Goal: Task Accomplishment & Management: Complete application form

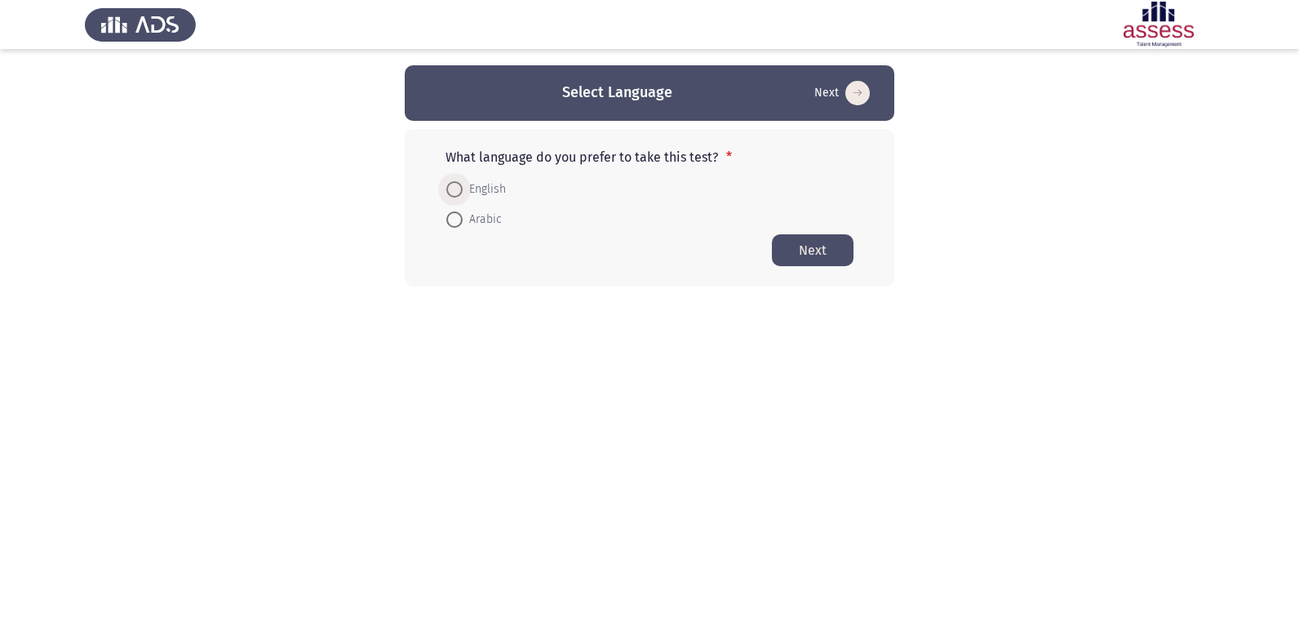
click at [457, 190] on span at bounding box center [454, 189] width 16 height 16
click at [457, 190] on input "English" at bounding box center [454, 189] width 16 height 16
radio input "true"
click at [809, 246] on button "Next" at bounding box center [813, 249] width 82 height 32
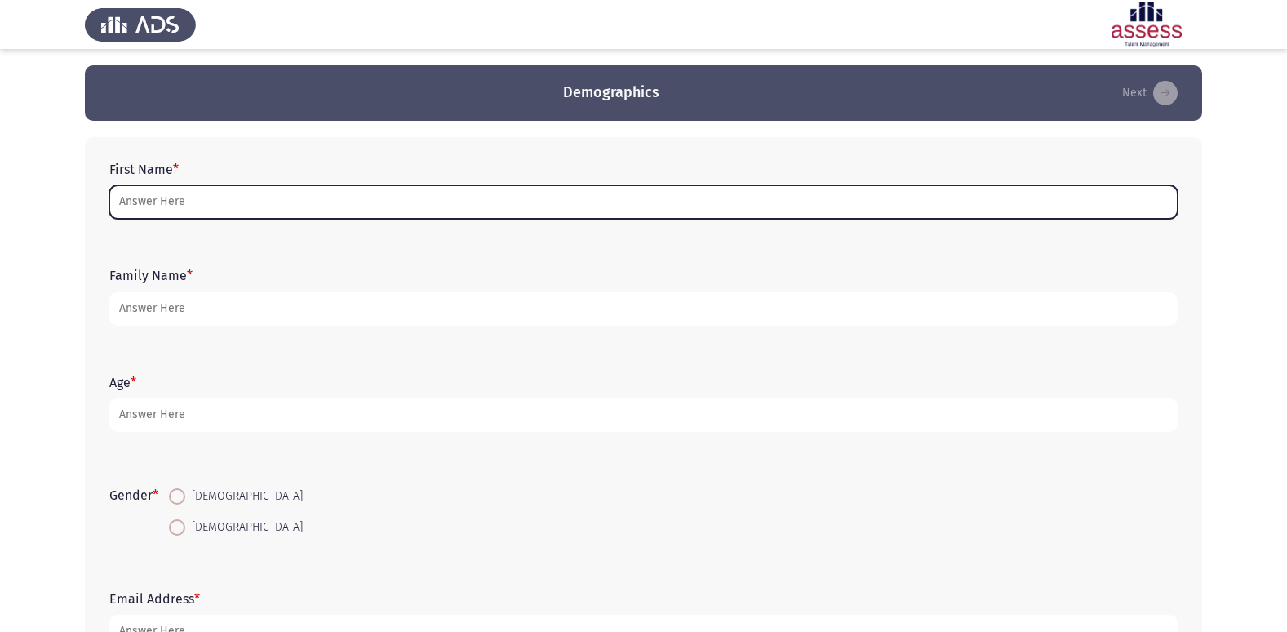
click at [200, 206] on input "First Name *" at bounding box center [643, 201] width 1068 height 33
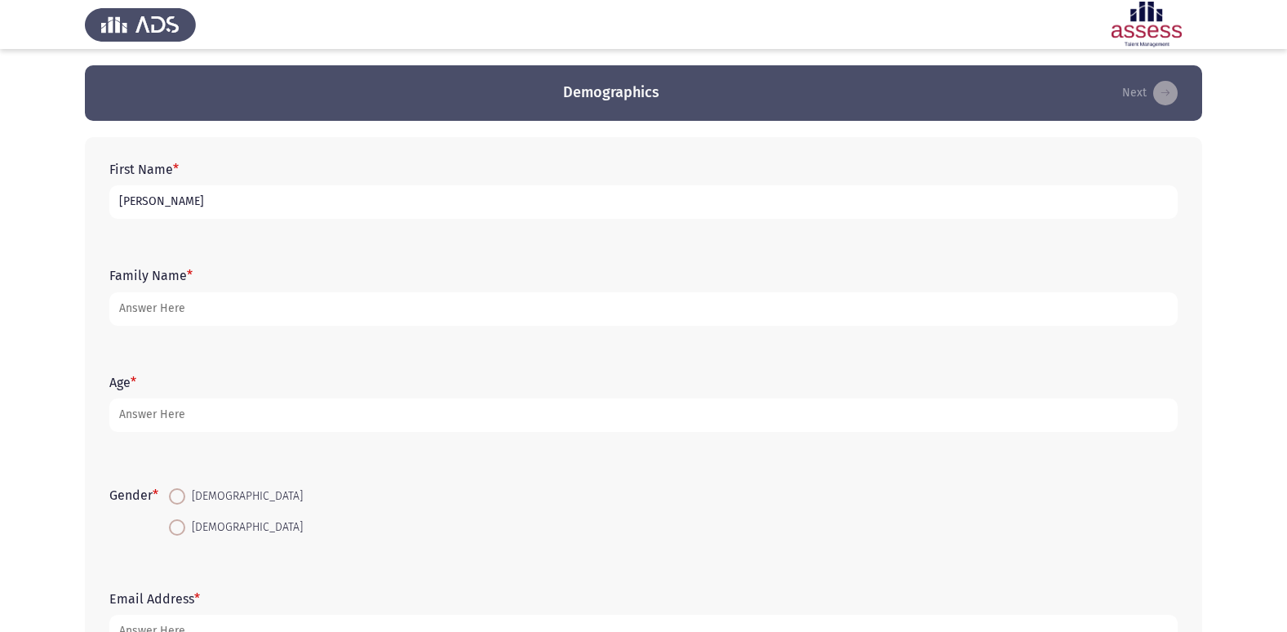
type input "[PERSON_NAME]"
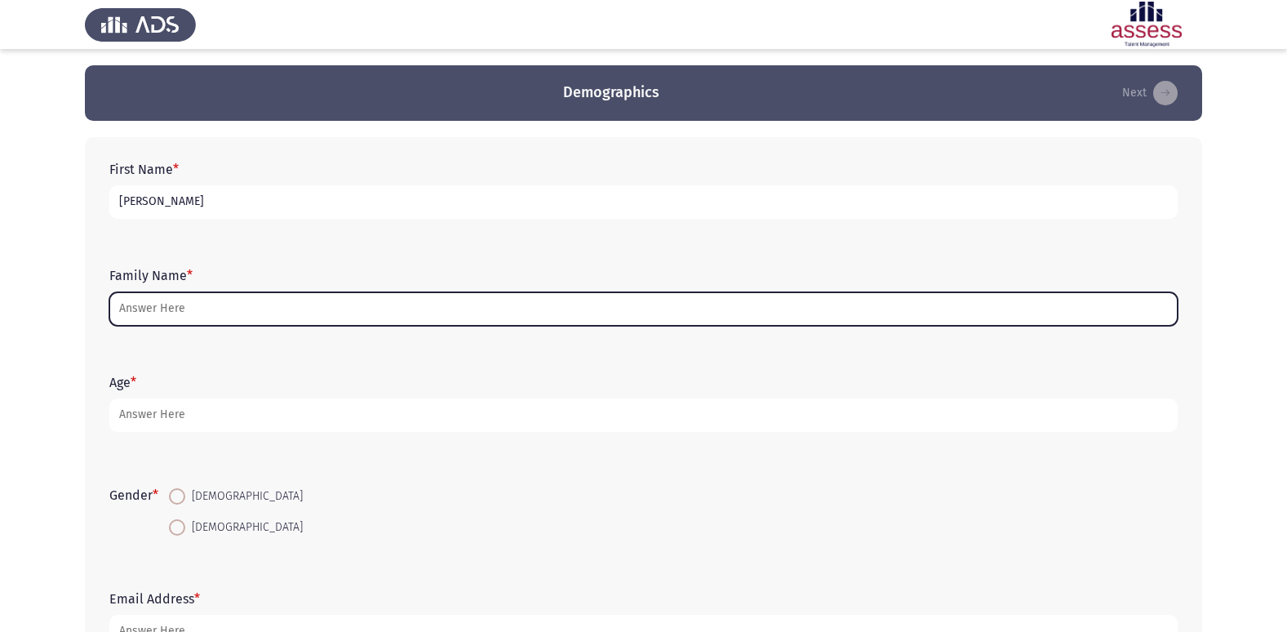
click at [180, 316] on input "Family Name *" at bounding box center [643, 308] width 1068 height 33
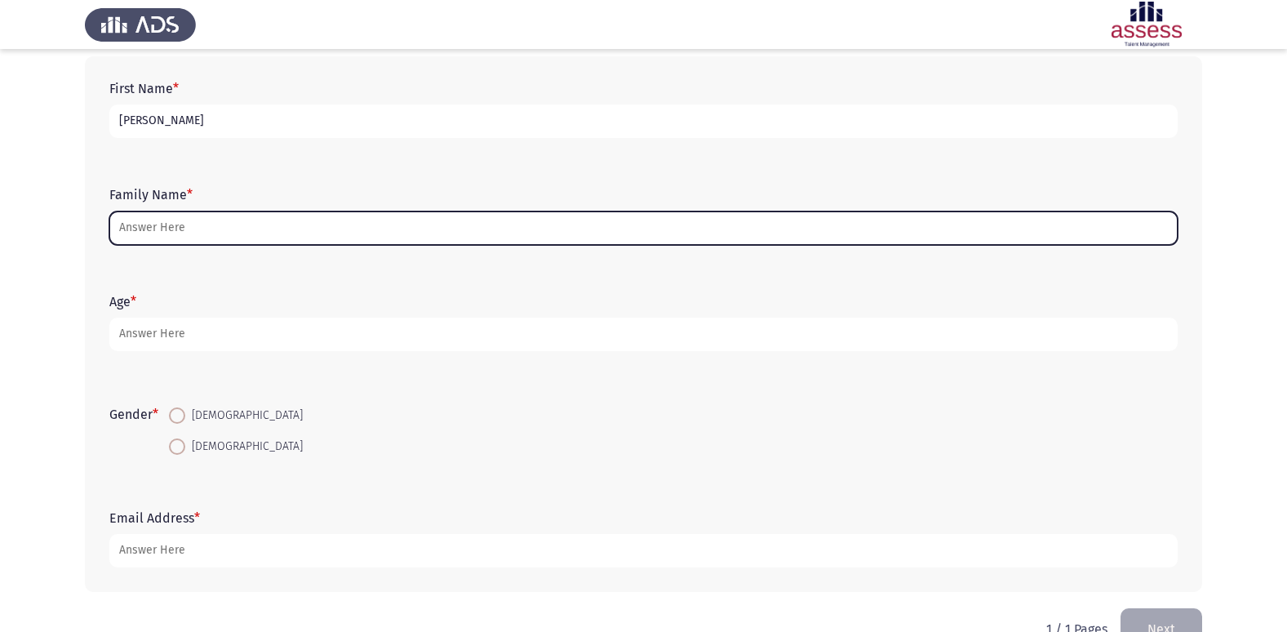
scroll to position [82, 0]
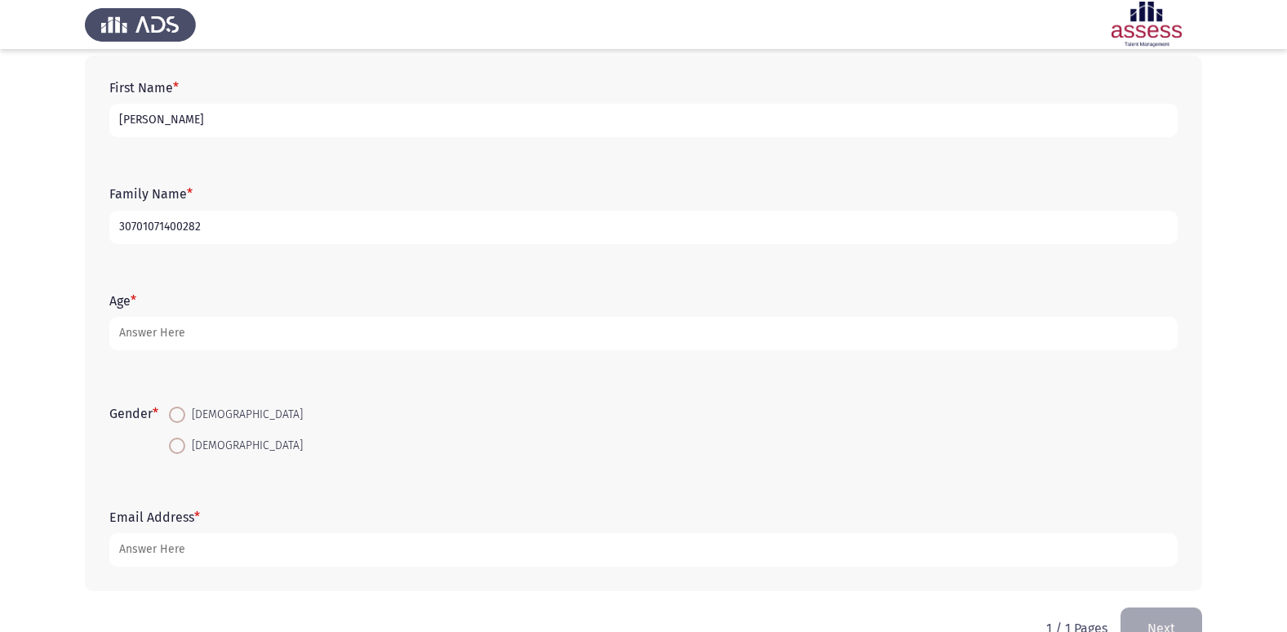
type input "30701071400282"
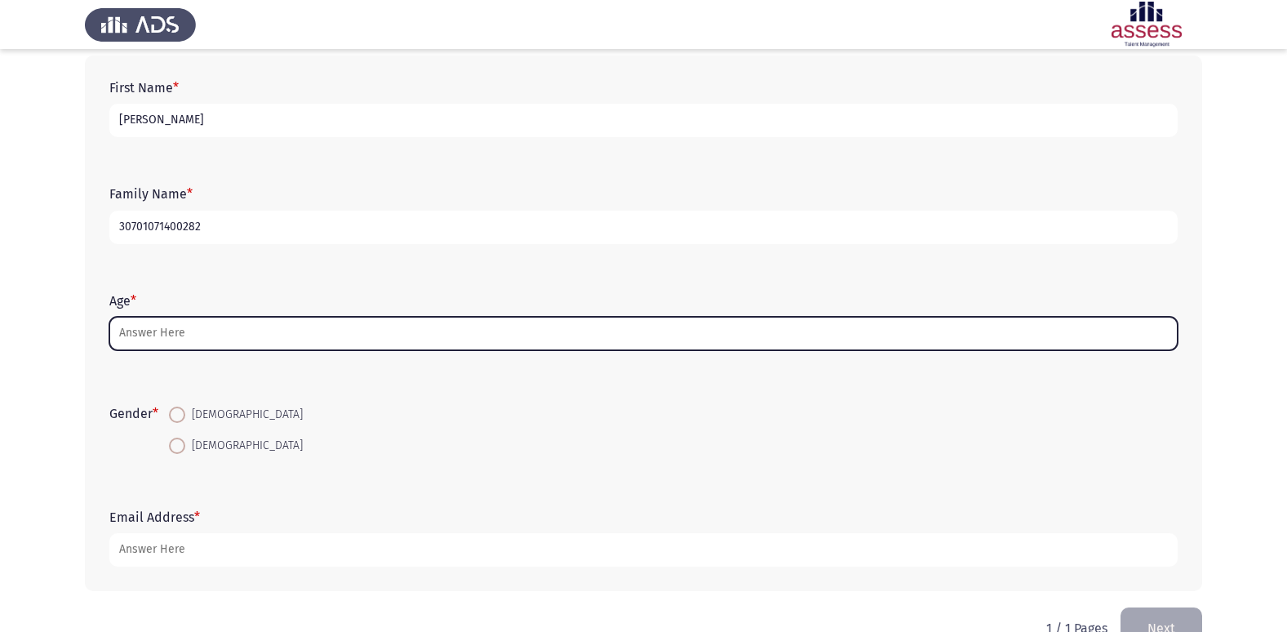
click at [144, 348] on input "Age *" at bounding box center [643, 333] width 1068 height 33
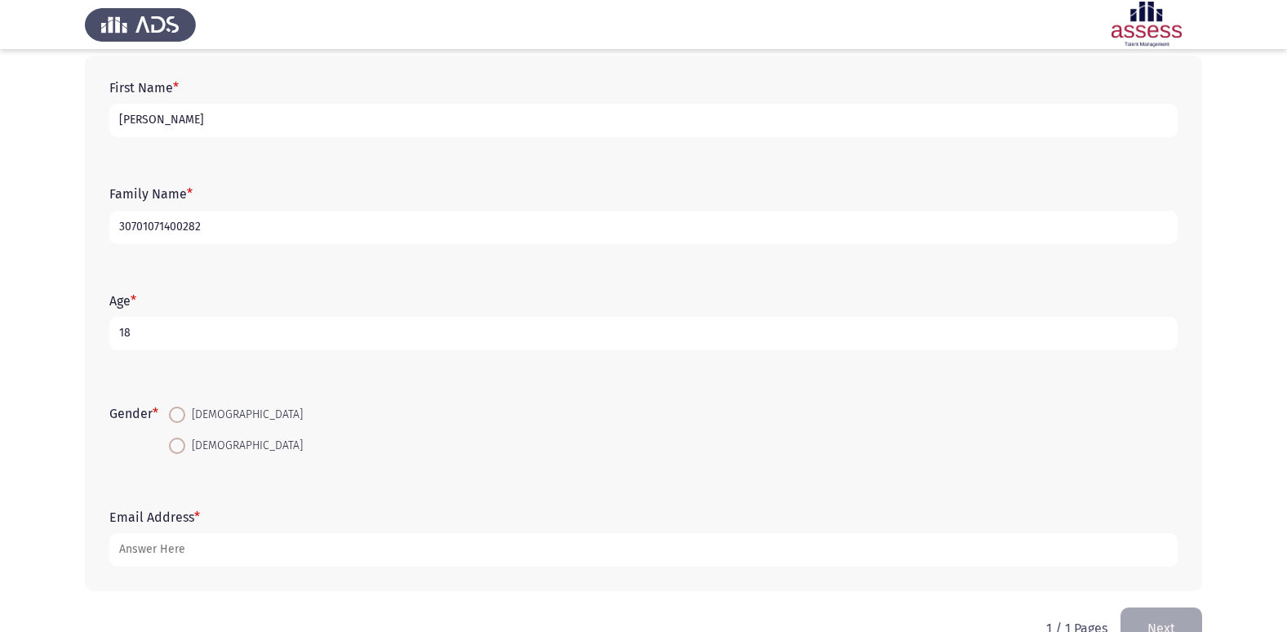
type input "18"
click at [184, 453] on span at bounding box center [177, 445] width 16 height 16
click at [184, 453] on input "[DEMOGRAPHIC_DATA]" at bounding box center [177, 445] width 16 height 16
radio input "true"
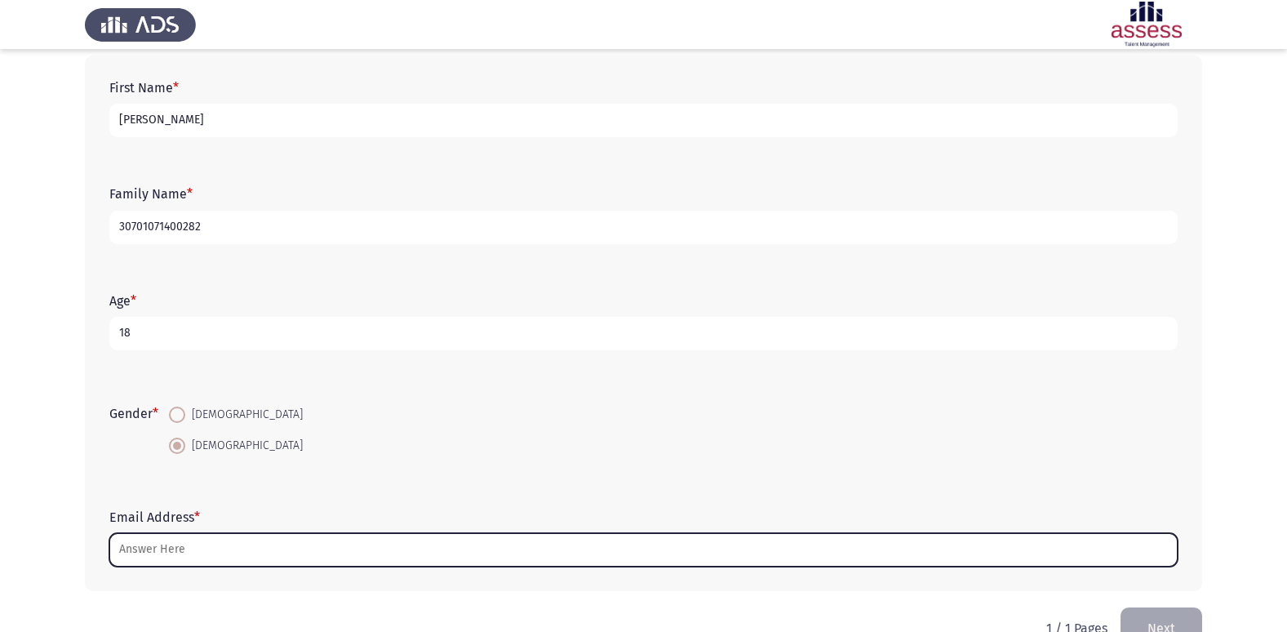
click at [153, 549] on input "Email Address *" at bounding box center [643, 549] width 1068 height 33
type input "ث"
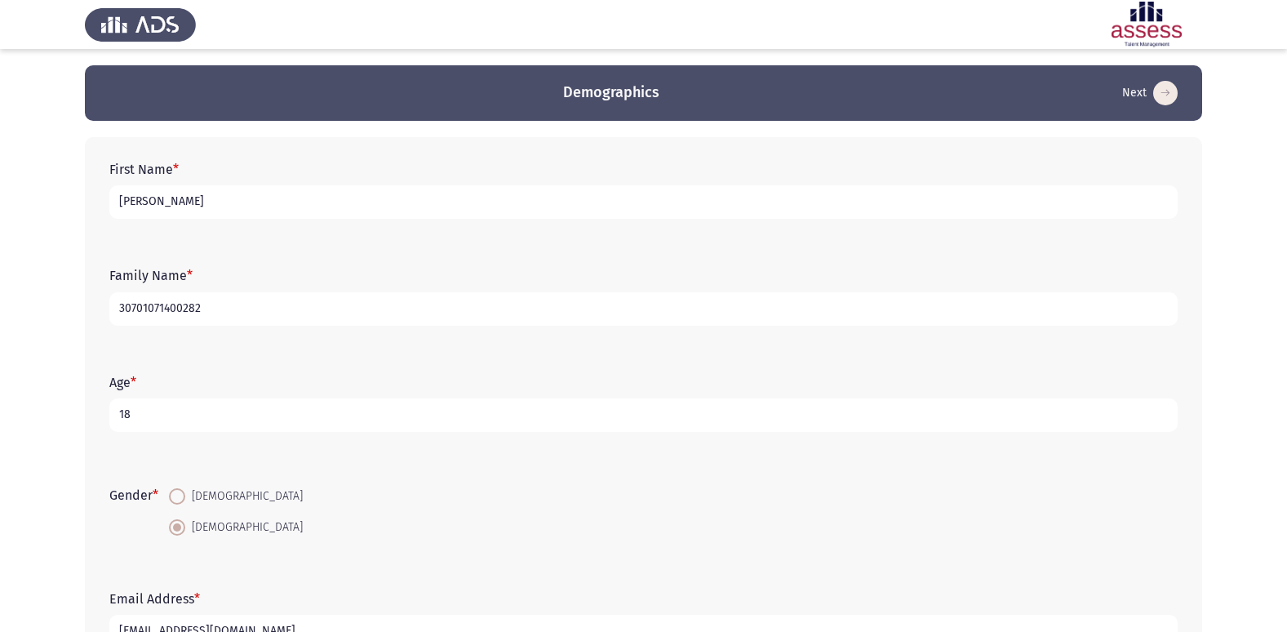
scroll to position [122, 0]
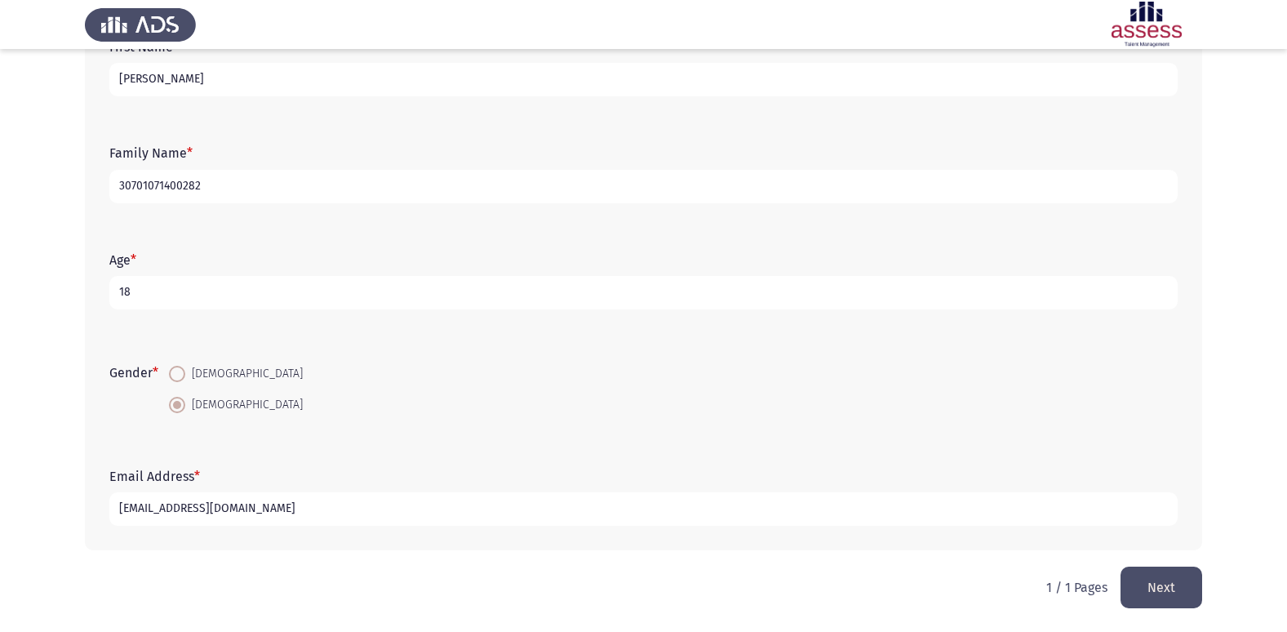
type input "[EMAIL_ADDRESS][DOMAIN_NAME]"
click at [1157, 586] on button "Next" at bounding box center [1161, 587] width 82 height 42
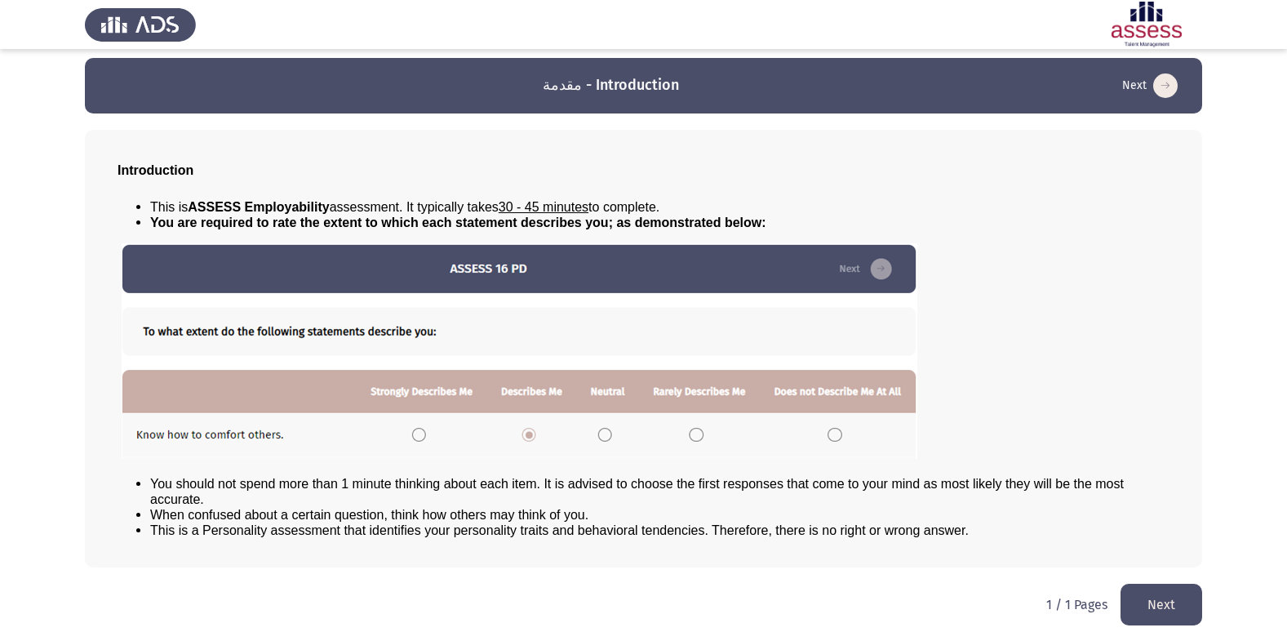
scroll to position [17, 0]
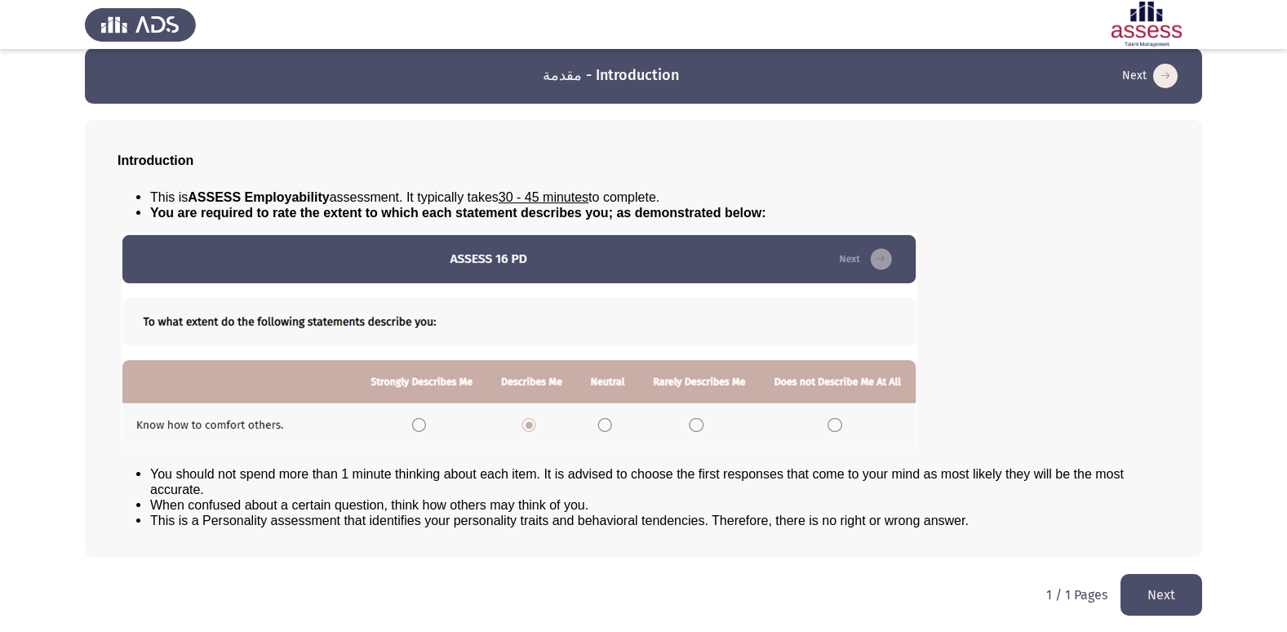
click at [1171, 594] on button "Next" at bounding box center [1161, 595] width 82 height 42
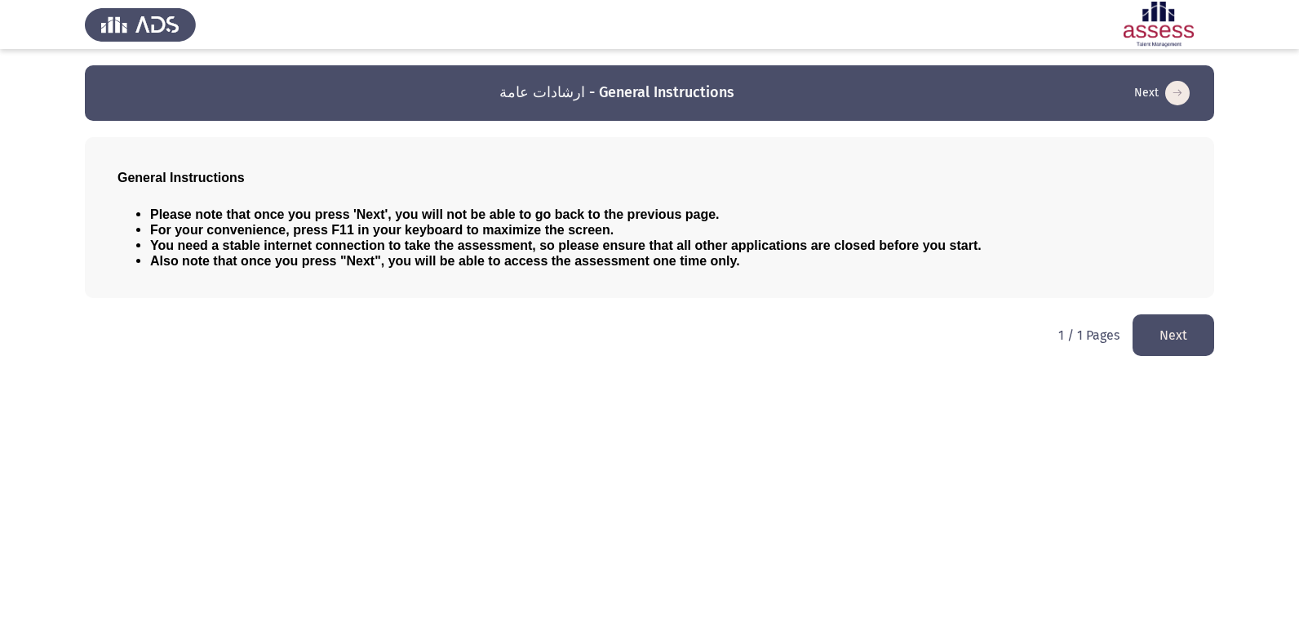
click at [1173, 335] on button "Next" at bounding box center [1174, 335] width 82 height 42
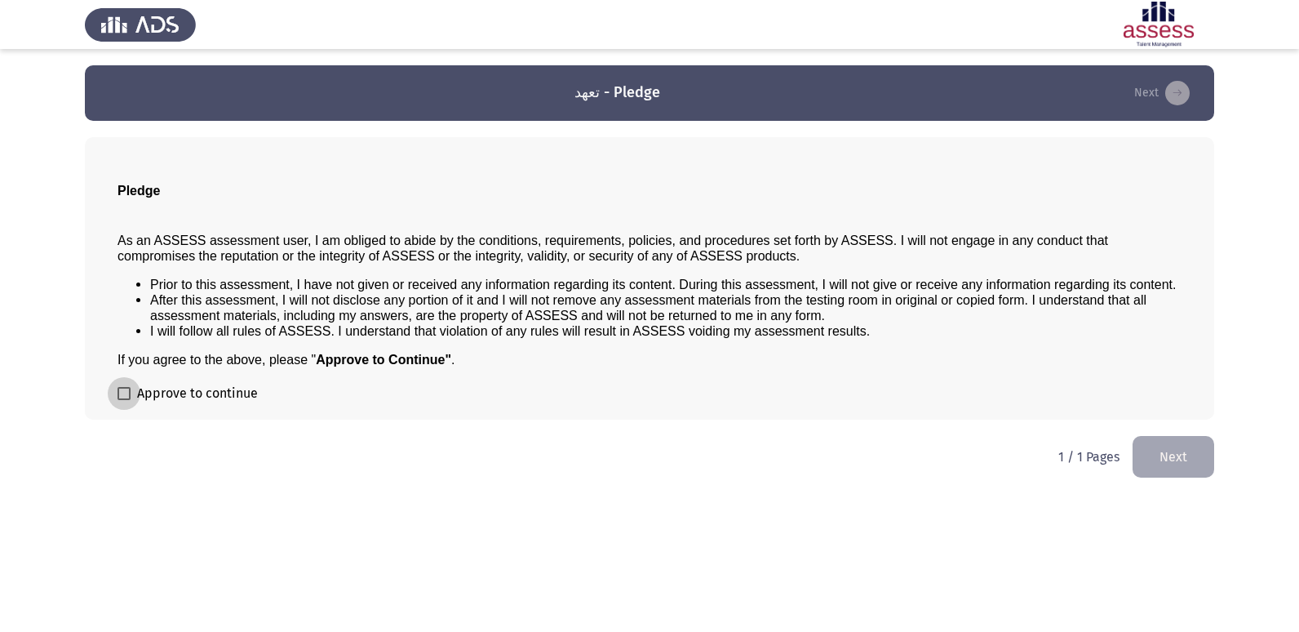
click at [125, 397] on span at bounding box center [124, 393] width 13 height 13
click at [124, 400] on input "Approve to continue" at bounding box center [123, 400] width 1 height 1
checkbox input "true"
click at [1168, 459] on button "Next" at bounding box center [1174, 457] width 82 height 42
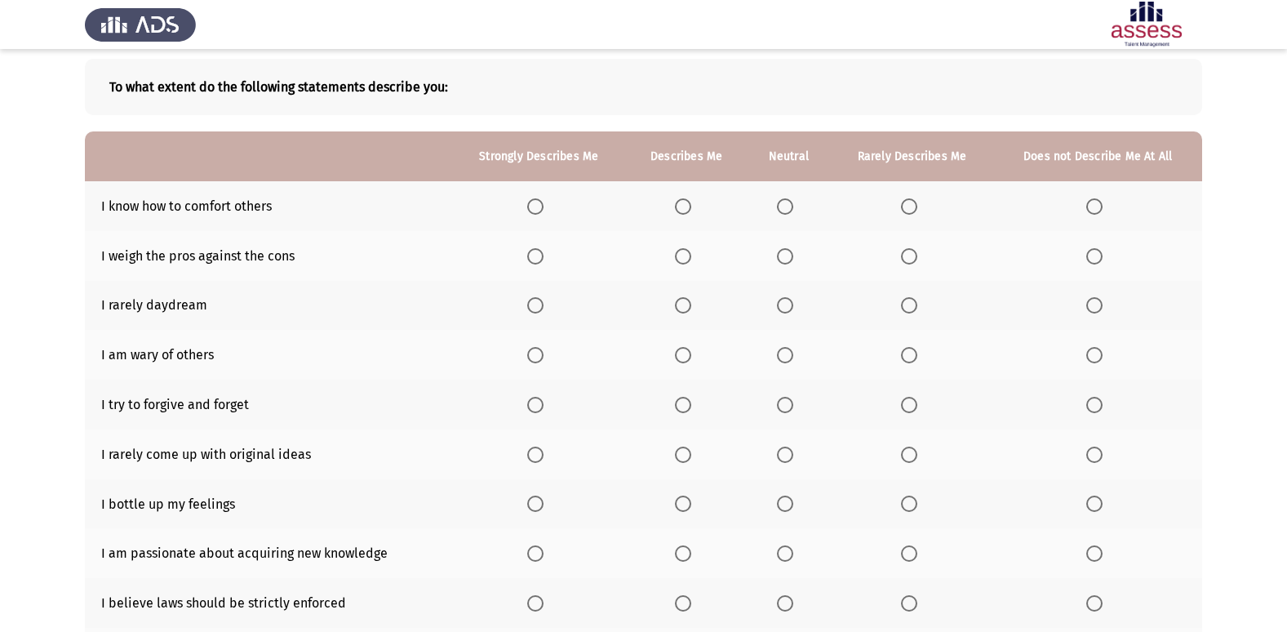
scroll to position [82, 0]
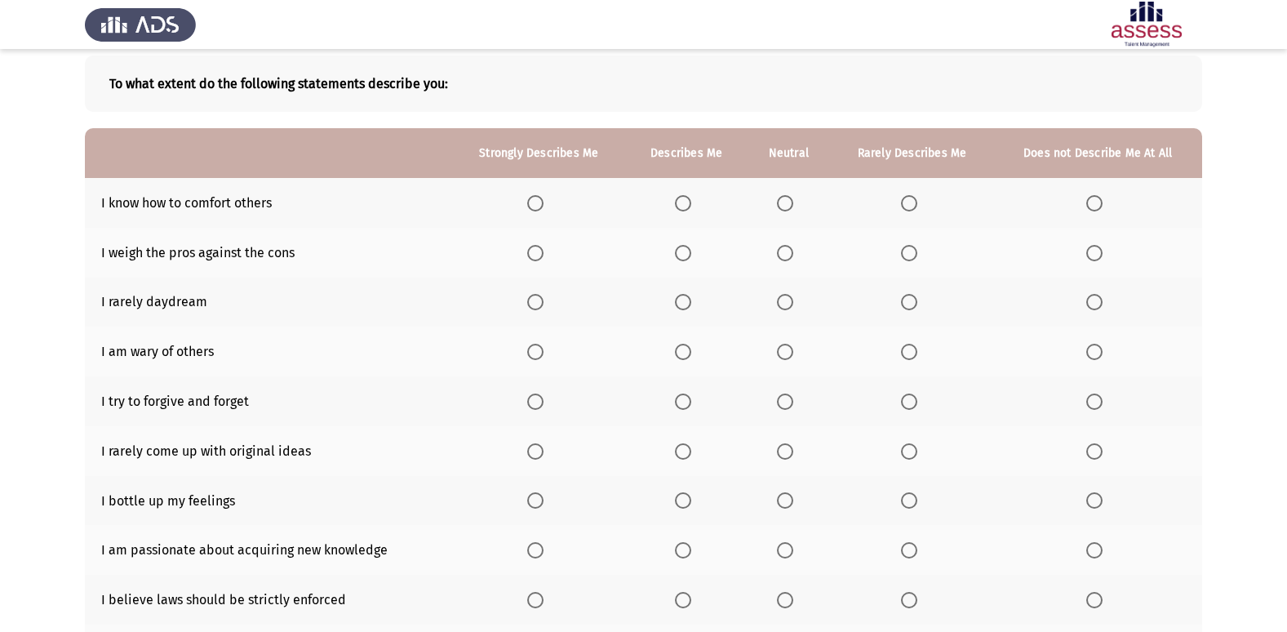
click at [691, 203] on span "Select an option" at bounding box center [683, 203] width 16 height 16
click at [691, 203] on input "Select an option" at bounding box center [683, 203] width 16 height 16
click at [683, 302] on span "Select an option" at bounding box center [683, 302] width 0 height 0
click at [685, 301] on input "Select an option" at bounding box center [683, 302] width 16 height 16
click at [537, 405] on span "Select an option" at bounding box center [535, 401] width 16 height 16
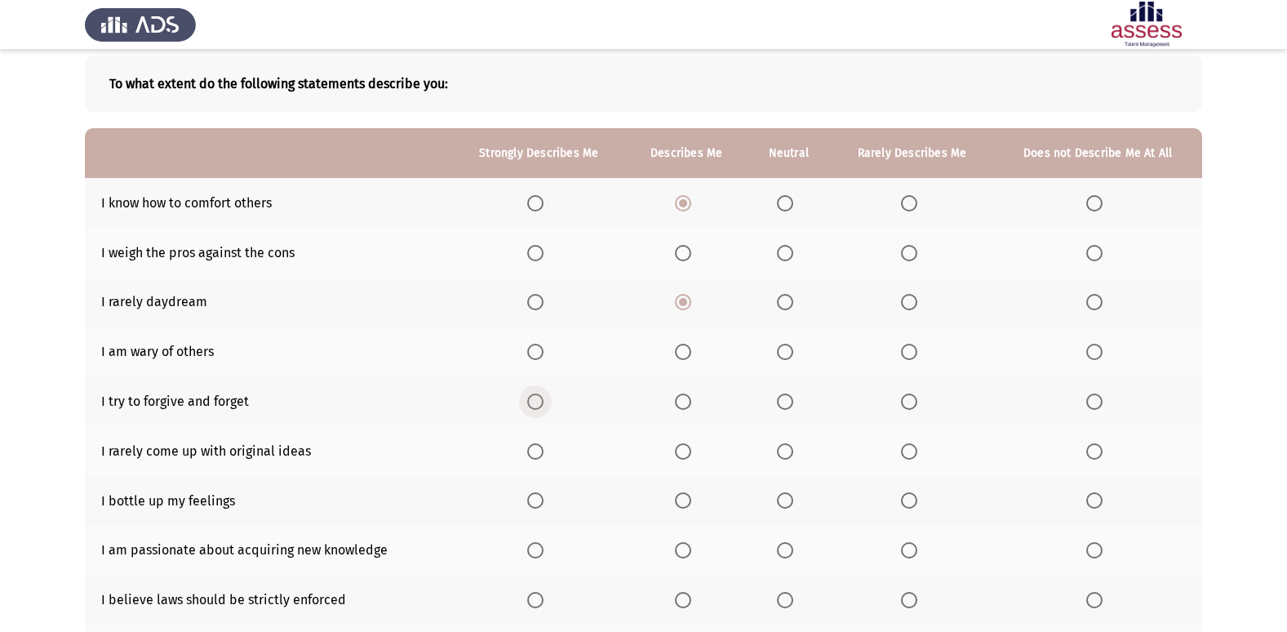
click at [537, 405] on input "Select an option" at bounding box center [535, 401] width 16 height 16
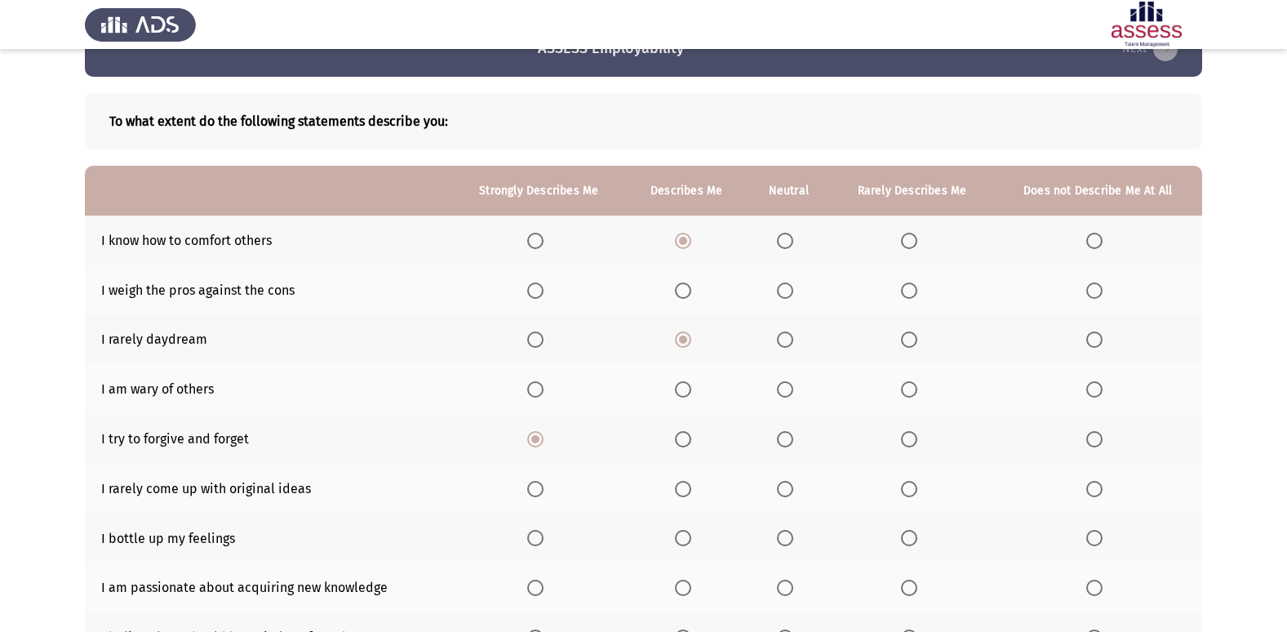
scroll to position [110, 0]
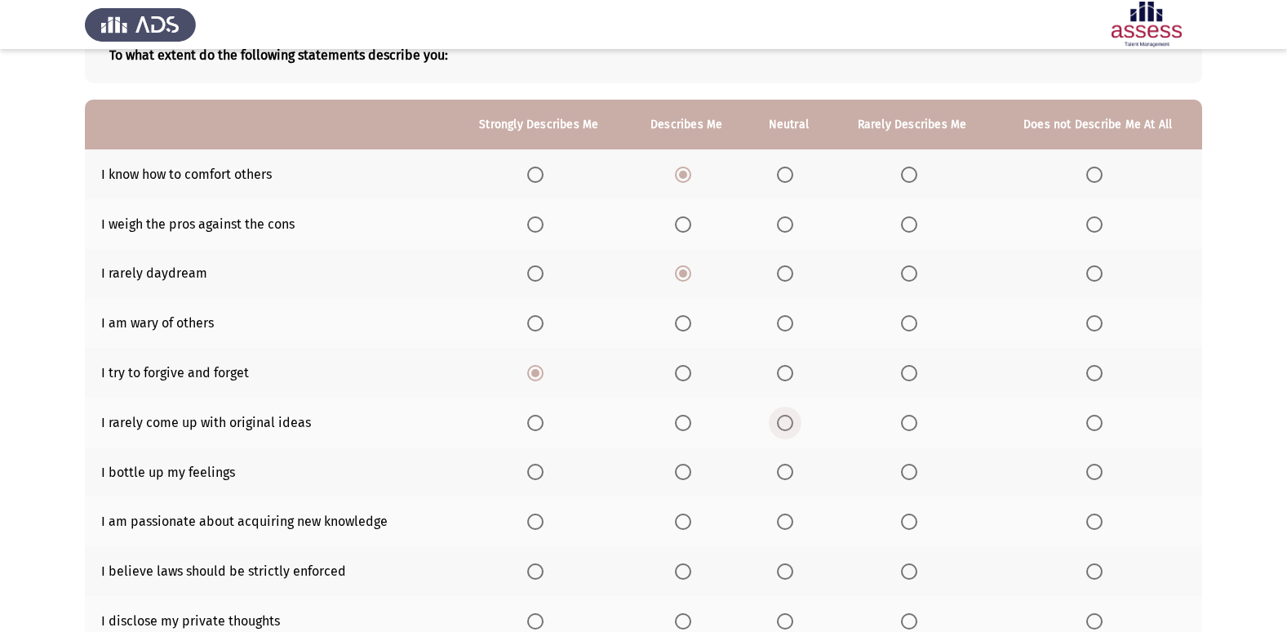
click at [779, 419] on span "Select an option" at bounding box center [785, 423] width 16 height 16
click at [779, 419] on input "Select an option" at bounding box center [785, 423] width 16 height 16
click at [790, 477] on span "Select an option" at bounding box center [785, 472] width 16 height 16
click at [790, 477] on input "Select an option" at bounding box center [785, 472] width 16 height 16
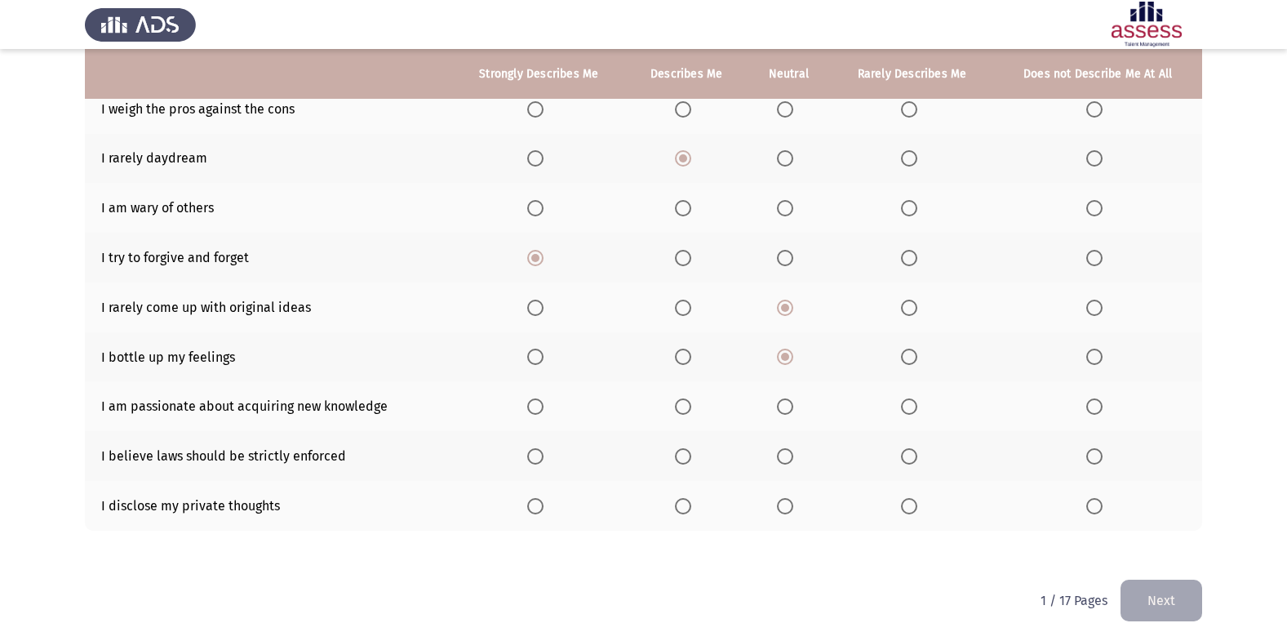
scroll to position [184, 0]
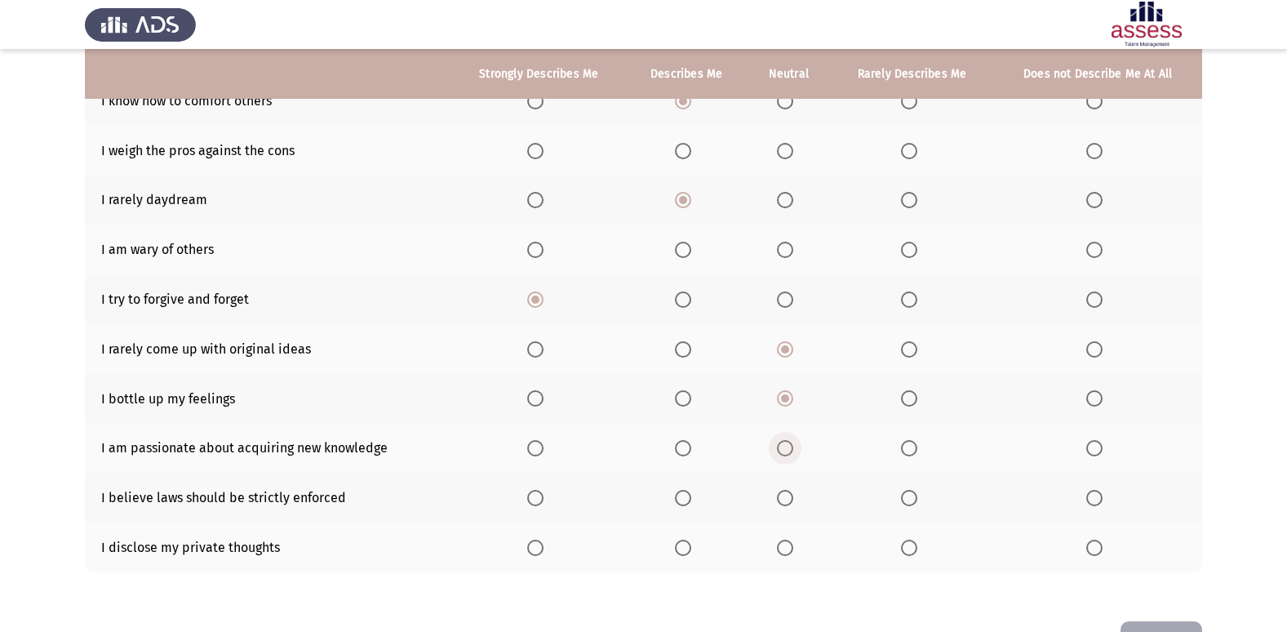
click at [788, 446] on span "Select an option" at bounding box center [785, 448] width 16 height 16
click at [788, 446] on input "Select an option" at bounding box center [785, 448] width 16 height 16
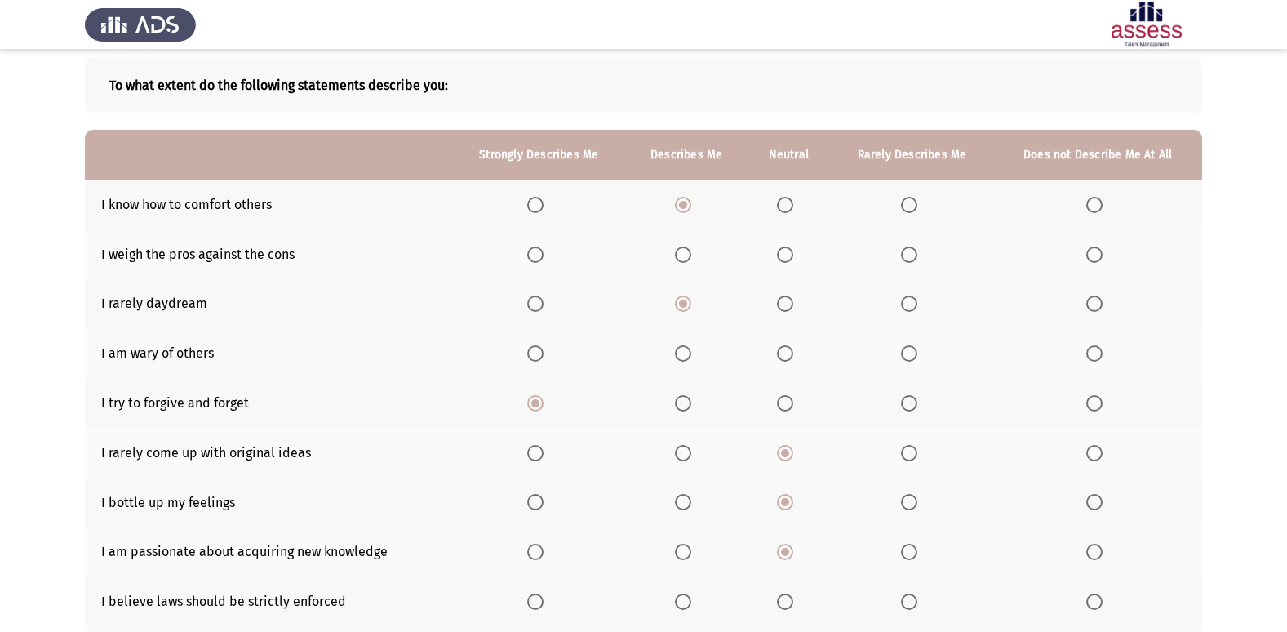
scroll to position [122, 0]
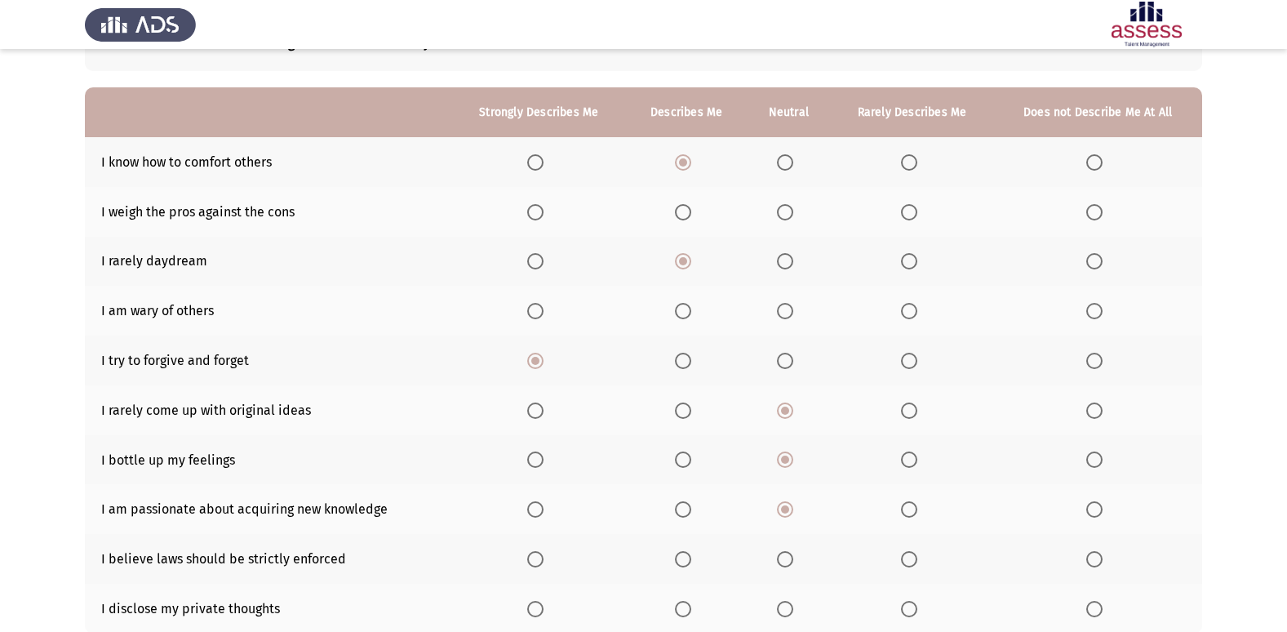
click at [685, 216] on span "Select an option" at bounding box center [683, 212] width 16 height 16
click at [685, 216] on input "Select an option" at bounding box center [683, 212] width 16 height 16
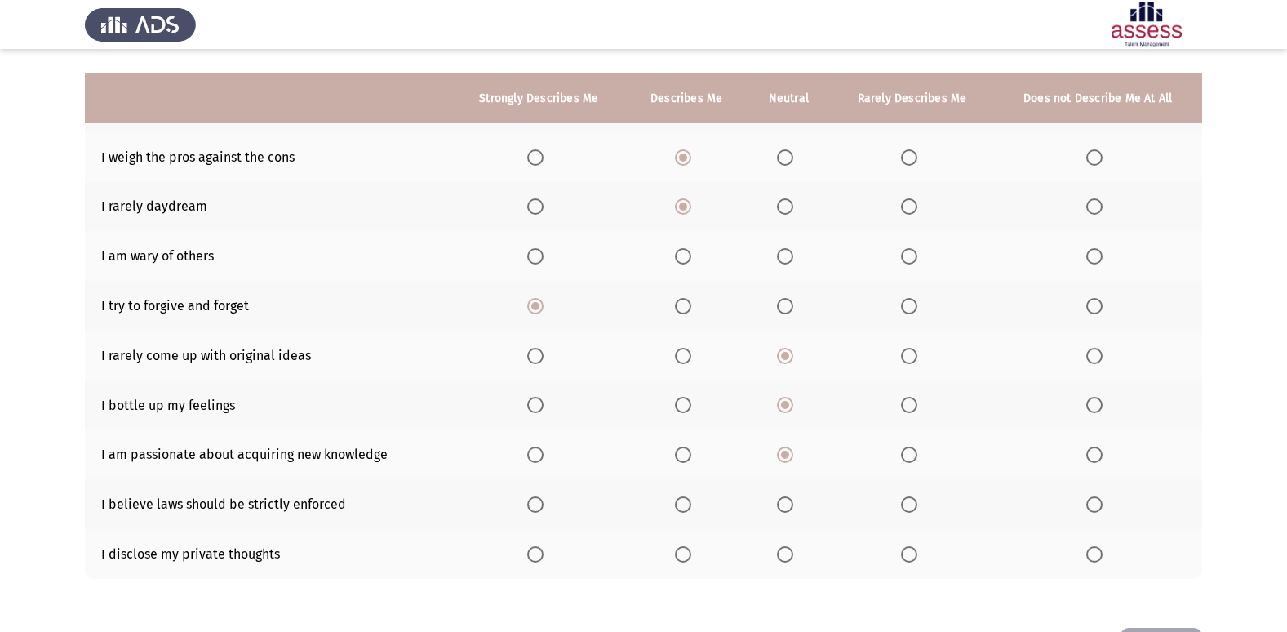
scroll to position [208, 0]
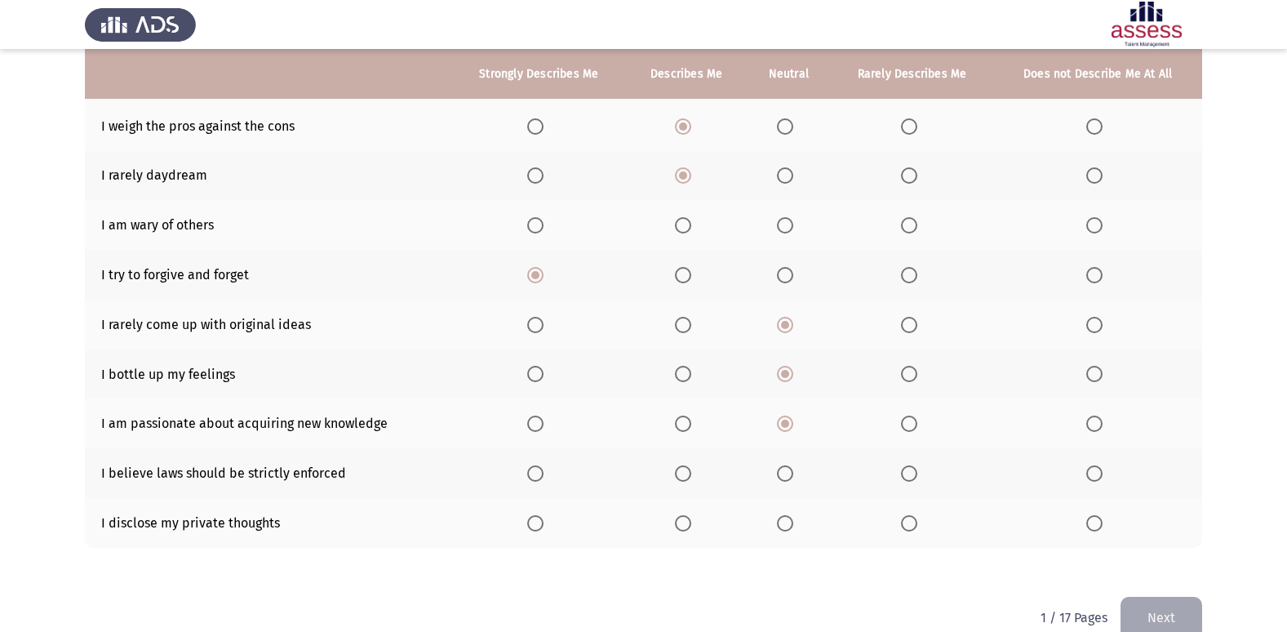
click at [786, 228] on span "Select an option" at bounding box center [785, 225] width 16 height 16
click at [786, 228] on input "Select an option" at bounding box center [785, 225] width 16 height 16
click at [682, 478] on span "Select an option" at bounding box center [683, 473] width 16 height 16
click at [682, 478] on input "Select an option" at bounding box center [683, 473] width 16 height 16
click at [783, 517] on span "Select an option" at bounding box center [785, 523] width 16 height 16
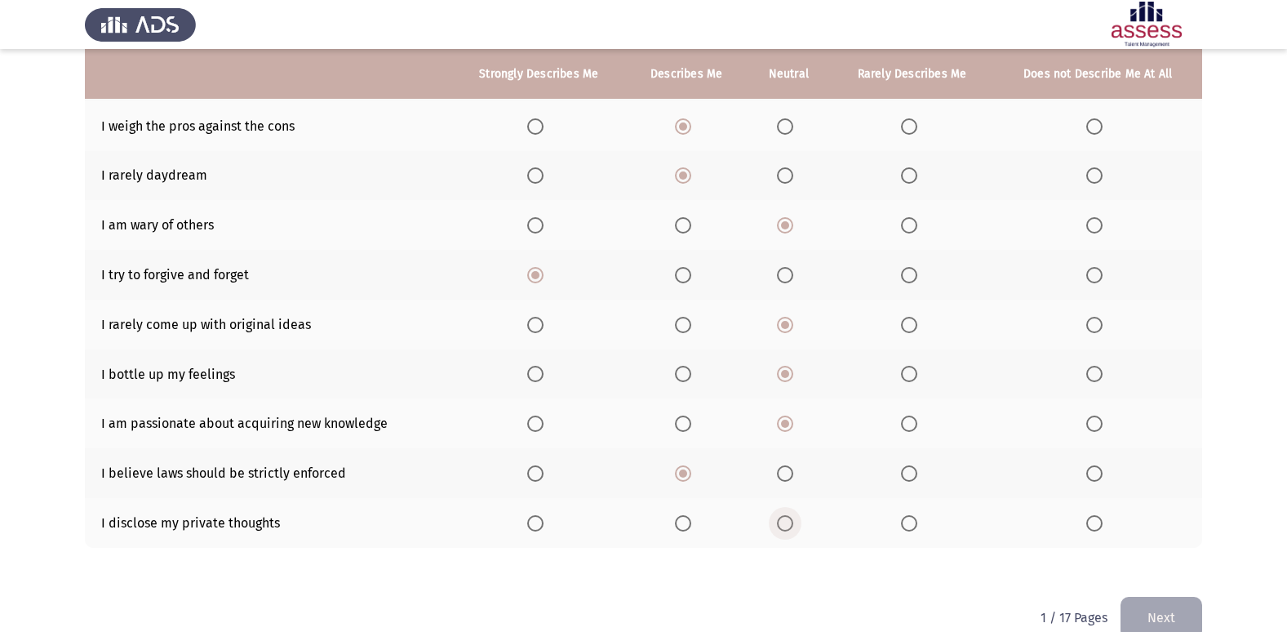
click at [783, 517] on input "Select an option" at bounding box center [785, 523] width 16 height 16
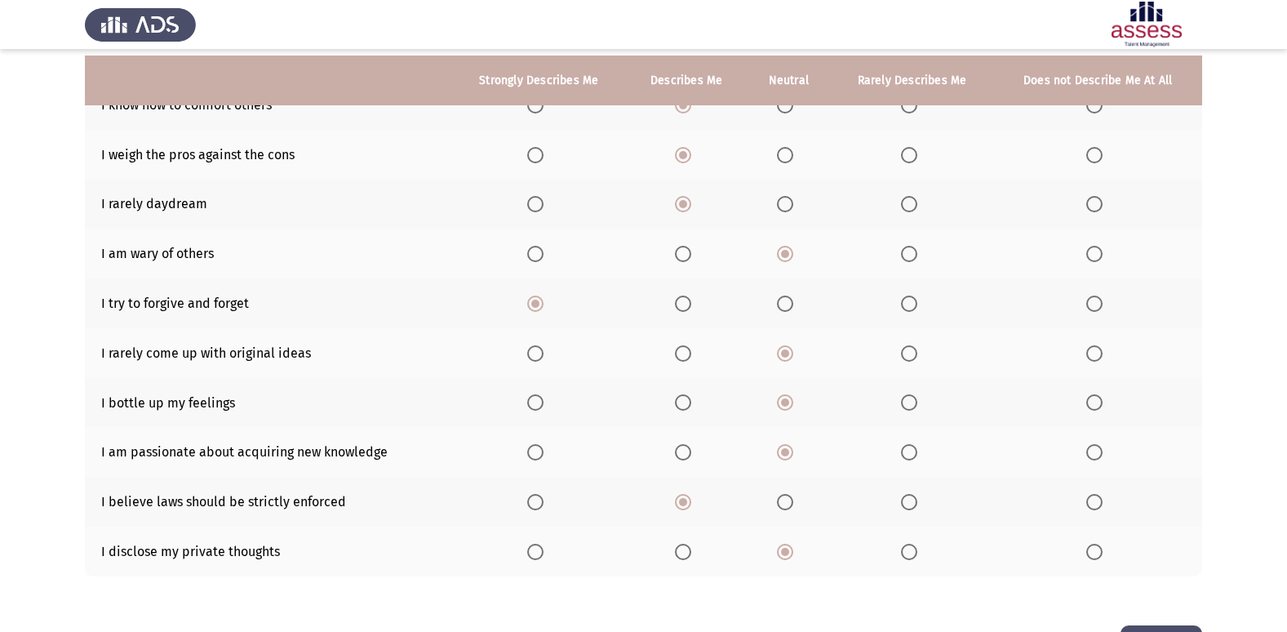
scroll to position [238, 0]
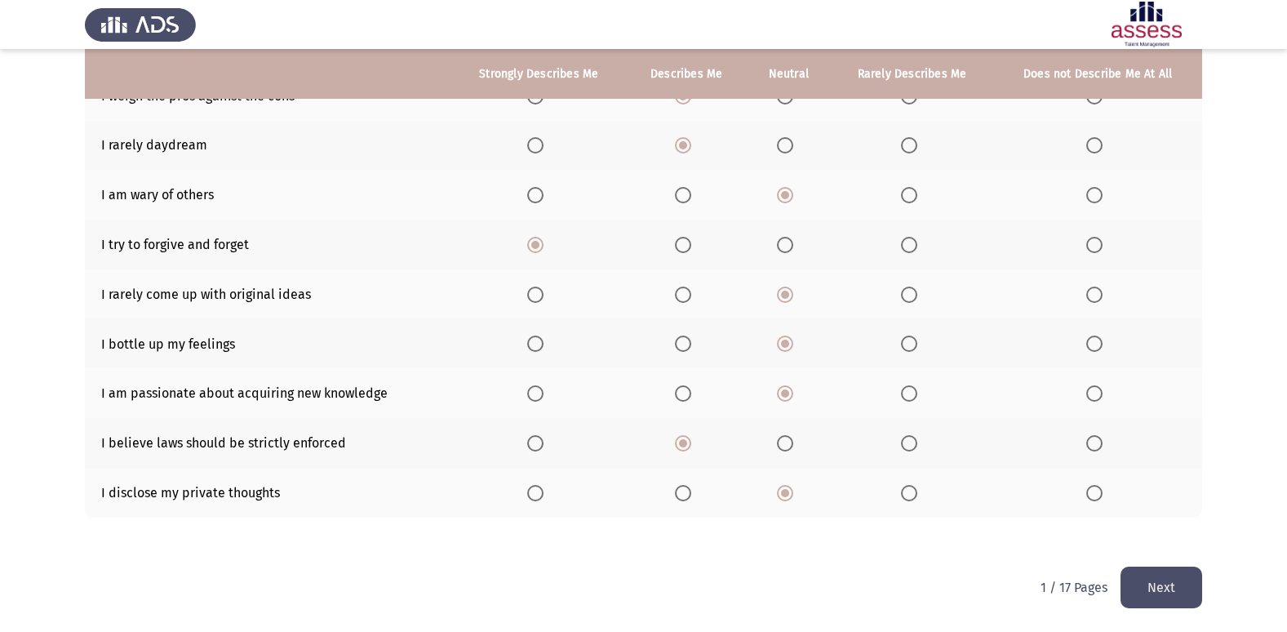
click at [1173, 581] on button "Next" at bounding box center [1161, 587] width 82 height 42
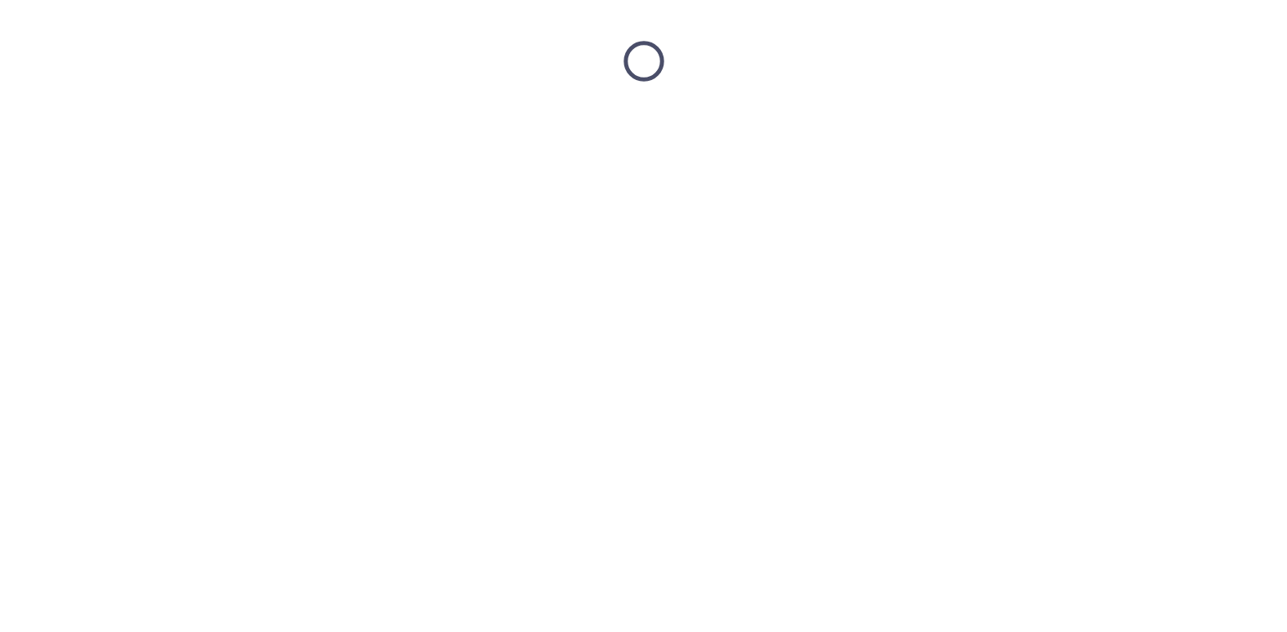
scroll to position [0, 0]
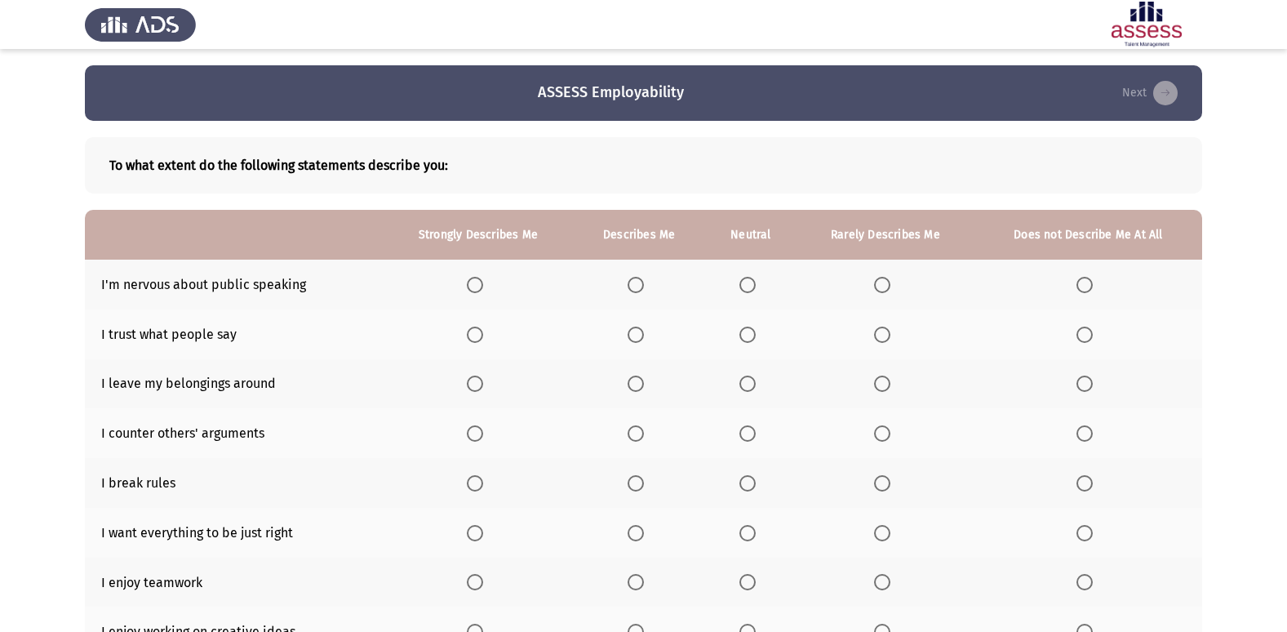
click at [882, 286] on span "Select an option" at bounding box center [882, 285] width 16 height 16
click at [882, 286] on input "Select an option" at bounding box center [882, 285] width 16 height 16
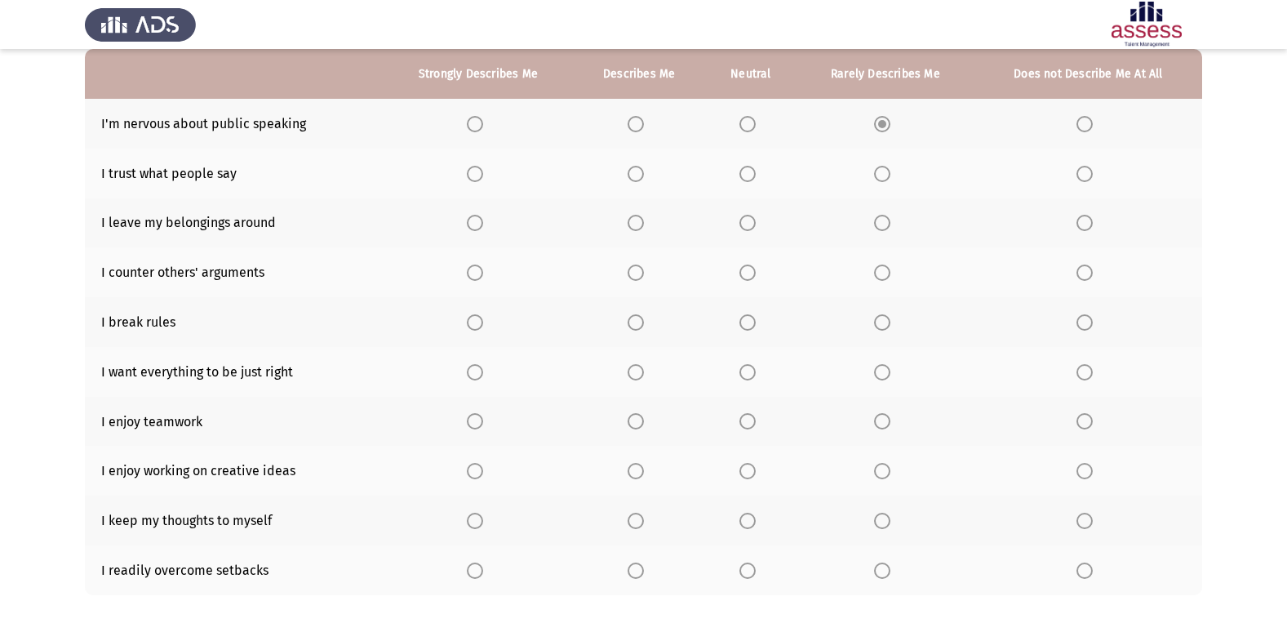
scroll to position [179, 0]
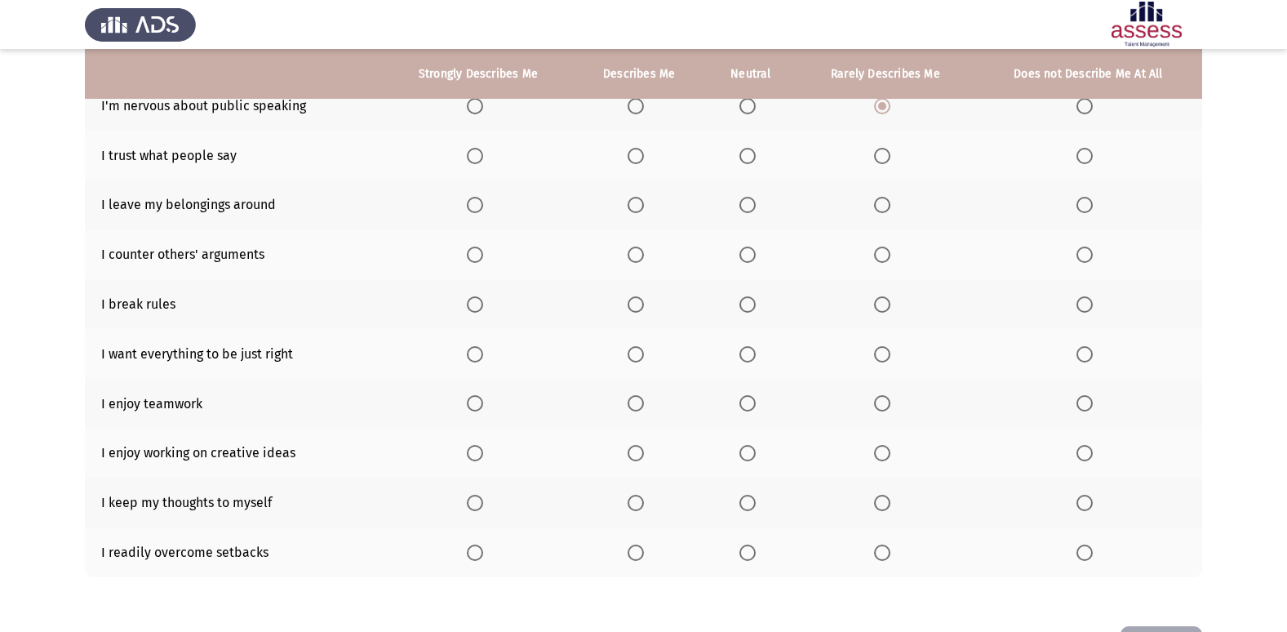
click at [641, 552] on span "Select an option" at bounding box center [636, 552] width 16 height 16
click at [641, 552] on input "Select an option" at bounding box center [636, 552] width 16 height 16
click at [743, 499] on span "Select an option" at bounding box center [747, 503] width 16 height 16
click at [743, 499] on input "Select an option" at bounding box center [747, 503] width 16 height 16
click at [477, 456] on span "Select an option" at bounding box center [475, 453] width 16 height 16
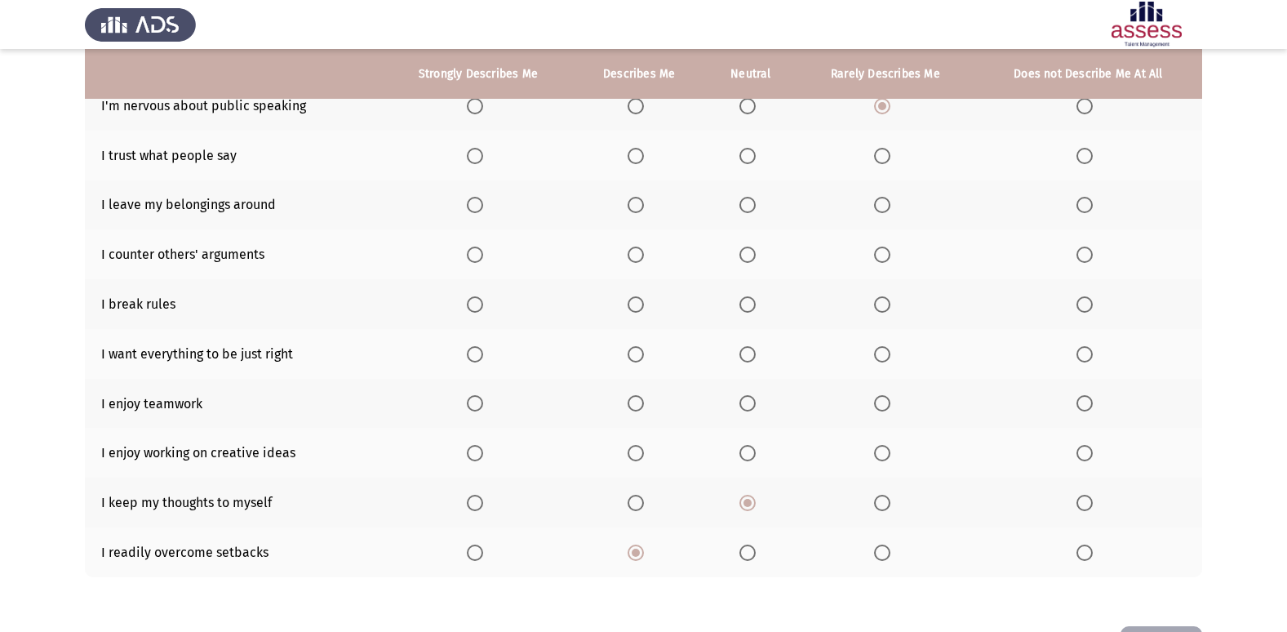
click at [477, 456] on input "Select an option" at bounding box center [475, 453] width 16 height 16
click at [641, 458] on span "Select an option" at bounding box center [636, 453] width 16 height 16
click at [641, 458] on input "Select an option" at bounding box center [636, 453] width 16 height 16
click at [640, 353] on span "Select an option" at bounding box center [636, 354] width 16 height 16
click at [640, 353] on input "Select an option" at bounding box center [636, 354] width 16 height 16
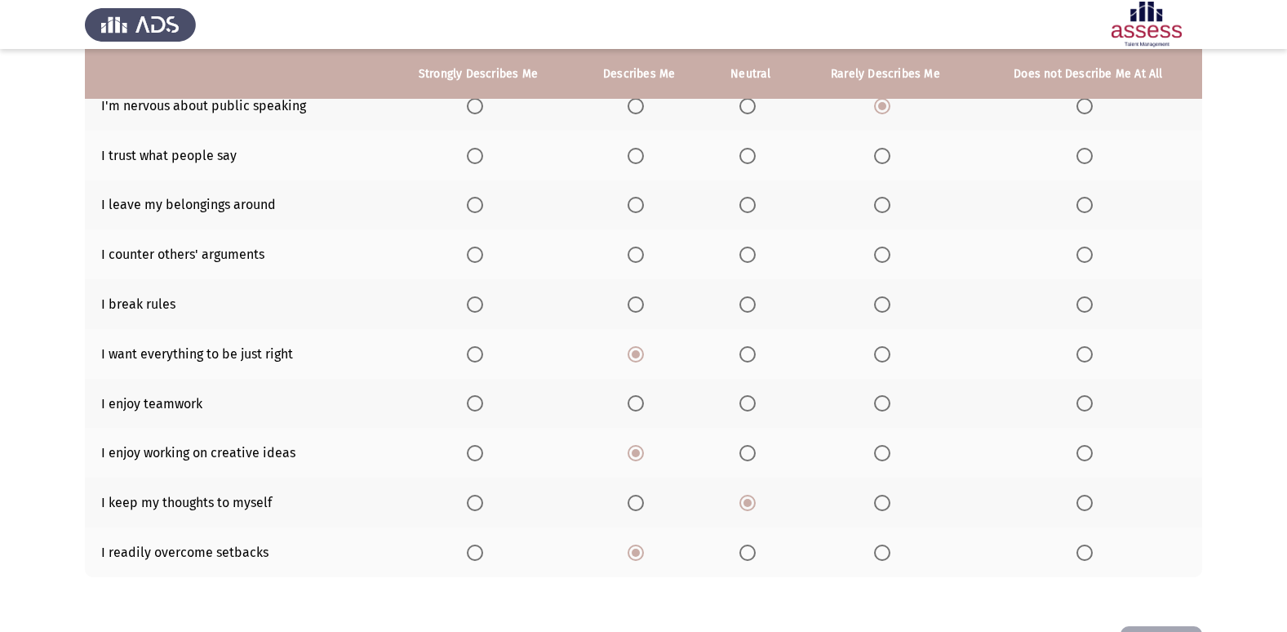
click at [884, 307] on span "Select an option" at bounding box center [882, 304] width 16 height 16
click at [884, 307] on input "Select an option" at bounding box center [882, 304] width 16 height 16
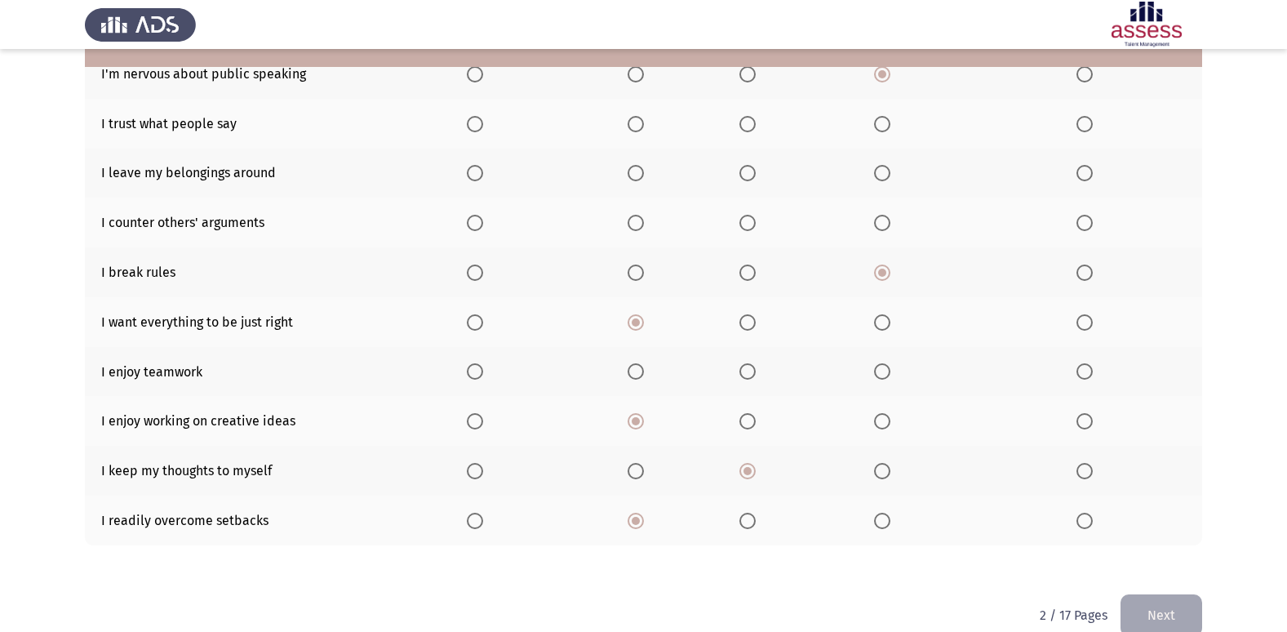
scroll to position [238, 0]
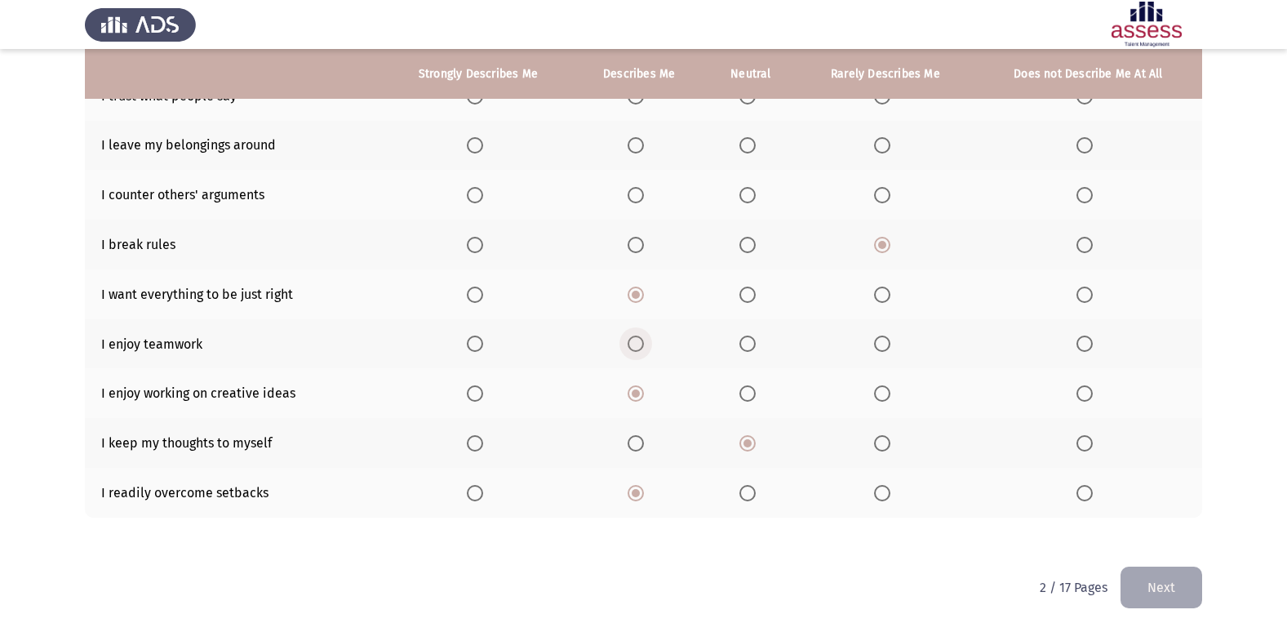
click at [632, 343] on span "Select an option" at bounding box center [636, 343] width 16 height 16
click at [632, 343] on input "Select an option" at bounding box center [636, 343] width 16 height 16
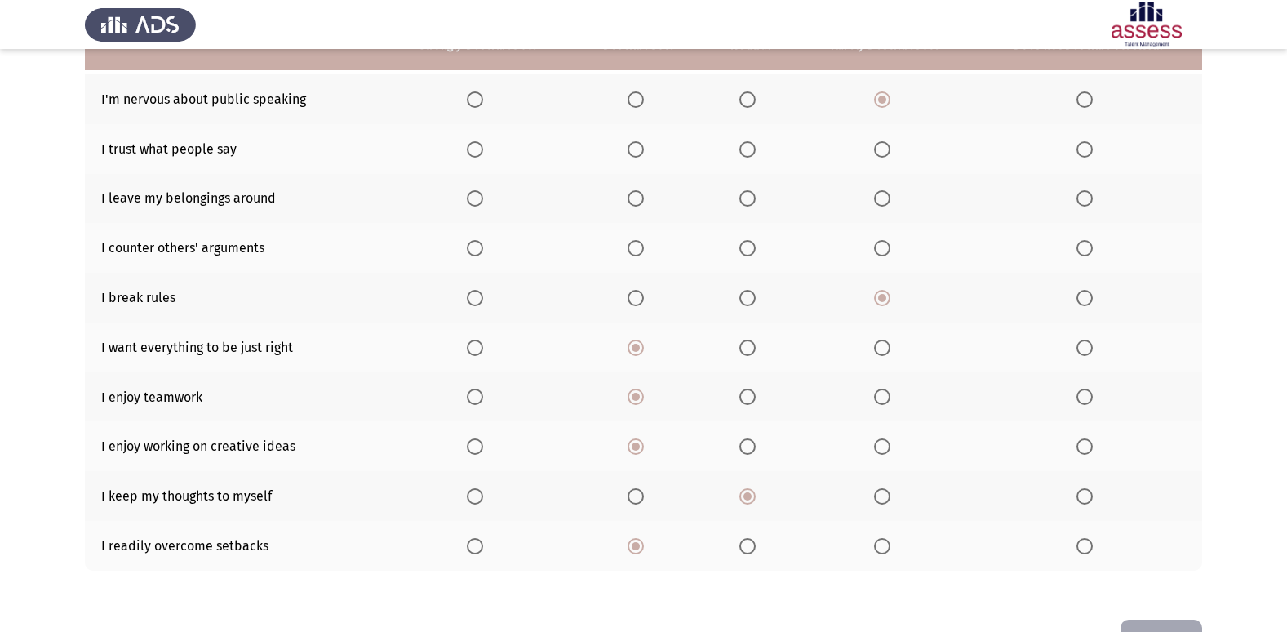
scroll to position [157, 0]
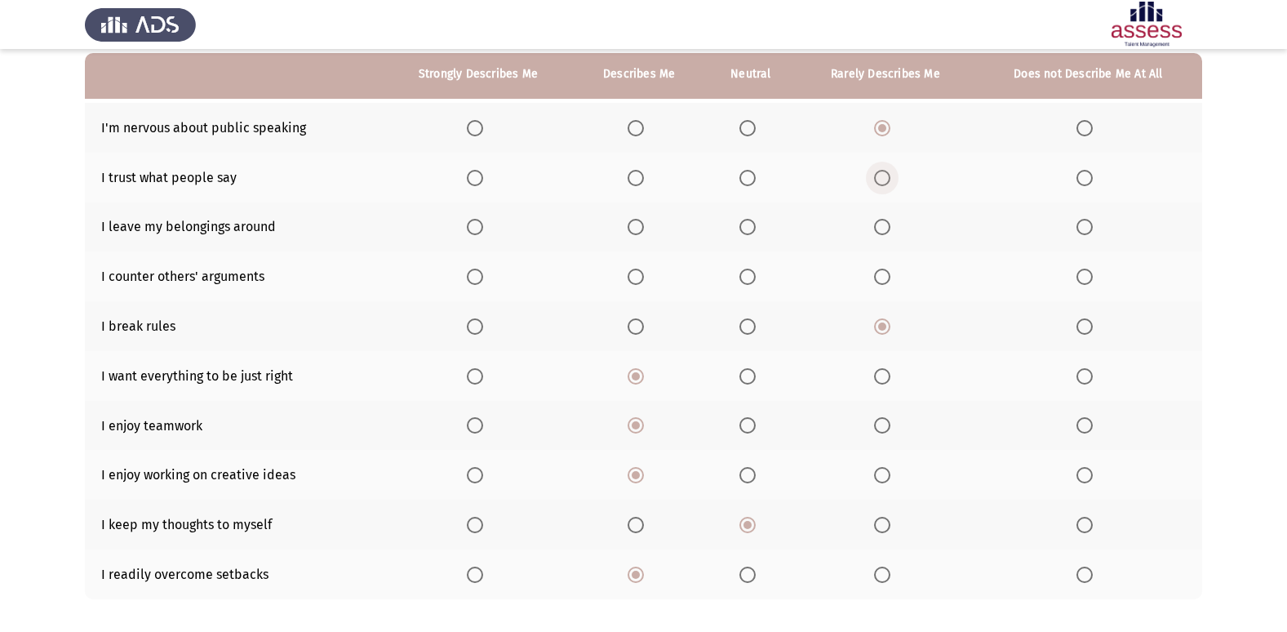
click at [881, 180] on span "Select an option" at bounding box center [882, 178] width 16 height 16
click at [881, 180] on input "Select an option" at bounding box center [882, 178] width 16 height 16
click at [751, 275] on span "Select an option" at bounding box center [747, 276] width 16 height 16
click at [751, 275] on input "Select an option" at bounding box center [747, 276] width 16 height 16
click at [748, 232] on span "Select an option" at bounding box center [747, 227] width 16 height 16
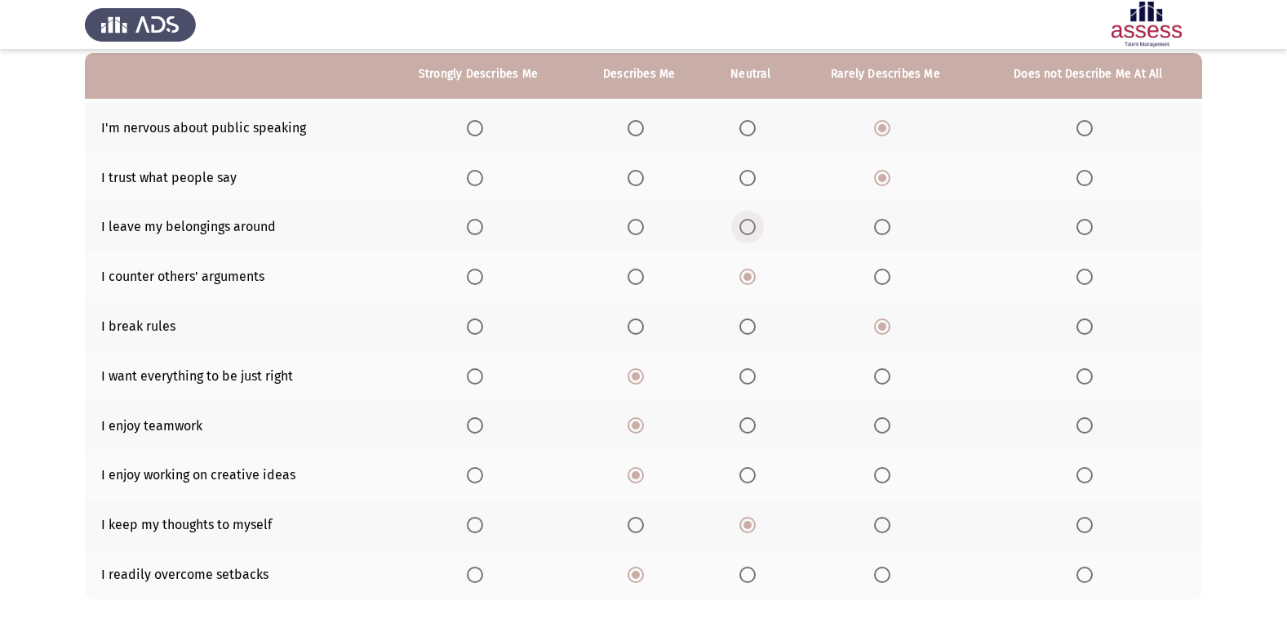
click at [748, 232] on input "Select an option" at bounding box center [747, 227] width 16 height 16
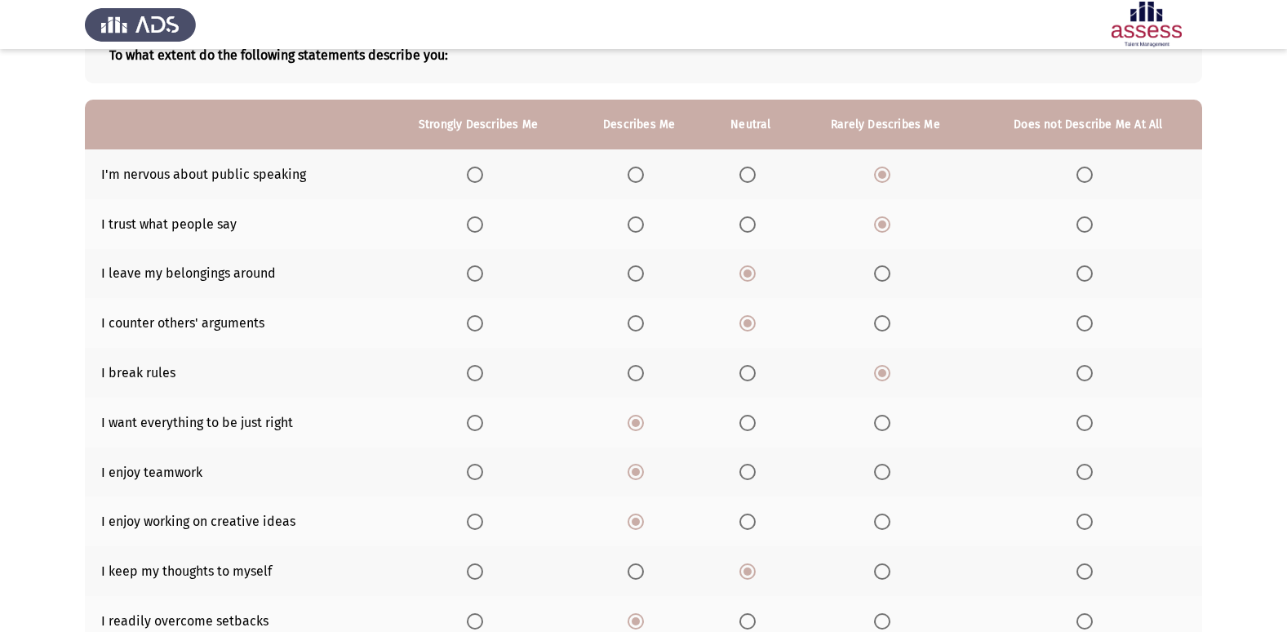
scroll to position [108, 0]
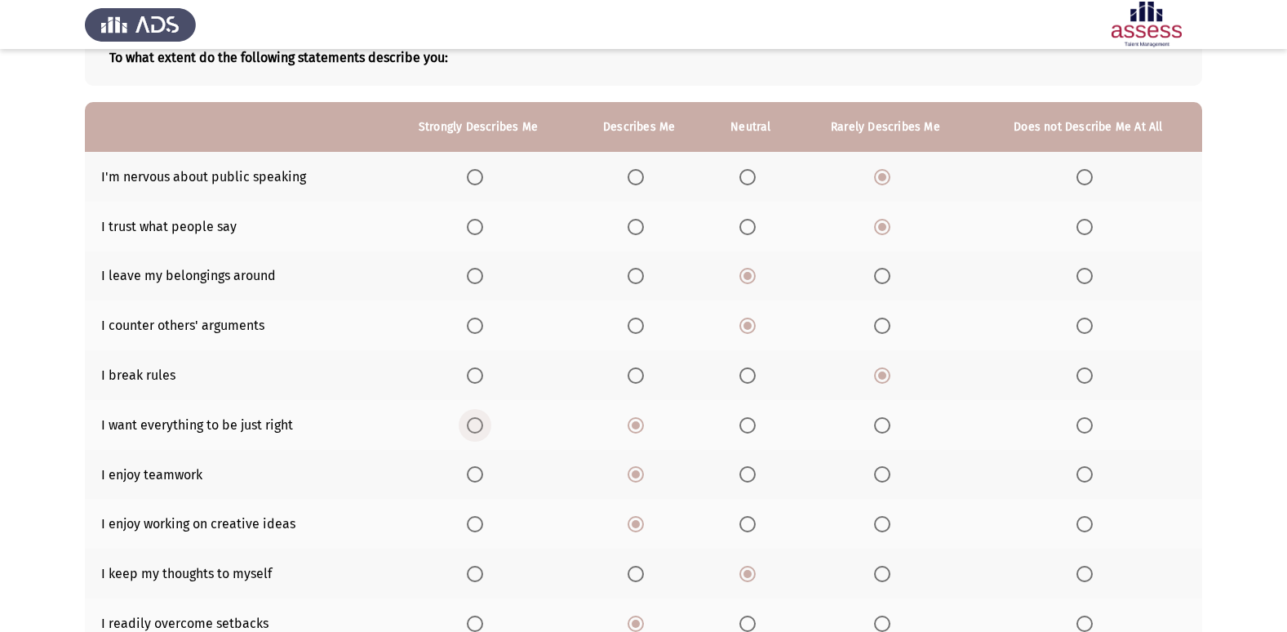
click at [478, 424] on span "Select an option" at bounding box center [475, 425] width 16 height 16
click at [478, 424] on input "Select an option" at bounding box center [475, 425] width 16 height 16
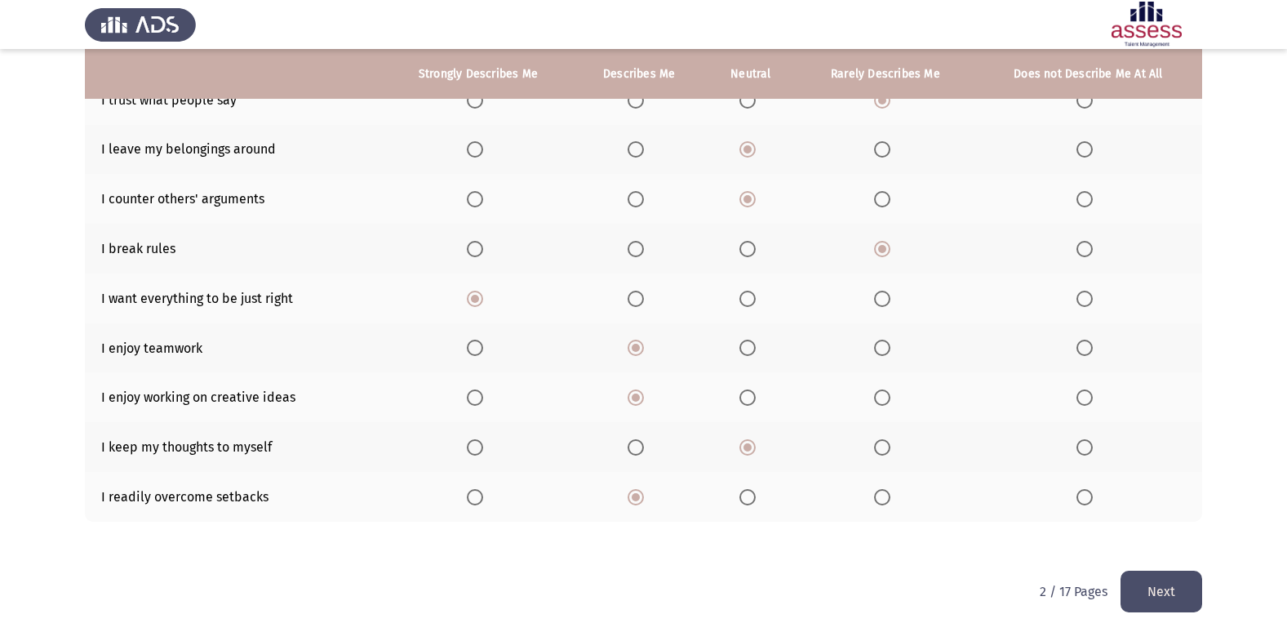
scroll to position [238, 0]
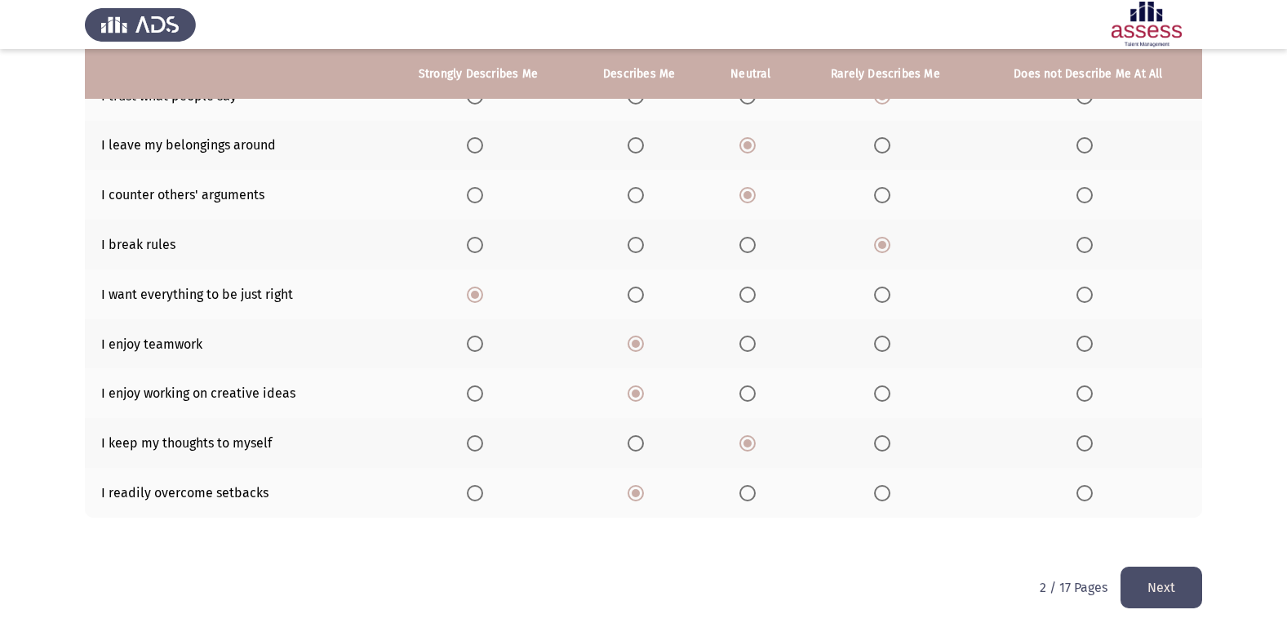
click at [1154, 580] on button "Next" at bounding box center [1161, 587] width 82 height 42
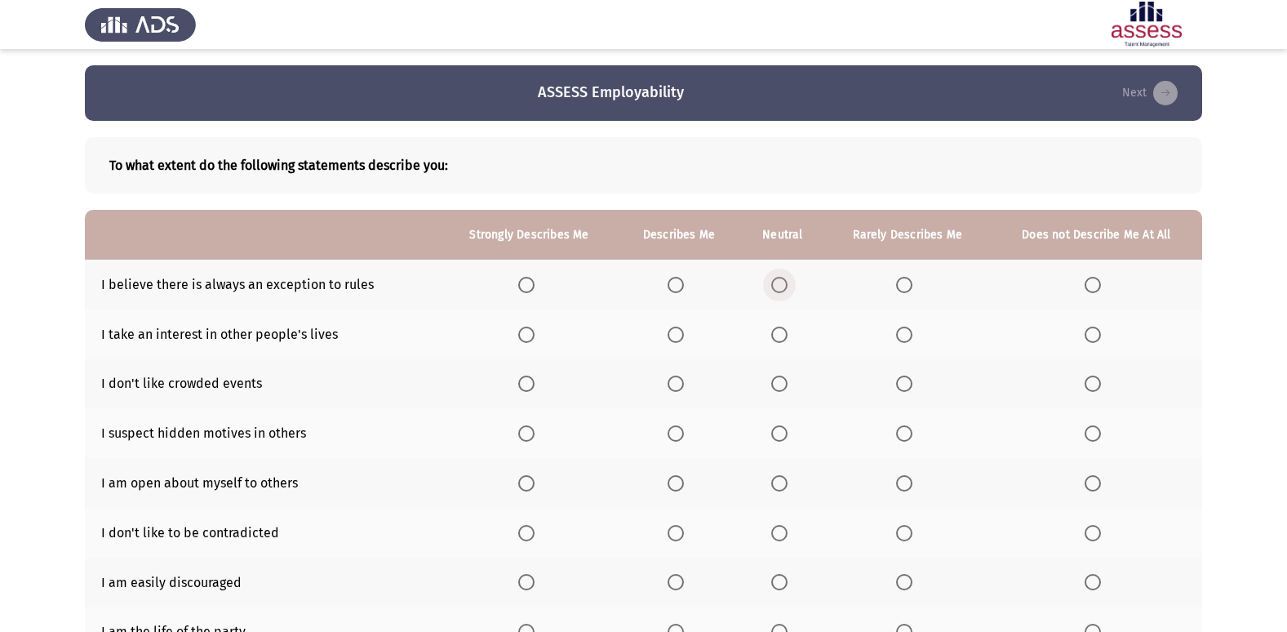
click at [778, 279] on span "Select an option" at bounding box center [779, 285] width 16 height 16
click at [778, 279] on input "Select an option" at bounding box center [779, 285] width 16 height 16
click at [787, 389] on span "Select an option" at bounding box center [779, 383] width 16 height 16
click at [787, 389] on input "Select an option" at bounding box center [779, 383] width 16 height 16
click at [778, 479] on span "Select an option" at bounding box center [779, 483] width 16 height 16
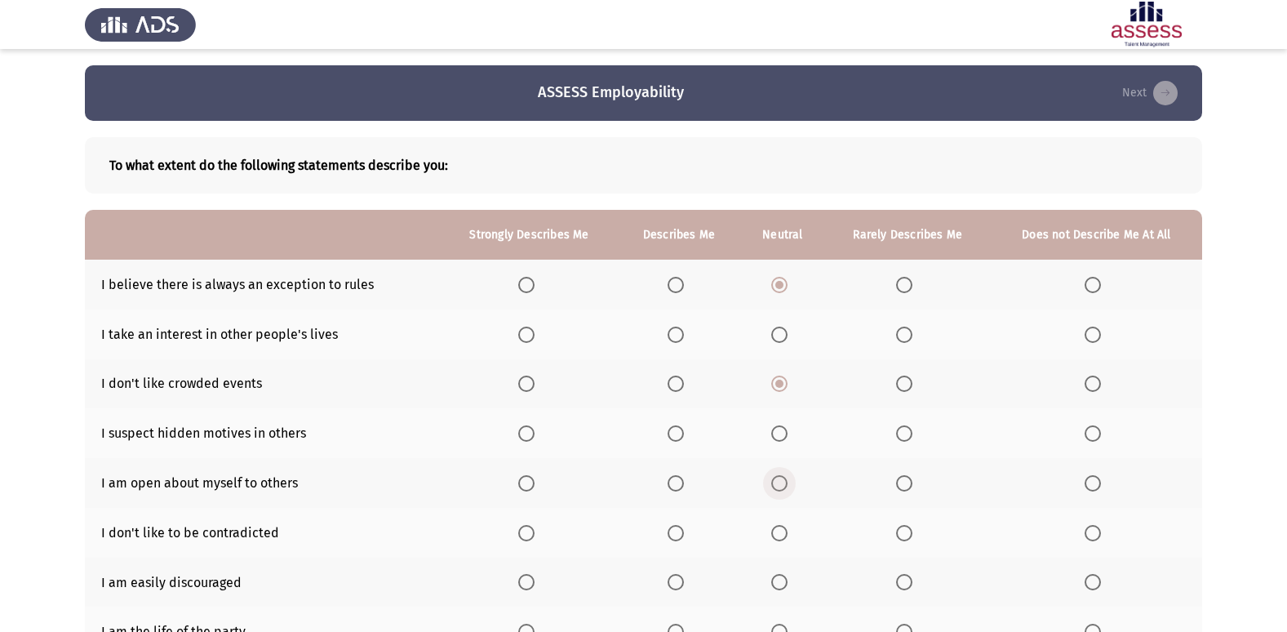
click at [778, 479] on input "Select an option" at bounding box center [779, 483] width 16 height 16
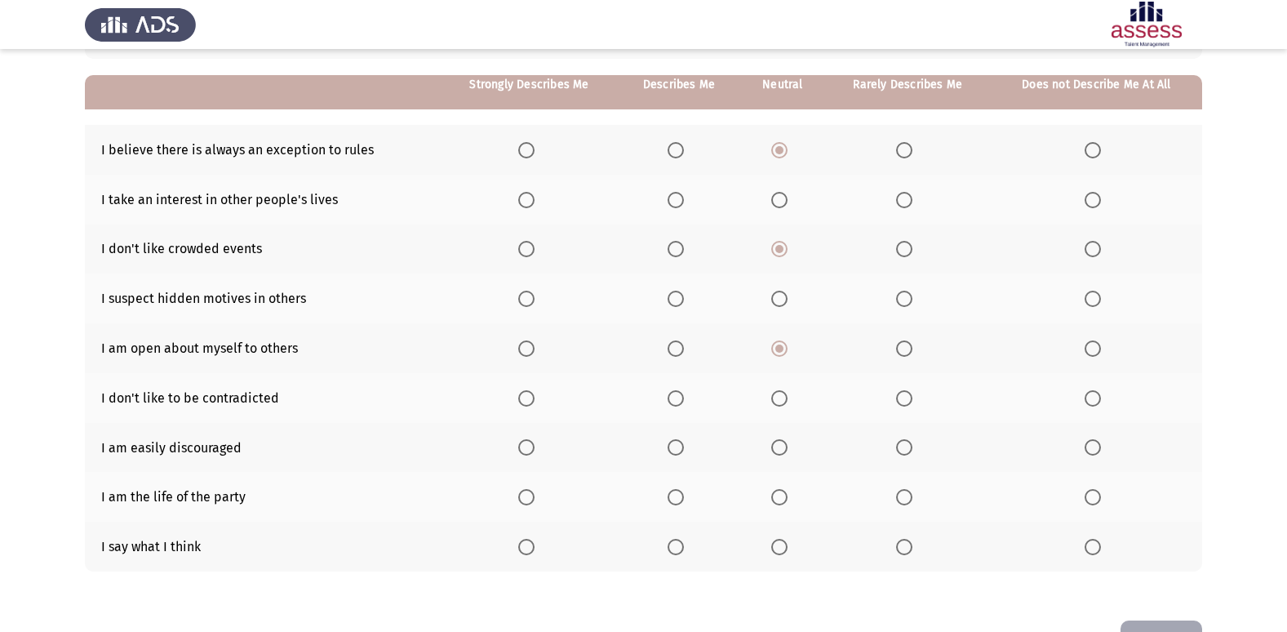
scroll to position [163, 0]
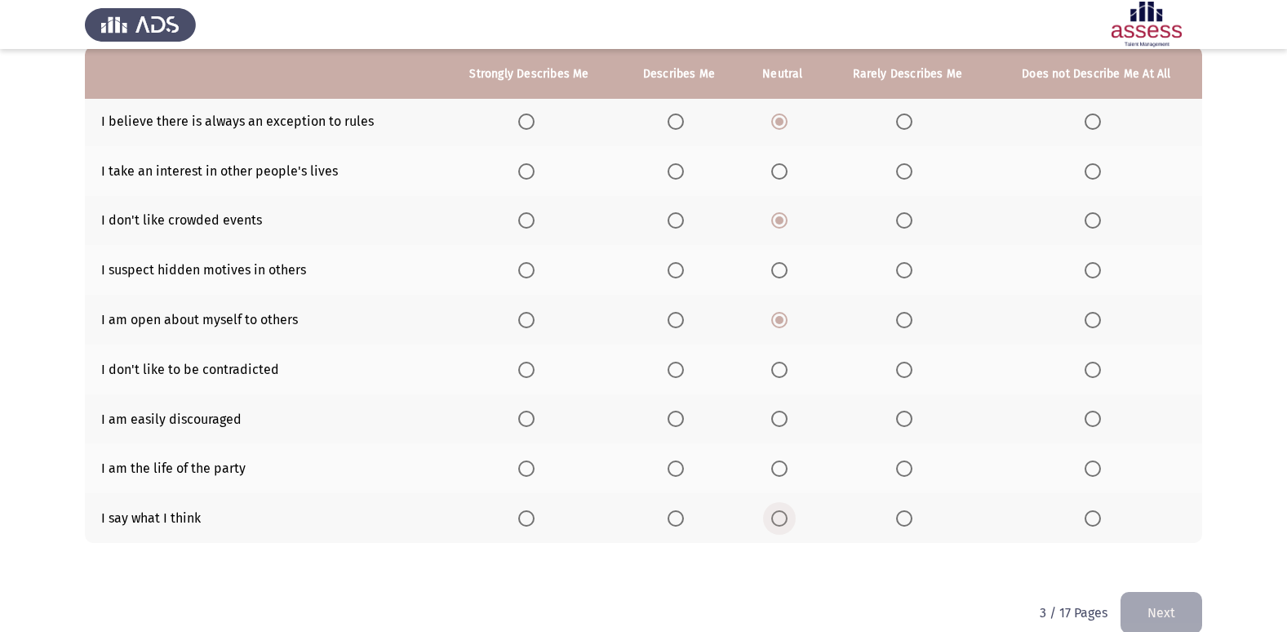
click at [783, 526] on span "Select an option" at bounding box center [779, 518] width 16 height 16
click at [783, 526] on input "Select an option" at bounding box center [779, 518] width 16 height 16
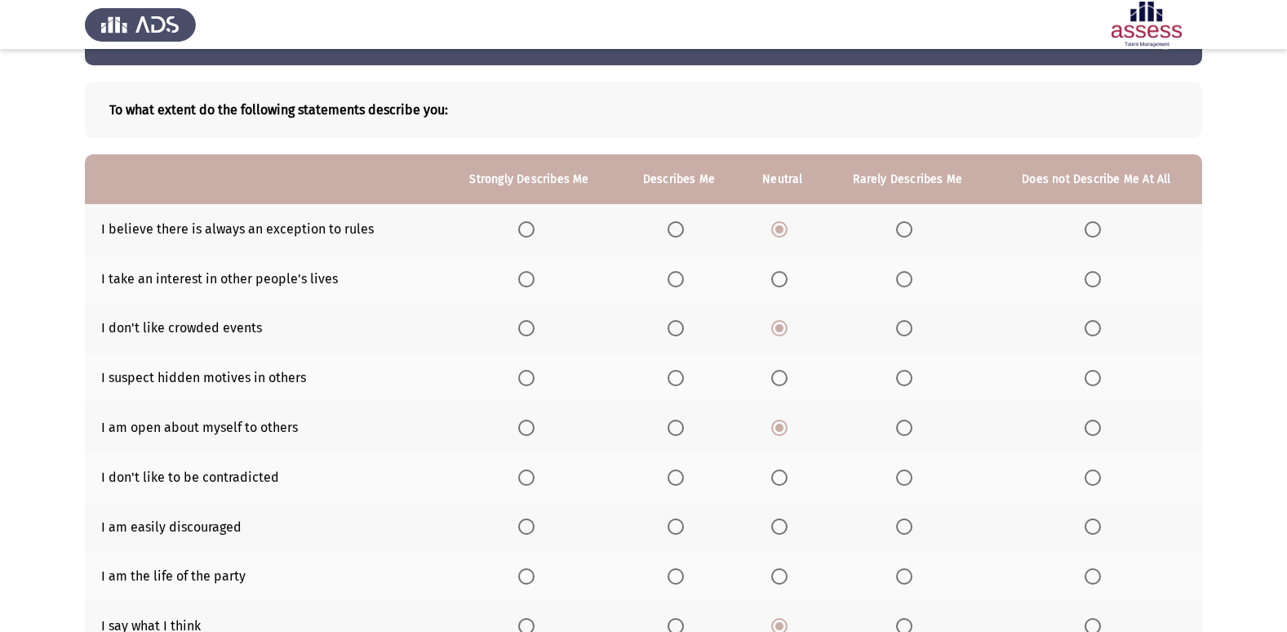
scroll to position [82, 0]
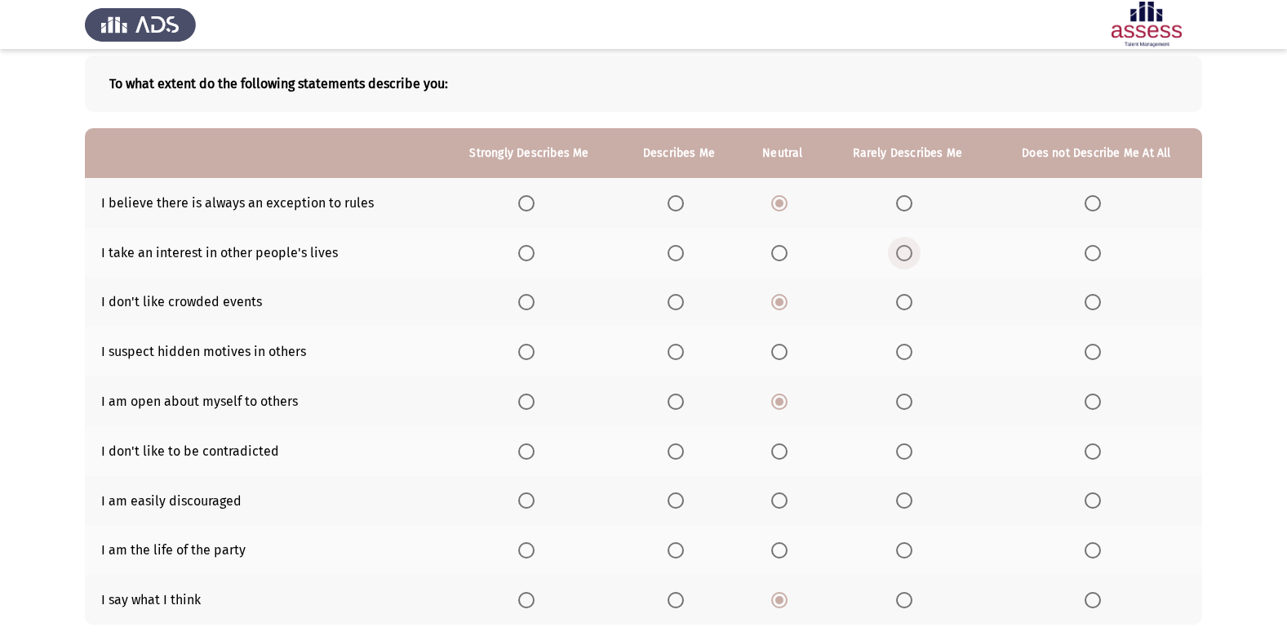
click at [907, 253] on span "Select an option" at bounding box center [904, 253] width 16 height 16
click at [907, 253] on input "Select an option" at bounding box center [904, 253] width 16 height 16
click at [781, 349] on span "Select an option" at bounding box center [779, 352] width 16 height 16
click at [781, 349] on input "Select an option" at bounding box center [779, 352] width 16 height 16
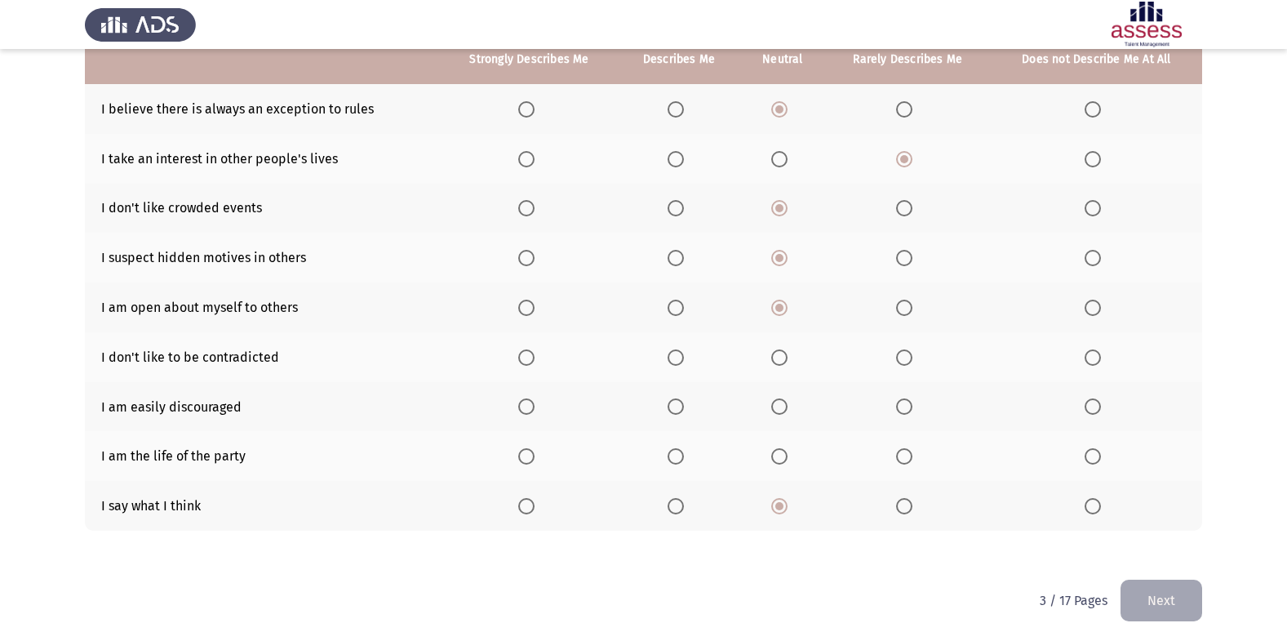
scroll to position [189, 0]
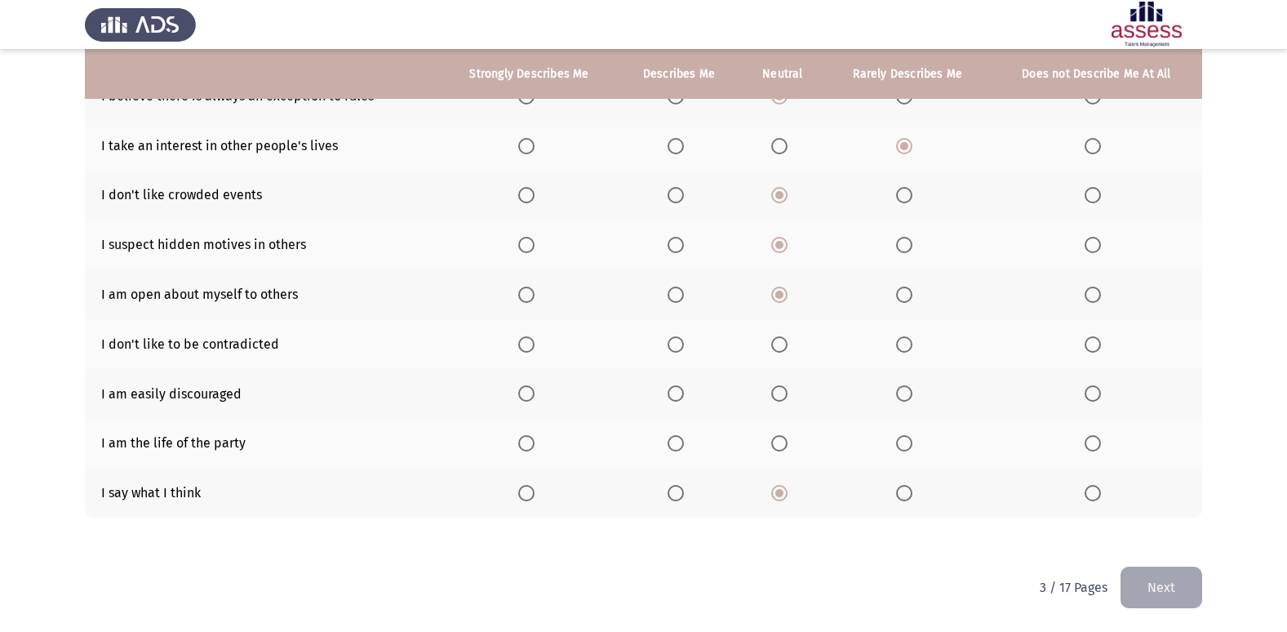
click at [782, 353] on th at bounding box center [782, 344] width 85 height 50
click at [779, 345] on span "Select an option" at bounding box center [779, 344] width 16 height 16
click at [779, 345] on input "Select an option" at bounding box center [779, 344] width 16 height 16
click at [778, 388] on span "Select an option" at bounding box center [779, 393] width 16 height 16
click at [778, 388] on input "Select an option" at bounding box center [779, 393] width 16 height 16
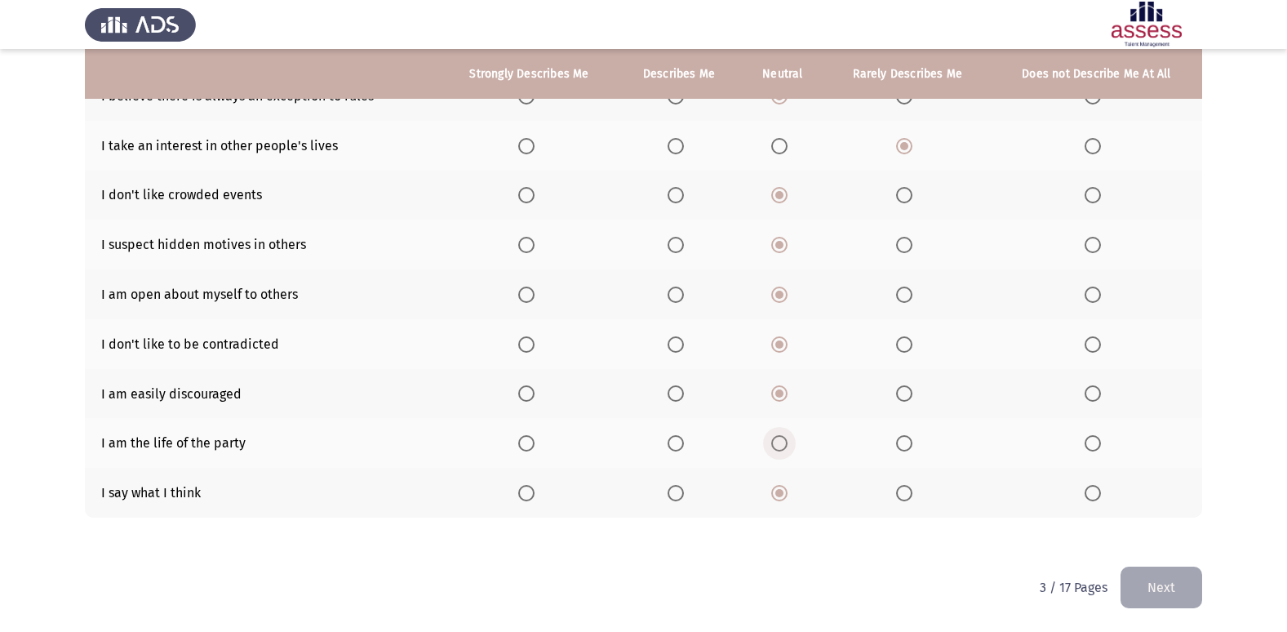
click at [783, 450] on span "Select an option" at bounding box center [779, 443] width 16 height 16
click at [783, 450] on input "Select an option" at bounding box center [779, 443] width 16 height 16
click at [1188, 587] on button "Next" at bounding box center [1161, 587] width 82 height 42
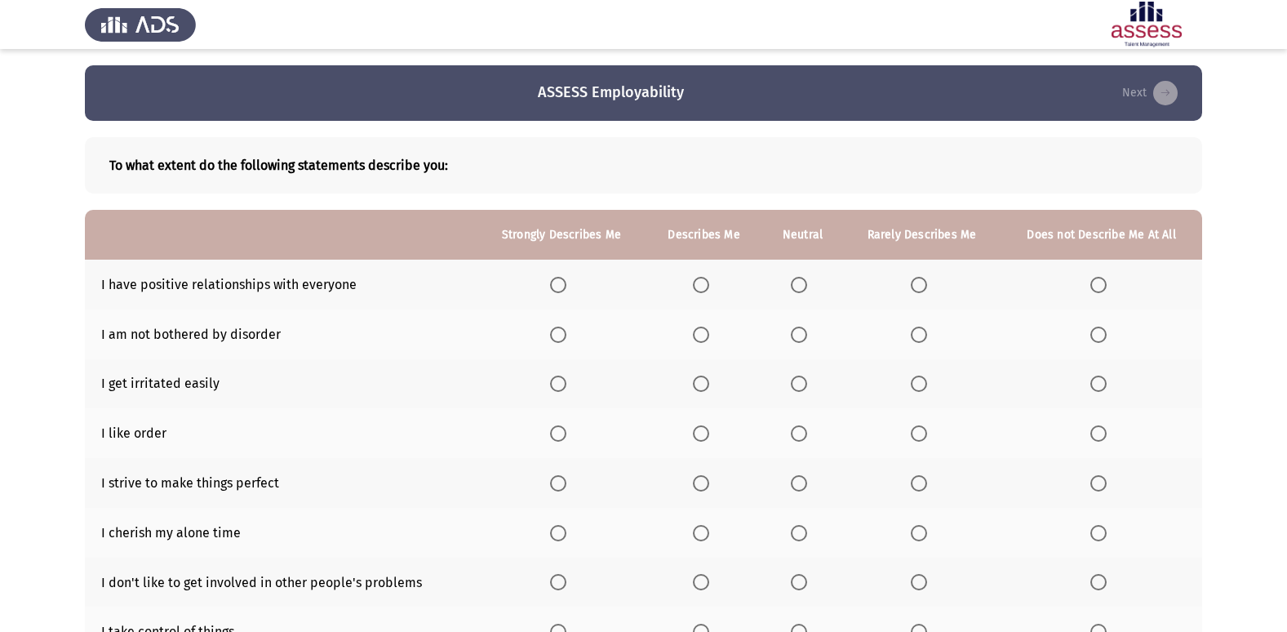
click at [702, 282] on span "Select an option" at bounding box center [701, 285] width 16 height 16
click at [702, 282] on input "Select an option" at bounding box center [701, 285] width 16 height 16
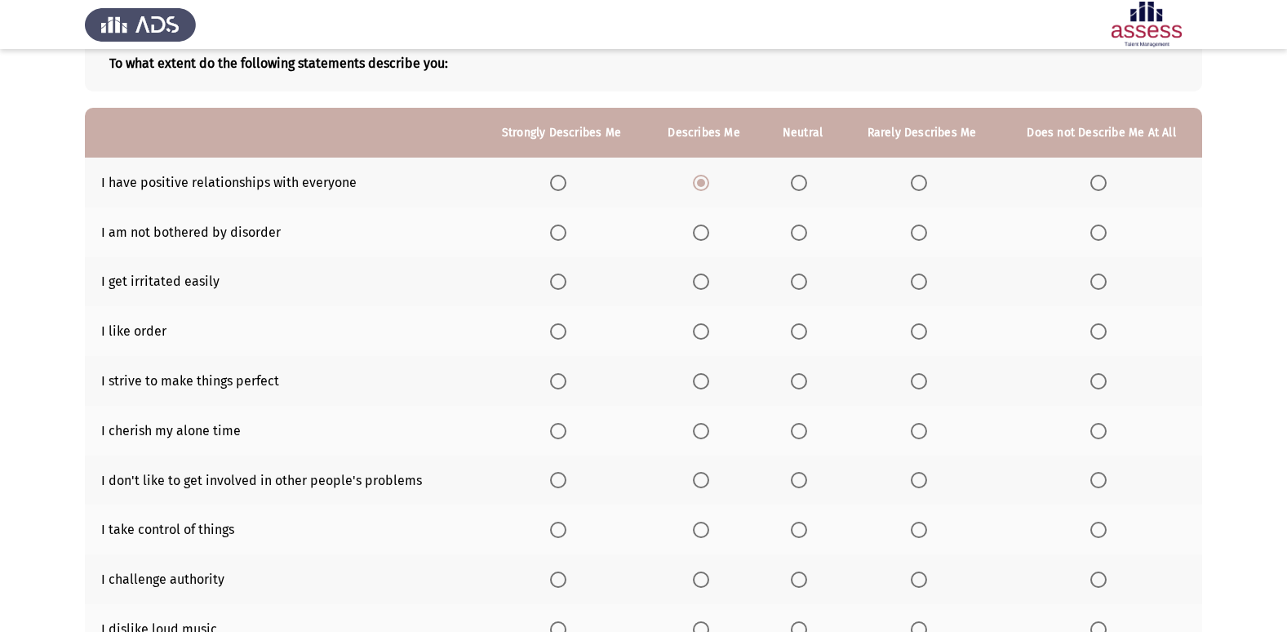
scroll to position [110, 0]
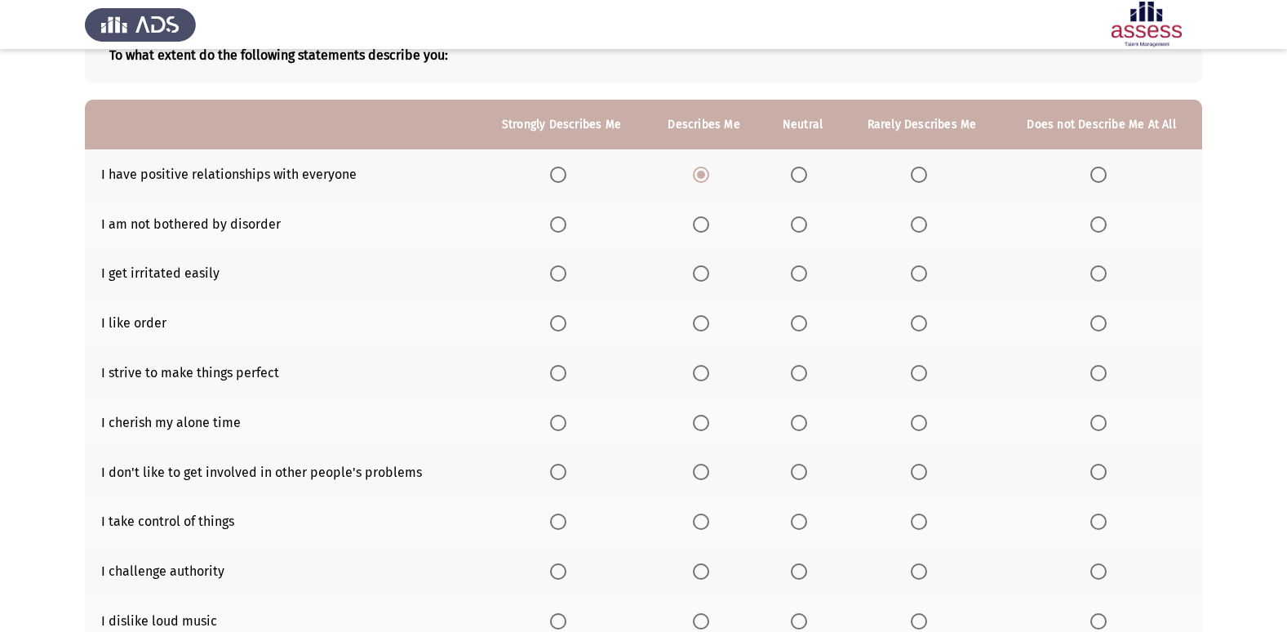
click at [798, 320] on span "Select an option" at bounding box center [799, 323] width 16 height 16
click at [798, 320] on input "Select an option" at bounding box center [799, 323] width 16 height 16
click at [703, 429] on span "Select an option" at bounding box center [701, 423] width 16 height 16
click at [703, 429] on input "Select an option" at bounding box center [701, 423] width 16 height 16
click at [700, 465] on span "Select an option" at bounding box center [701, 472] width 16 height 16
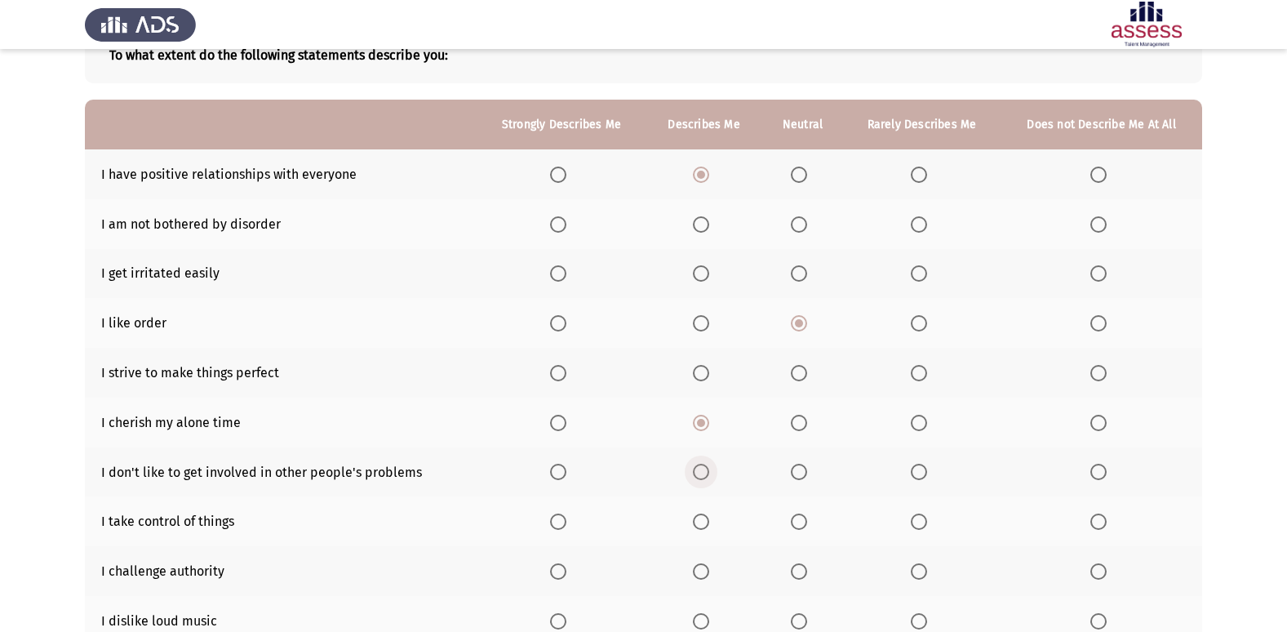
click at [700, 465] on input "Select an option" at bounding box center [701, 472] width 16 height 16
click at [703, 362] on th at bounding box center [703, 373] width 117 height 50
click at [703, 381] on th at bounding box center [703, 373] width 117 height 50
click at [709, 371] on span "Select an option" at bounding box center [701, 373] width 16 height 16
click at [709, 371] on input "Select an option" at bounding box center [701, 373] width 16 height 16
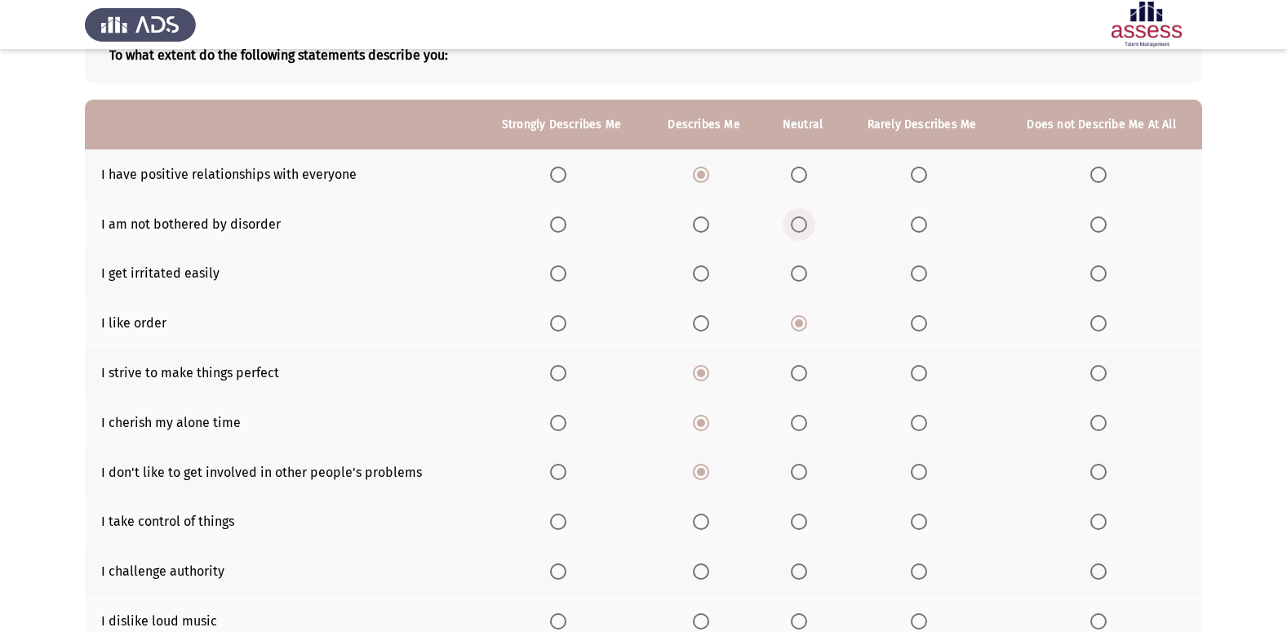
click at [806, 221] on span "Select an option" at bounding box center [799, 224] width 16 height 16
click at [806, 221] on input "Select an option" at bounding box center [799, 224] width 16 height 16
click at [801, 273] on span "Select an option" at bounding box center [799, 273] width 16 height 16
click at [801, 273] on input "Select an option" at bounding box center [799, 273] width 16 height 16
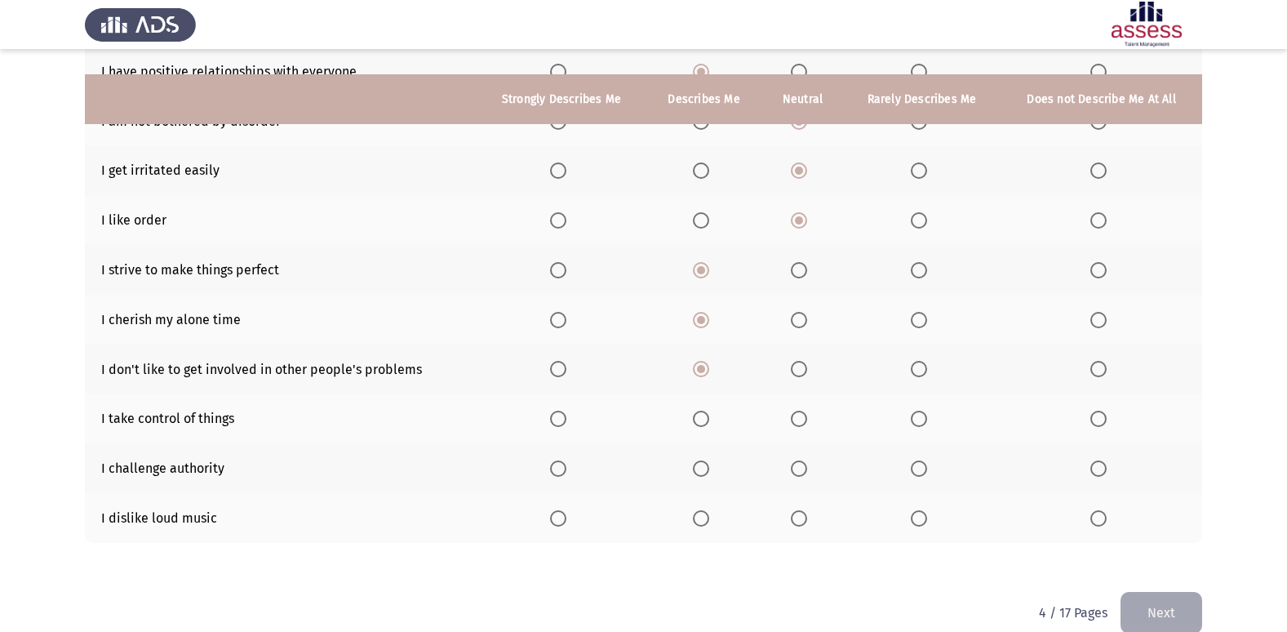
scroll to position [238, 0]
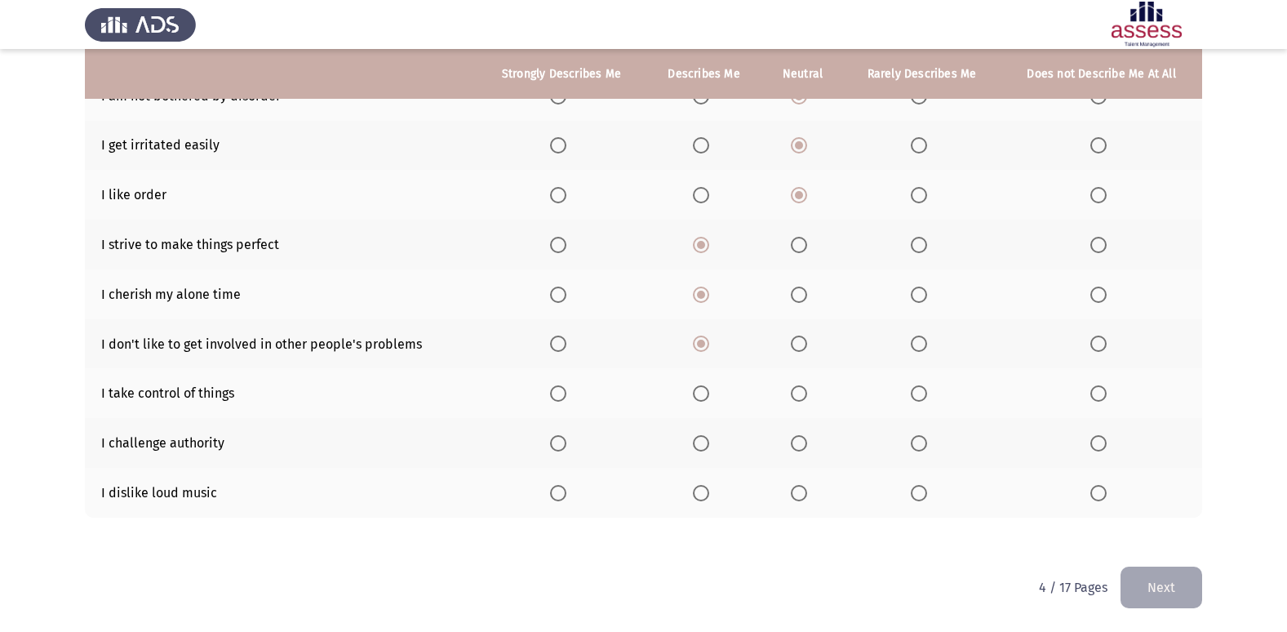
drag, startPoint x: 328, startPoint y: 335, endPoint x: 320, endPoint y: 348, distance: 15.4
click at [320, 348] on td "I don't like to get involved in other people's problems" at bounding box center [281, 344] width 393 height 50
click at [702, 401] on span "Select an option" at bounding box center [701, 393] width 16 height 16
click at [702, 401] on input "Select an option" at bounding box center [701, 393] width 16 height 16
click at [797, 494] on span "Select an option" at bounding box center [799, 493] width 16 height 16
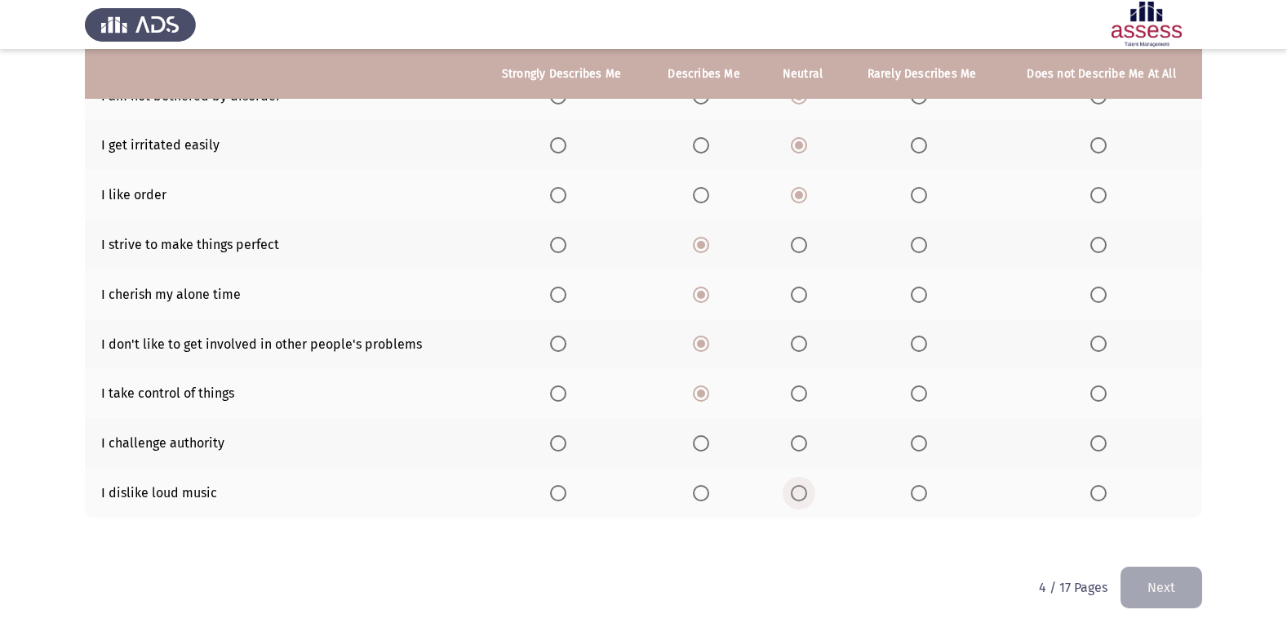
click at [797, 494] on input "Select an option" at bounding box center [799, 493] width 16 height 16
click at [796, 446] on span "Select an option" at bounding box center [799, 443] width 16 height 16
click at [796, 446] on input "Select an option" at bounding box center [799, 443] width 16 height 16
click at [1196, 592] on button "Next" at bounding box center [1161, 587] width 82 height 42
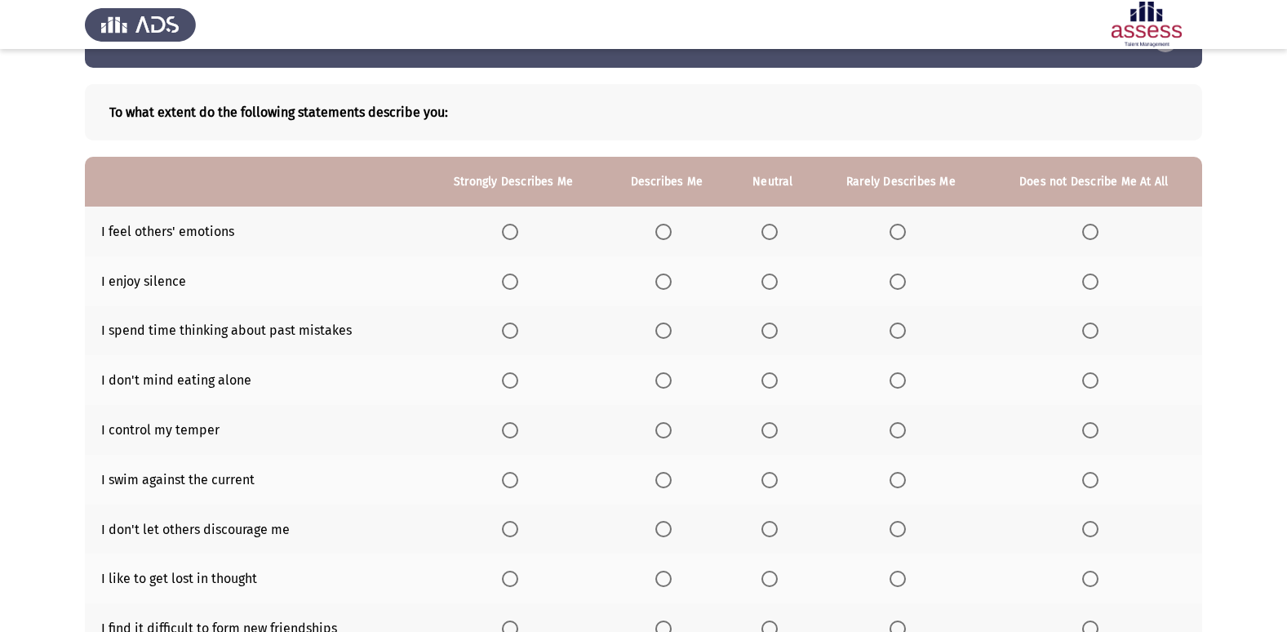
scroll to position [82, 0]
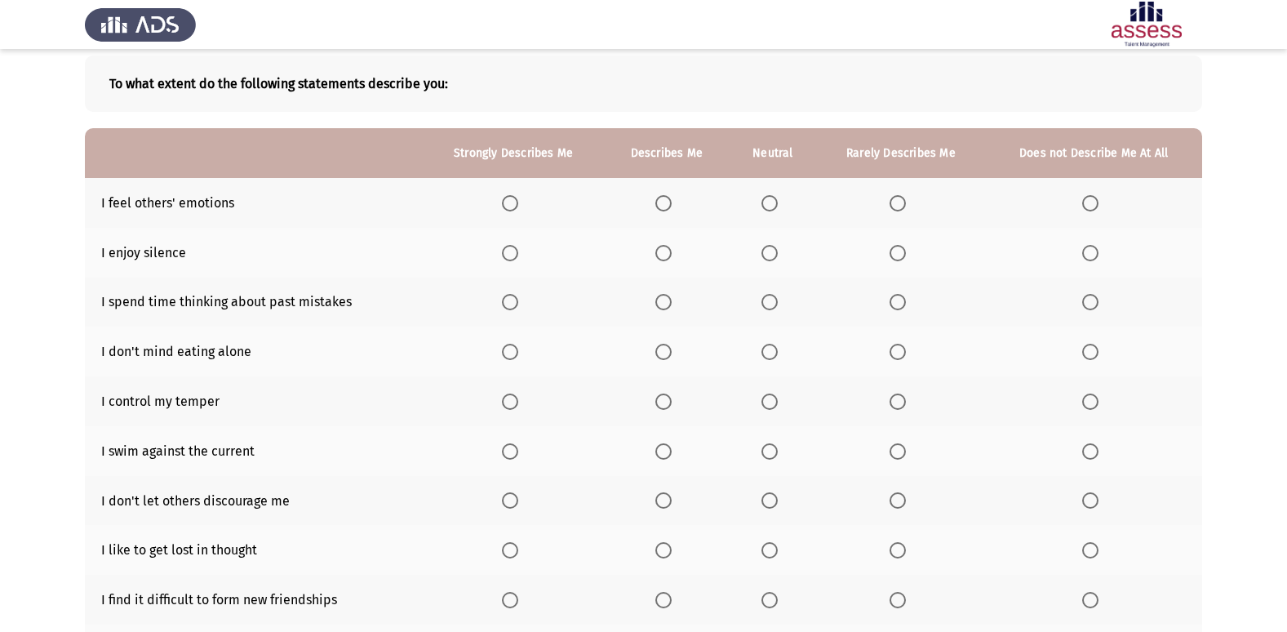
click at [665, 359] on span "Select an option" at bounding box center [663, 352] width 16 height 16
click at [665, 359] on input "Select an option" at bounding box center [663, 352] width 16 height 16
click at [891, 304] on span "Select an option" at bounding box center [897, 302] width 16 height 16
click at [891, 304] on input "Select an option" at bounding box center [897, 302] width 16 height 16
click at [667, 251] on span "Select an option" at bounding box center [663, 253] width 16 height 16
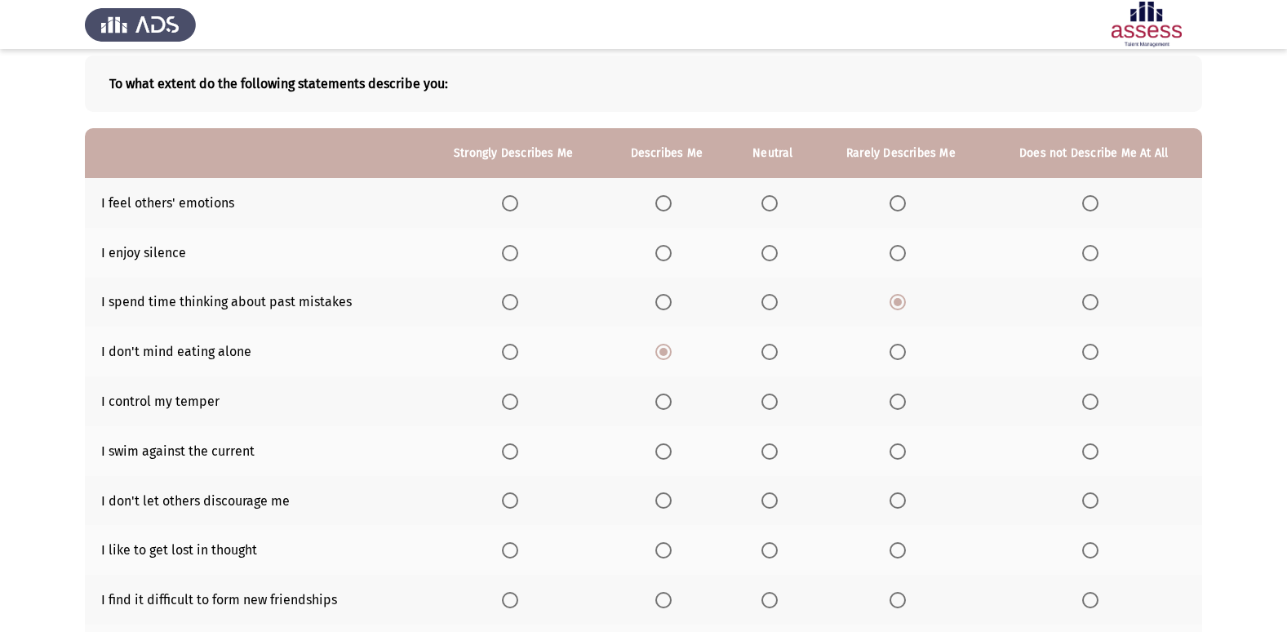
click at [667, 251] on input "Select an option" at bounding box center [663, 253] width 16 height 16
click at [662, 206] on span "Select an option" at bounding box center [663, 203] width 16 height 16
click at [662, 206] on input "Select an option" at bounding box center [663, 203] width 16 height 16
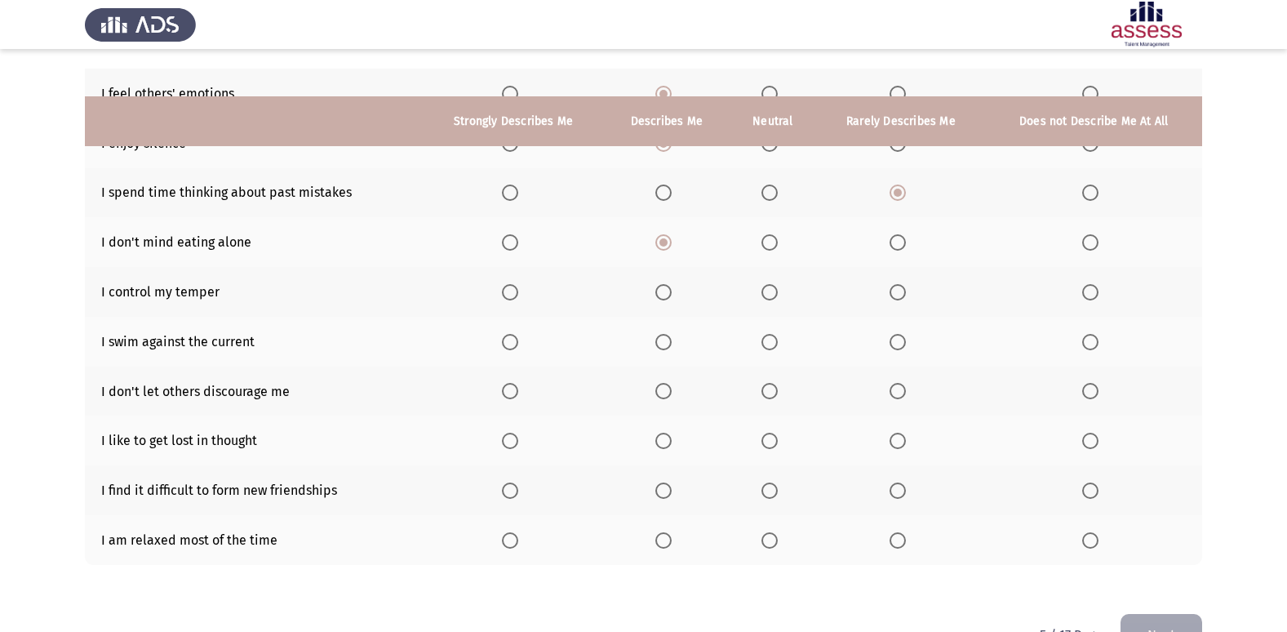
scroll to position [238, 0]
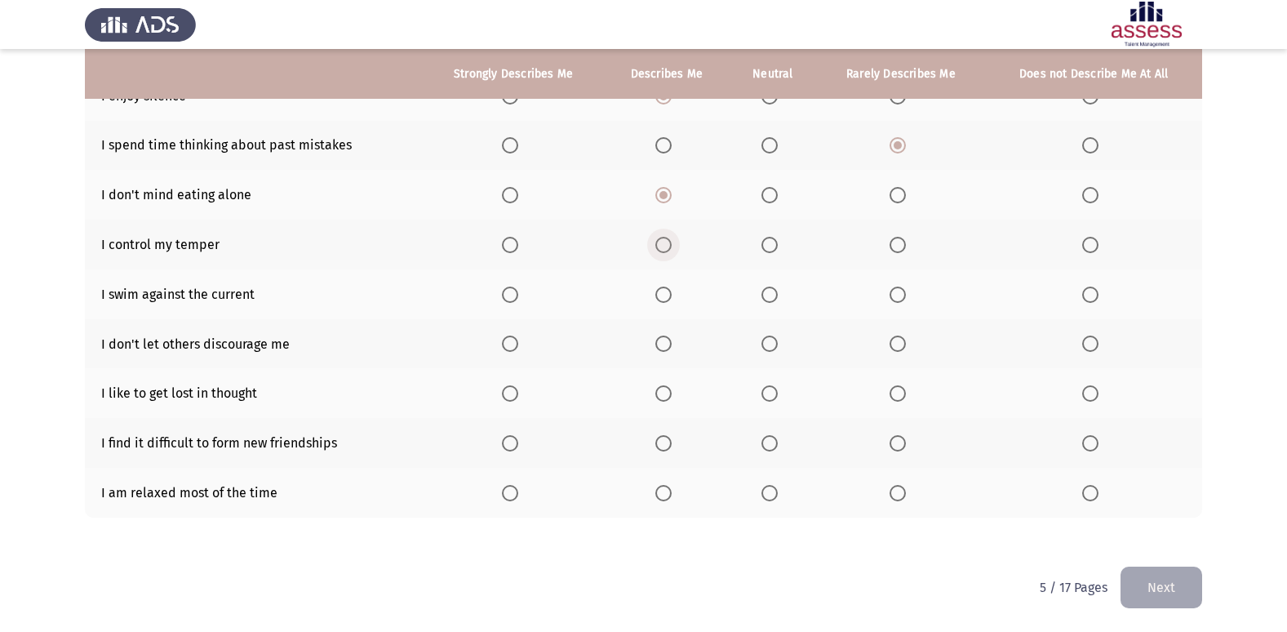
click at [672, 248] on span "Select an option" at bounding box center [663, 245] width 16 height 16
click at [672, 248] on input "Select an option" at bounding box center [663, 245] width 16 height 16
click at [672, 296] on span "Select an option" at bounding box center [663, 294] width 16 height 16
click at [672, 296] on input "Select an option" at bounding box center [663, 294] width 16 height 16
click at [666, 341] on span "Select an option" at bounding box center [663, 343] width 16 height 16
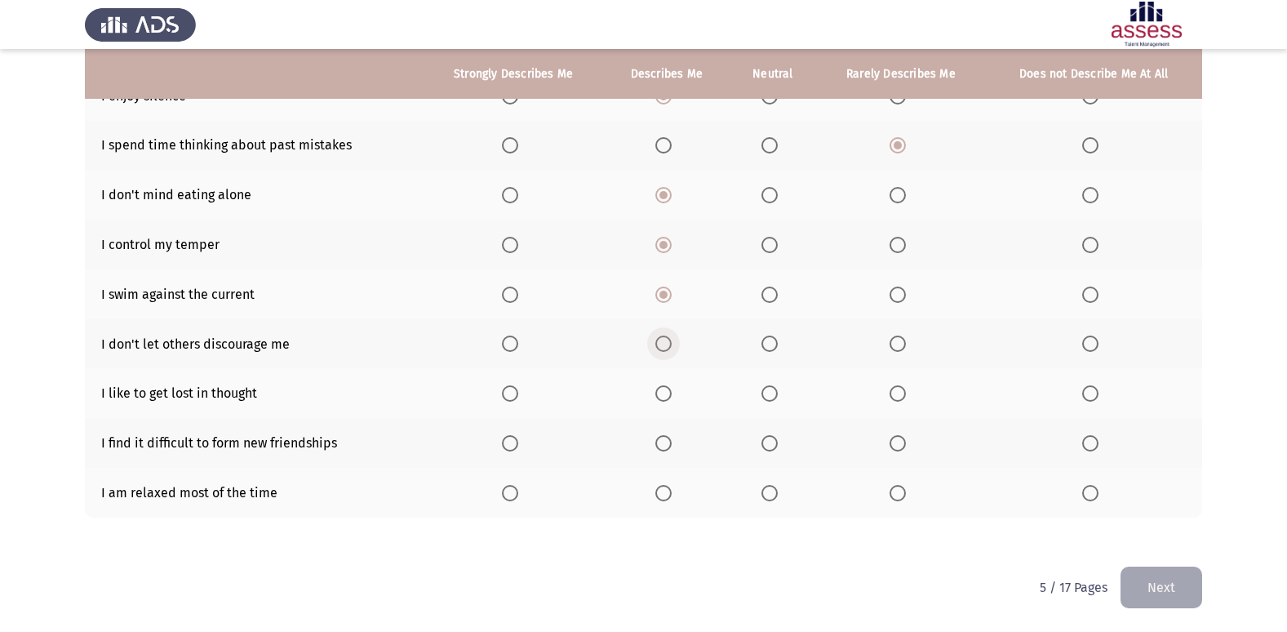
click at [666, 341] on input "Select an option" at bounding box center [663, 343] width 16 height 16
click at [769, 402] on th at bounding box center [772, 393] width 87 height 50
click at [774, 398] on span "Select an option" at bounding box center [769, 393] width 16 height 16
click at [774, 398] on input "Select an option" at bounding box center [769, 393] width 16 height 16
click at [772, 441] on span "Select an option" at bounding box center [769, 443] width 16 height 16
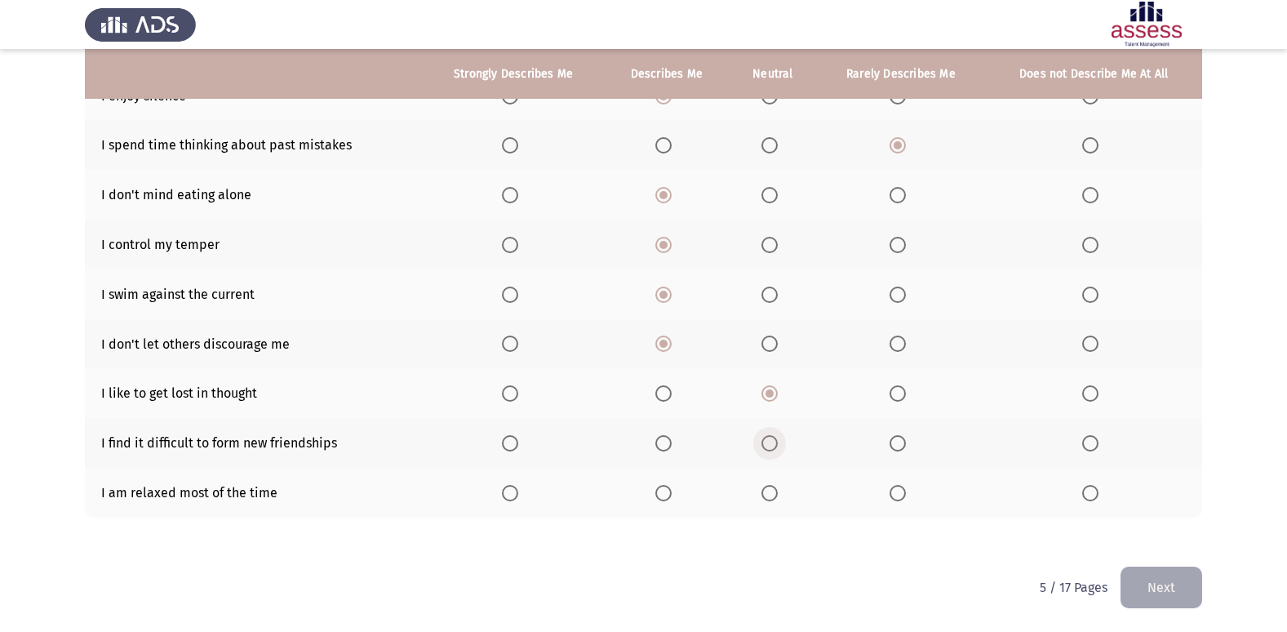
click at [772, 441] on input "Select an option" at bounding box center [769, 443] width 16 height 16
click at [770, 497] on span "Select an option" at bounding box center [769, 493] width 16 height 16
click at [770, 497] on input "Select an option" at bounding box center [769, 493] width 16 height 16
click at [1151, 570] on button "Next" at bounding box center [1161, 587] width 82 height 42
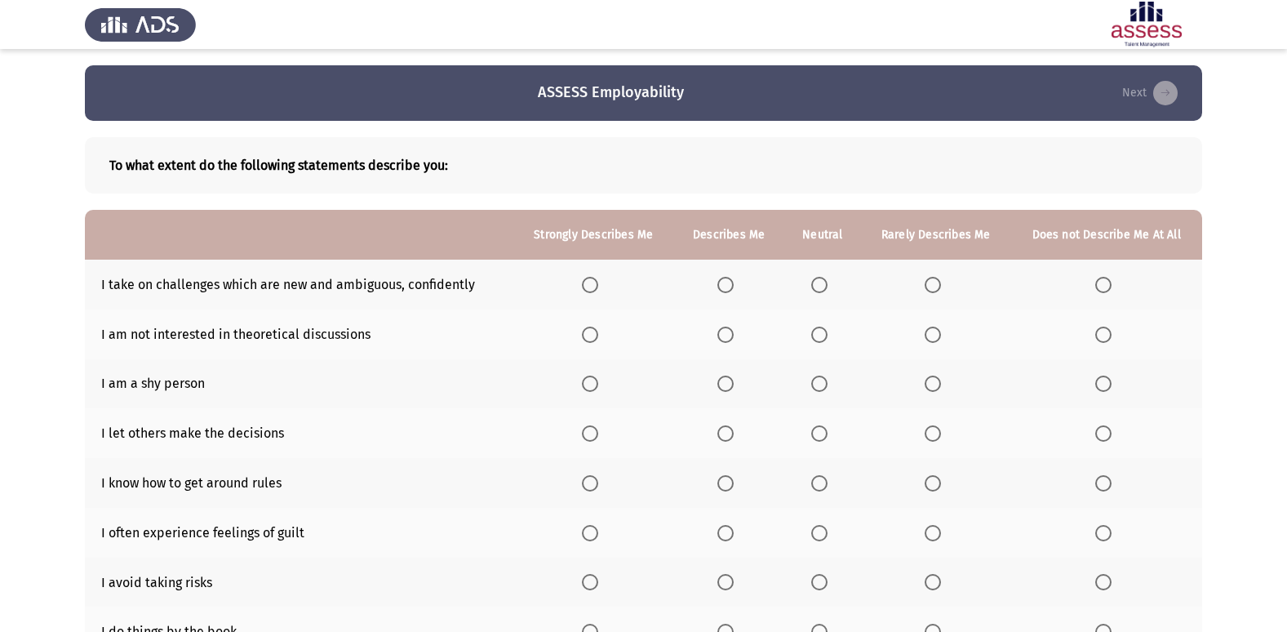
click at [268, 308] on td "I take on challenges which are new and ambiguous, confidently" at bounding box center [299, 285] width 428 height 50
click at [816, 384] on span "Select an option" at bounding box center [819, 383] width 16 height 16
click at [816, 384] on input "Select an option" at bounding box center [819, 383] width 16 height 16
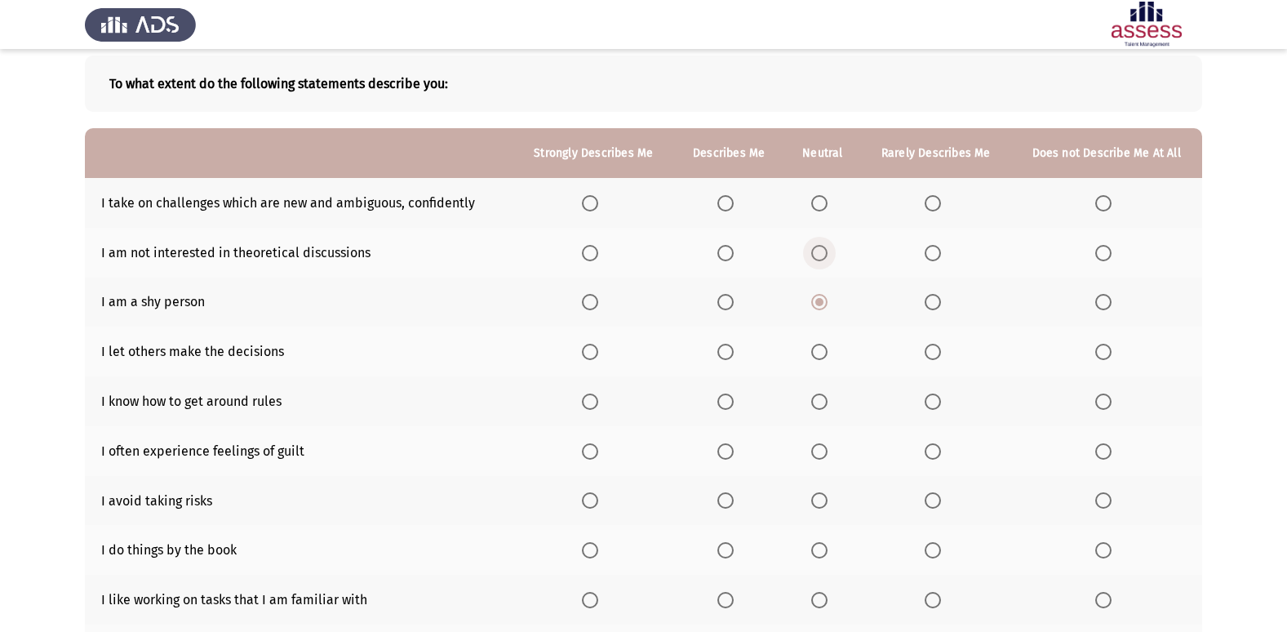
click at [823, 253] on span "Select an option" at bounding box center [819, 253] width 16 height 16
click at [823, 253] on input "Select an option" at bounding box center [819, 253] width 16 height 16
click at [825, 347] on span "Select an option" at bounding box center [819, 352] width 16 height 16
click at [825, 347] on input "Select an option" at bounding box center [819, 352] width 16 height 16
click at [935, 499] on span "Select an option" at bounding box center [933, 500] width 16 height 16
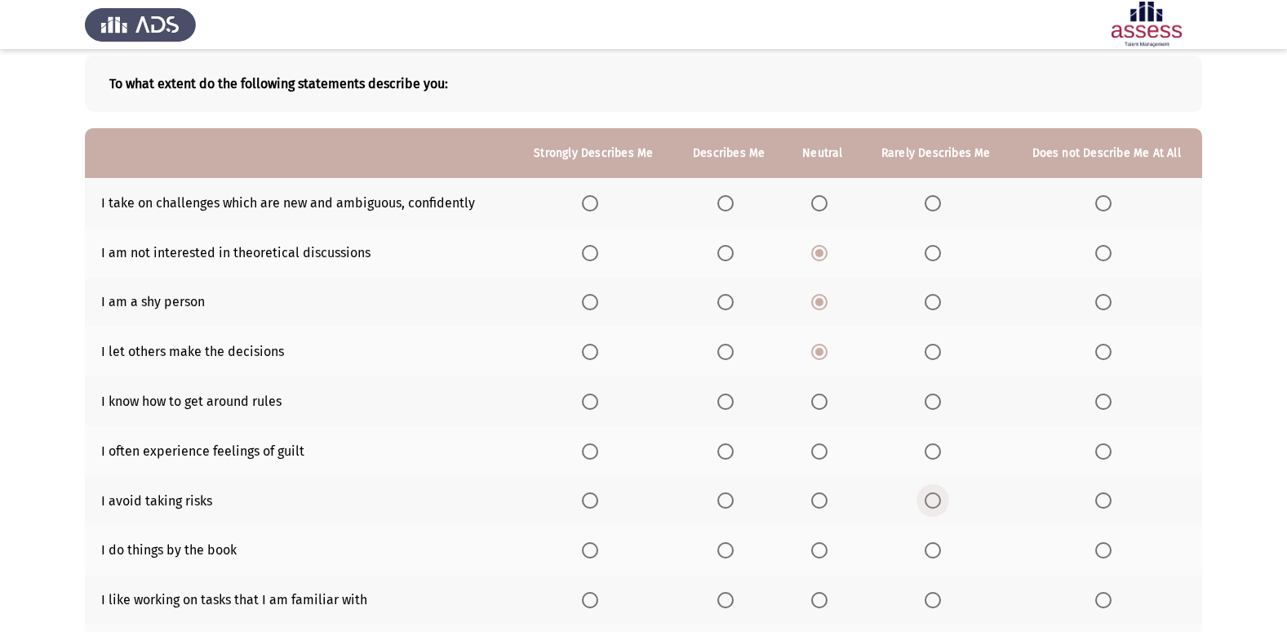
click at [935, 499] on input "Select an option" at bounding box center [933, 500] width 16 height 16
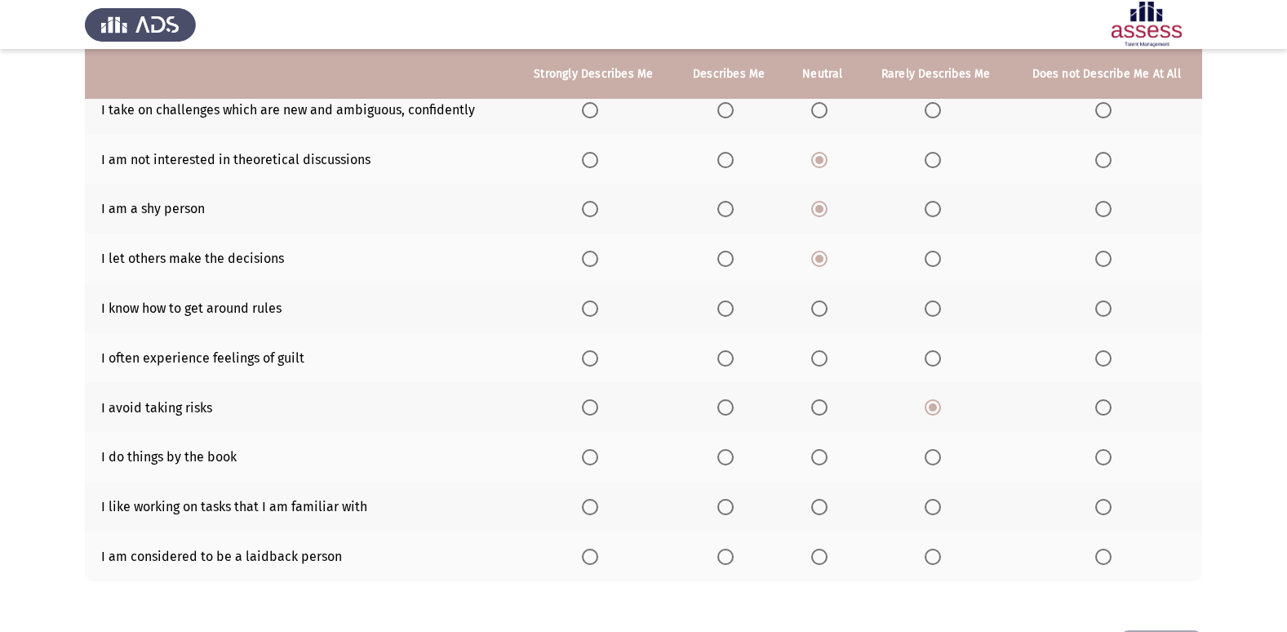
scroll to position [207, 0]
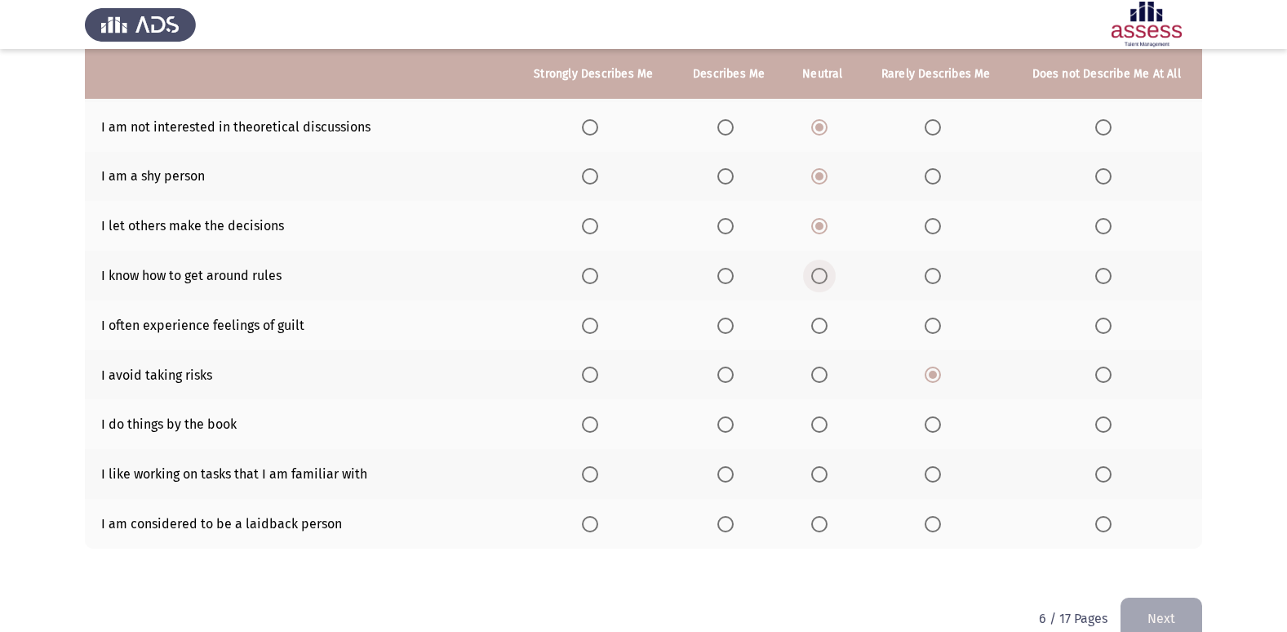
click at [819, 279] on span "Select an option" at bounding box center [819, 276] width 16 height 16
click at [819, 279] on input "Select an option" at bounding box center [819, 276] width 16 height 16
click at [819, 331] on span "Select an option" at bounding box center [819, 325] width 16 height 16
click at [819, 331] on input "Select an option" at bounding box center [819, 325] width 16 height 16
click at [725, 427] on span "Select an option" at bounding box center [725, 424] width 16 height 16
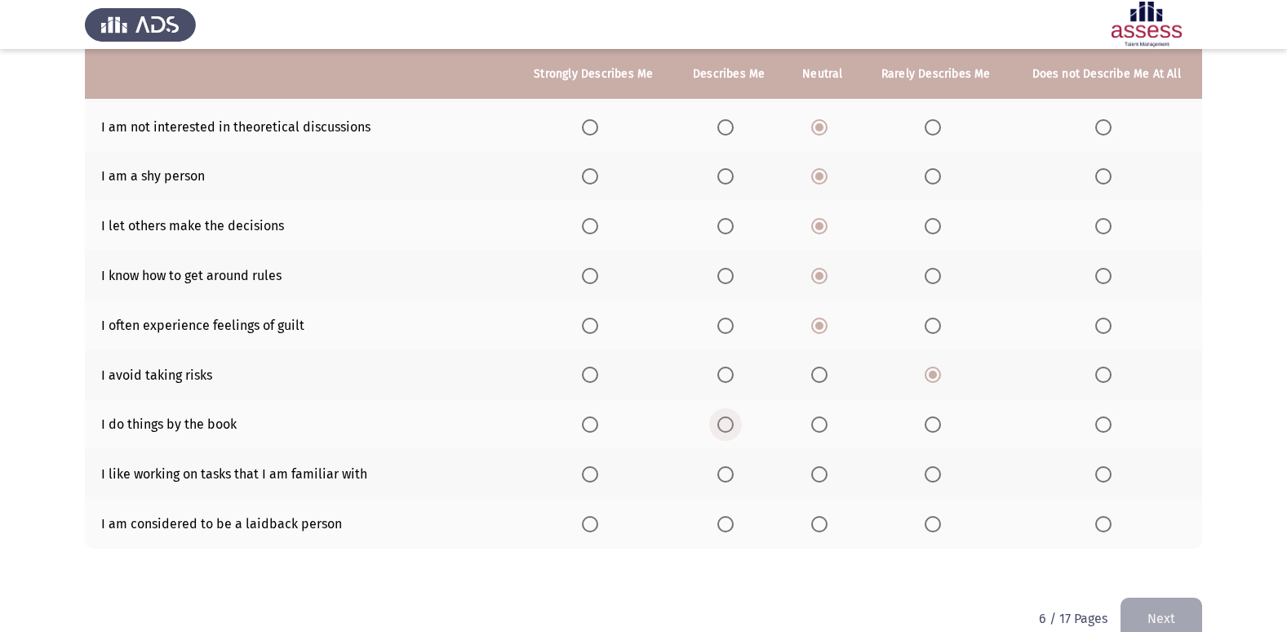
click at [725, 427] on input "Select an option" at bounding box center [725, 424] width 16 height 16
click at [827, 475] on span "Select an option" at bounding box center [819, 474] width 16 height 16
click at [827, 475] on input "Select an option" at bounding box center [819, 474] width 16 height 16
click at [827, 521] on span "Select an option" at bounding box center [819, 524] width 16 height 16
click at [827, 521] on input "Select an option" at bounding box center [819, 524] width 16 height 16
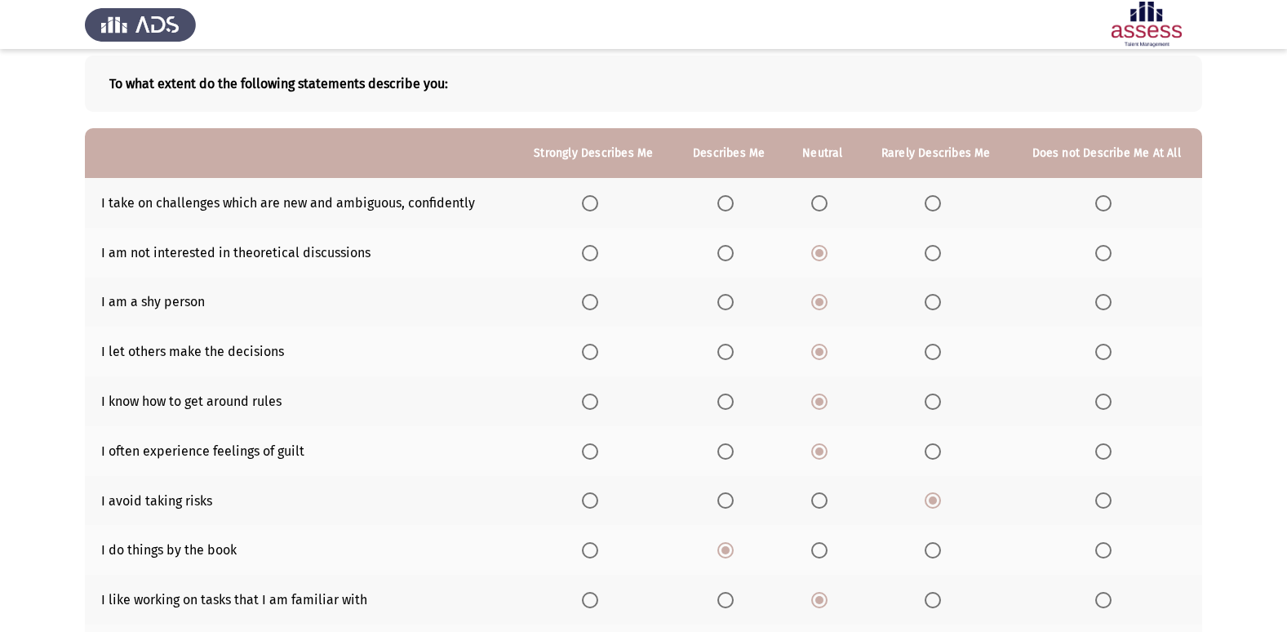
scroll to position [238, 0]
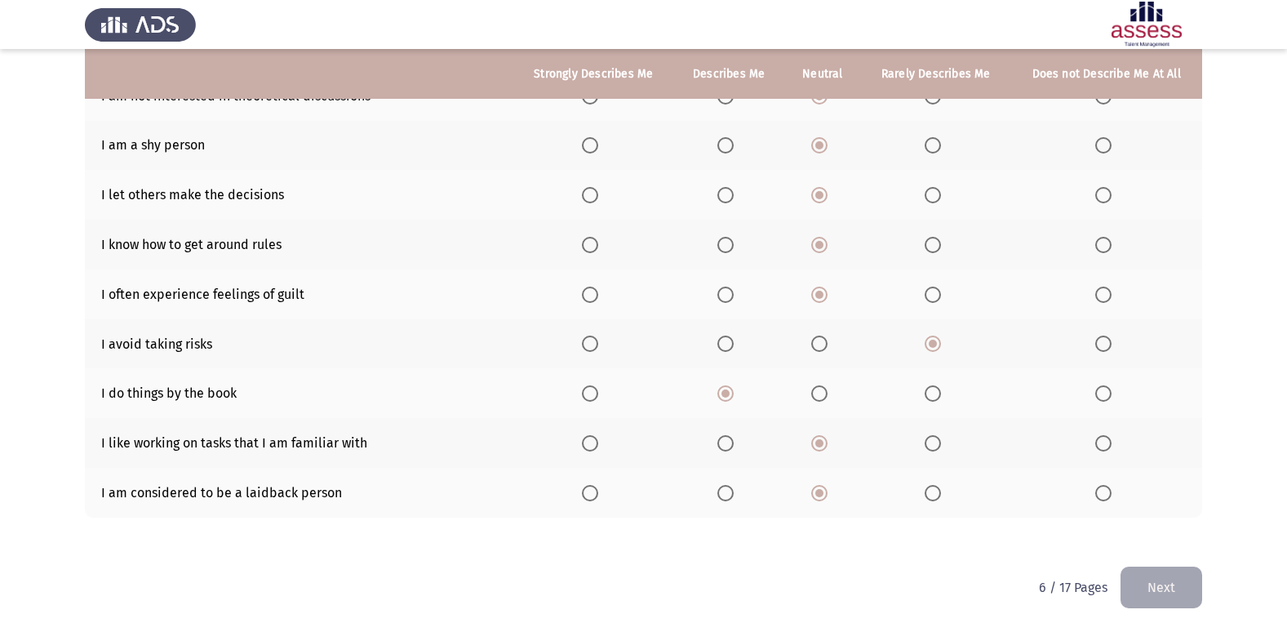
click at [1153, 591] on button "Next" at bounding box center [1161, 587] width 82 height 42
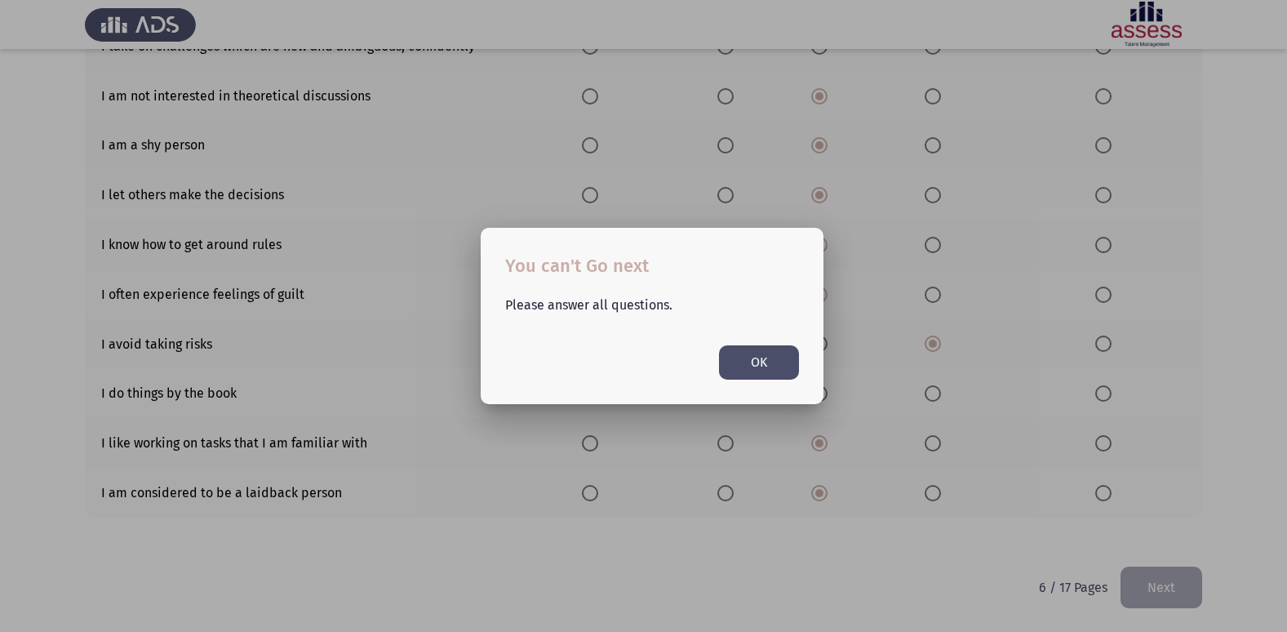
scroll to position [0, 0]
click at [398, 419] on div at bounding box center [643, 316] width 1287 height 632
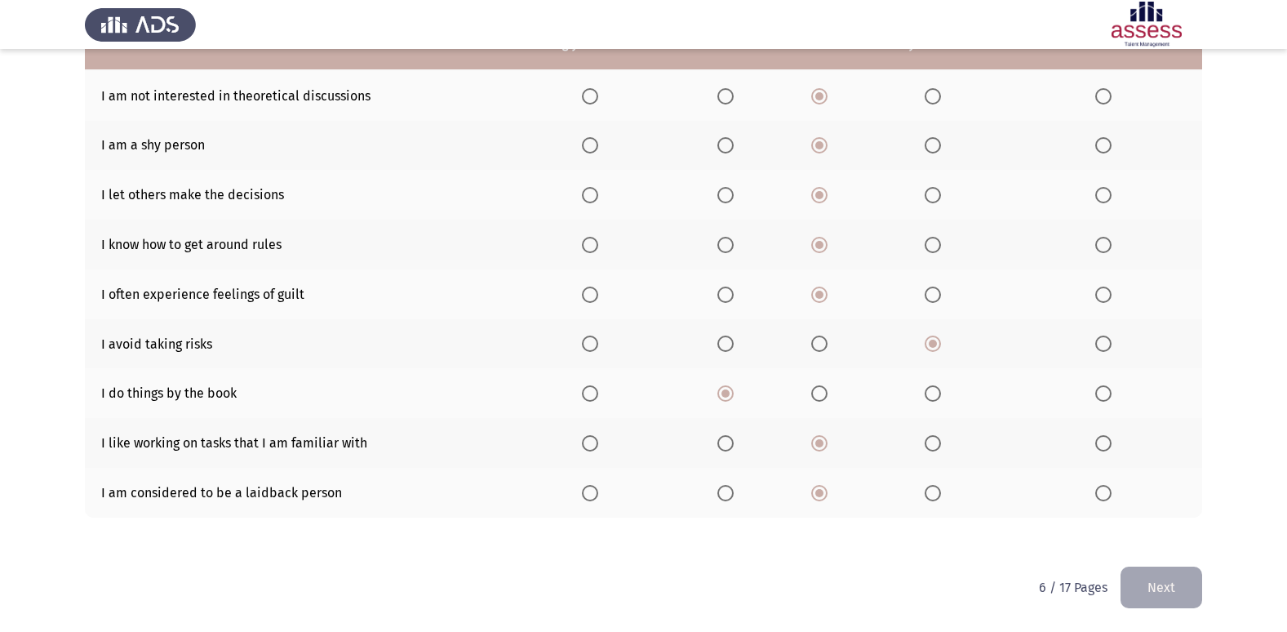
scroll to position [157, 0]
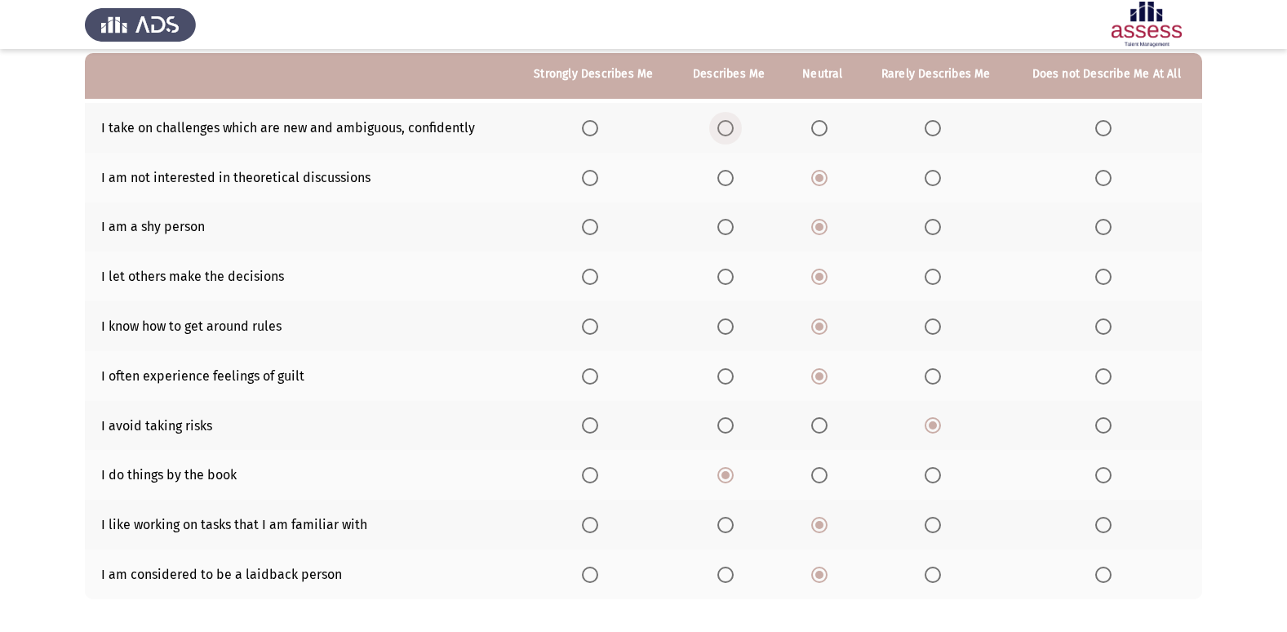
click at [731, 126] on span "Select an option" at bounding box center [725, 128] width 16 height 16
click at [731, 126] on input "Select an option" at bounding box center [725, 128] width 16 height 16
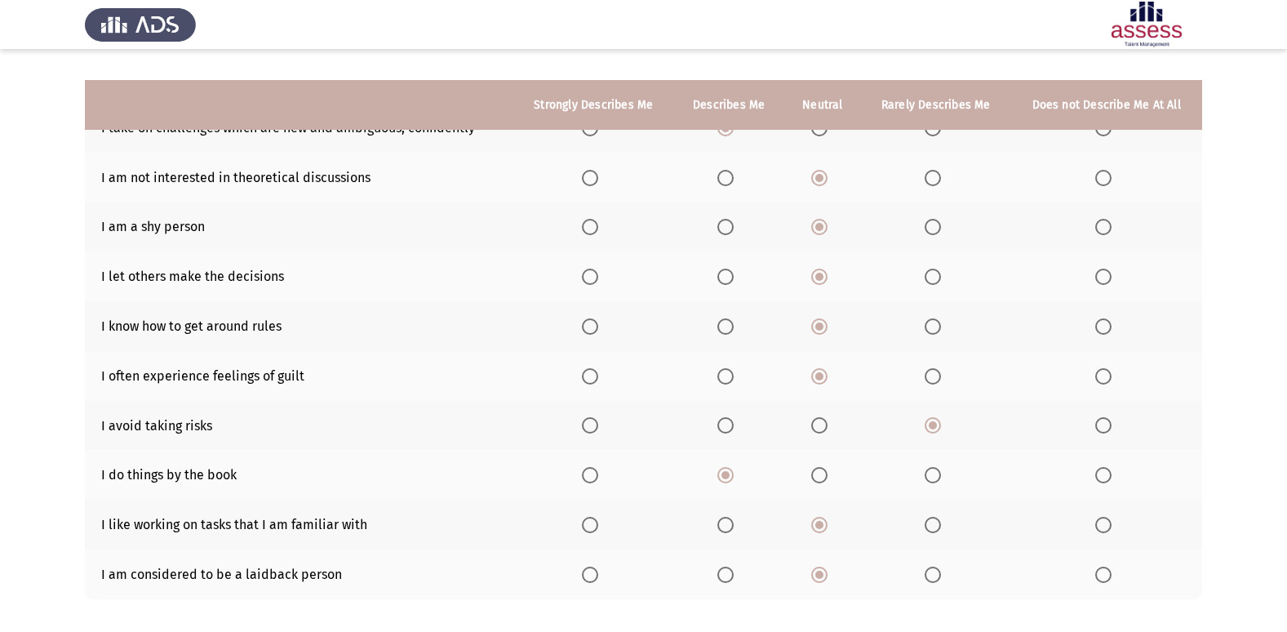
scroll to position [238, 0]
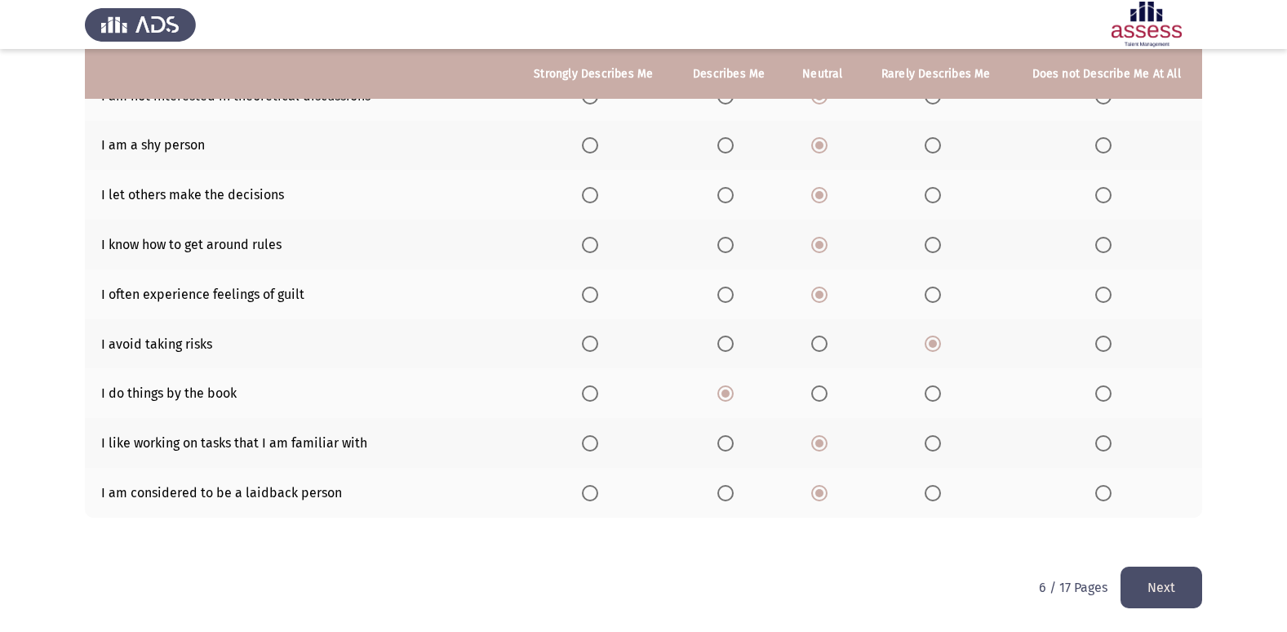
click at [1167, 566] on button "Next" at bounding box center [1161, 587] width 82 height 42
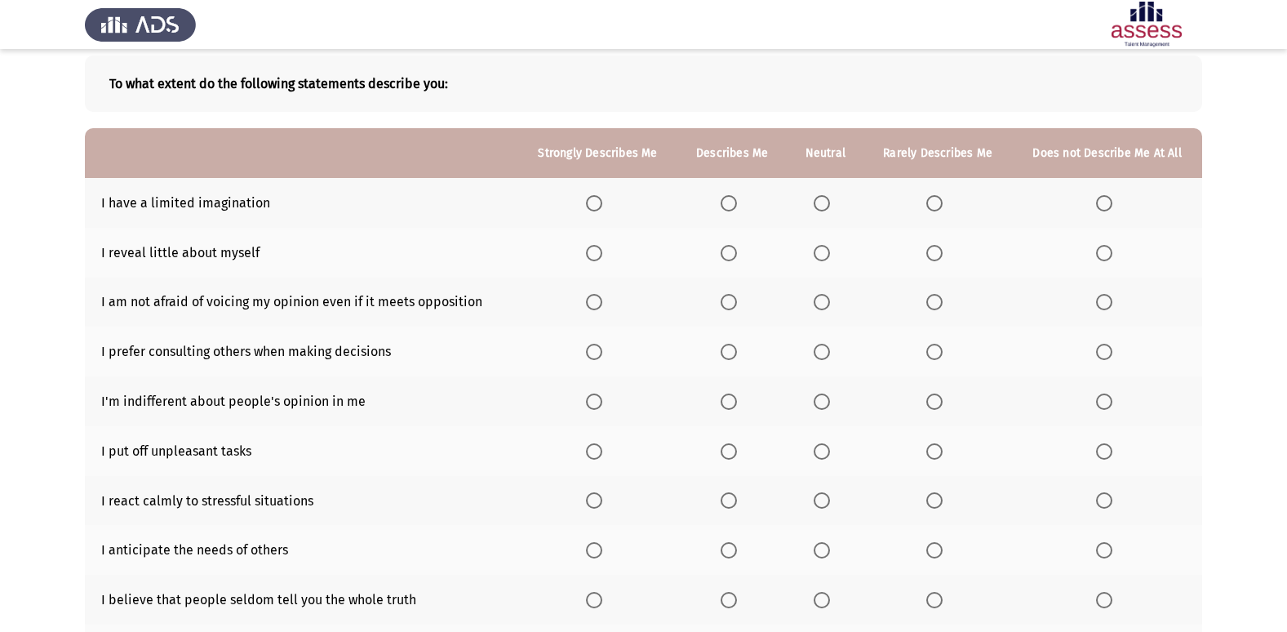
scroll to position [163, 0]
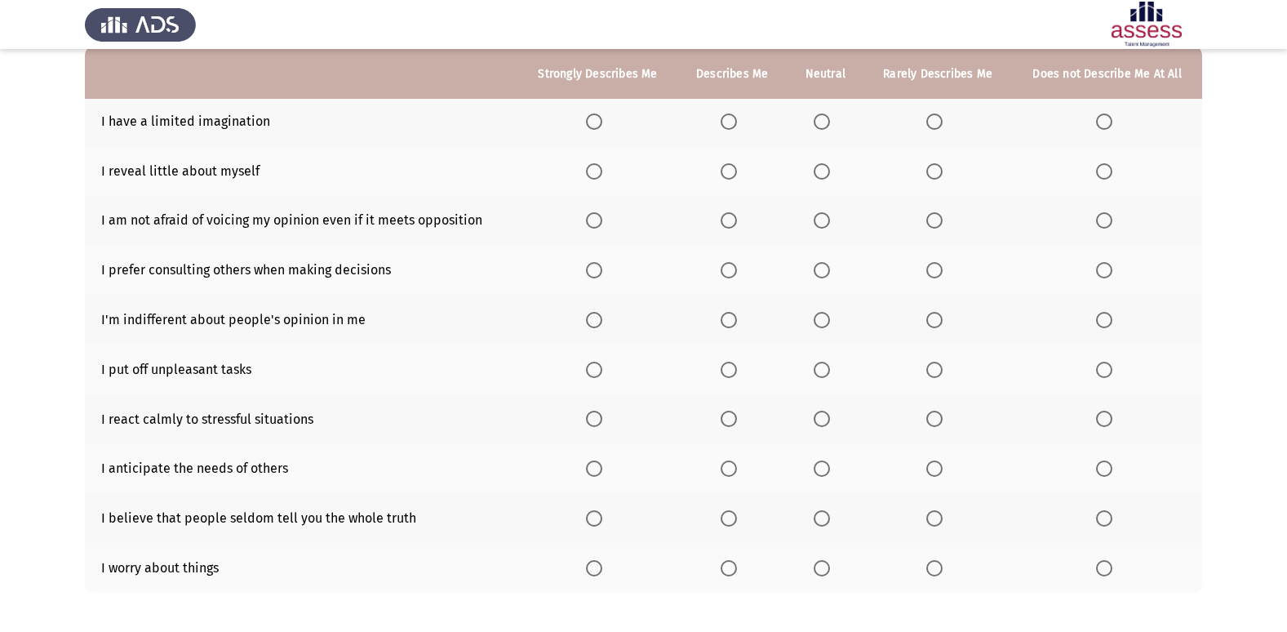
click at [821, 216] on span "Select an option" at bounding box center [822, 220] width 16 height 16
click at [821, 216] on input "Select an option" at bounding box center [822, 220] width 16 height 16
click at [820, 264] on span "Select an option" at bounding box center [822, 270] width 16 height 16
click at [820, 264] on input "Select an option" at bounding box center [822, 270] width 16 height 16
click at [732, 421] on span "Select an option" at bounding box center [729, 418] width 16 height 16
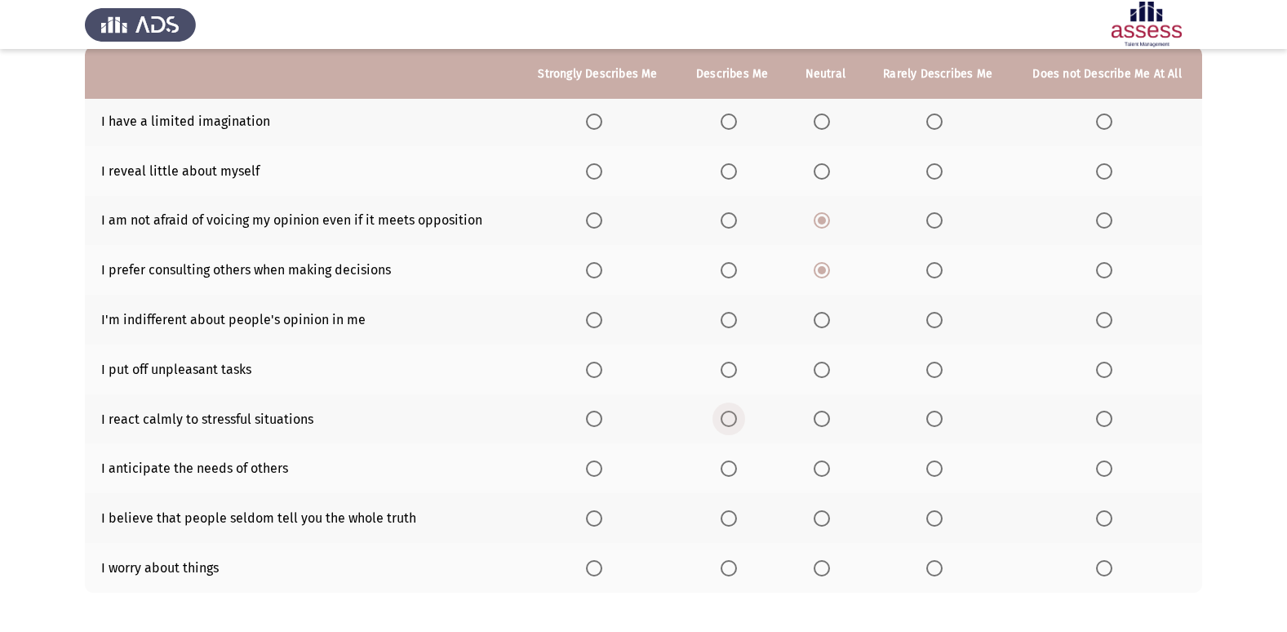
click at [732, 421] on input "Select an option" at bounding box center [729, 418] width 16 height 16
click at [821, 511] on span "Select an option" at bounding box center [822, 518] width 16 height 16
click at [821, 511] on input "Select an option" at bounding box center [822, 518] width 16 height 16
click at [830, 572] on span "Select an option" at bounding box center [822, 568] width 16 height 16
click at [830, 572] on input "Select an option" at bounding box center [822, 568] width 16 height 16
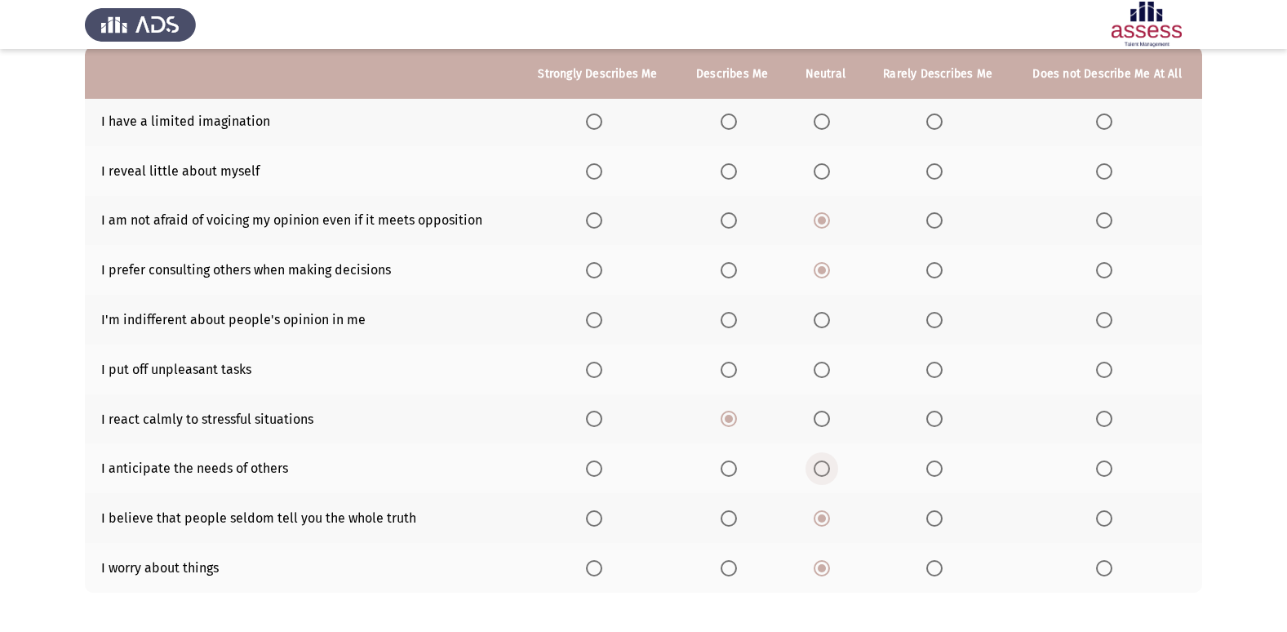
click at [827, 466] on span "Select an option" at bounding box center [822, 468] width 16 height 16
click at [827, 466] on input "Select an option" at bounding box center [822, 468] width 16 height 16
click at [934, 324] on span "Select an option" at bounding box center [934, 320] width 16 height 16
click at [934, 324] on input "Select an option" at bounding box center [934, 320] width 16 height 16
click at [820, 367] on span "Select an option" at bounding box center [822, 370] width 16 height 16
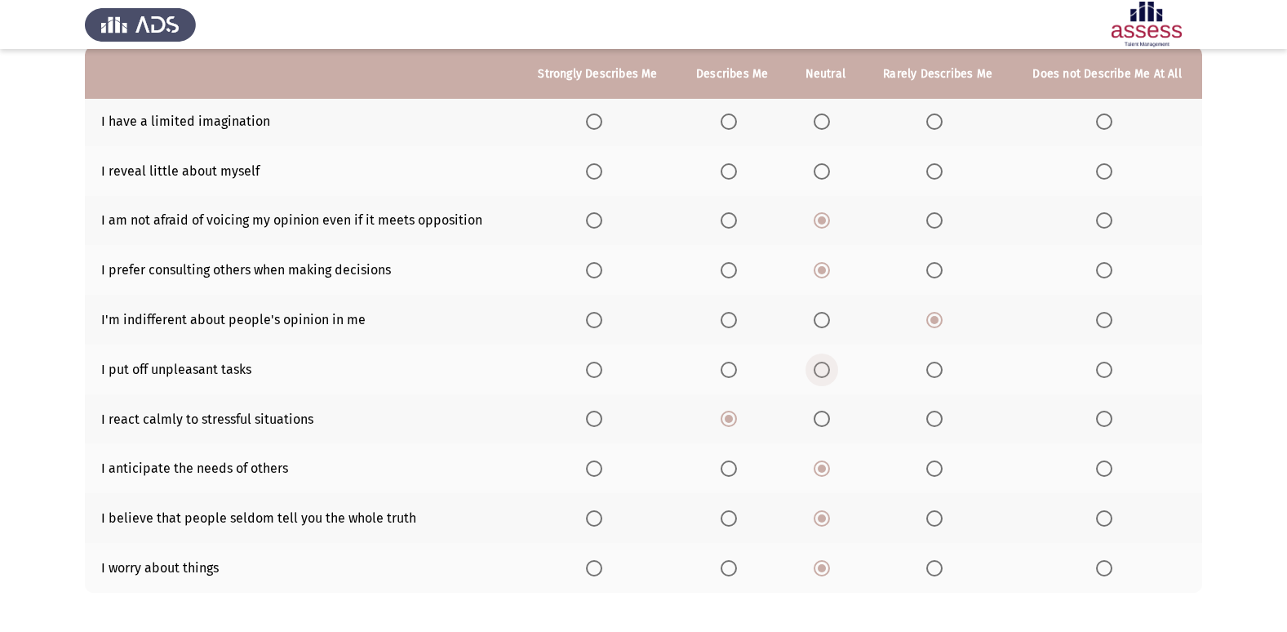
click at [820, 367] on input "Select an option" at bounding box center [822, 370] width 16 height 16
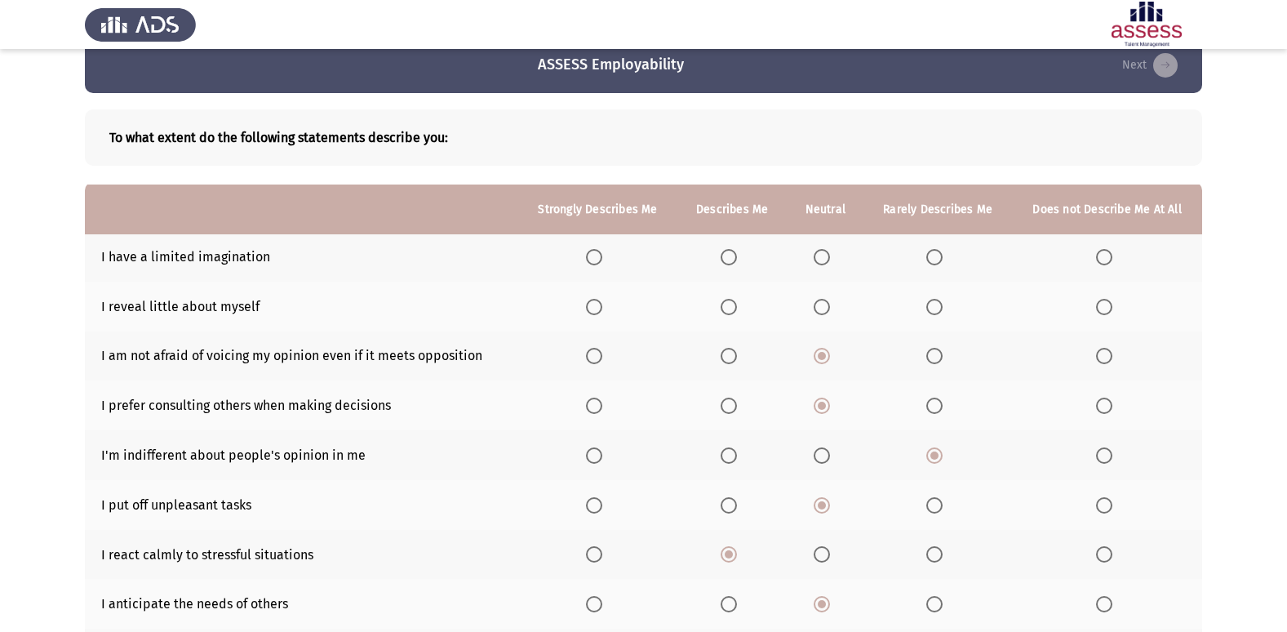
scroll to position [20, 0]
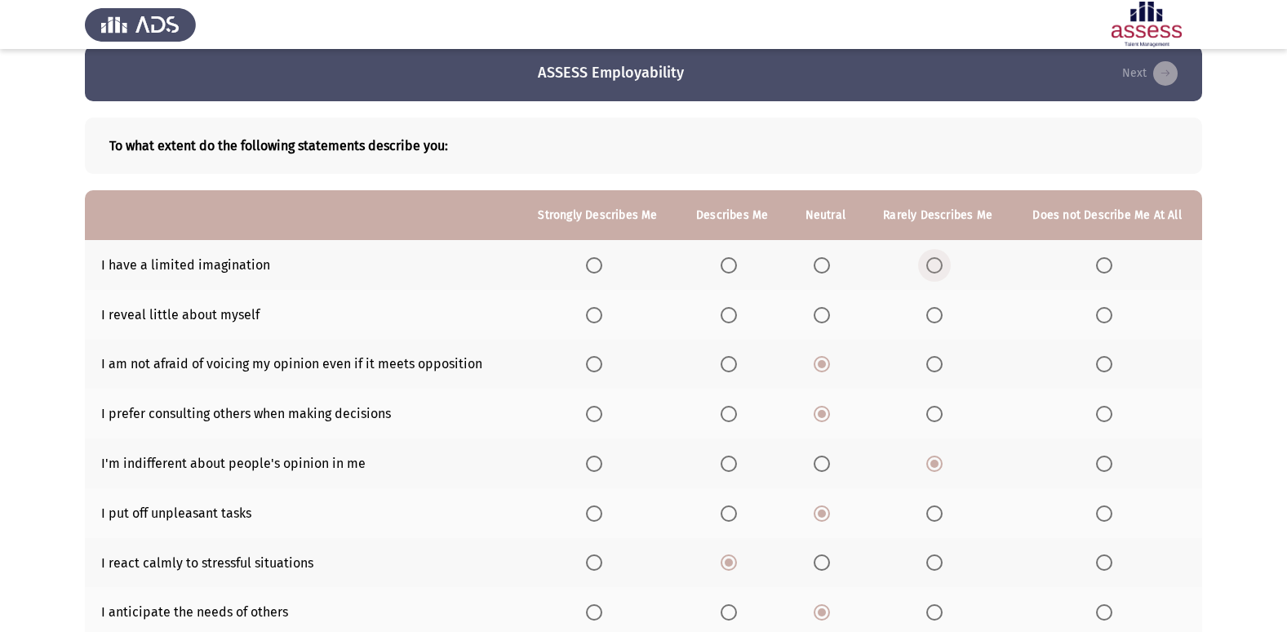
click at [939, 272] on span "Select an option" at bounding box center [934, 265] width 16 height 16
click at [939, 272] on input "Select an option" at bounding box center [934, 265] width 16 height 16
click at [827, 316] on span "Select an option" at bounding box center [822, 315] width 16 height 16
click at [827, 316] on input "Select an option" at bounding box center [822, 315] width 16 height 16
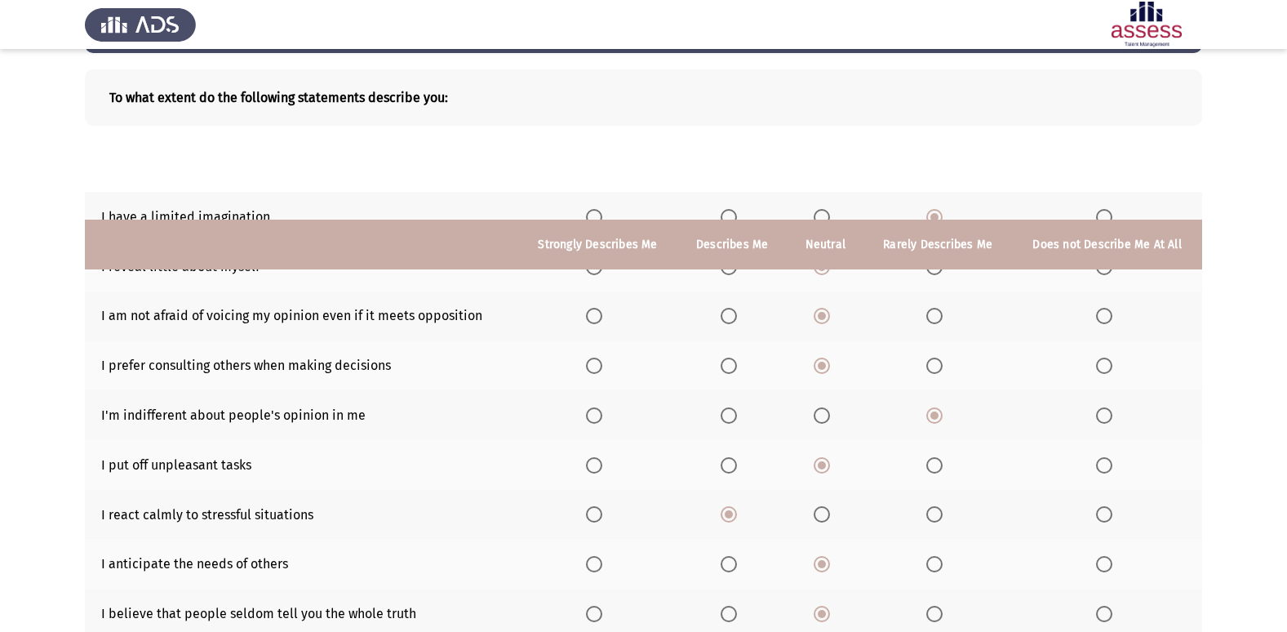
scroll to position [238, 0]
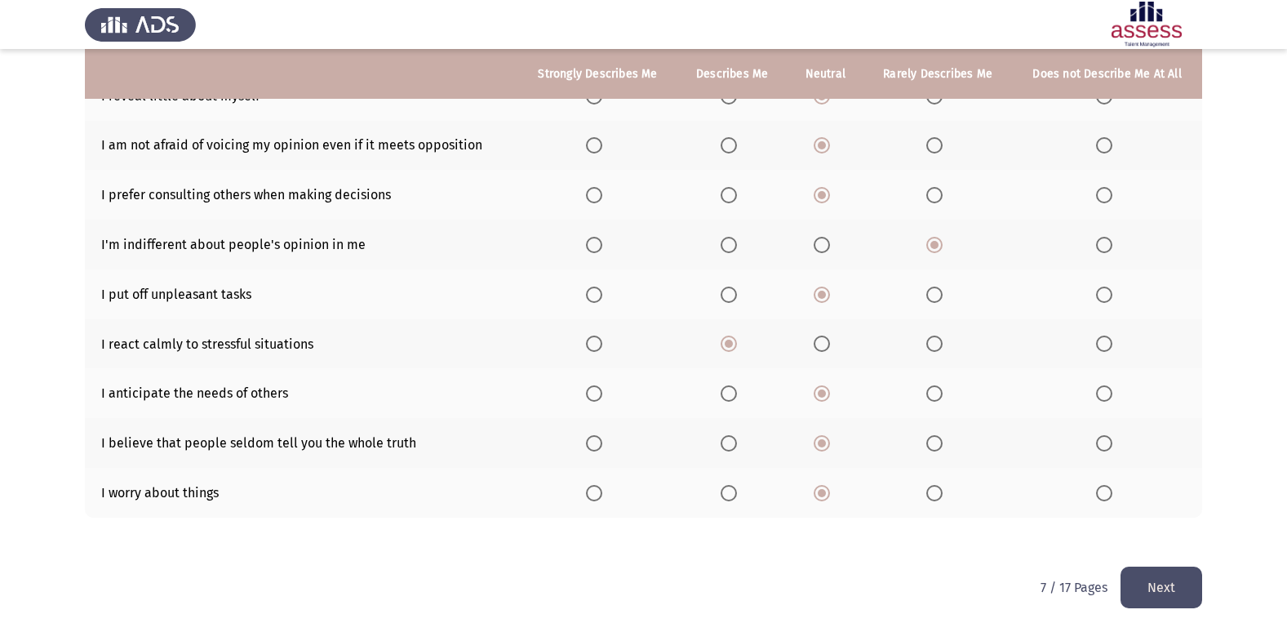
click at [1160, 564] on div "To what extent do the following statements describe you: Strongly Describes Me …" at bounding box center [643, 224] width 1117 height 684
click at [1164, 579] on button "Next" at bounding box center [1161, 587] width 82 height 42
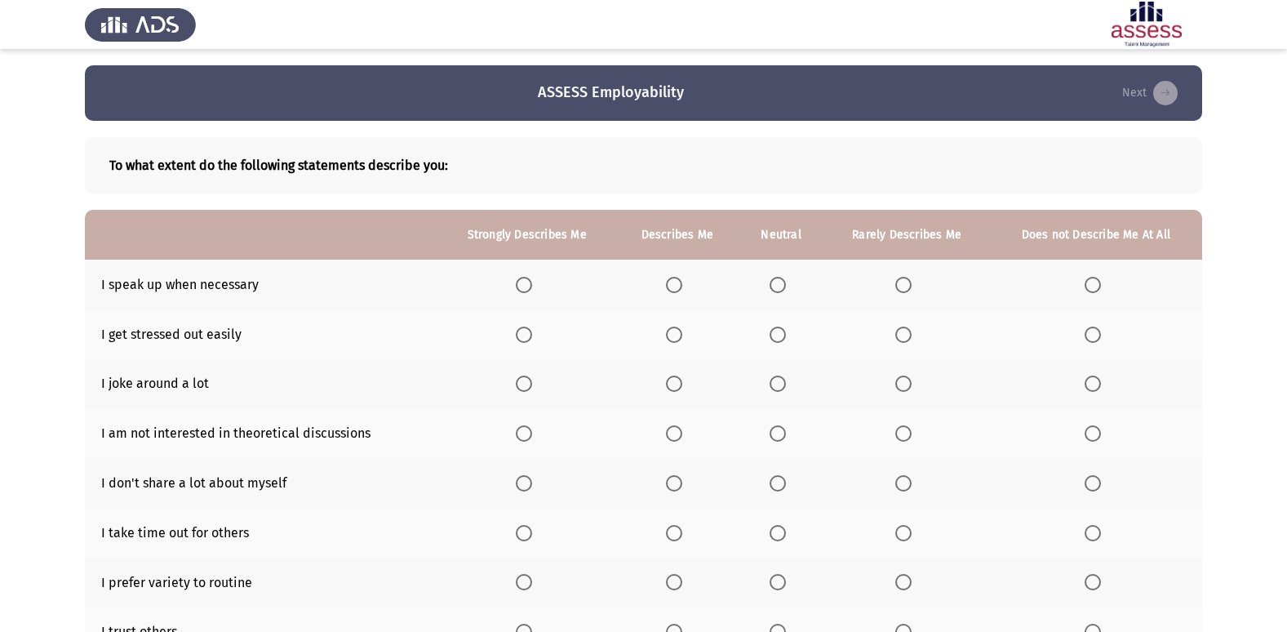
click at [770, 286] on span "Select an option" at bounding box center [778, 285] width 16 height 16
click at [770, 286] on input "Select an option" at bounding box center [778, 285] width 16 height 16
click at [910, 331] on span "Select an option" at bounding box center [903, 334] width 16 height 16
click at [910, 331] on input "Select an option" at bounding box center [903, 334] width 16 height 16
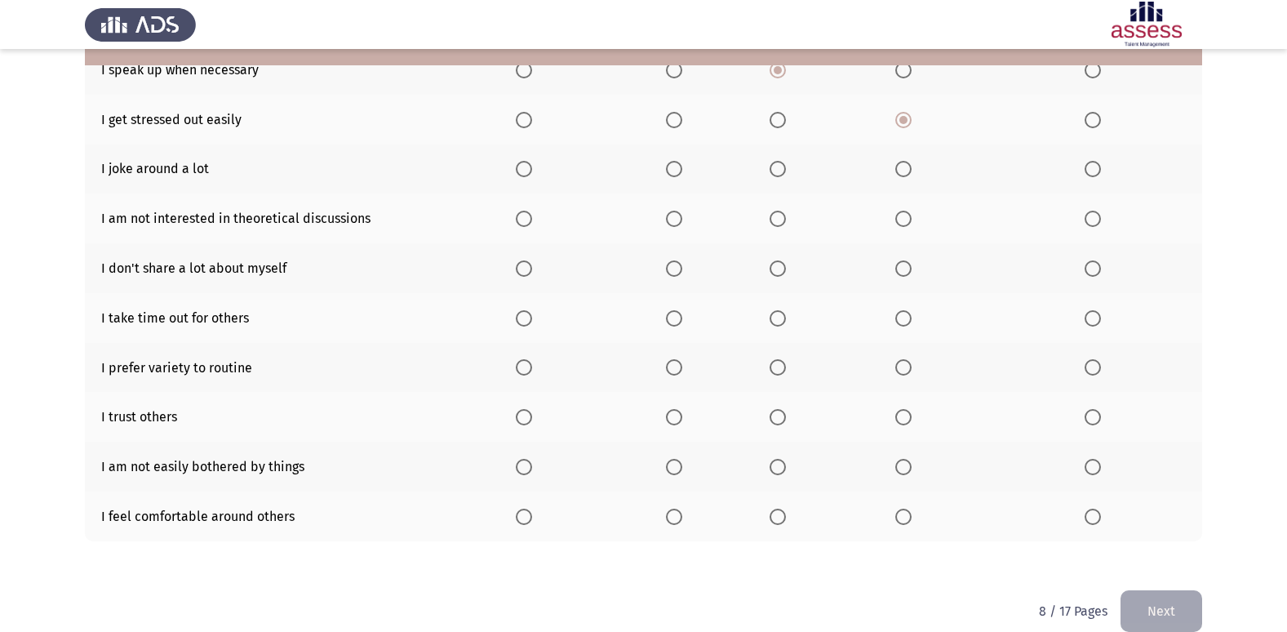
scroll to position [228, 0]
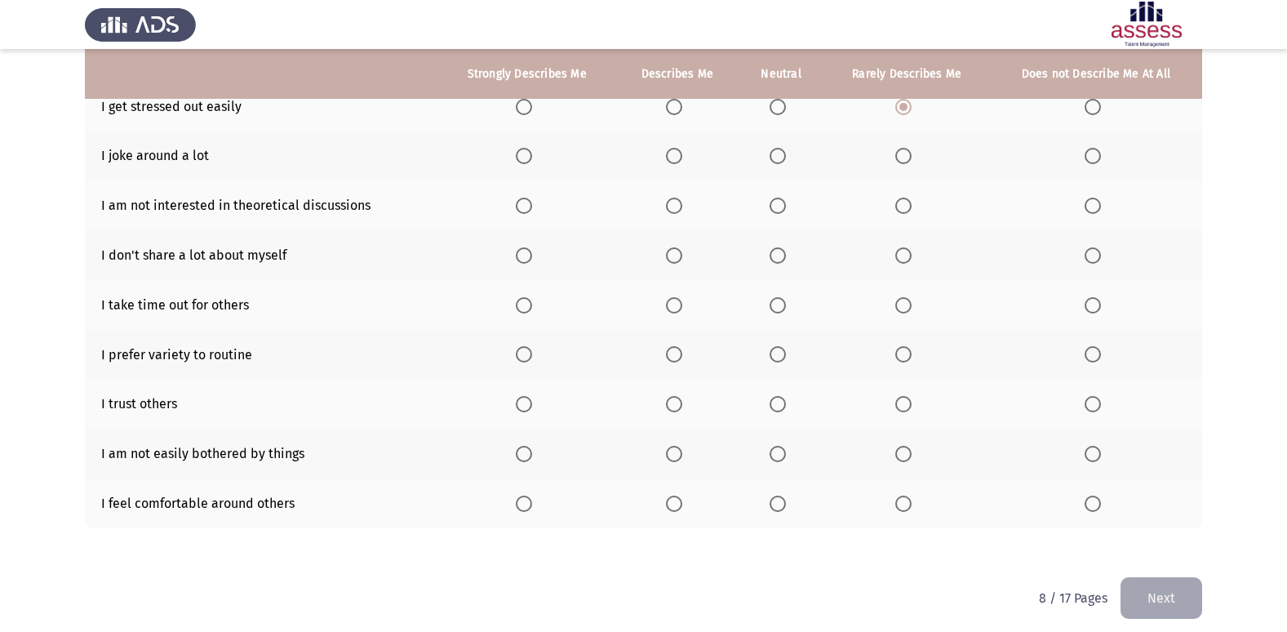
click at [783, 149] on span "Select an option" at bounding box center [778, 156] width 16 height 16
click at [783, 149] on input "Select an option" at bounding box center [778, 156] width 16 height 16
click at [677, 260] on span "Select an option" at bounding box center [674, 255] width 16 height 16
click at [677, 260] on input "Select an option" at bounding box center [674, 255] width 16 height 16
click at [903, 354] on span "Select an option" at bounding box center [903, 354] width 0 height 0
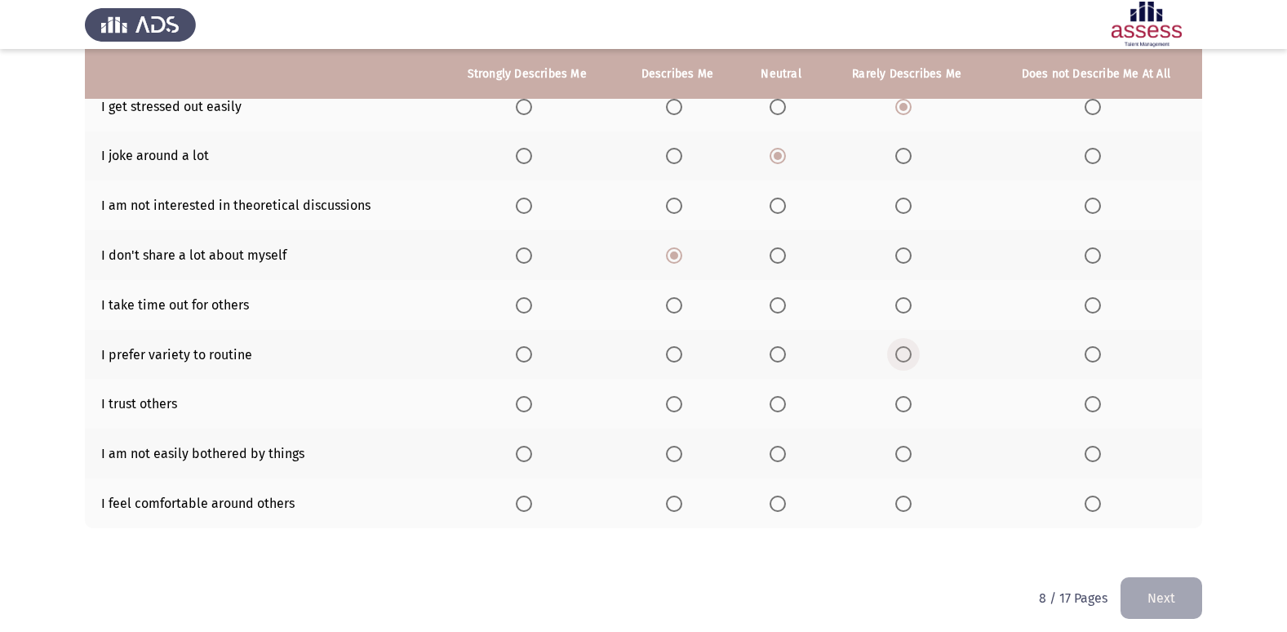
click at [903, 353] on input "Select an option" at bounding box center [903, 354] width 16 height 16
click at [778, 405] on span "Select an option" at bounding box center [778, 404] width 16 height 16
click at [778, 405] on input "Select an option" at bounding box center [778, 404] width 16 height 16
click at [778, 513] on th at bounding box center [782, 503] width 86 height 50
click at [779, 502] on span "Select an option" at bounding box center [778, 503] width 16 height 16
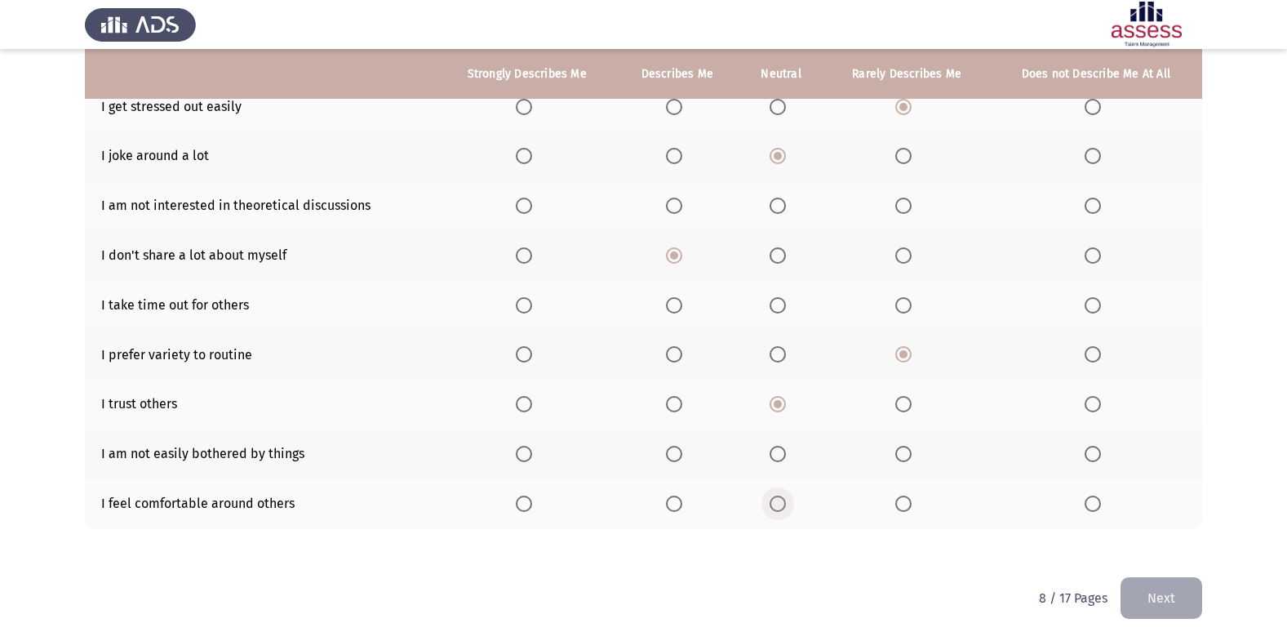
click at [779, 502] on input "Select an option" at bounding box center [778, 503] width 16 height 16
click at [772, 302] on span "Select an option" at bounding box center [778, 305] width 16 height 16
click at [772, 302] on input "Select an option" at bounding box center [778, 305] width 16 height 16
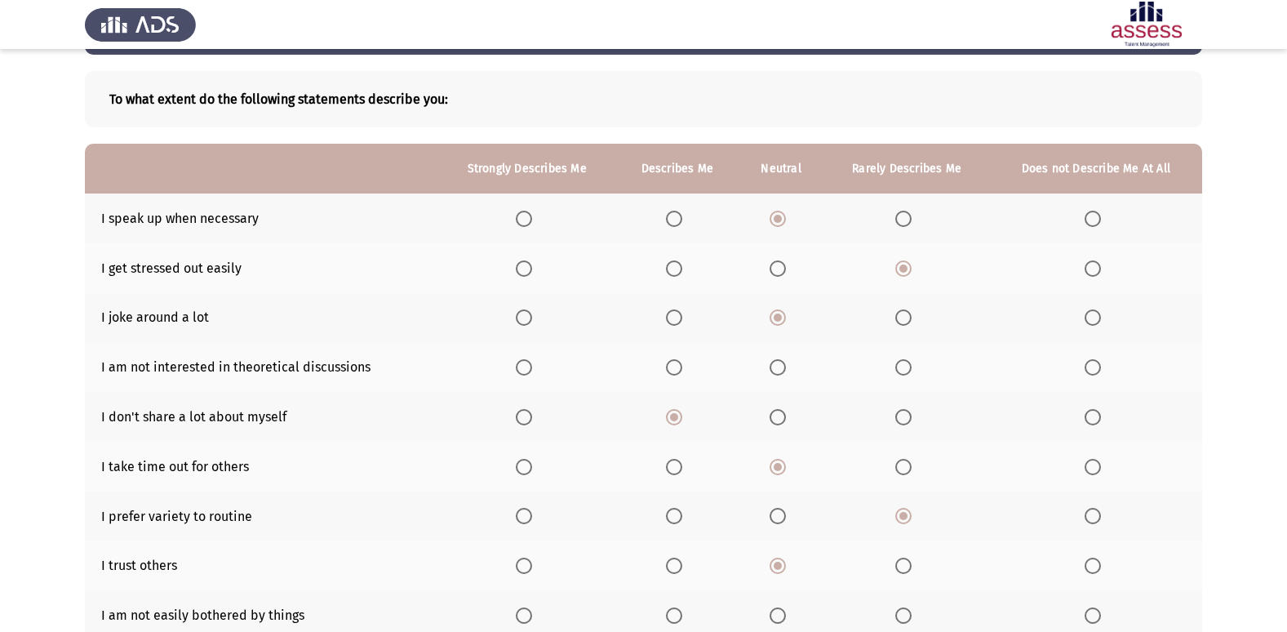
scroll to position [93, 0]
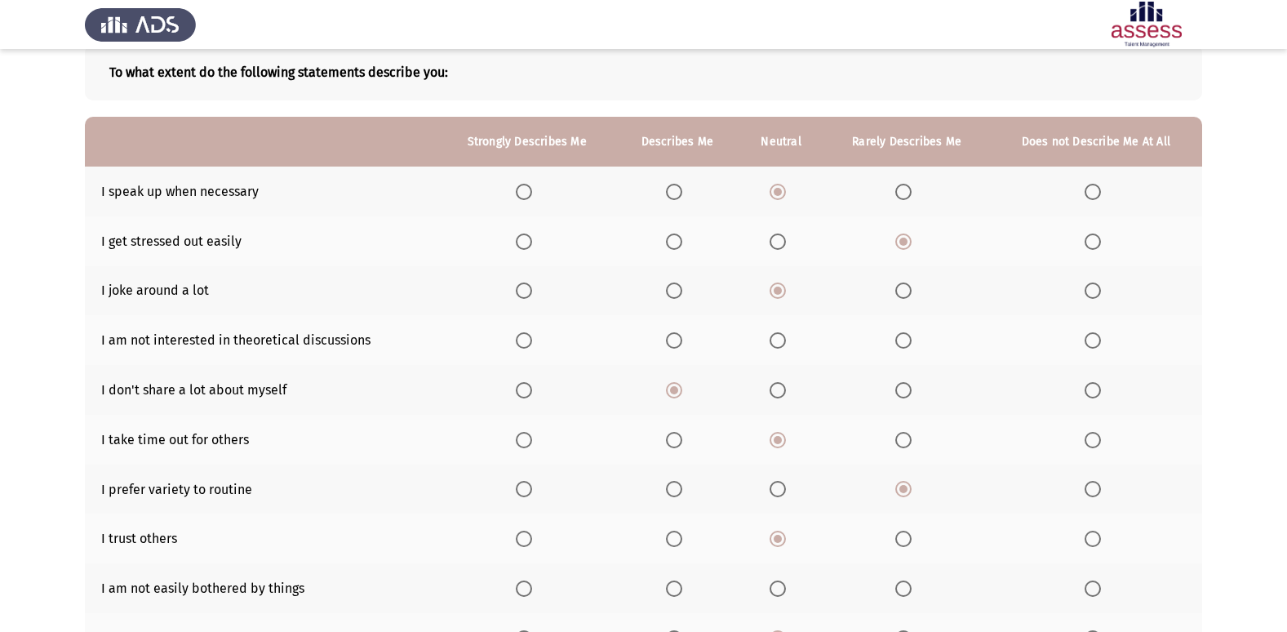
click at [781, 336] on span "Select an option" at bounding box center [778, 340] width 16 height 16
click at [781, 336] on input "Select an option" at bounding box center [778, 340] width 16 height 16
drag, startPoint x: 1284, startPoint y: 317, endPoint x: 1280, endPoint y: 273, distance: 43.4
click at [1286, 257] on app-assessment-container "ASSESS Employability Next To what extent do the following statements describe y…" at bounding box center [643, 341] width 1287 height 739
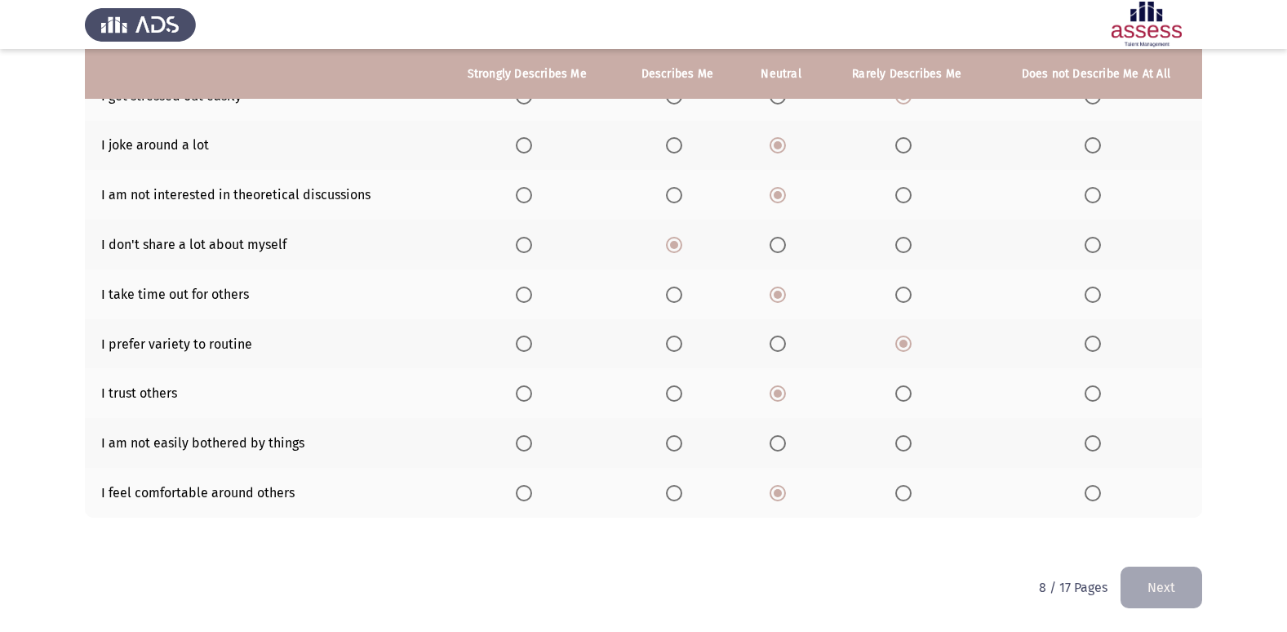
click at [1171, 583] on button "Next" at bounding box center [1161, 587] width 82 height 42
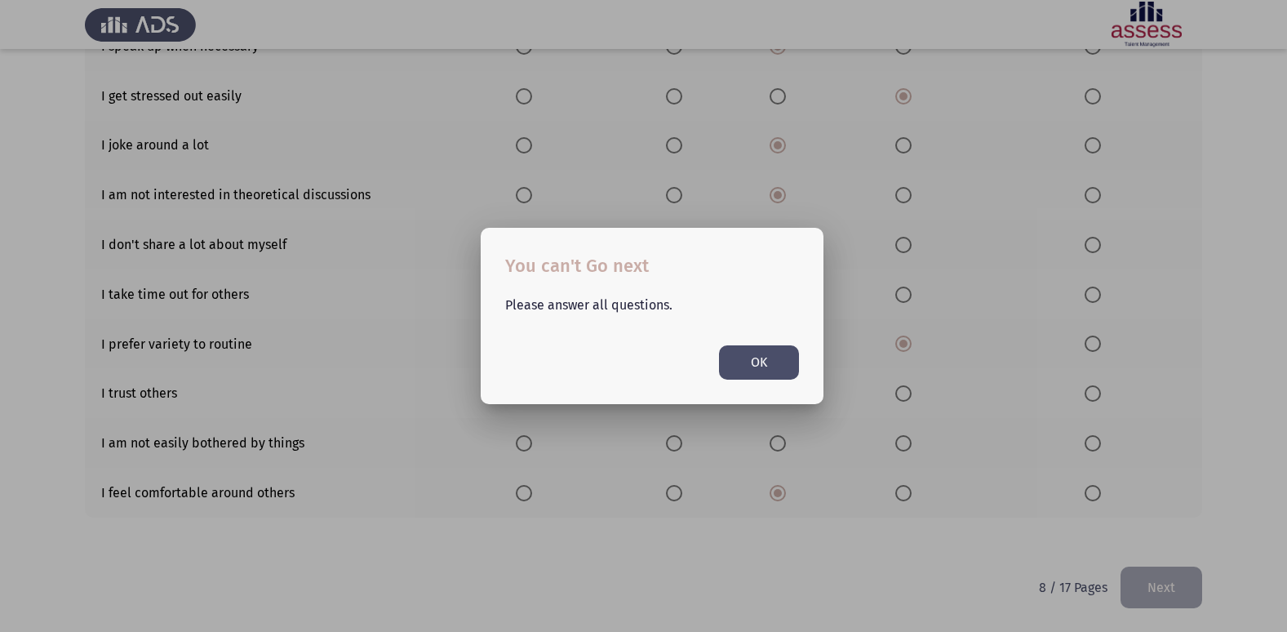
scroll to position [0, 0]
click at [759, 368] on button "OK" at bounding box center [759, 361] width 80 height 33
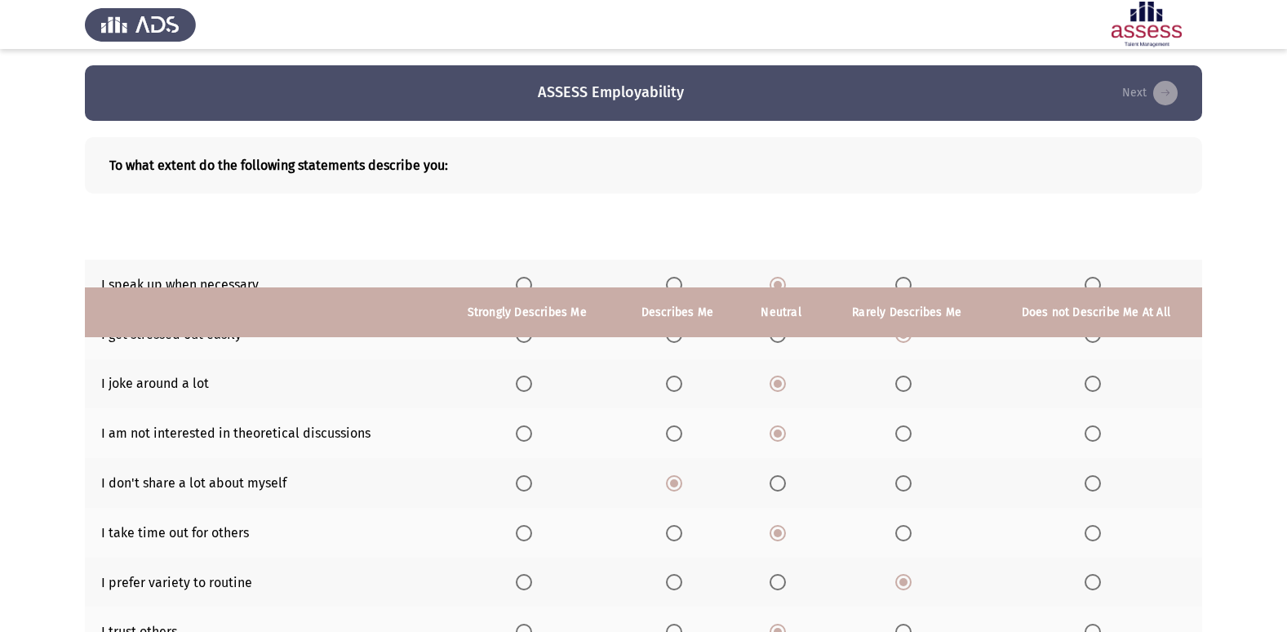
scroll to position [238, 0]
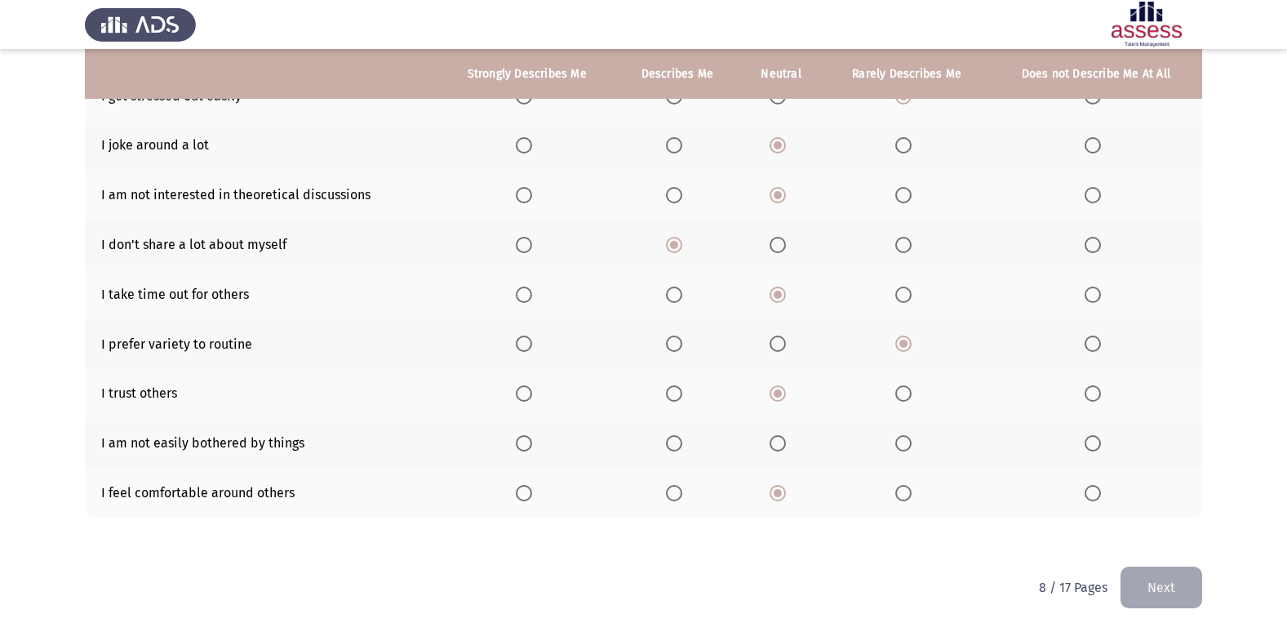
click at [779, 437] on span "Select an option" at bounding box center [778, 443] width 16 height 16
click at [779, 437] on input "Select an option" at bounding box center [778, 443] width 16 height 16
click at [1162, 593] on button "Next" at bounding box center [1161, 587] width 82 height 42
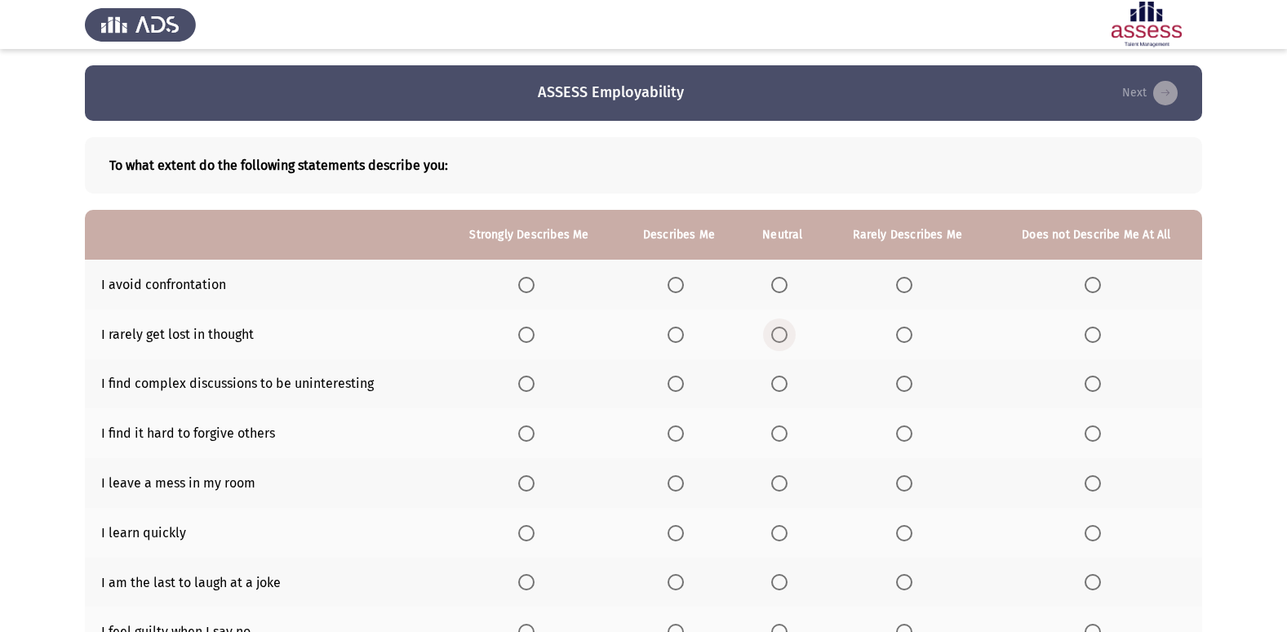
click at [780, 339] on span "Select an option" at bounding box center [779, 334] width 16 height 16
click at [780, 339] on input "Select an option" at bounding box center [779, 334] width 16 height 16
click at [783, 282] on span "Select an option" at bounding box center [779, 285] width 16 height 16
click at [783, 282] on input "Select an option" at bounding box center [779, 285] width 16 height 16
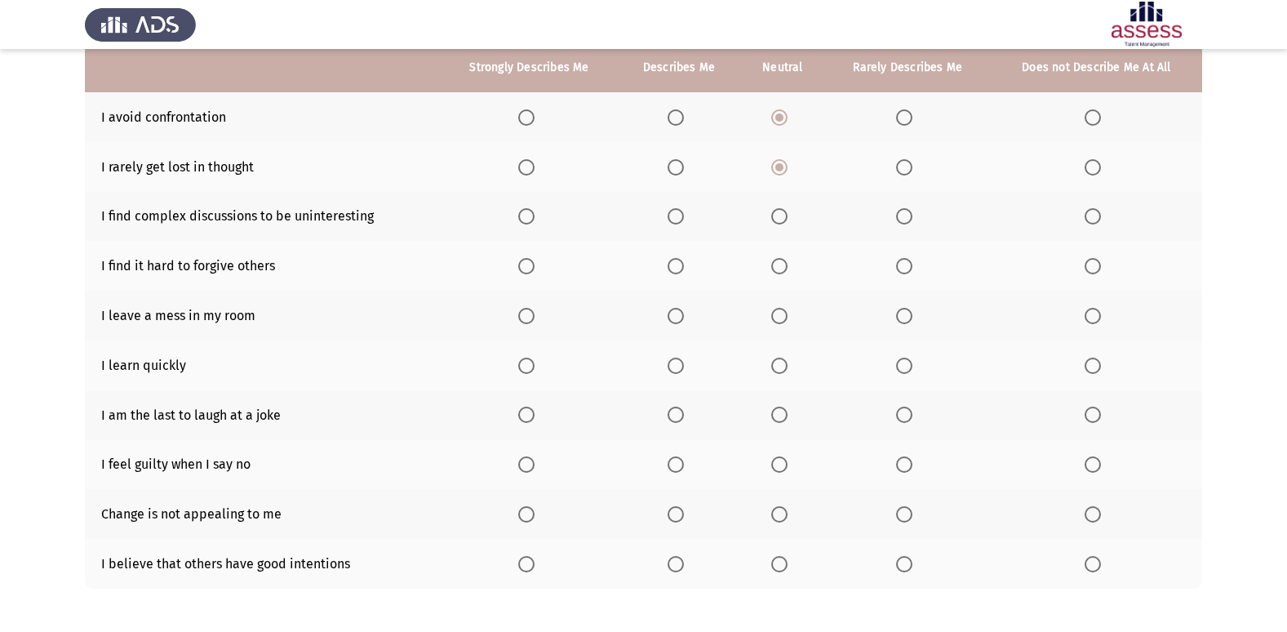
scroll to position [215, 0]
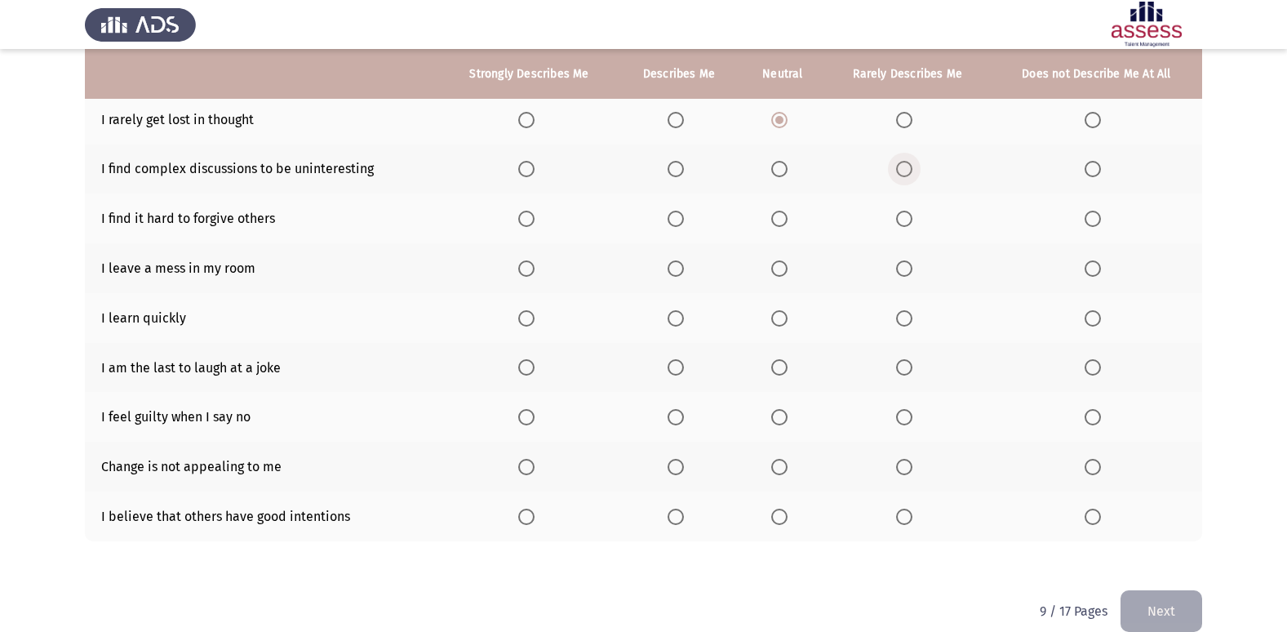
click at [907, 169] on span "Select an option" at bounding box center [904, 169] width 16 height 16
click at [907, 169] on input "Select an option" at bounding box center [904, 169] width 16 height 16
click at [903, 220] on span "Select an option" at bounding box center [904, 219] width 16 height 16
click at [903, 220] on input "Select an option" at bounding box center [904, 219] width 16 height 16
click at [779, 268] on span "Select an option" at bounding box center [779, 268] width 0 height 0
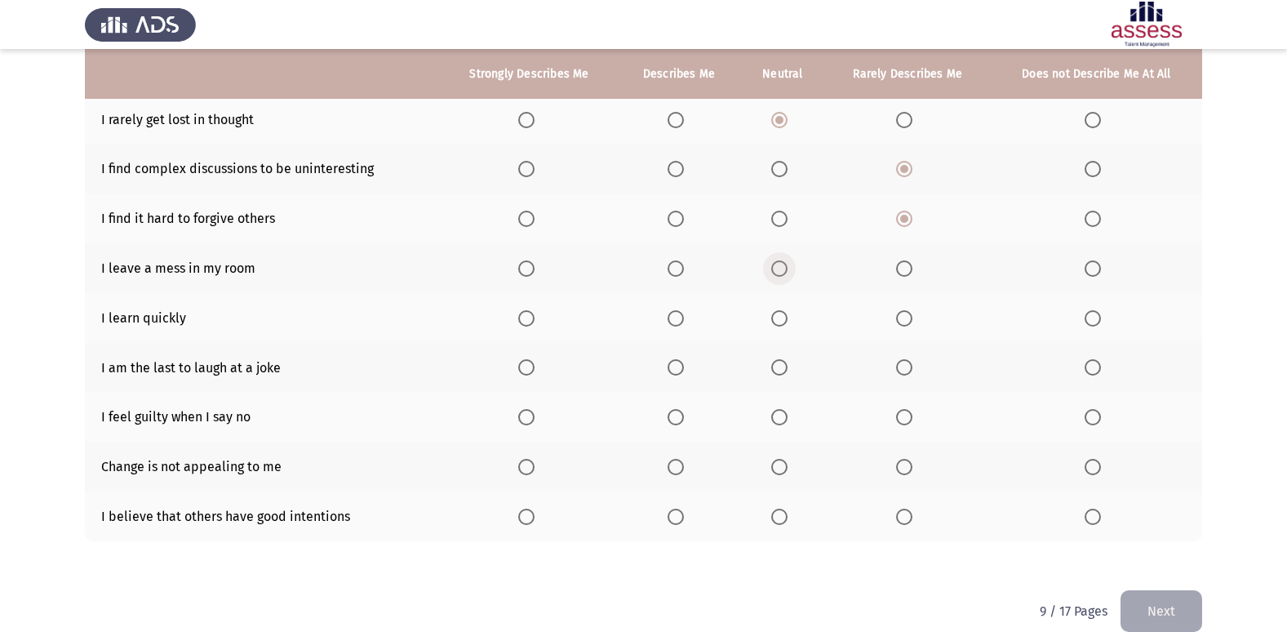
click at [780, 268] on input "Select an option" at bounding box center [779, 268] width 16 height 16
click at [676, 320] on span "Select an option" at bounding box center [676, 318] width 16 height 16
click at [676, 320] on input "Select an option" at bounding box center [676, 318] width 16 height 16
click at [908, 369] on span "Select an option" at bounding box center [904, 367] width 16 height 16
click at [908, 369] on input "Select an option" at bounding box center [904, 367] width 16 height 16
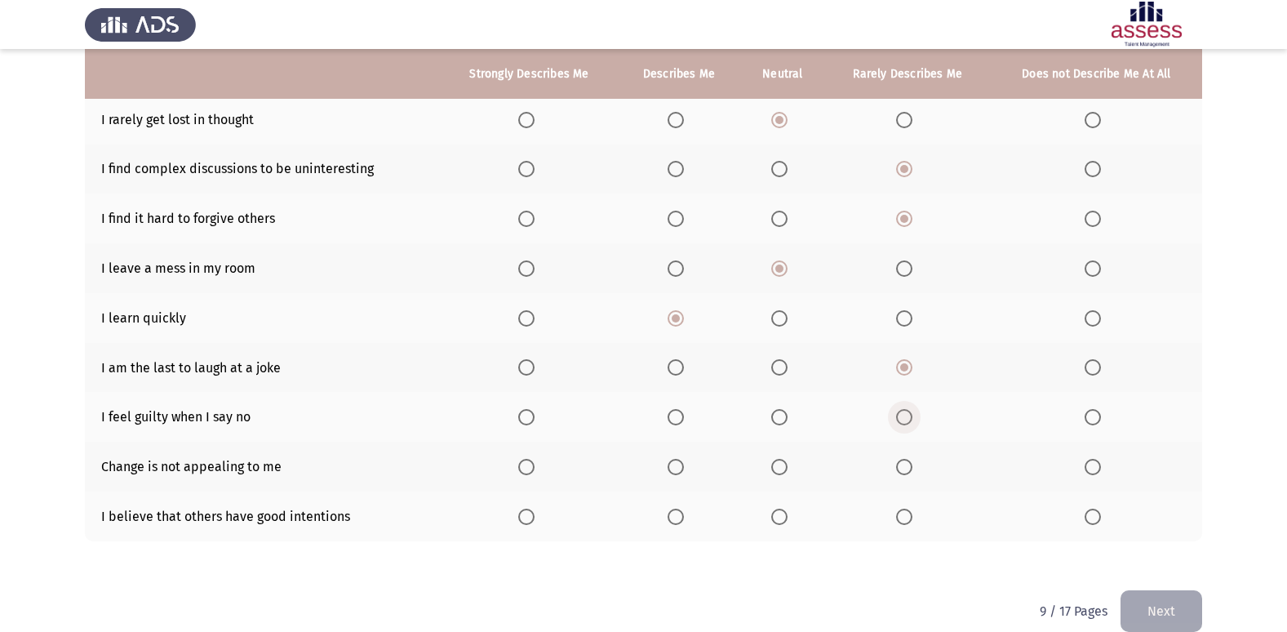
click at [898, 415] on span "Select an option" at bounding box center [904, 417] width 16 height 16
click at [898, 415] on input "Select an option" at bounding box center [904, 417] width 16 height 16
click at [782, 469] on span "Select an option" at bounding box center [779, 467] width 16 height 16
click at [782, 469] on input "Select an option" at bounding box center [779, 467] width 16 height 16
click at [783, 517] on span "Select an option" at bounding box center [779, 516] width 16 height 16
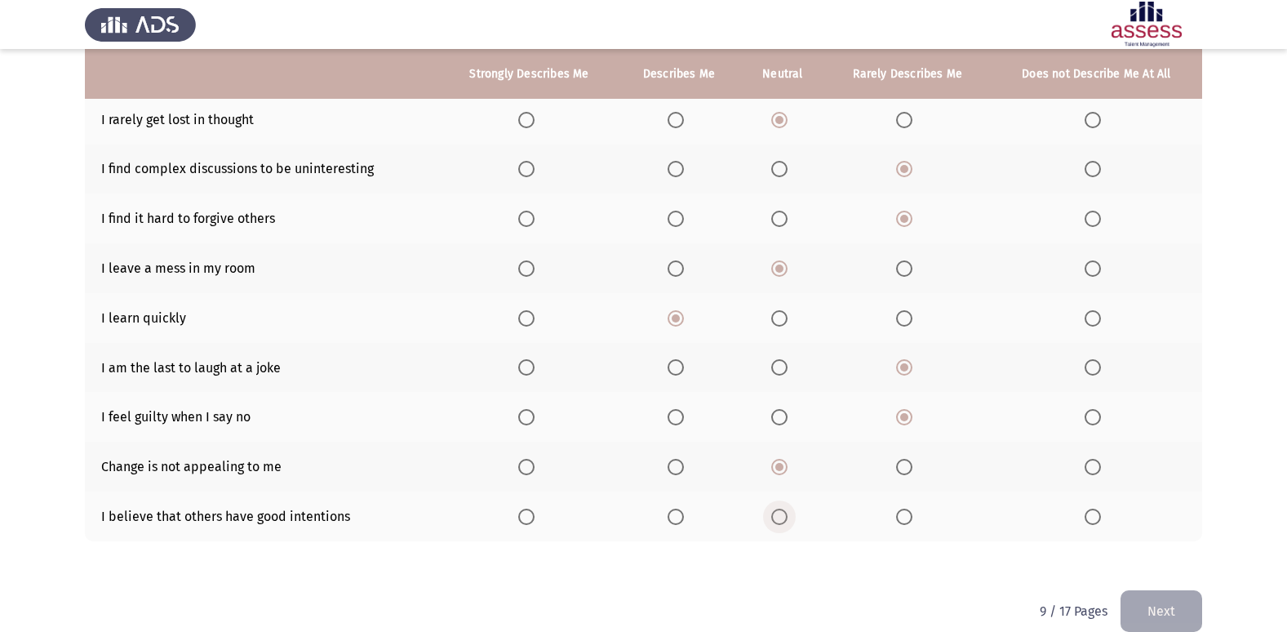
click at [783, 517] on input "Select an option" at bounding box center [779, 516] width 16 height 16
click at [1151, 608] on button "Next" at bounding box center [1161, 611] width 82 height 42
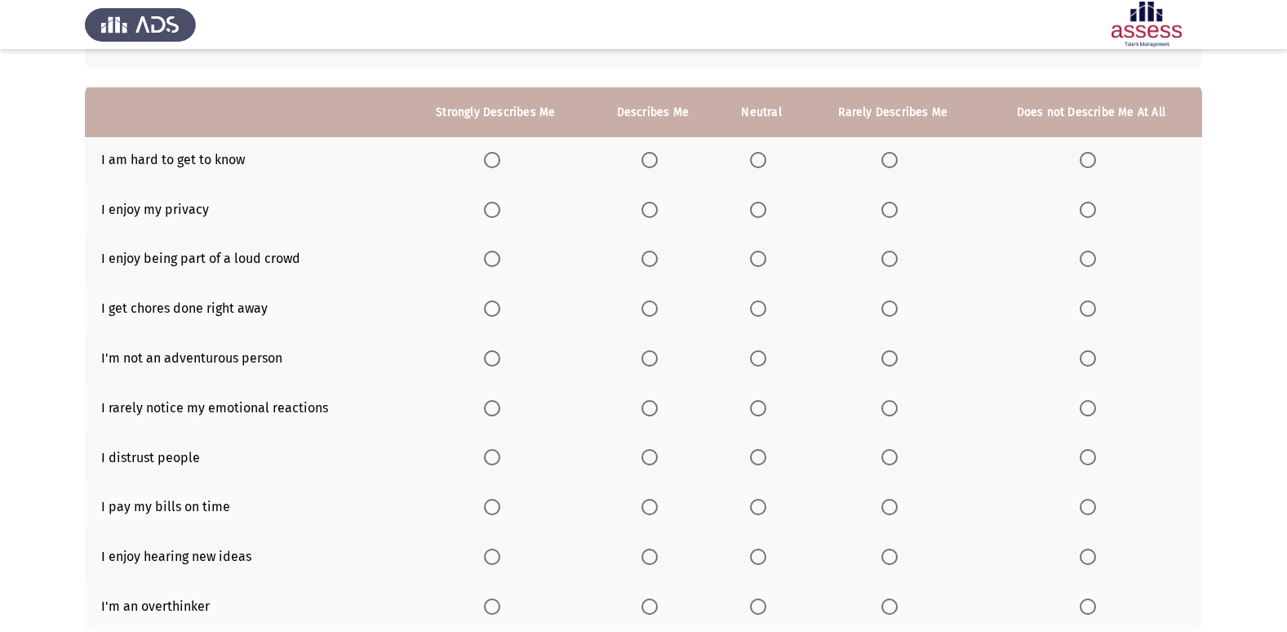
scroll to position [163, 0]
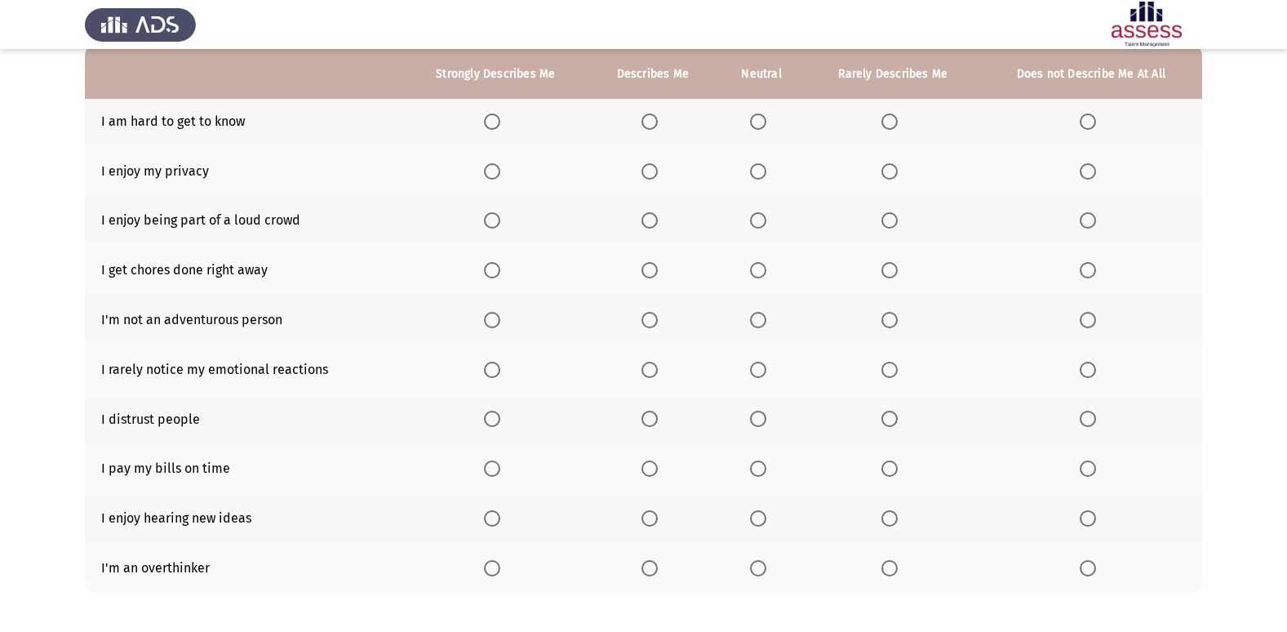
click at [898, 123] on span "Select an option" at bounding box center [889, 121] width 16 height 16
click at [898, 123] on input "Select an option" at bounding box center [889, 121] width 16 height 16
click at [654, 172] on span "Select an option" at bounding box center [649, 171] width 16 height 16
click at [654, 172] on input "Select an option" at bounding box center [649, 171] width 16 height 16
click at [763, 220] on span "Select an option" at bounding box center [758, 220] width 16 height 16
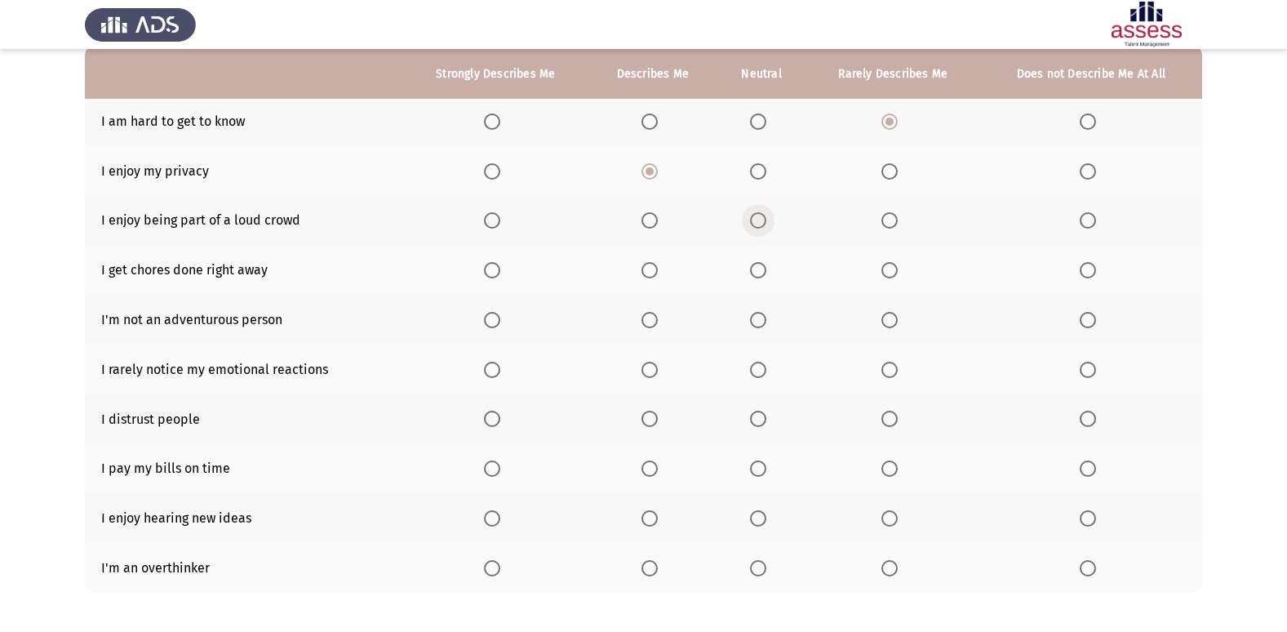
click at [763, 220] on input "Select an option" at bounding box center [758, 220] width 16 height 16
click at [761, 273] on span "Select an option" at bounding box center [758, 270] width 16 height 16
click at [761, 273] on input "Select an option" at bounding box center [758, 270] width 16 height 16
click at [889, 322] on span "Select an option" at bounding box center [889, 320] width 16 height 16
click at [889, 322] on input "Select an option" at bounding box center [889, 320] width 16 height 16
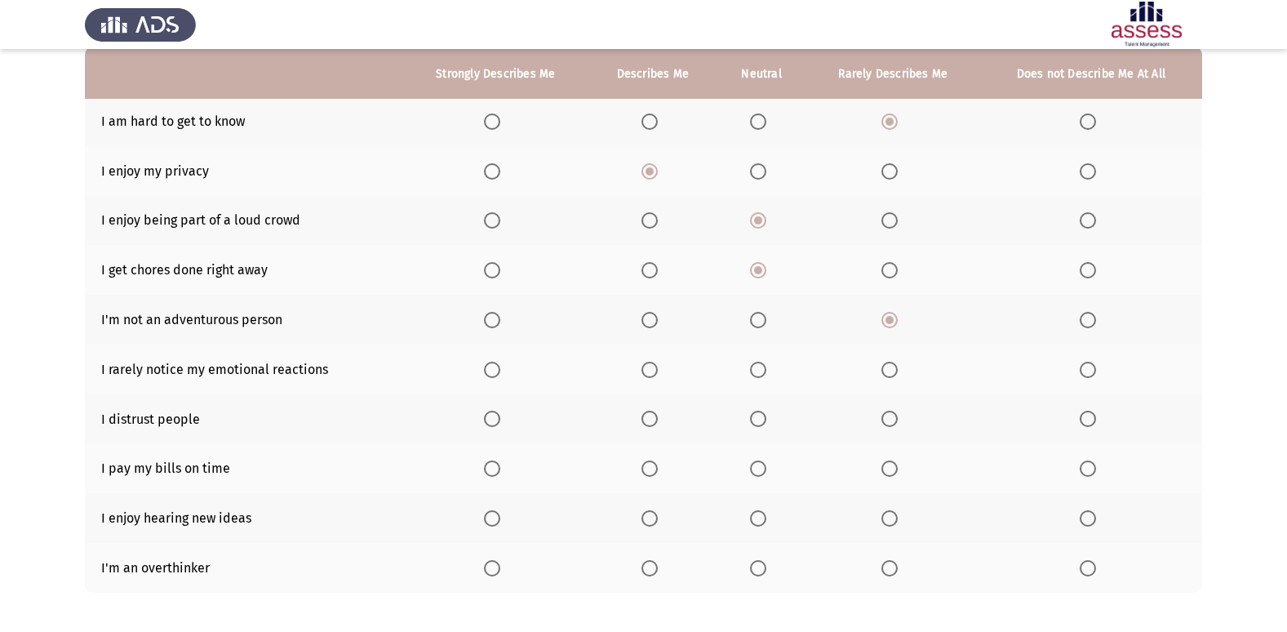
click at [894, 370] on span "Select an option" at bounding box center [889, 370] width 16 height 16
click at [894, 370] on input "Select an option" at bounding box center [889, 370] width 16 height 16
click at [758, 421] on span "Select an option" at bounding box center [758, 418] width 16 height 16
click at [758, 421] on input "Select an option" at bounding box center [758, 418] width 16 height 16
click at [758, 468] on span "Select an option" at bounding box center [758, 468] width 0 height 0
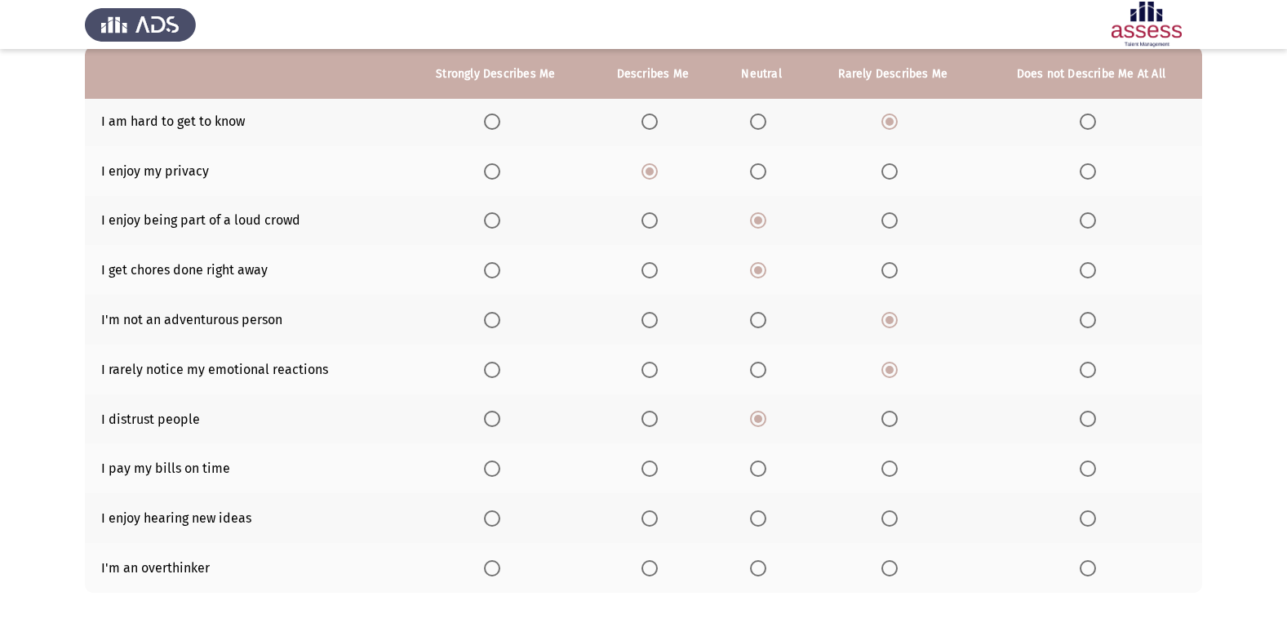
click at [759, 468] on input "Select an option" at bounding box center [758, 468] width 16 height 16
click at [654, 520] on span "Select an option" at bounding box center [649, 518] width 16 height 16
click at [654, 520] on input "Select an option" at bounding box center [649, 518] width 16 height 16
click at [656, 567] on span "Select an option" at bounding box center [649, 568] width 16 height 16
click at [656, 567] on input "Select an option" at bounding box center [649, 568] width 16 height 16
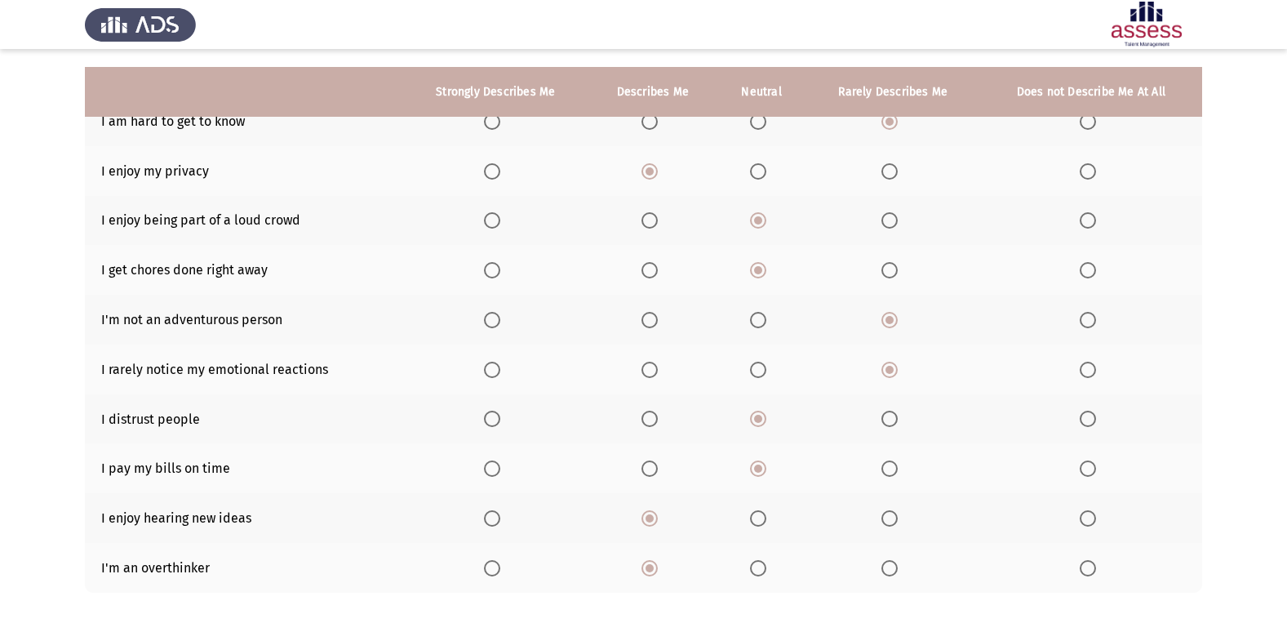
scroll to position [238, 0]
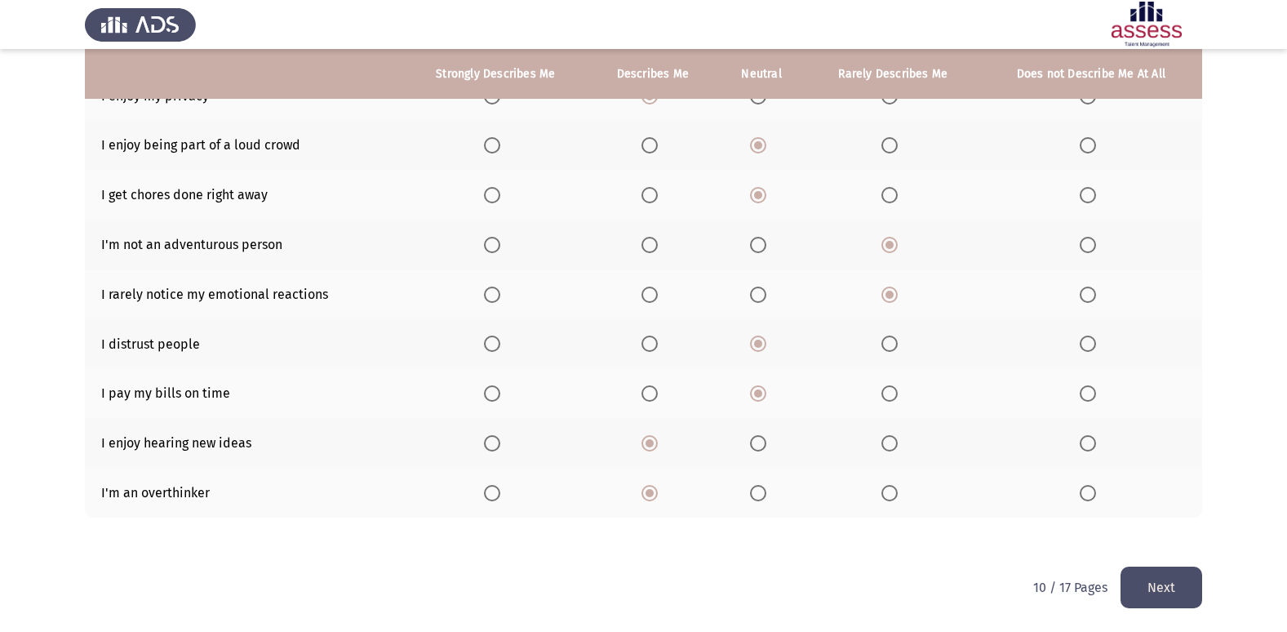
click at [1164, 586] on button "Next" at bounding box center [1161, 587] width 82 height 42
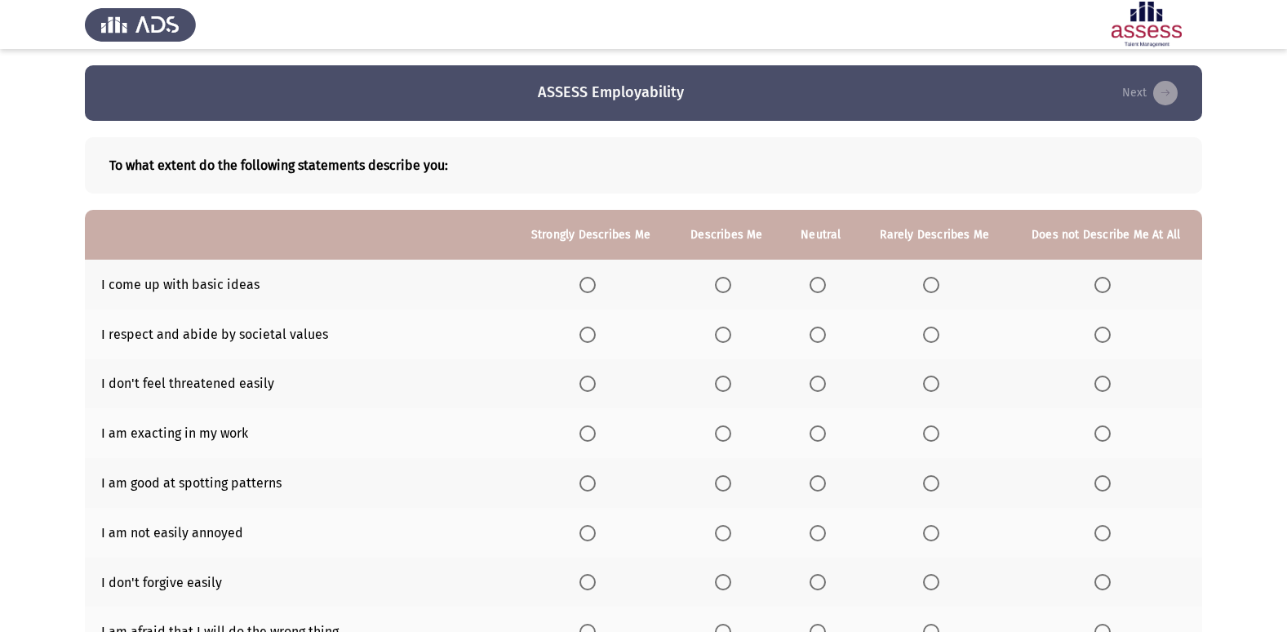
click at [723, 277] on span "Select an option" at bounding box center [723, 285] width 16 height 16
click at [723, 277] on input "Select an option" at bounding box center [723, 285] width 16 height 16
click at [815, 380] on span "Select an option" at bounding box center [818, 383] width 16 height 16
click at [815, 380] on input "Select an option" at bounding box center [818, 383] width 16 height 16
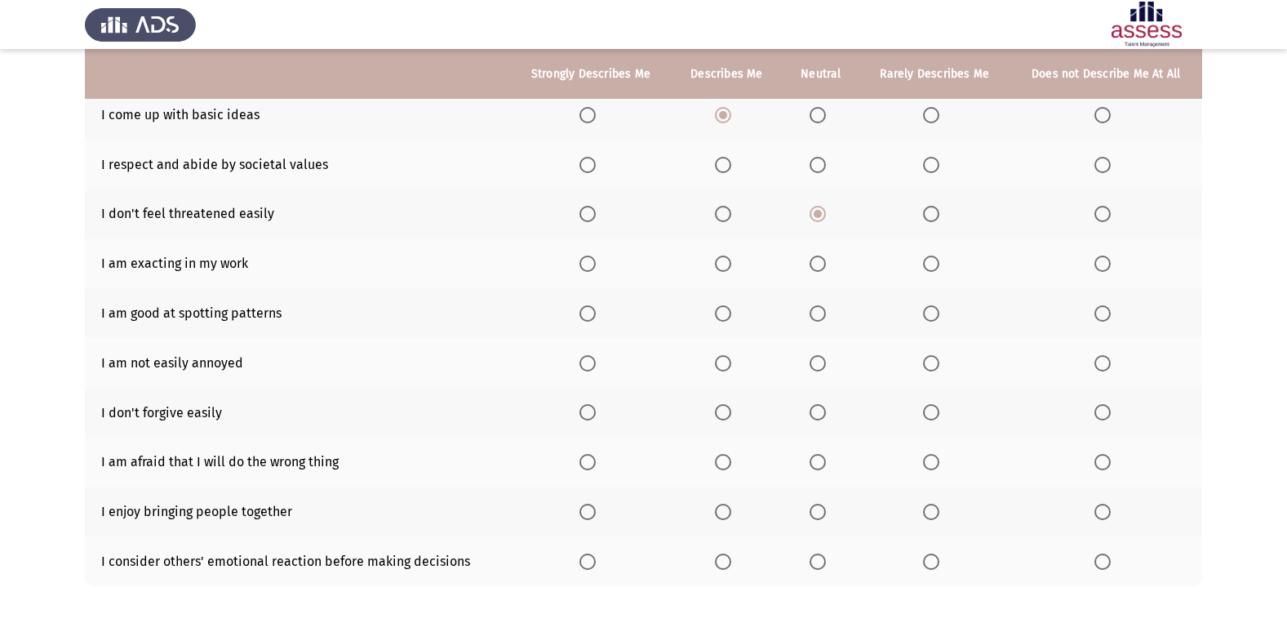
scroll to position [177, 0]
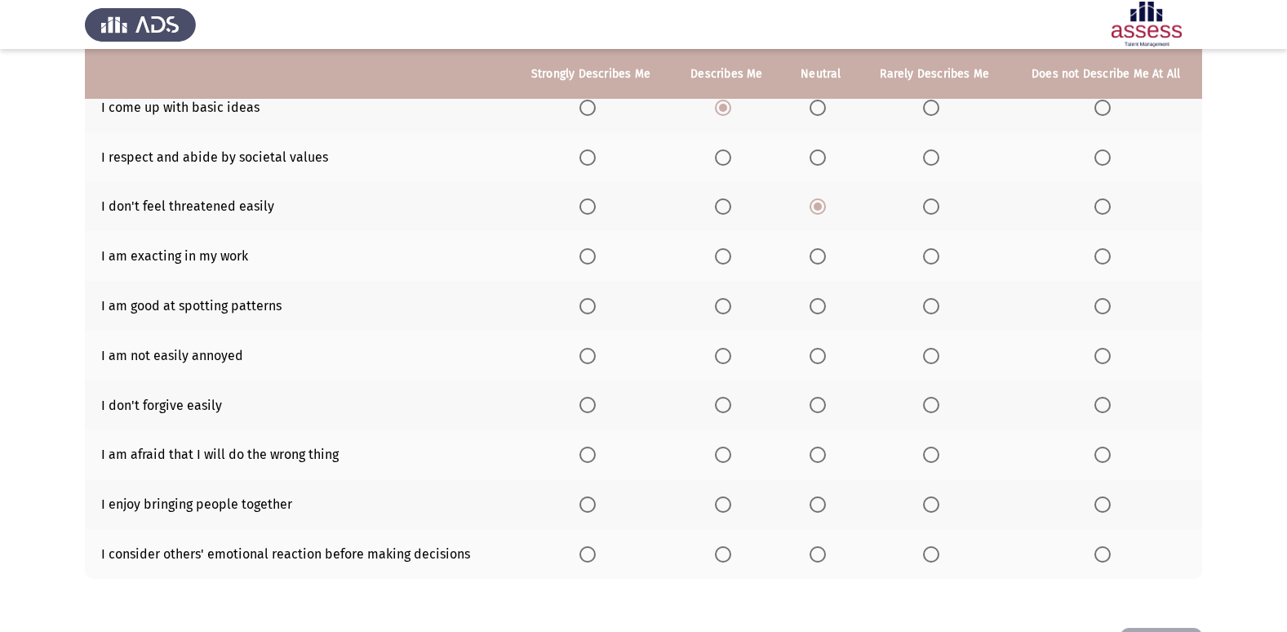
click at [725, 162] on span "Select an option" at bounding box center [723, 157] width 16 height 16
click at [725, 162] on input "Select an option" at bounding box center [723, 157] width 16 height 16
click at [306, 275] on td "I am exacting in my work" at bounding box center [297, 256] width 425 height 50
click at [827, 260] on label "Select an option" at bounding box center [821, 256] width 23 height 16
click at [826, 260] on input "Select an option" at bounding box center [818, 256] width 16 height 16
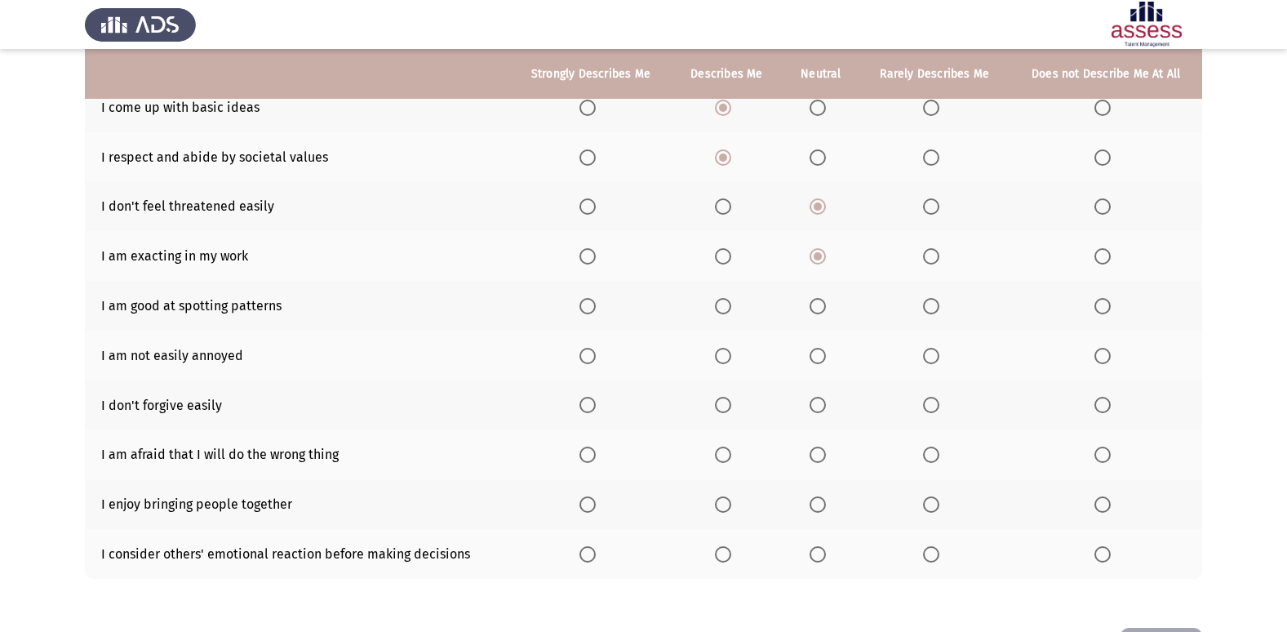
click at [730, 357] on span "Select an option" at bounding box center [723, 356] width 16 height 16
click at [730, 357] on input "Select an option" at bounding box center [723, 356] width 16 height 16
click at [927, 406] on span "Select an option" at bounding box center [931, 405] width 16 height 16
click at [927, 406] on input "Select an option" at bounding box center [931, 405] width 16 height 16
click at [823, 454] on span "Select an option" at bounding box center [818, 454] width 16 height 16
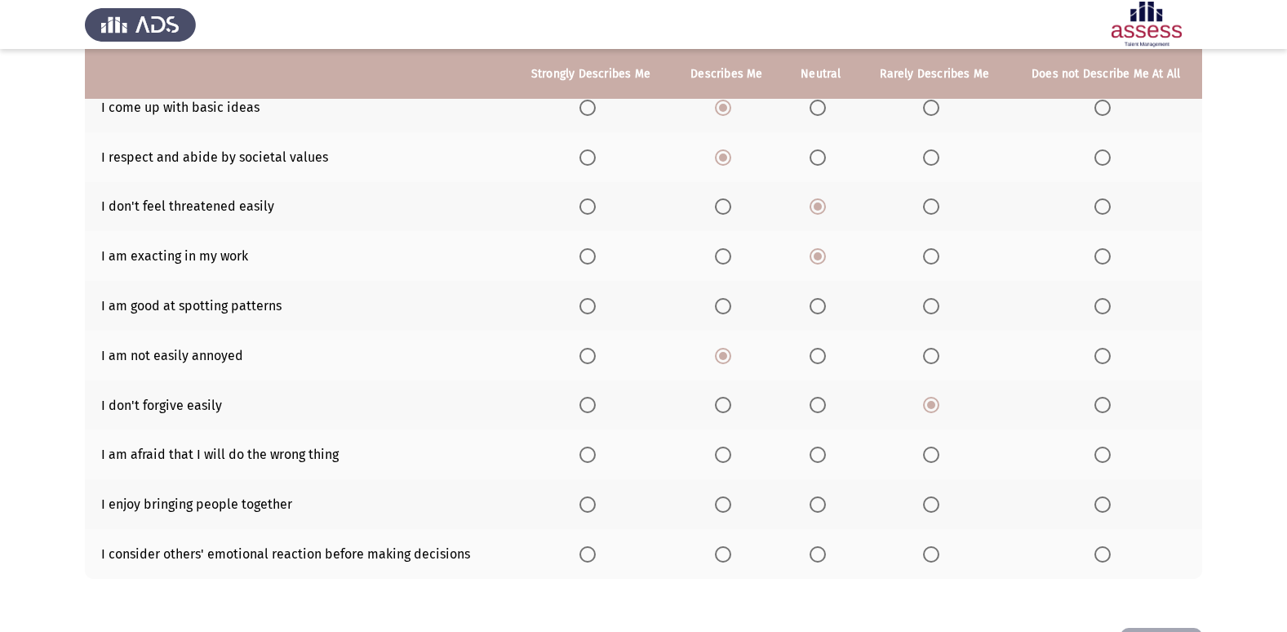
click at [823, 454] on input "Select an option" at bounding box center [818, 454] width 16 height 16
click at [826, 303] on span "Select an option" at bounding box center [818, 306] width 16 height 16
click at [826, 303] on input "Select an option" at bounding box center [818, 306] width 16 height 16
click at [815, 503] on span "Select an option" at bounding box center [818, 504] width 16 height 16
click at [815, 503] on input "Select an option" at bounding box center [818, 504] width 16 height 16
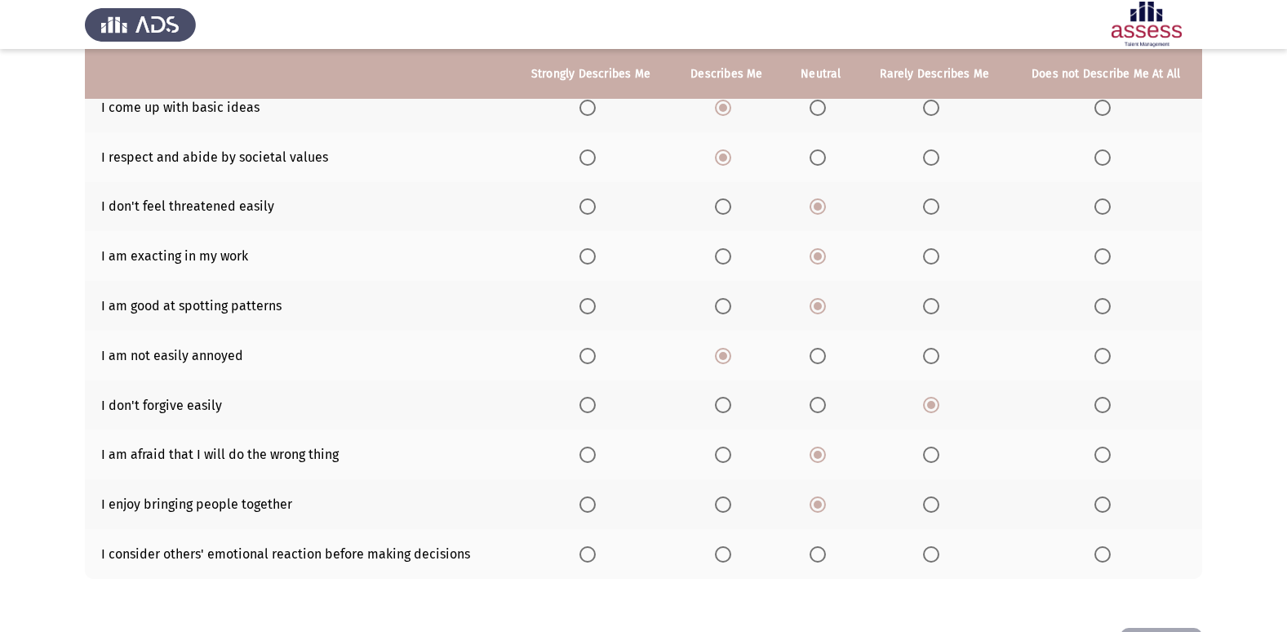
click at [826, 561] on span "Select an option" at bounding box center [818, 554] width 16 height 16
click at [826, 561] on input "Select an option" at bounding box center [818, 554] width 16 height 16
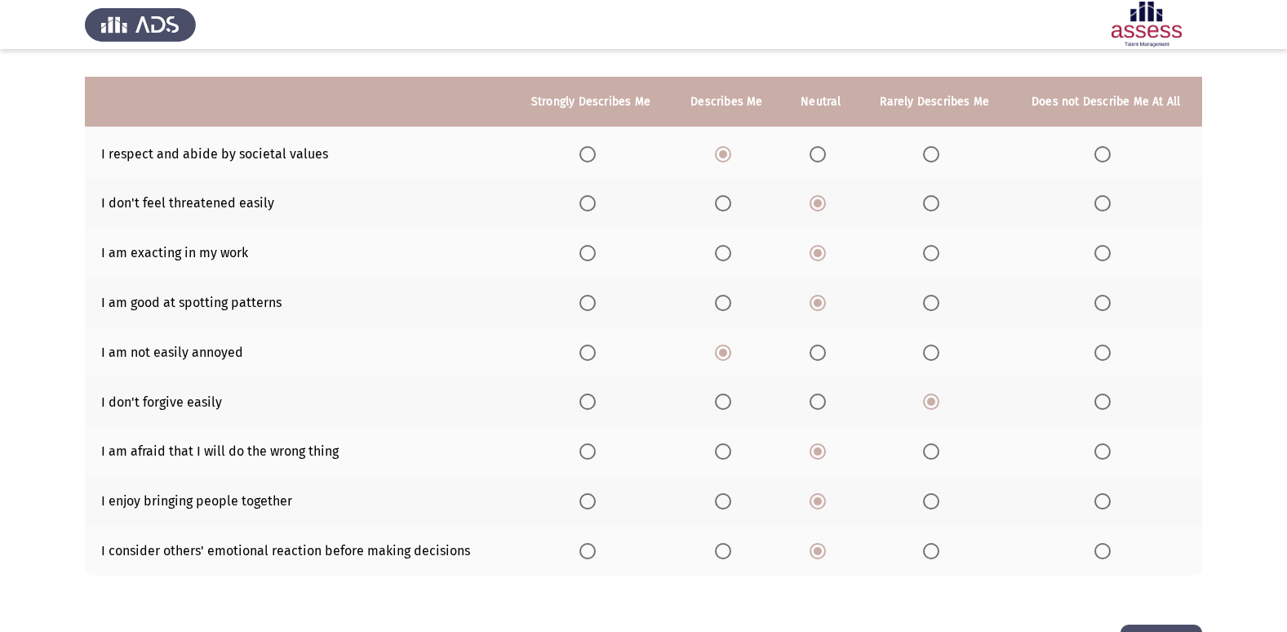
scroll to position [238, 0]
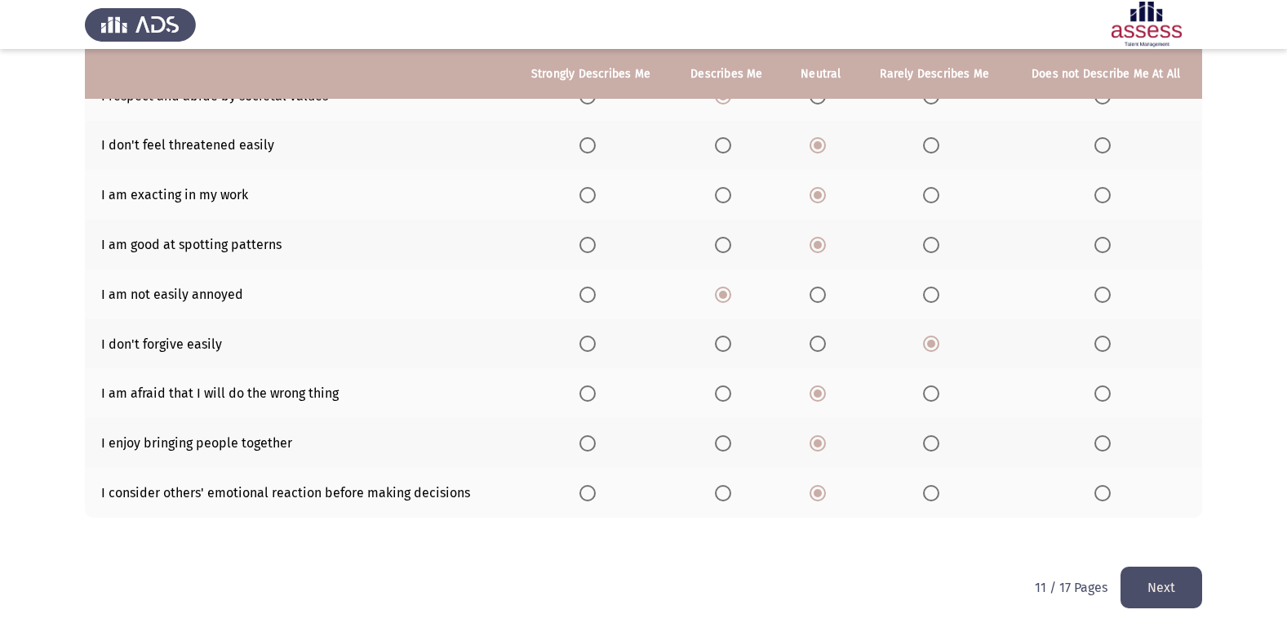
click at [1155, 600] on button "Next" at bounding box center [1161, 587] width 82 height 42
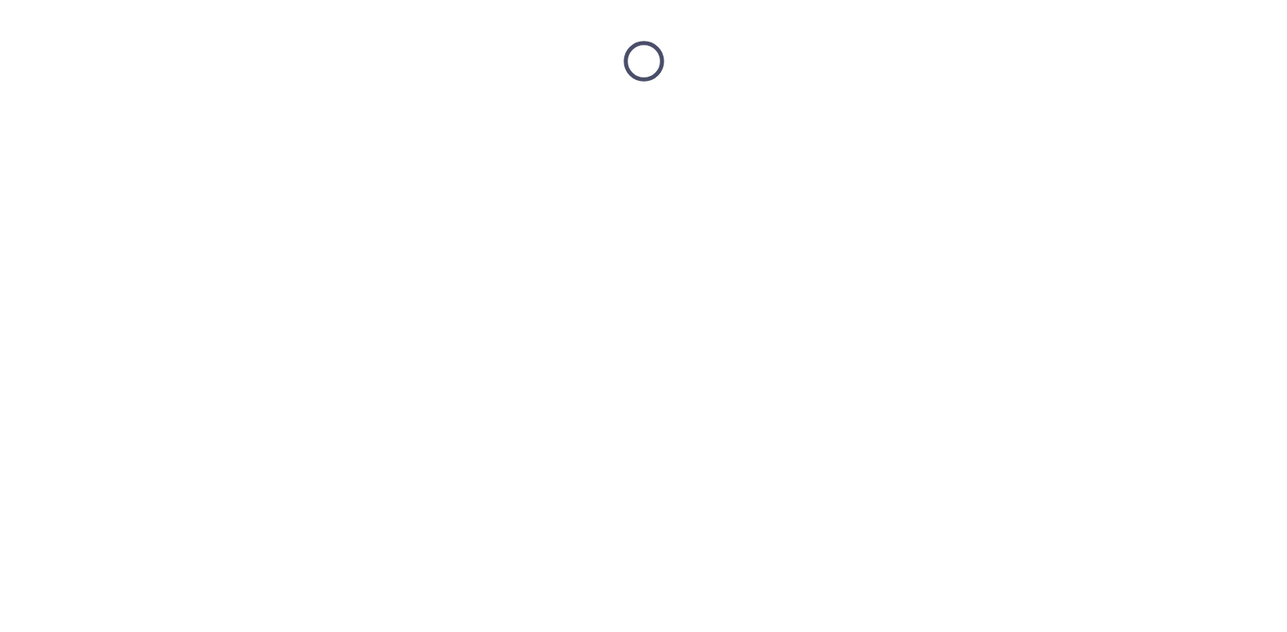
scroll to position [0, 0]
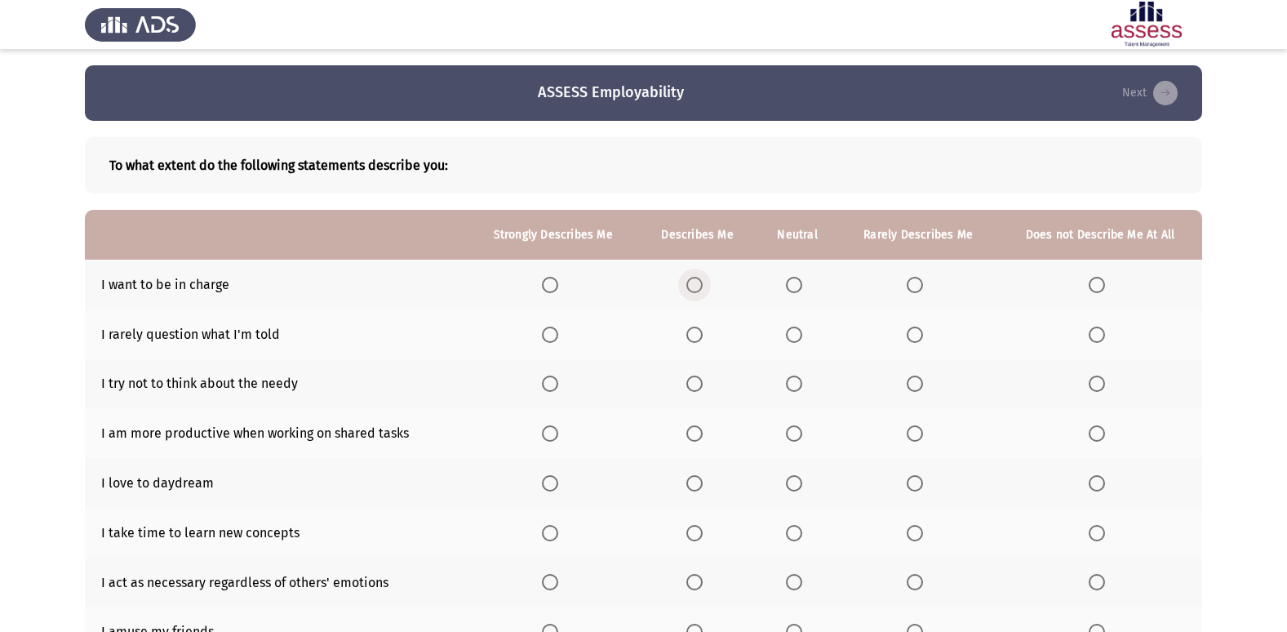
click at [697, 287] on span "Select an option" at bounding box center [694, 285] width 16 height 16
click at [697, 287] on input "Select an option" at bounding box center [694, 285] width 16 height 16
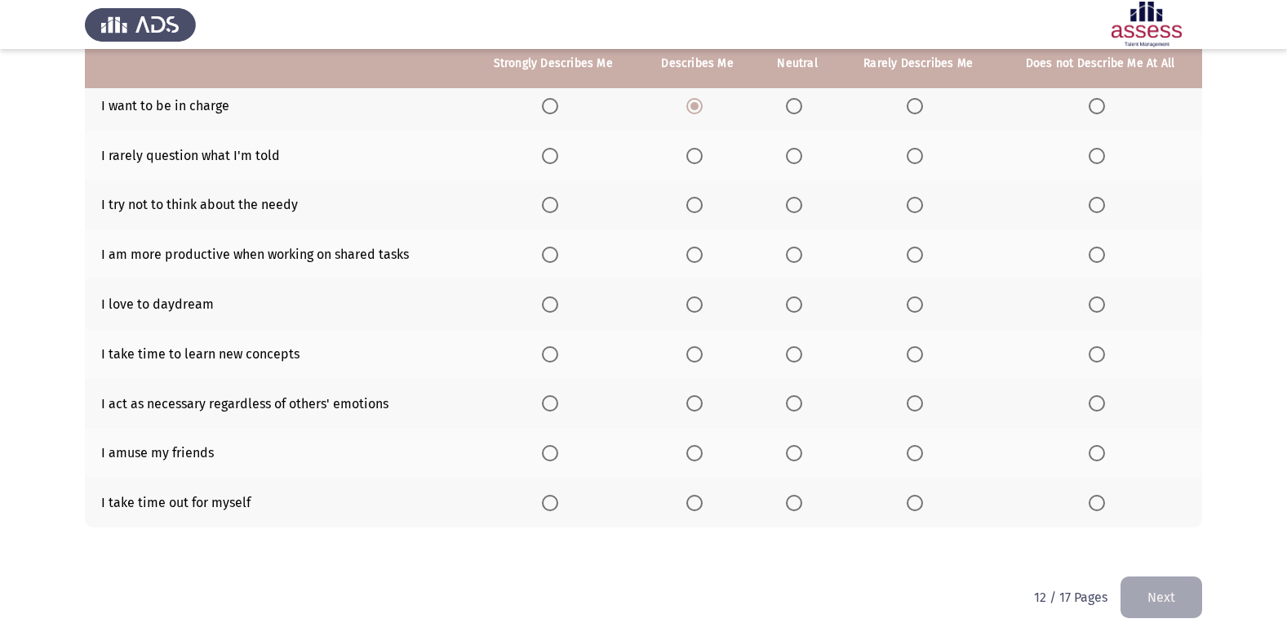
scroll to position [167, 0]
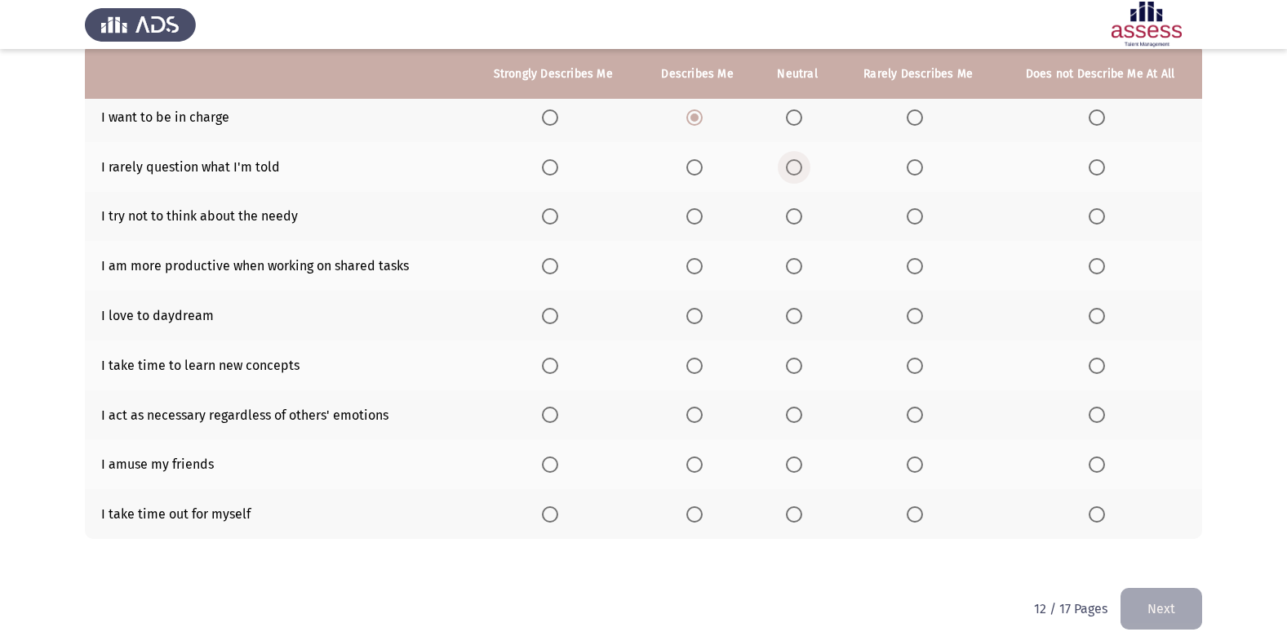
click at [799, 163] on span "Select an option" at bounding box center [794, 167] width 16 height 16
click at [799, 163] on input "Select an option" at bounding box center [794, 167] width 16 height 16
click at [912, 215] on span "Select an option" at bounding box center [915, 216] width 16 height 16
click at [912, 215] on input "Select an option" at bounding box center [915, 216] width 16 height 16
click at [792, 263] on span "Select an option" at bounding box center [794, 266] width 16 height 16
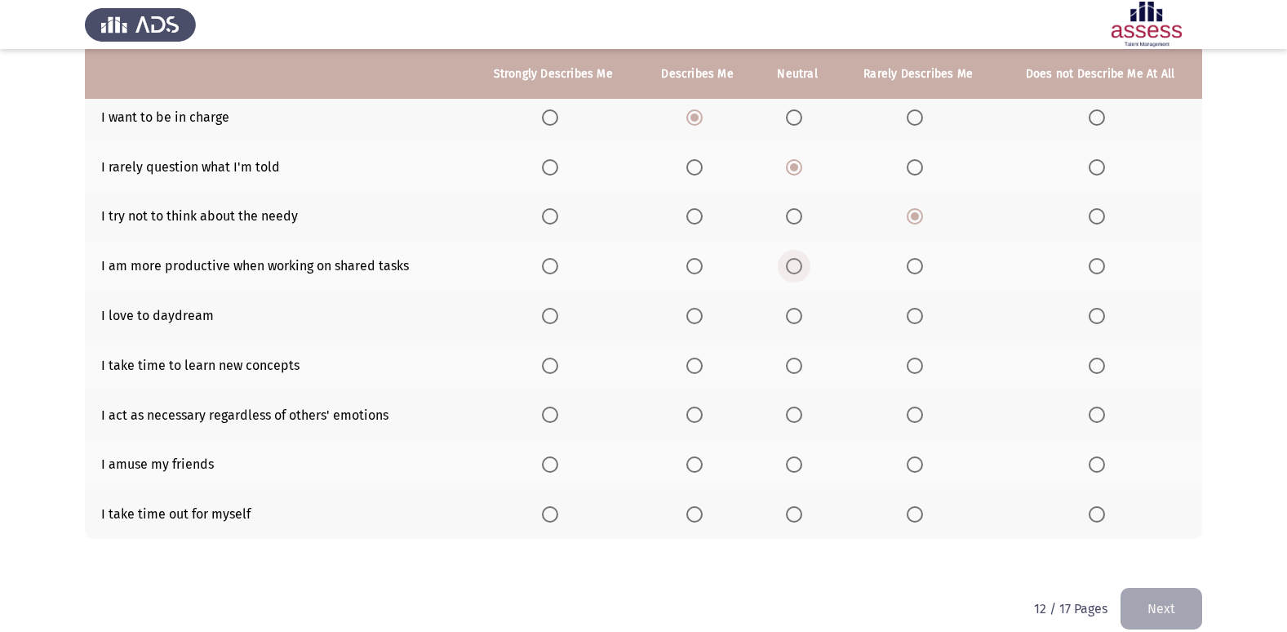
click at [792, 263] on input "Select an option" at bounding box center [794, 266] width 16 height 16
click at [796, 317] on span "Select an option" at bounding box center [794, 316] width 16 height 16
click at [796, 317] on input "Select an option" at bounding box center [794, 316] width 16 height 16
click at [913, 370] on span "Select an option" at bounding box center [915, 365] width 16 height 16
click at [913, 370] on input "Select an option" at bounding box center [915, 365] width 16 height 16
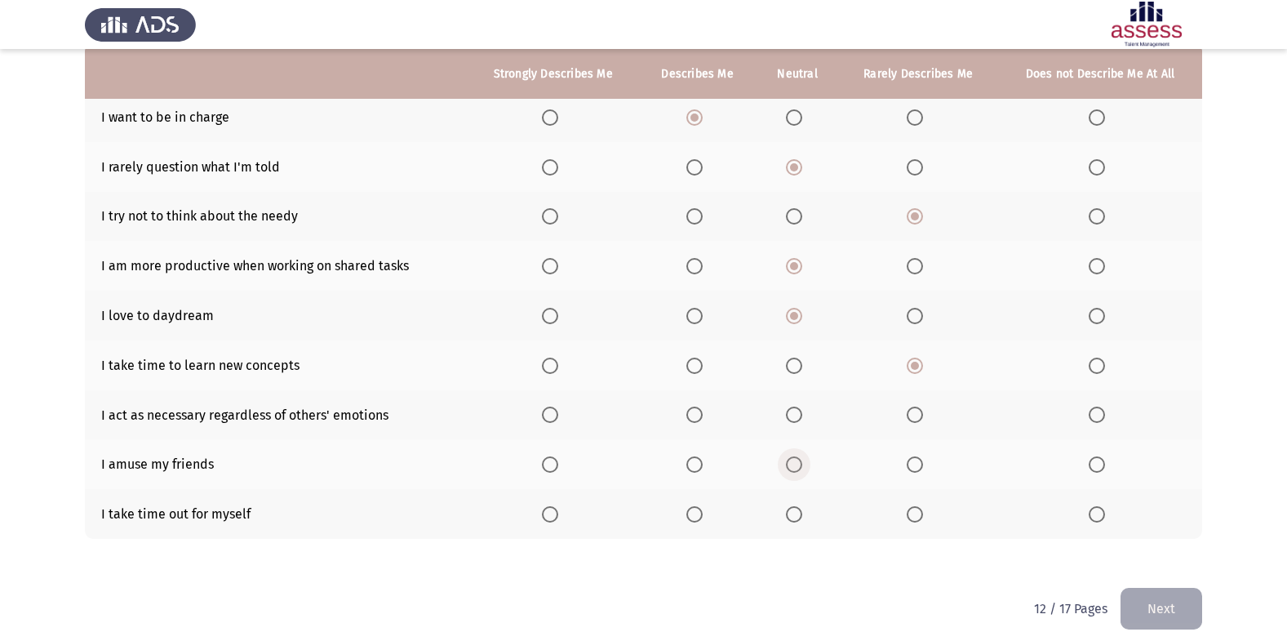
click at [793, 459] on span "Select an option" at bounding box center [794, 464] width 16 height 16
click at [793, 459] on input "Select an option" at bounding box center [794, 464] width 16 height 16
click at [703, 517] on span "Select an option" at bounding box center [694, 514] width 16 height 16
click at [703, 517] on input "Select an option" at bounding box center [694, 514] width 16 height 16
click at [794, 415] on span "Select an option" at bounding box center [794, 415] width 0 height 0
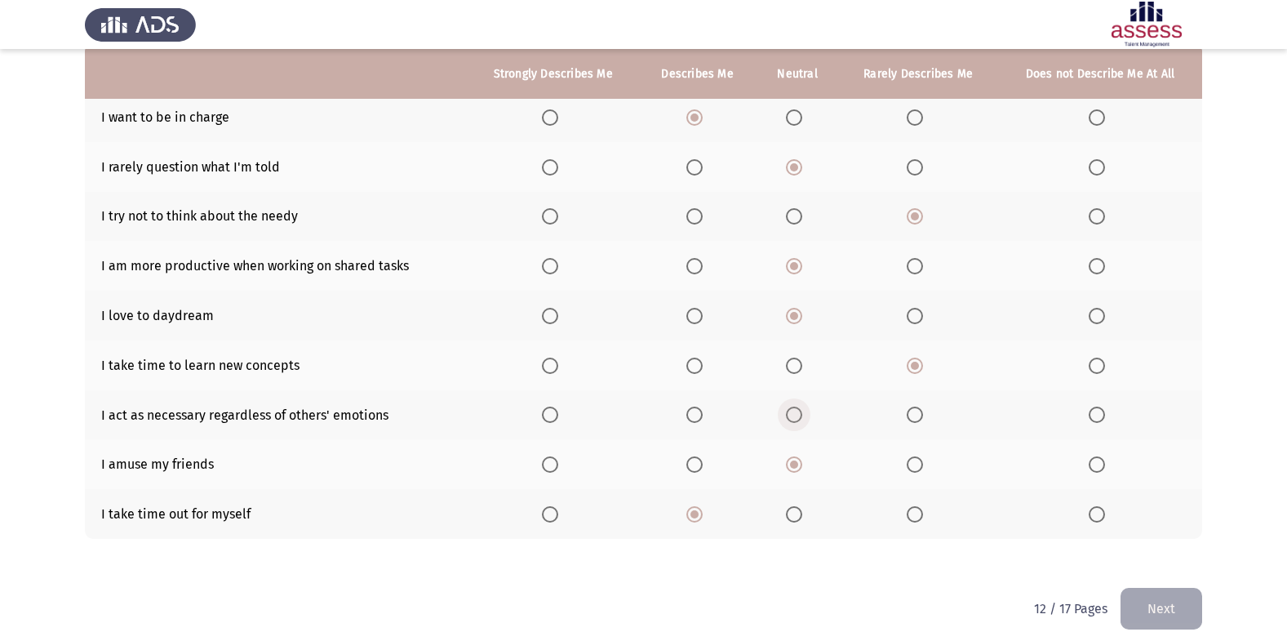
click at [796, 415] on input "Select an option" at bounding box center [794, 414] width 16 height 16
click at [1152, 614] on button "Next" at bounding box center [1161, 609] width 82 height 42
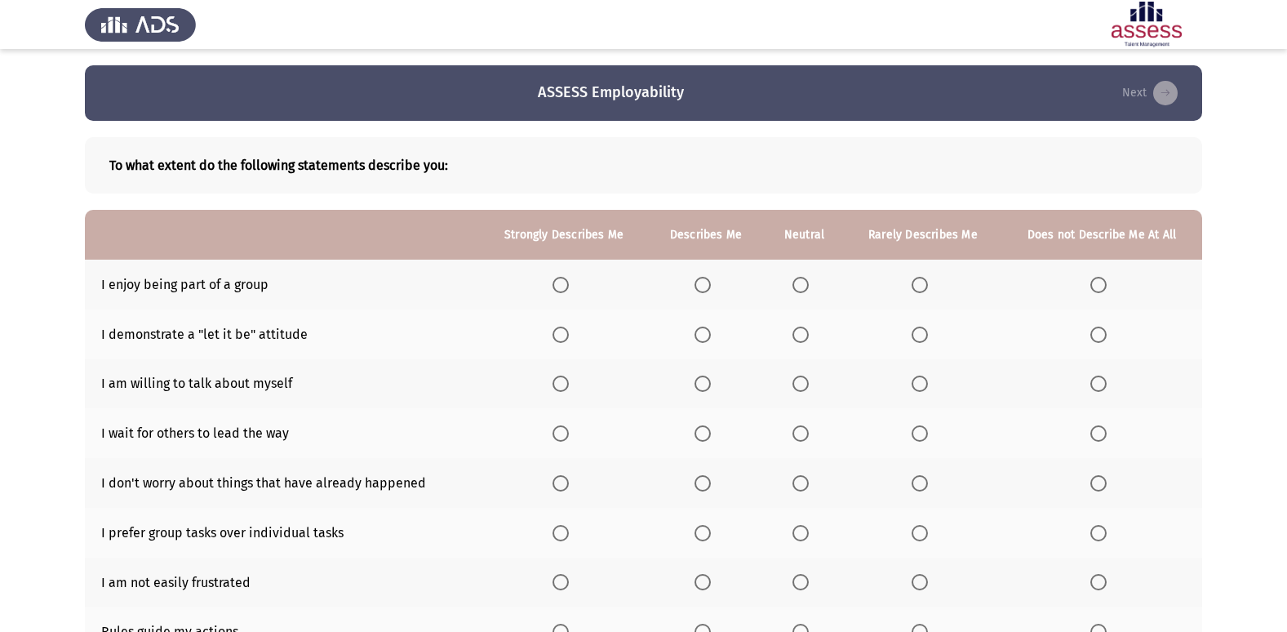
scroll to position [163, 0]
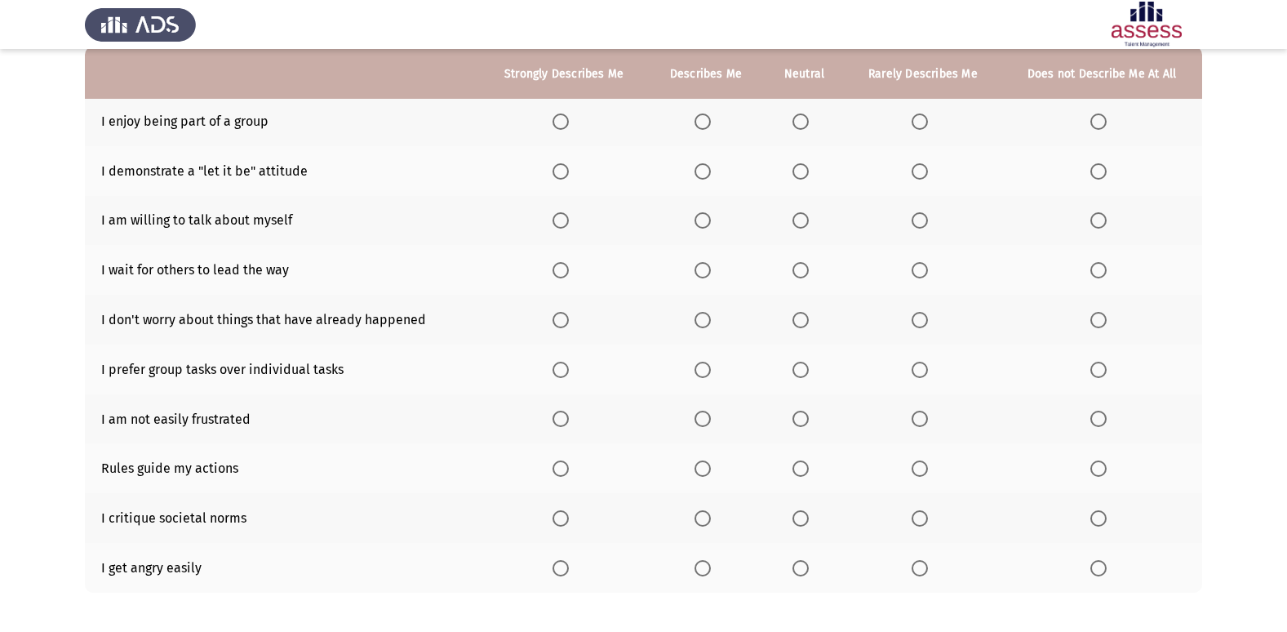
click at [800, 128] on span "Select an option" at bounding box center [800, 121] width 16 height 16
click at [800, 128] on input "Select an option" at bounding box center [800, 121] width 16 height 16
click at [803, 164] on span "Select an option" at bounding box center [800, 171] width 16 height 16
click at [803, 164] on input "Select an option" at bounding box center [800, 171] width 16 height 16
click at [920, 224] on span "Select an option" at bounding box center [920, 220] width 16 height 16
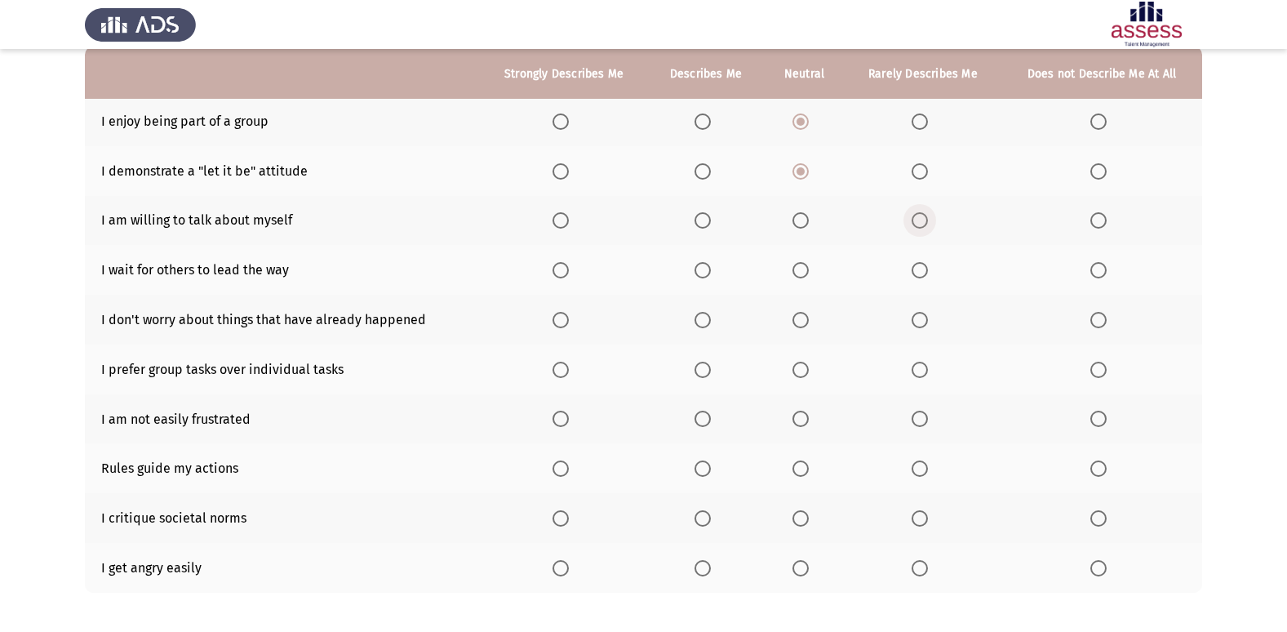
click at [920, 224] on input "Select an option" at bounding box center [920, 220] width 16 height 16
click at [917, 269] on span "Select an option" at bounding box center [920, 270] width 16 height 16
click at [917, 269] on input "Select an option" at bounding box center [920, 270] width 16 height 16
click at [708, 316] on span "Select an option" at bounding box center [702, 320] width 16 height 16
click at [708, 316] on input "Select an option" at bounding box center [702, 320] width 16 height 16
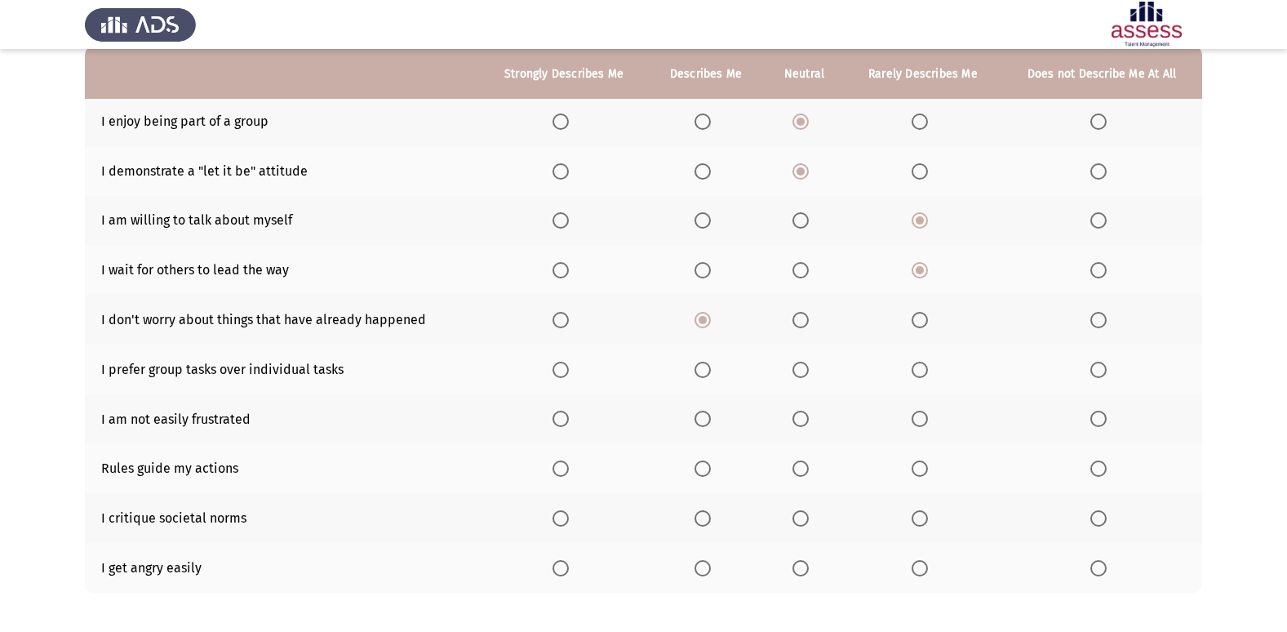
click at [925, 374] on span "Select an option" at bounding box center [920, 370] width 16 height 16
click at [925, 374] on input "Select an option" at bounding box center [920, 370] width 16 height 16
click at [805, 419] on span "Select an option" at bounding box center [800, 418] width 16 height 16
click at [805, 419] on input "Select an option" at bounding box center [800, 418] width 16 height 16
click at [800, 468] on span "Select an option" at bounding box center [800, 468] width 16 height 16
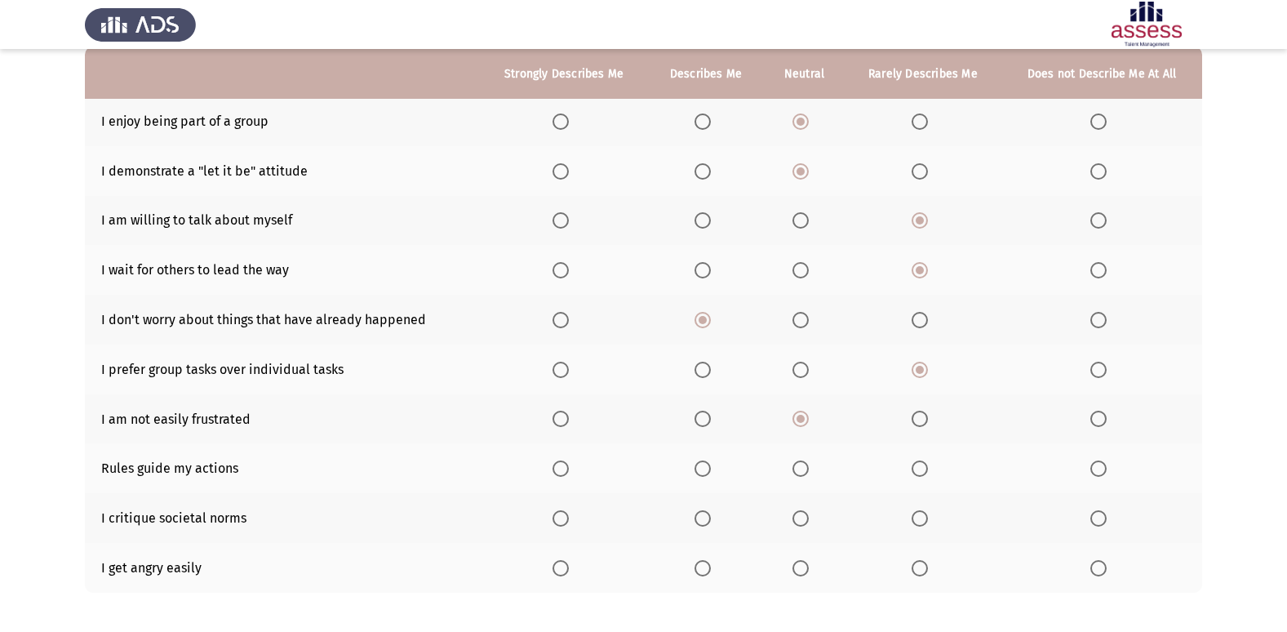
click at [800, 468] on input "Select an option" at bounding box center [800, 468] width 16 height 16
click at [803, 512] on span "Select an option" at bounding box center [800, 518] width 16 height 16
click at [803, 512] on input "Select an option" at bounding box center [800, 518] width 16 height 16
click at [925, 567] on span "Select an option" at bounding box center [920, 568] width 16 height 16
click at [925, 567] on input "Select an option" at bounding box center [920, 568] width 16 height 16
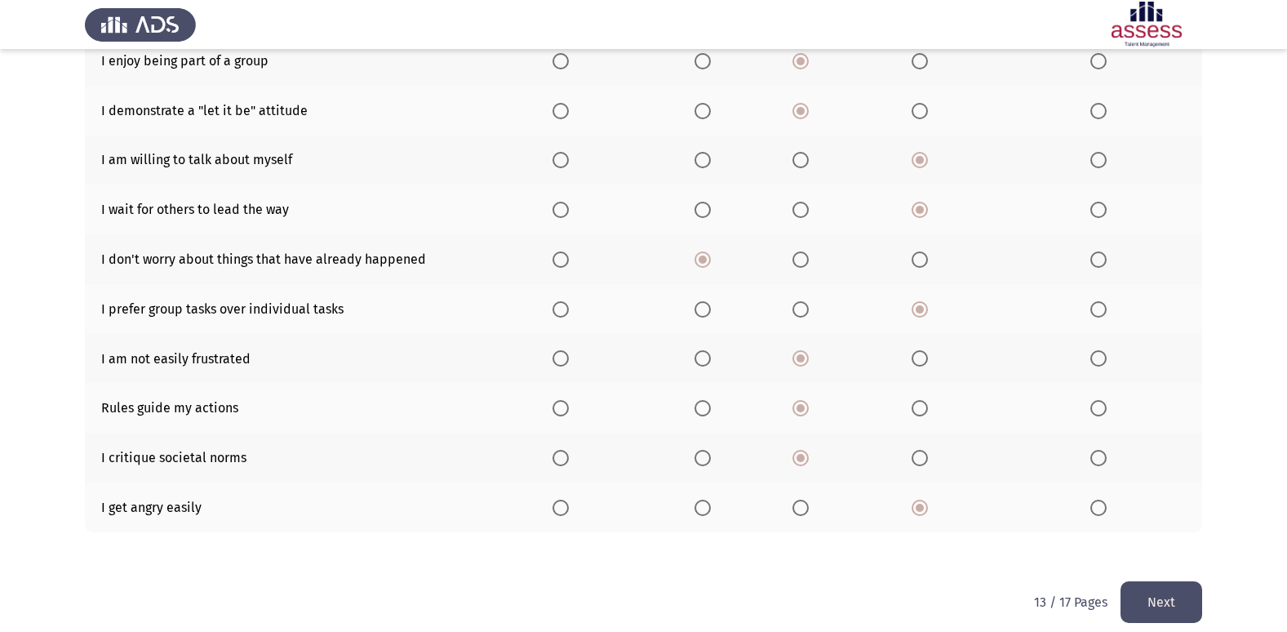
scroll to position [238, 0]
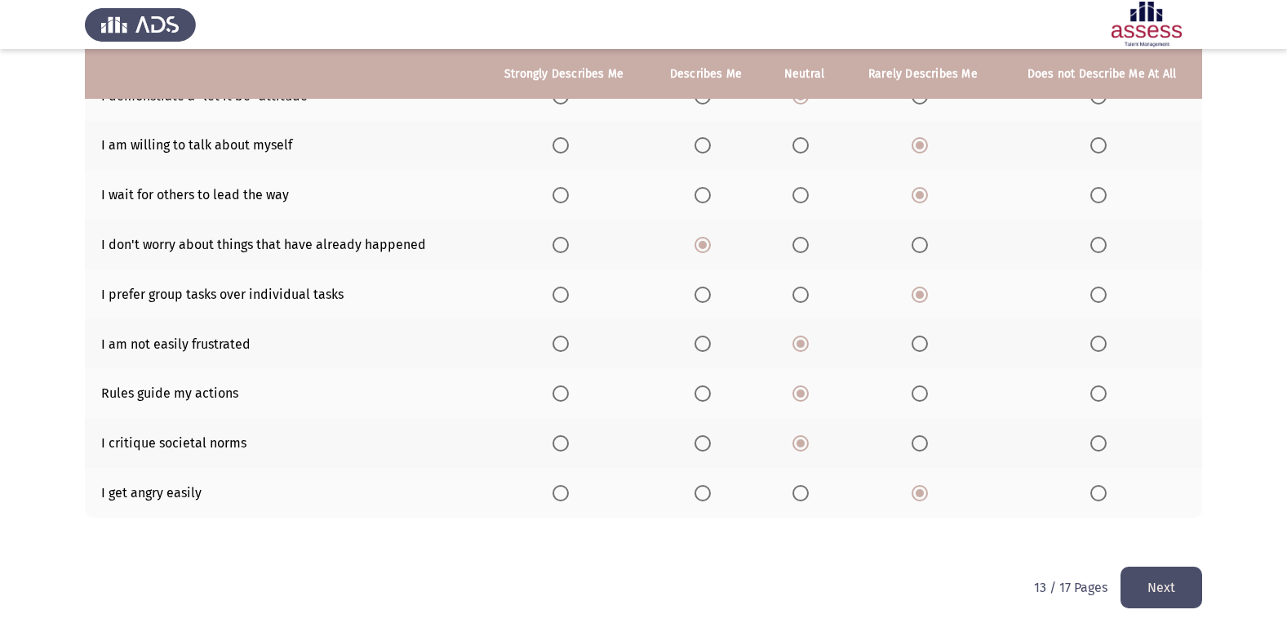
click at [1151, 576] on button "Next" at bounding box center [1161, 587] width 82 height 42
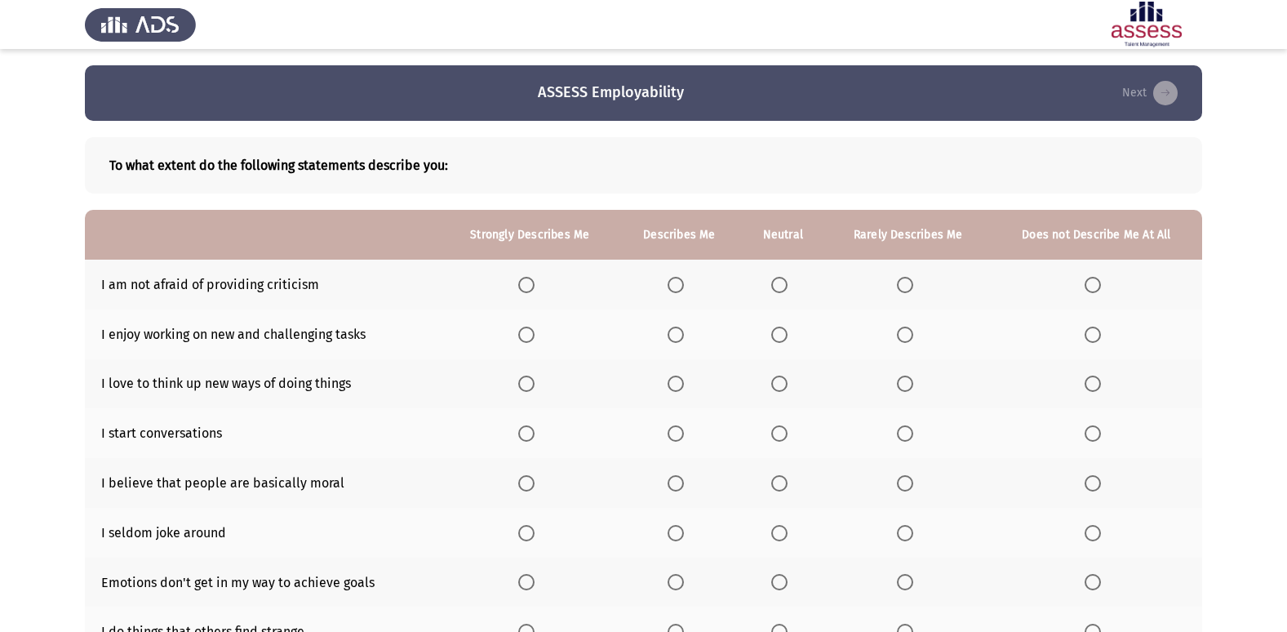
click at [675, 339] on span "Select an option" at bounding box center [676, 334] width 16 height 16
click at [675, 339] on input "Select an option" at bounding box center [676, 334] width 16 height 16
click at [679, 386] on span "Select an option" at bounding box center [676, 383] width 16 height 16
click at [679, 386] on input "Select an option" at bounding box center [676, 383] width 16 height 16
click at [782, 436] on span "Select an option" at bounding box center [779, 433] width 16 height 16
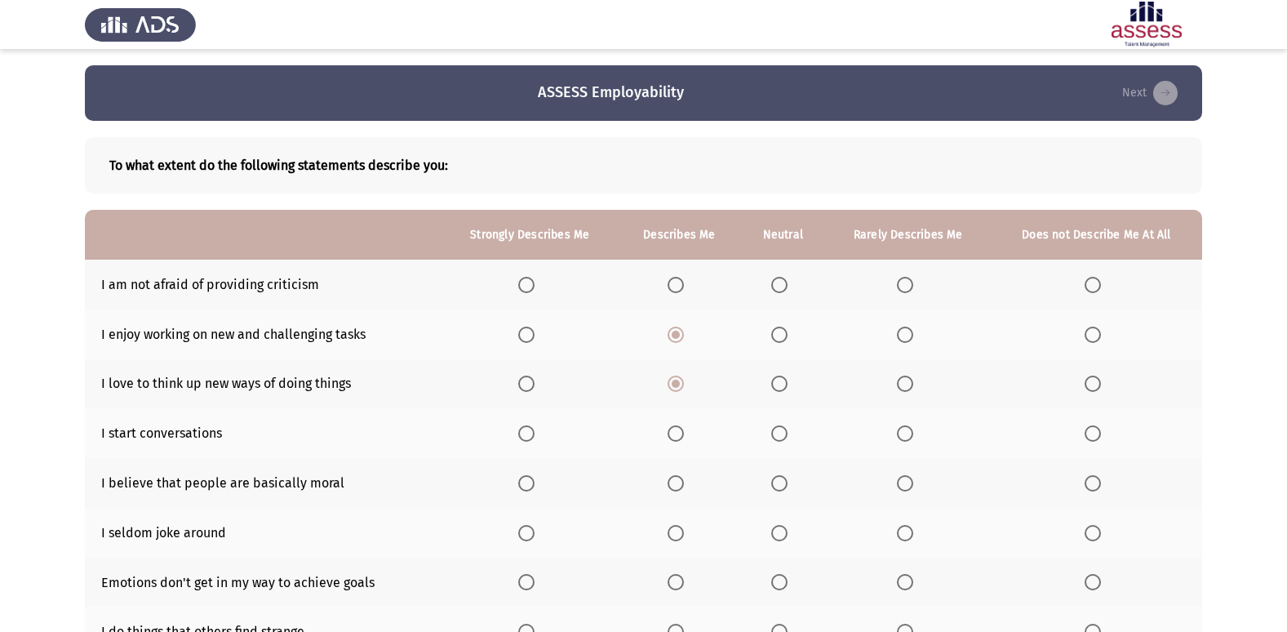
click at [782, 436] on input "Select an option" at bounding box center [779, 433] width 16 height 16
click at [673, 486] on span "Select an option" at bounding box center [676, 483] width 16 height 16
click at [673, 486] on input "Select an option" at bounding box center [676, 483] width 16 height 16
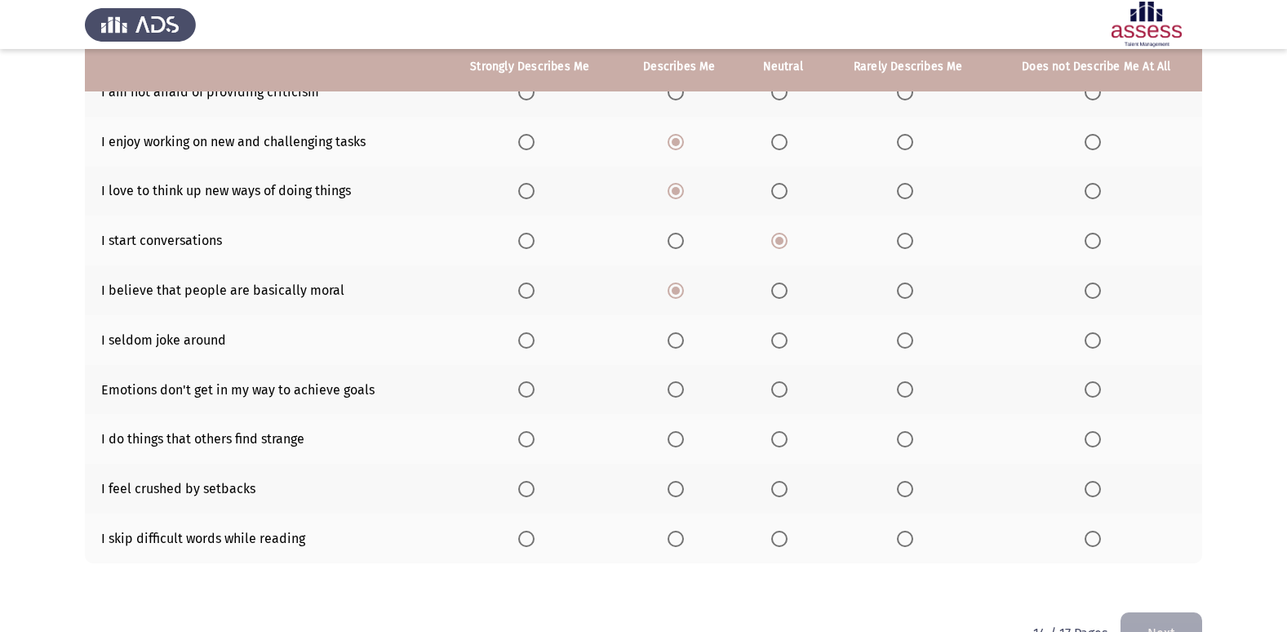
scroll to position [194, 0]
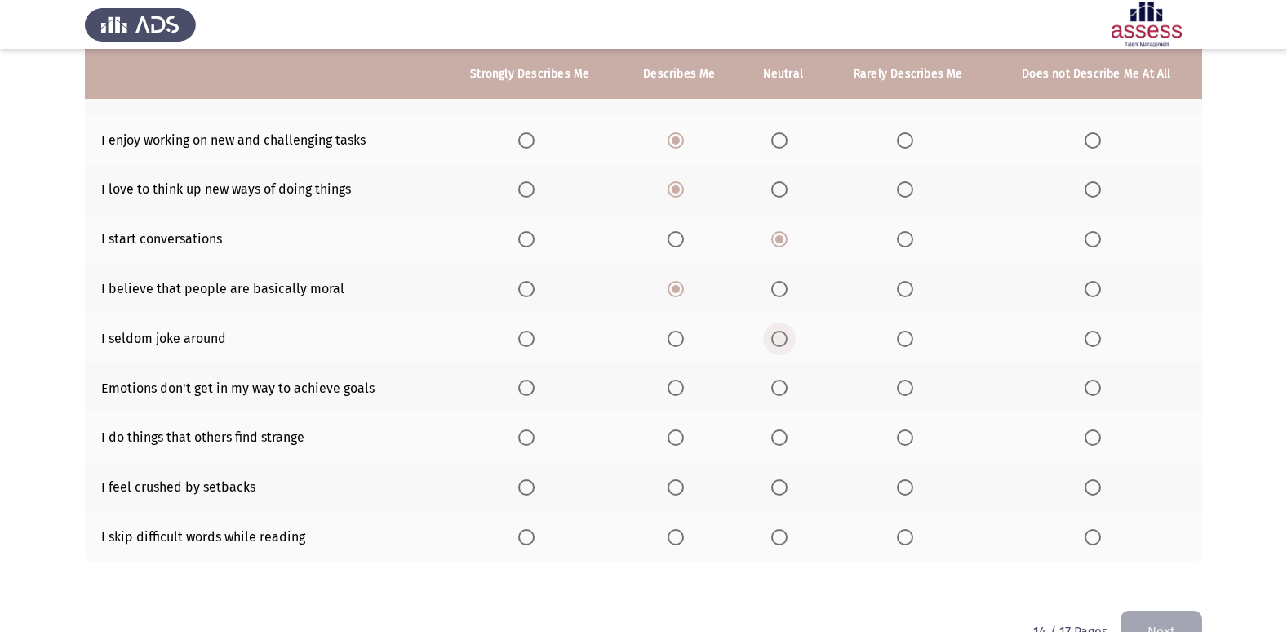
click at [774, 338] on span "Select an option" at bounding box center [779, 338] width 16 height 16
click at [774, 338] on input "Select an option" at bounding box center [779, 338] width 16 height 16
click at [684, 390] on span "Select an option" at bounding box center [676, 387] width 16 height 16
click at [684, 390] on input "Select an option" at bounding box center [676, 387] width 16 height 16
click at [772, 440] on span "Select an option" at bounding box center [779, 437] width 16 height 16
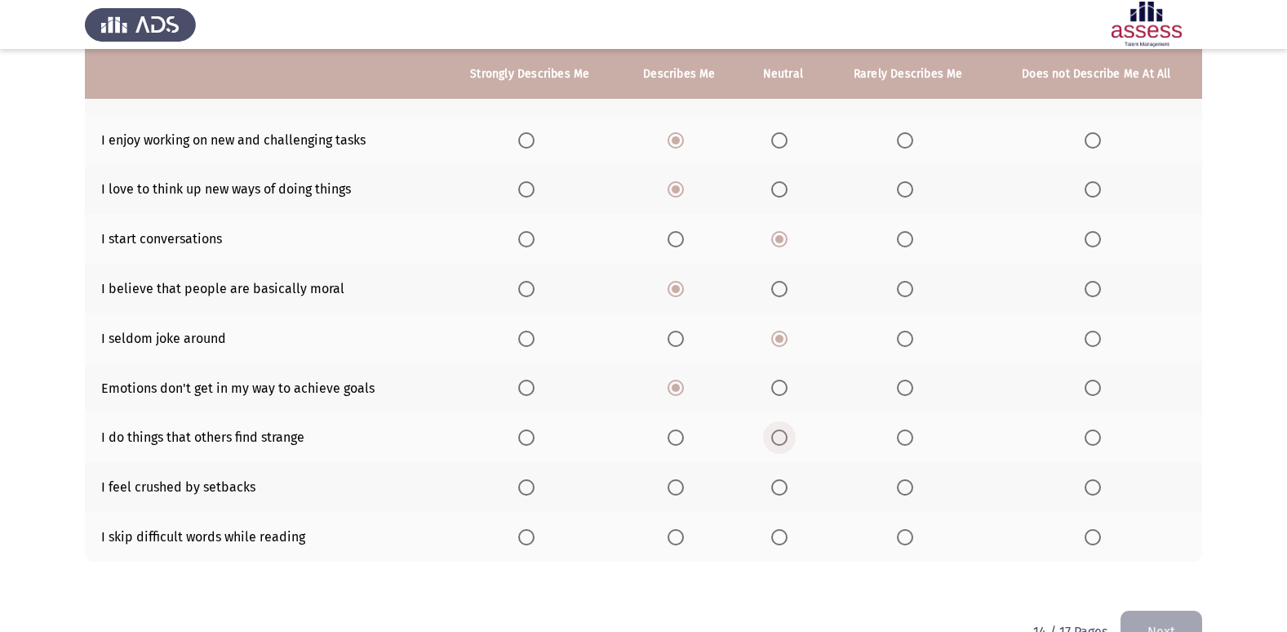
click at [772, 440] on input "Select an option" at bounding box center [779, 437] width 16 height 16
click at [900, 486] on span "Select an option" at bounding box center [905, 487] width 16 height 16
click at [900, 486] on input "Select an option" at bounding box center [905, 487] width 16 height 16
click at [676, 537] on span "Select an option" at bounding box center [676, 537] width 0 height 0
click at [677, 537] on input "Select an option" at bounding box center [676, 537] width 16 height 16
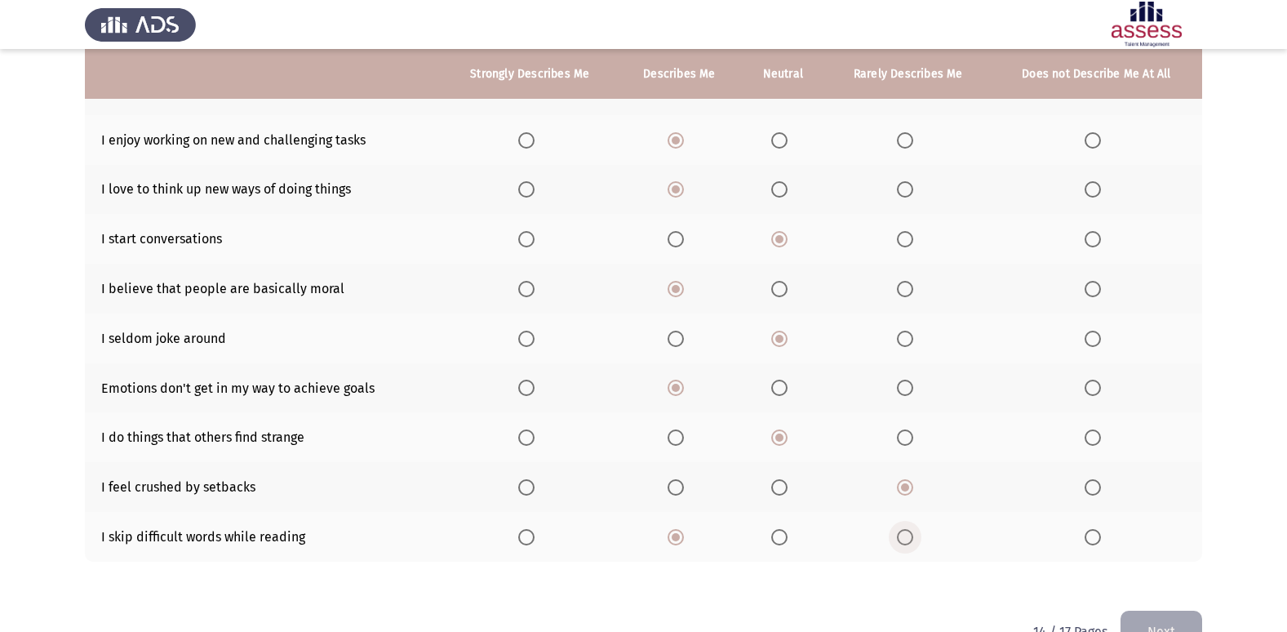
click at [901, 536] on span "Select an option" at bounding box center [905, 537] width 16 height 16
click at [901, 536] on input "Select an option" at bounding box center [905, 537] width 16 height 16
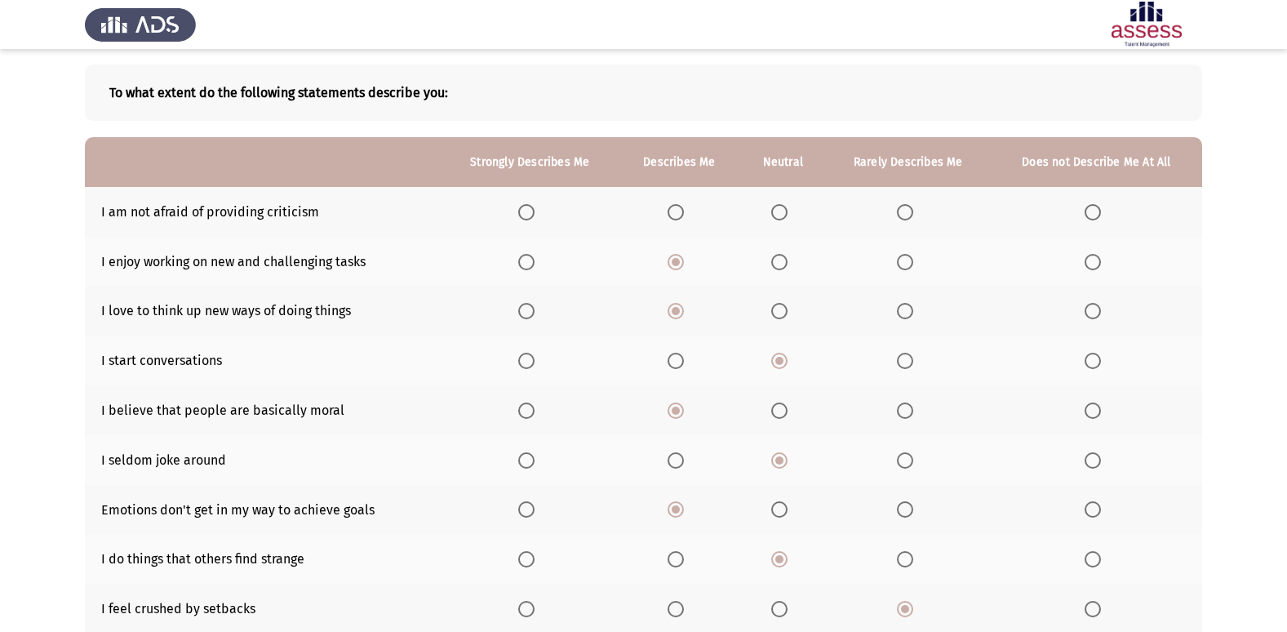
scroll to position [113, 0]
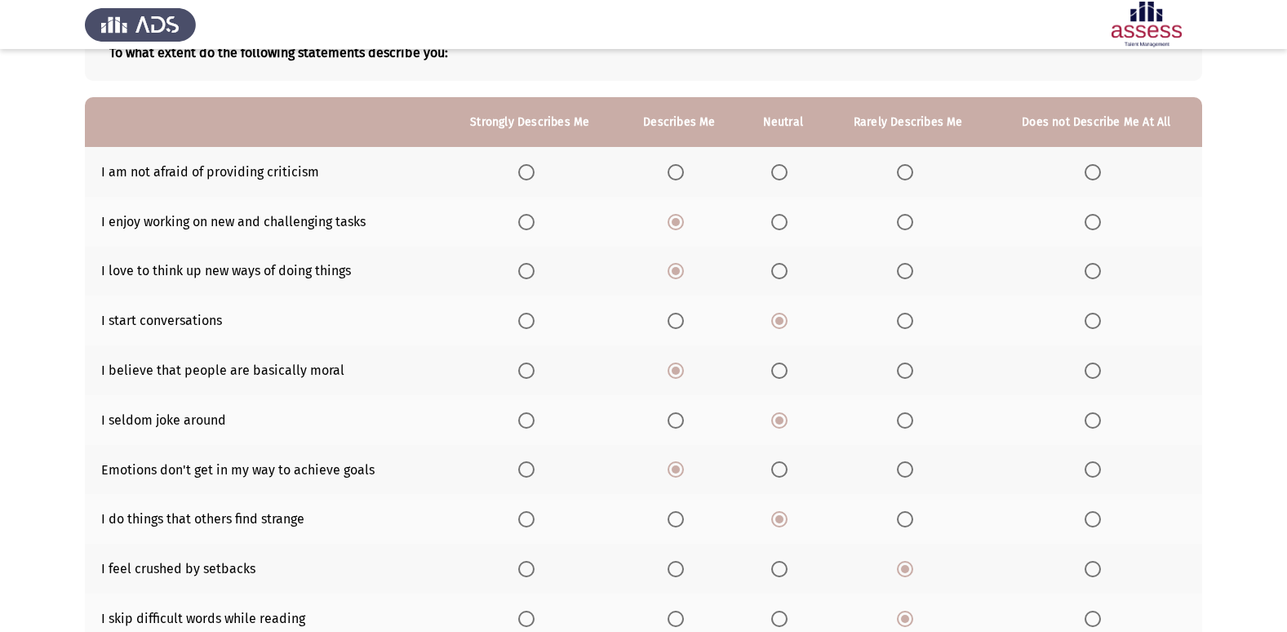
click at [778, 172] on span "Select an option" at bounding box center [779, 172] width 16 height 16
click at [778, 172] on input "Select an option" at bounding box center [779, 172] width 16 height 16
drag, startPoint x: 990, startPoint y: 133, endPoint x: 1028, endPoint y: 610, distance: 478.9
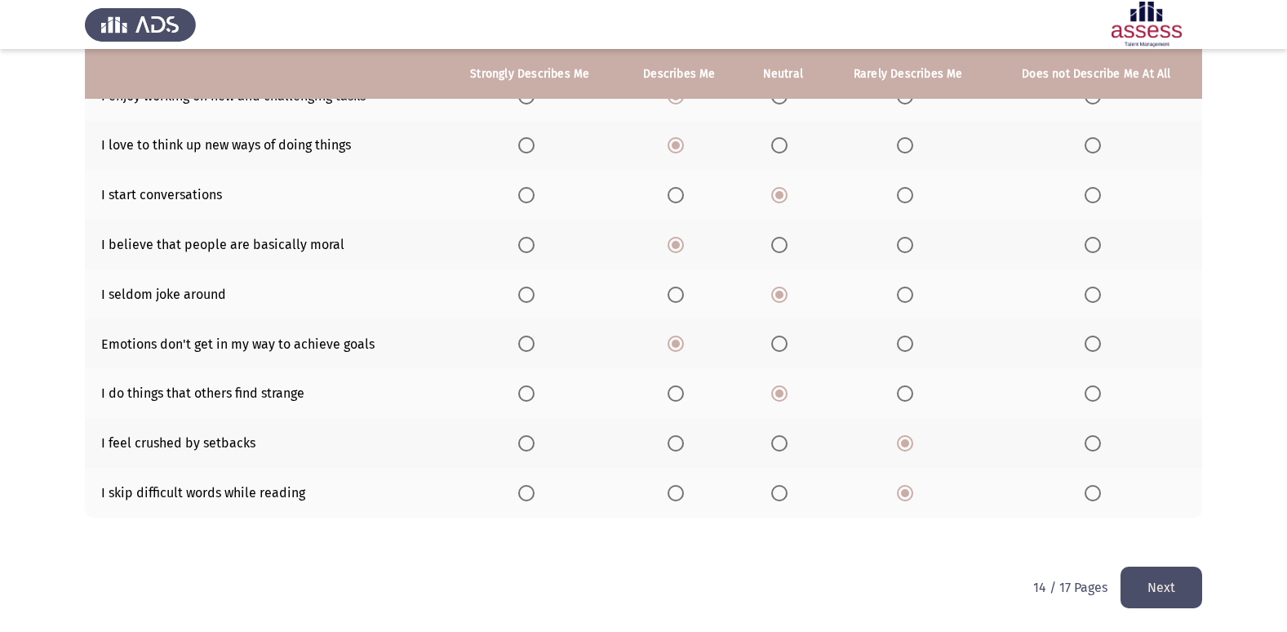
click at [1179, 580] on button "Next" at bounding box center [1161, 587] width 82 height 42
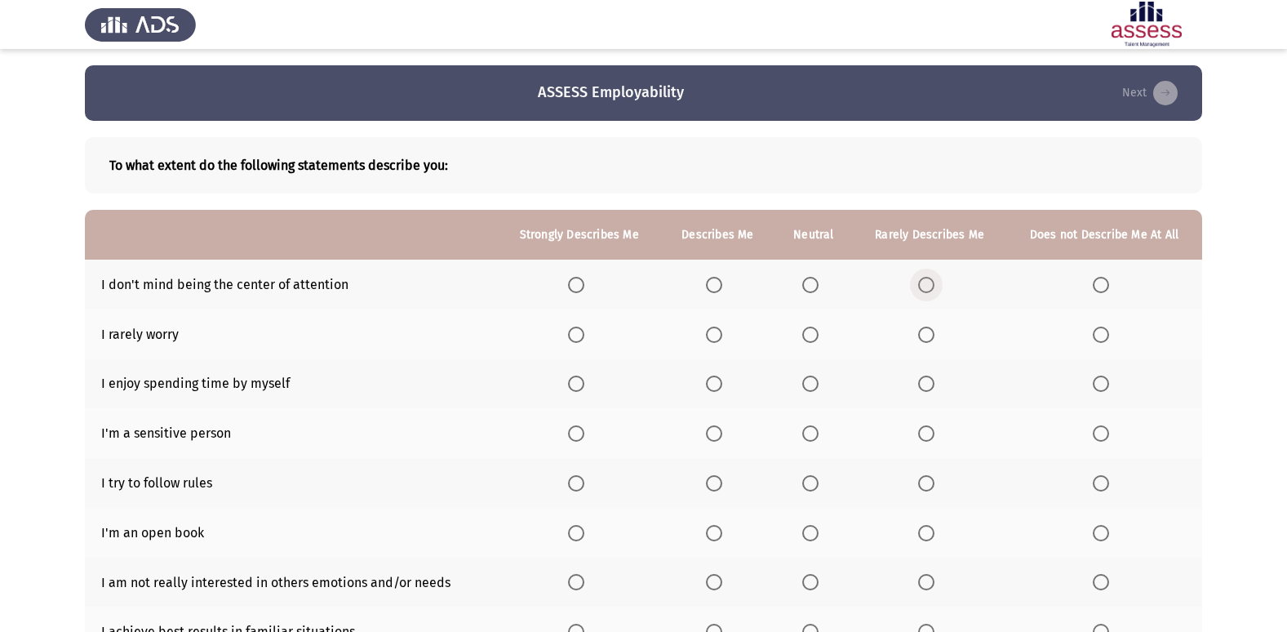
click at [928, 280] on span "Select an option" at bounding box center [926, 285] width 16 height 16
click at [928, 280] on input "Select an option" at bounding box center [926, 285] width 16 height 16
click at [818, 342] on span "Select an option" at bounding box center [810, 334] width 16 height 16
click at [818, 342] on input "Select an option" at bounding box center [810, 334] width 16 height 16
click at [721, 388] on span "Select an option" at bounding box center [714, 383] width 16 height 16
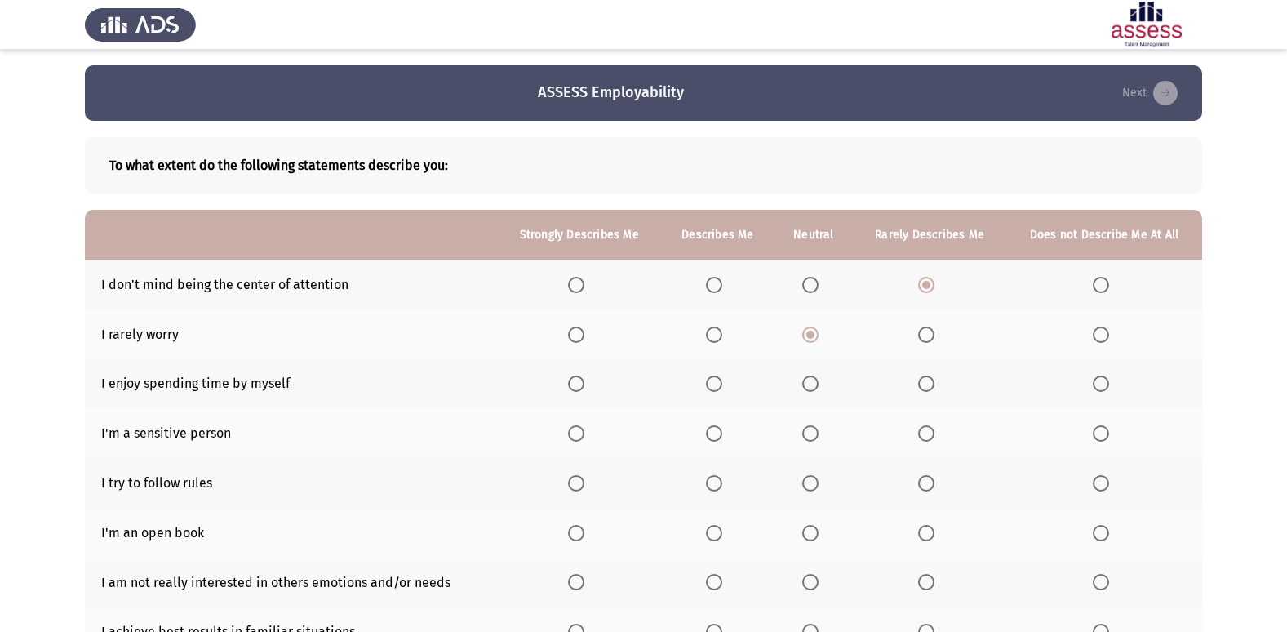
click at [721, 388] on input "Select an option" at bounding box center [714, 383] width 16 height 16
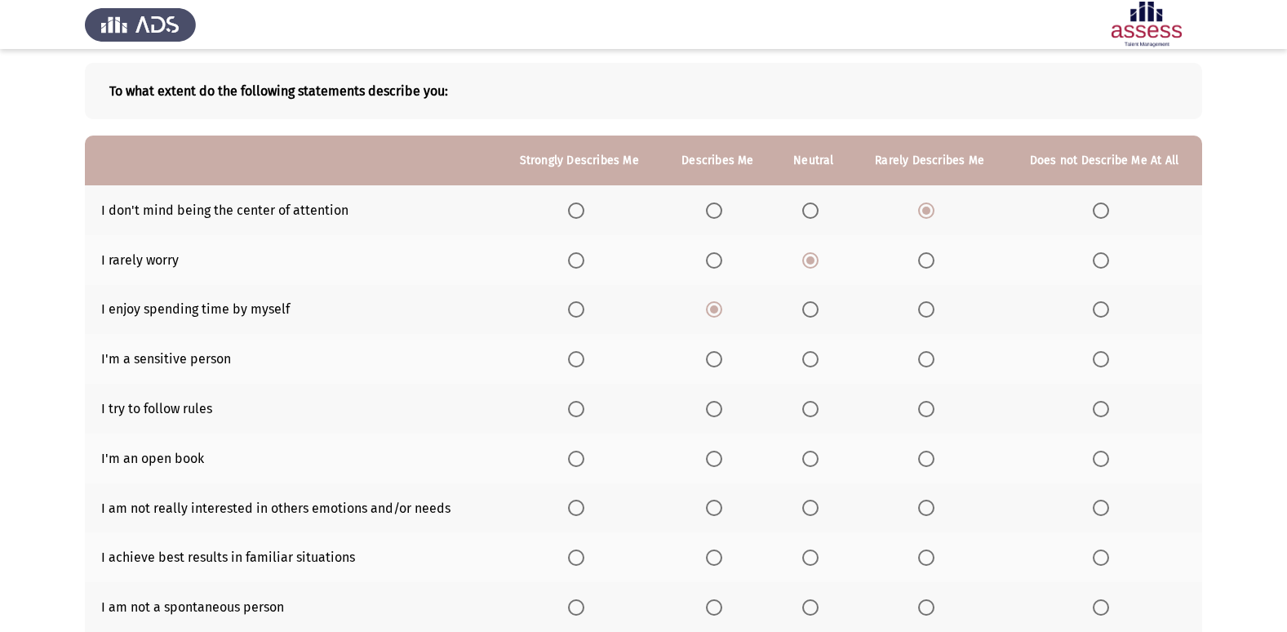
click at [814, 362] on span "Select an option" at bounding box center [810, 359] width 16 height 16
click at [814, 362] on input "Select an option" at bounding box center [810, 359] width 16 height 16
click at [716, 407] on span "Select an option" at bounding box center [714, 409] width 16 height 16
click at [716, 407] on input "Select an option" at bounding box center [714, 409] width 16 height 16
click at [926, 463] on span "Select an option" at bounding box center [926, 458] width 16 height 16
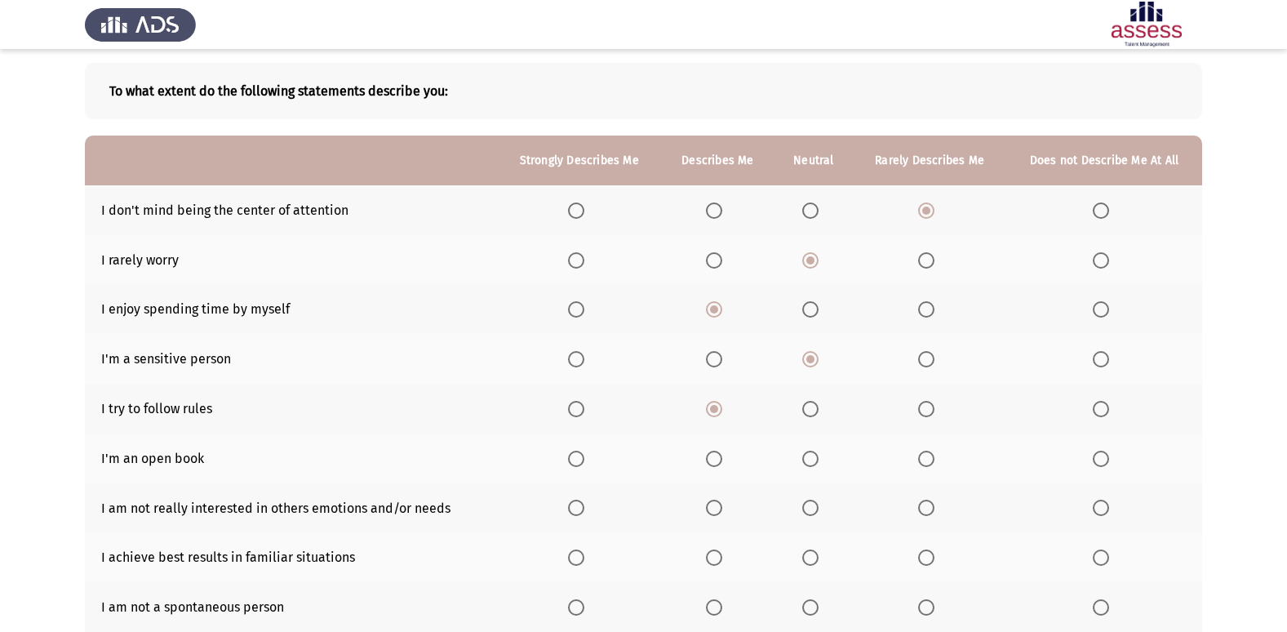
click at [926, 463] on input "Select an option" at bounding box center [926, 458] width 16 height 16
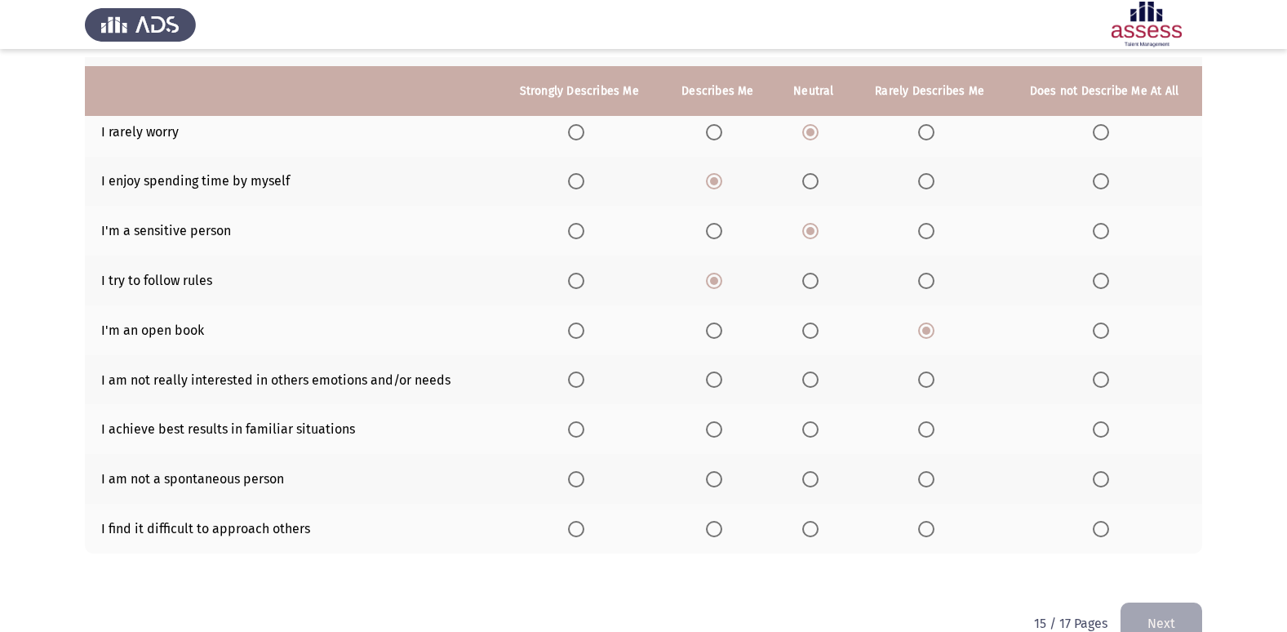
scroll to position [220, 0]
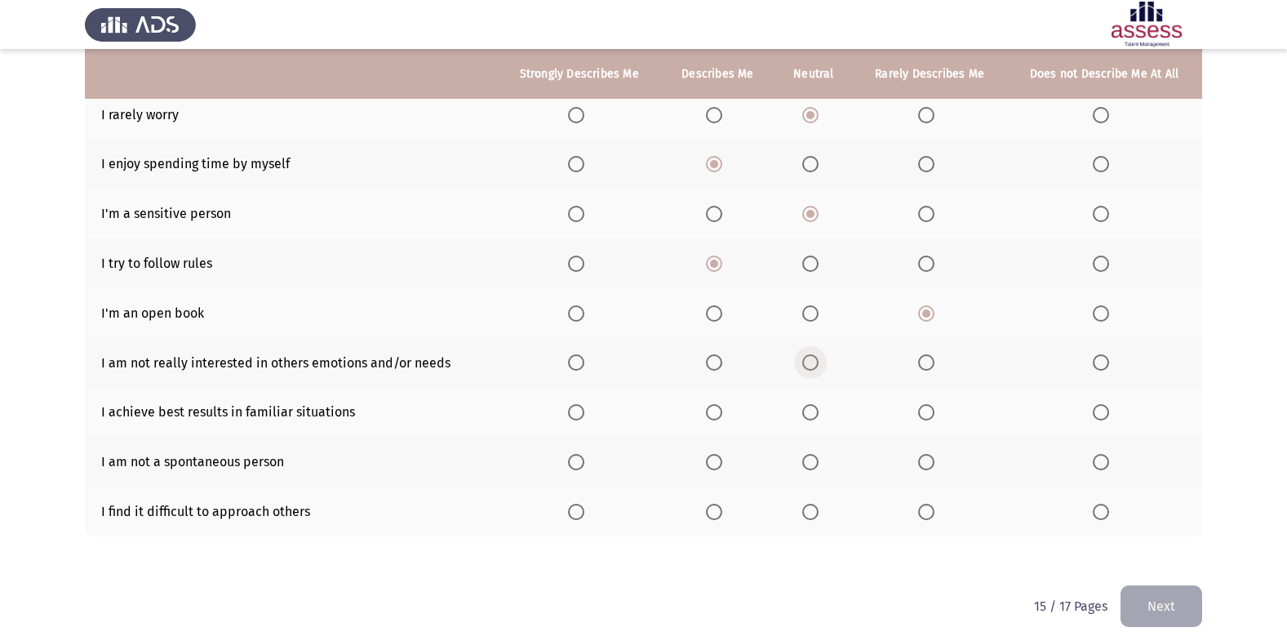
click at [811, 361] on span "Select an option" at bounding box center [810, 362] width 16 height 16
click at [811, 361] on input "Select an option" at bounding box center [810, 362] width 16 height 16
click at [716, 410] on span "Select an option" at bounding box center [714, 412] width 16 height 16
click at [716, 410] on input "Select an option" at bounding box center [714, 412] width 16 height 16
click at [717, 463] on span "Select an option" at bounding box center [714, 462] width 16 height 16
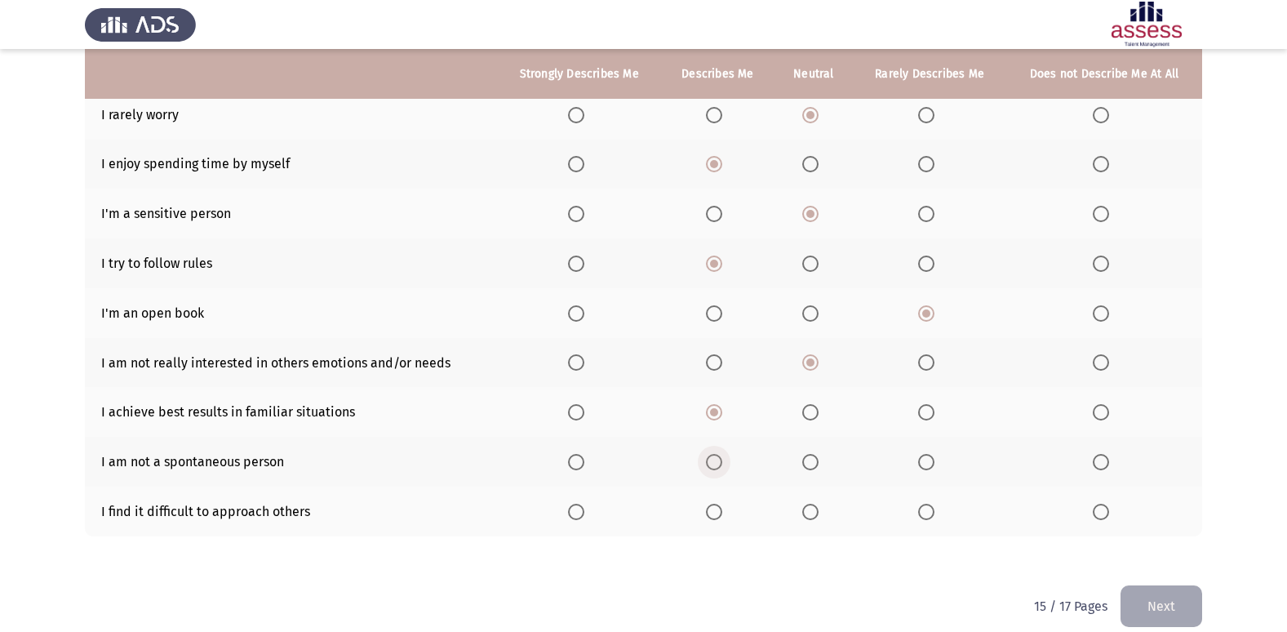
click at [717, 463] on input "Select an option" at bounding box center [714, 462] width 16 height 16
click at [811, 516] on span "Select an option" at bounding box center [810, 511] width 16 height 16
click at [811, 516] on input "Select an option" at bounding box center [810, 511] width 16 height 16
click at [1151, 601] on button "Next" at bounding box center [1161, 606] width 82 height 42
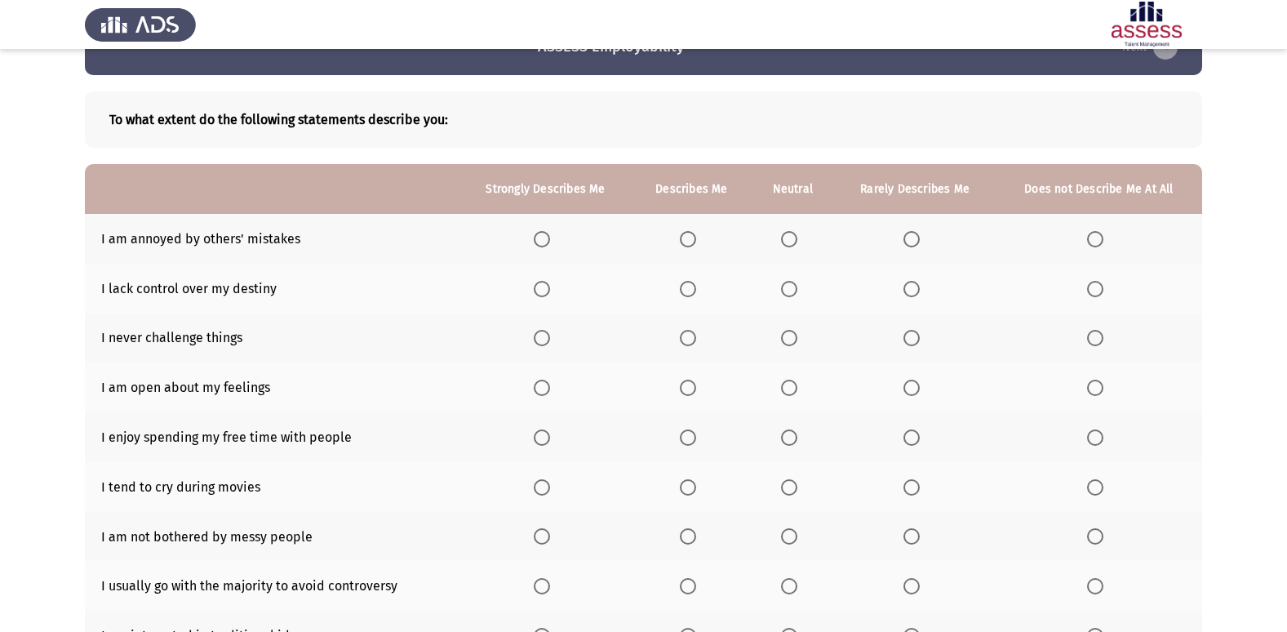
scroll to position [82, 0]
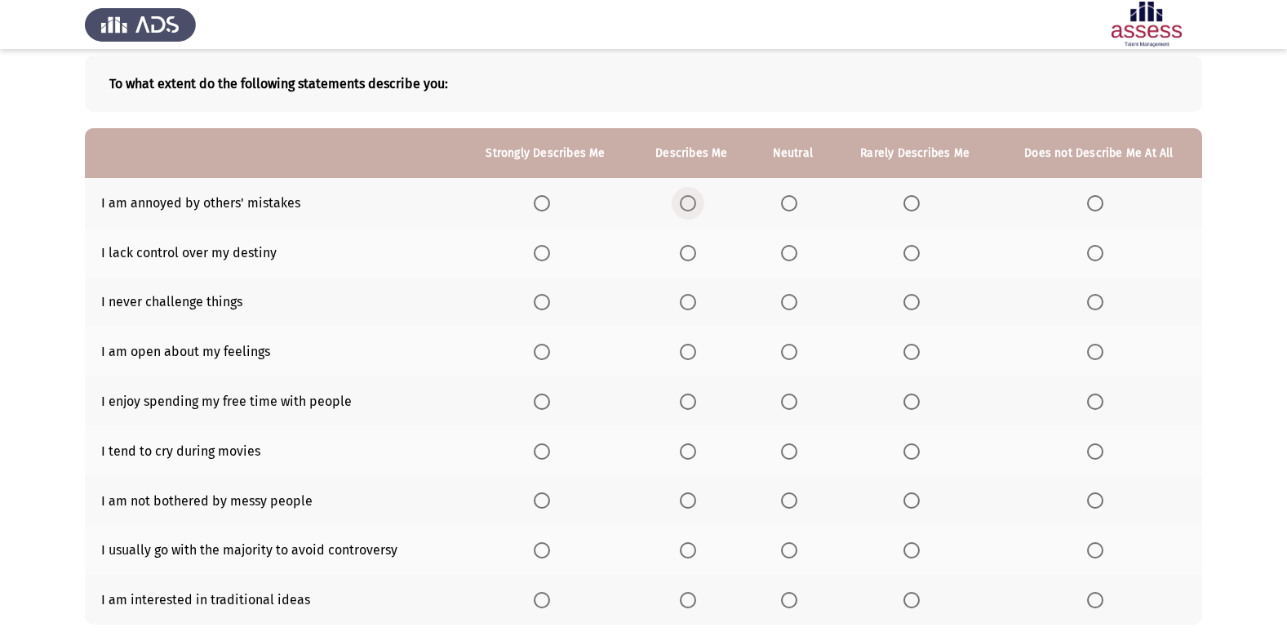
click at [694, 209] on span "Select an option" at bounding box center [688, 203] width 16 height 16
click at [694, 209] on input "Select an option" at bounding box center [688, 203] width 16 height 16
click at [795, 206] on span "Select an option" at bounding box center [789, 203] width 16 height 16
click at [795, 206] on input "Select an option" at bounding box center [789, 203] width 16 height 16
click at [792, 258] on span "Select an option" at bounding box center [789, 253] width 16 height 16
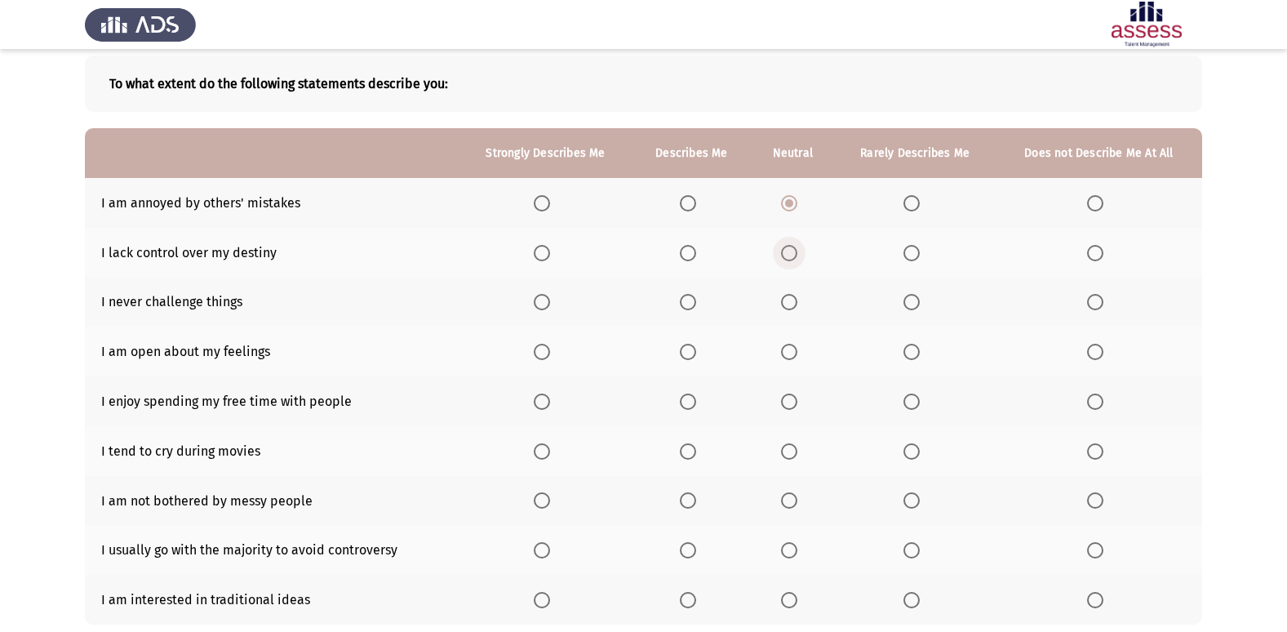
click at [792, 258] on input "Select an option" at bounding box center [789, 253] width 16 height 16
click at [907, 295] on span "Select an option" at bounding box center [911, 302] width 16 height 16
click at [907, 295] on input "Select an option" at bounding box center [911, 302] width 16 height 16
click at [791, 343] on mat-radio-button "Select an option" at bounding box center [792, 351] width 23 height 17
click at [792, 353] on span "Select an option" at bounding box center [789, 352] width 16 height 16
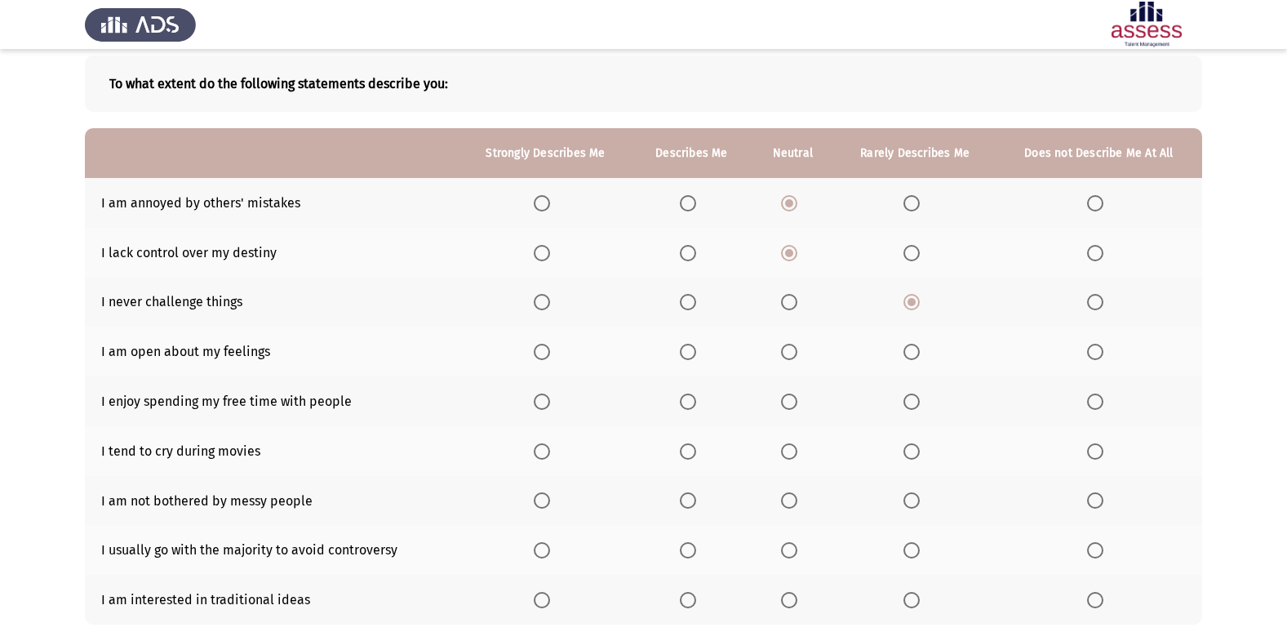
click at [792, 353] on input "Select an option" at bounding box center [789, 352] width 16 height 16
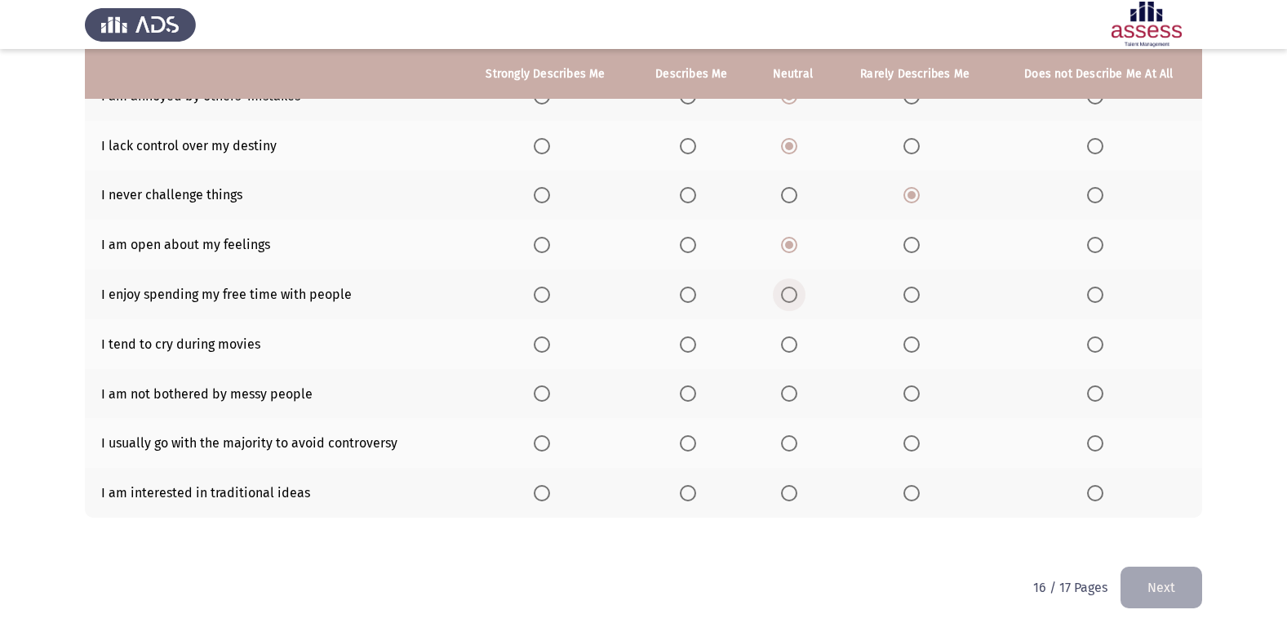
click at [788, 299] on span "Select an option" at bounding box center [789, 294] width 16 height 16
click at [788, 299] on input "Select an option" at bounding box center [789, 294] width 16 height 16
click at [693, 345] on span "Select an option" at bounding box center [688, 344] width 16 height 16
click at [693, 345] on input "Select an option" at bounding box center [688, 344] width 16 height 16
click at [791, 343] on span "Select an option" at bounding box center [789, 344] width 16 height 16
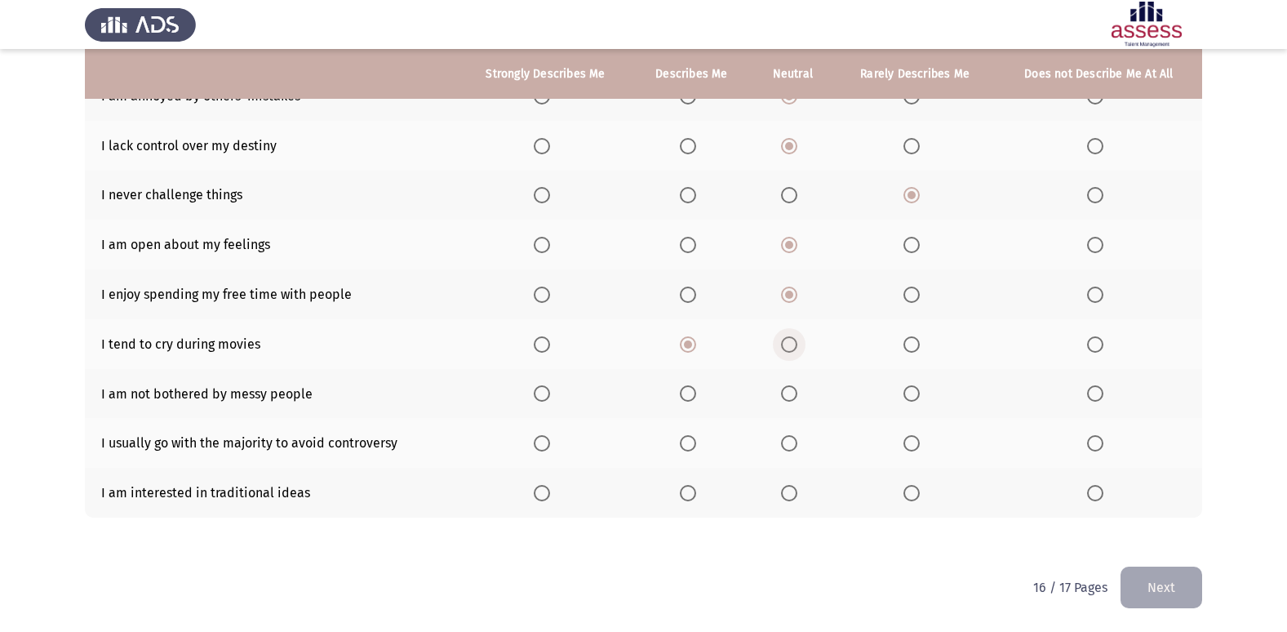
click at [791, 343] on input "Select an option" at bounding box center [789, 344] width 16 height 16
click at [791, 390] on span "Select an option" at bounding box center [789, 393] width 16 height 16
click at [791, 390] on input "Select an option" at bounding box center [789, 393] width 16 height 16
click at [792, 444] on span "Select an option" at bounding box center [789, 443] width 16 height 16
click at [792, 444] on input "Select an option" at bounding box center [789, 443] width 16 height 16
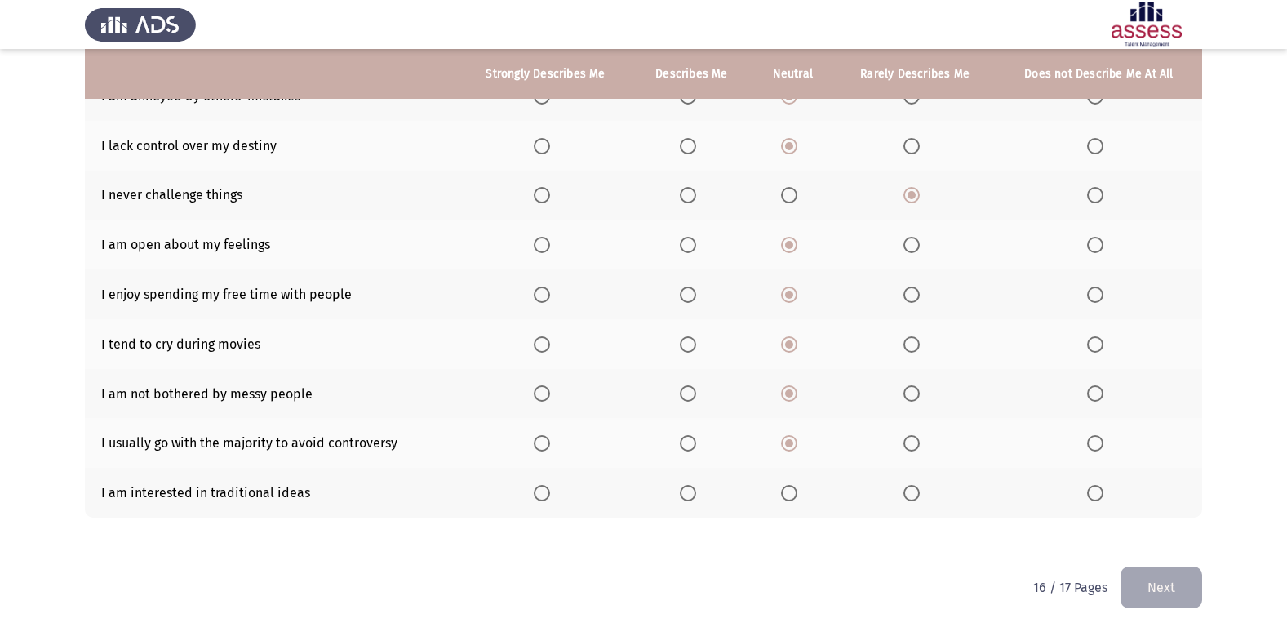
click at [788, 487] on span "Select an option" at bounding box center [789, 493] width 16 height 16
click at [788, 487] on input "Select an option" at bounding box center [789, 493] width 16 height 16
click at [1147, 573] on button "Next" at bounding box center [1161, 587] width 82 height 42
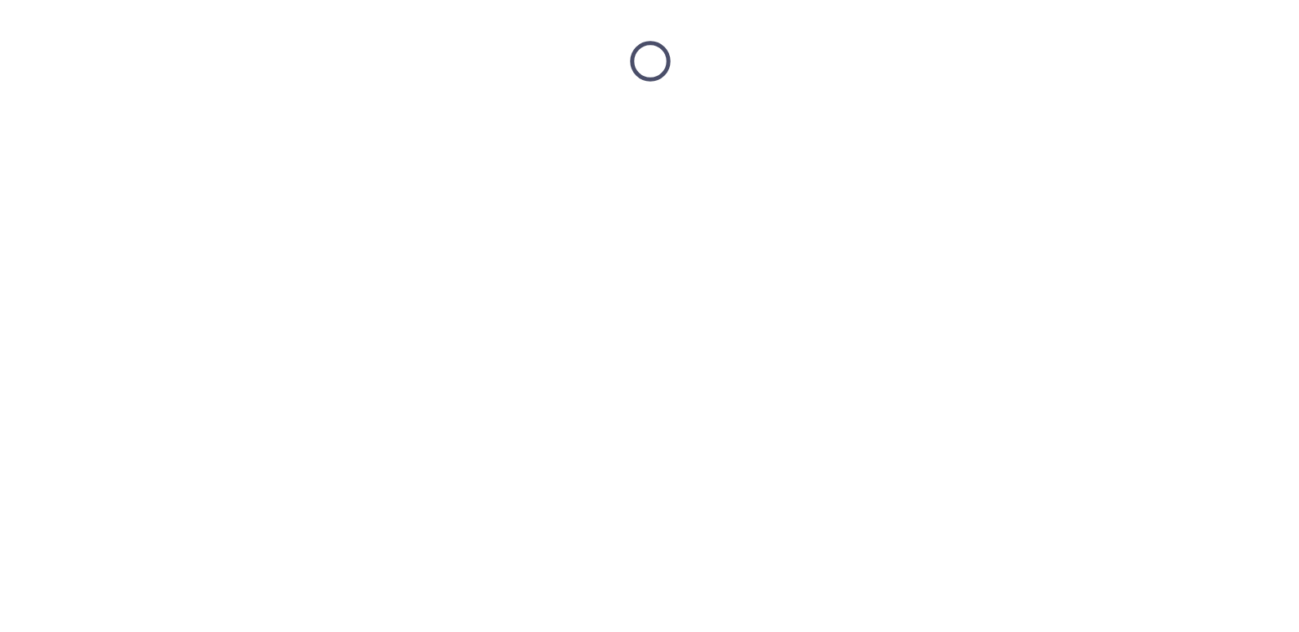
scroll to position [0, 0]
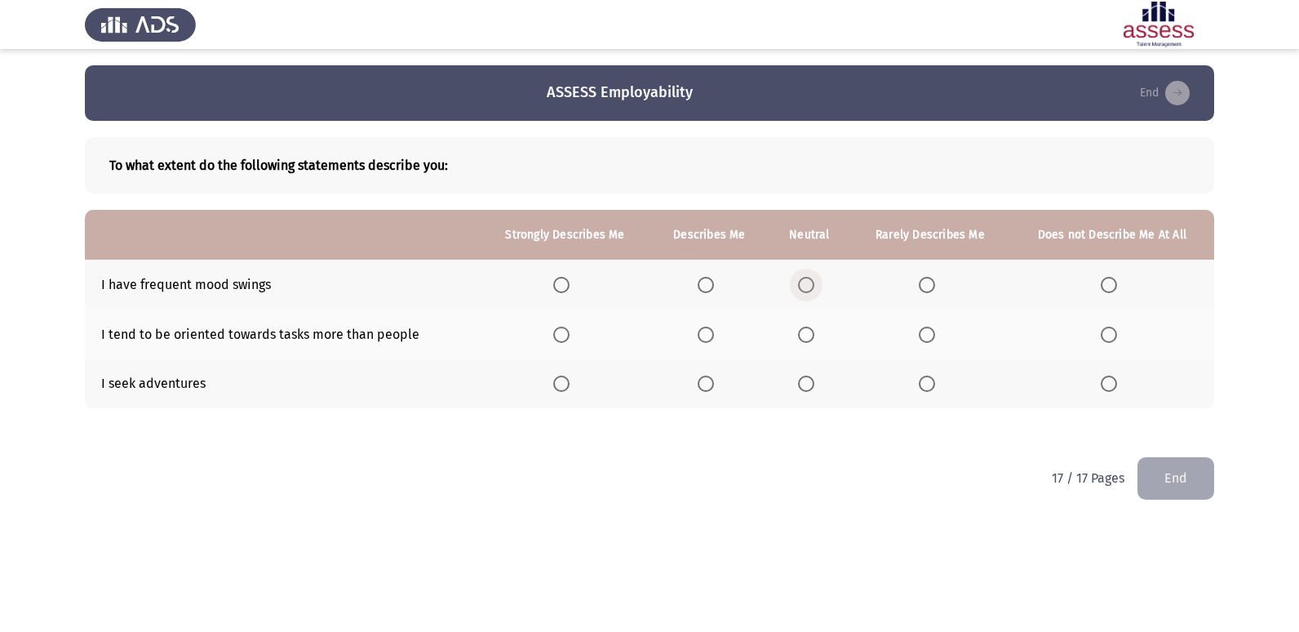
click at [808, 280] on span "Select an option" at bounding box center [806, 285] width 16 height 16
click at [808, 280] on input "Select an option" at bounding box center [806, 285] width 16 height 16
click at [799, 334] on span "Select an option" at bounding box center [806, 334] width 16 height 16
click at [799, 334] on input "Select an option" at bounding box center [806, 334] width 16 height 16
click at [812, 384] on span "Select an option" at bounding box center [806, 383] width 16 height 16
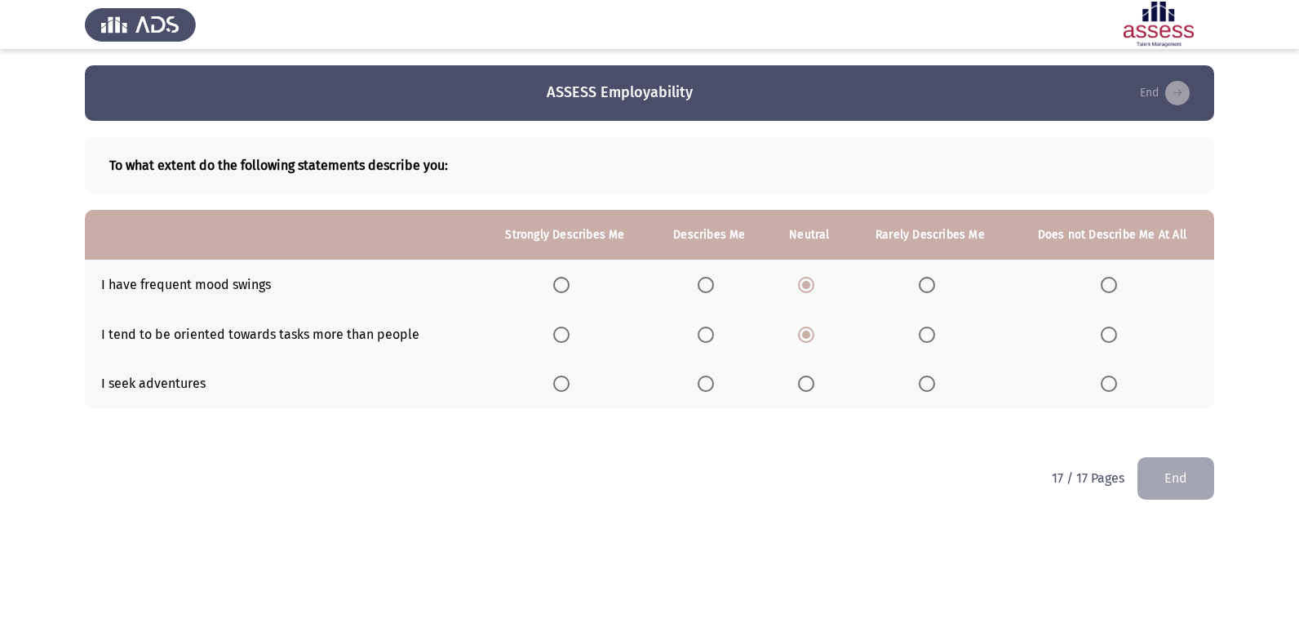
click at [812, 384] on input "Select an option" at bounding box center [806, 383] width 16 height 16
click at [1184, 484] on button "End" at bounding box center [1176, 478] width 77 height 42
